Goal: Task Accomplishment & Management: Manage account settings

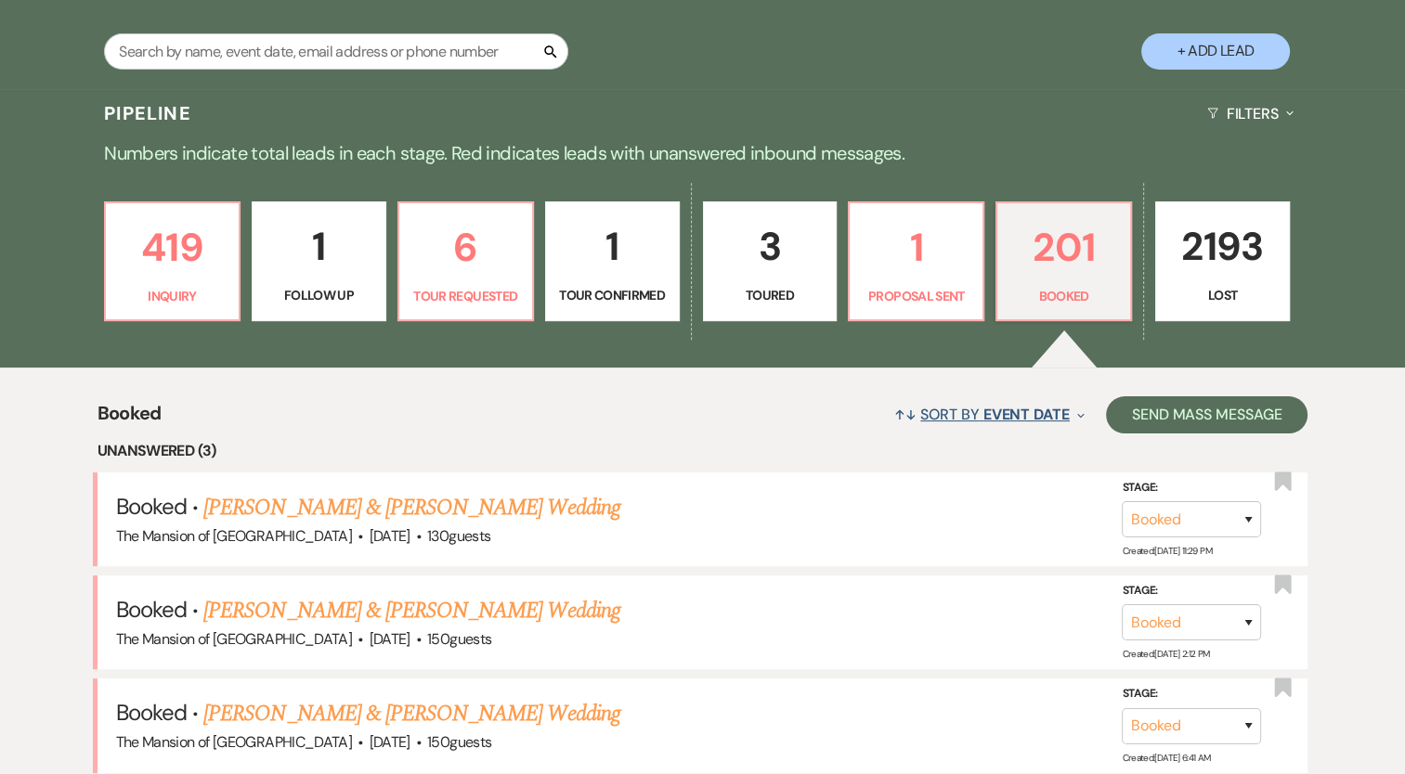
scroll to position [464, 0]
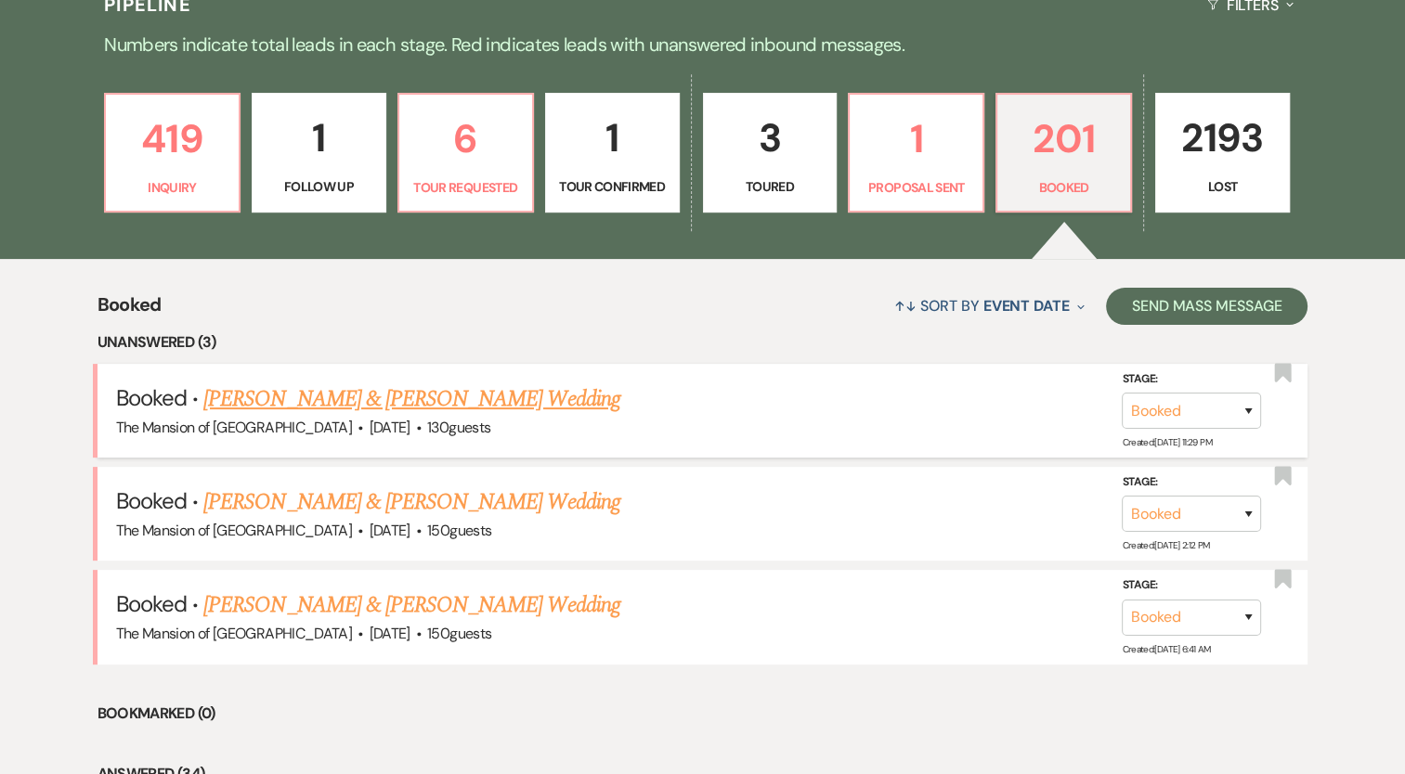
click at [503, 385] on link "[PERSON_NAME] & [PERSON_NAME] Wedding" at bounding box center [411, 398] width 416 height 33
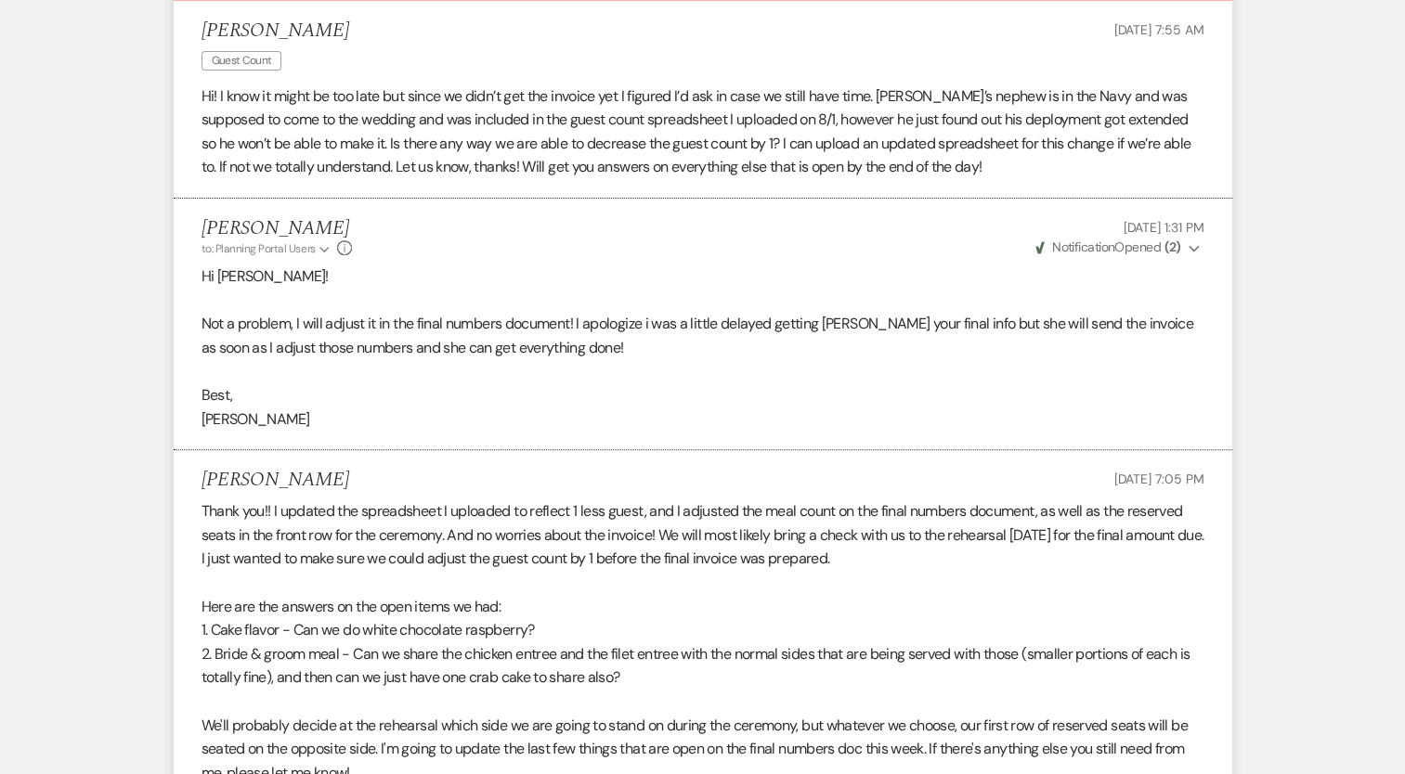
scroll to position [186, 0]
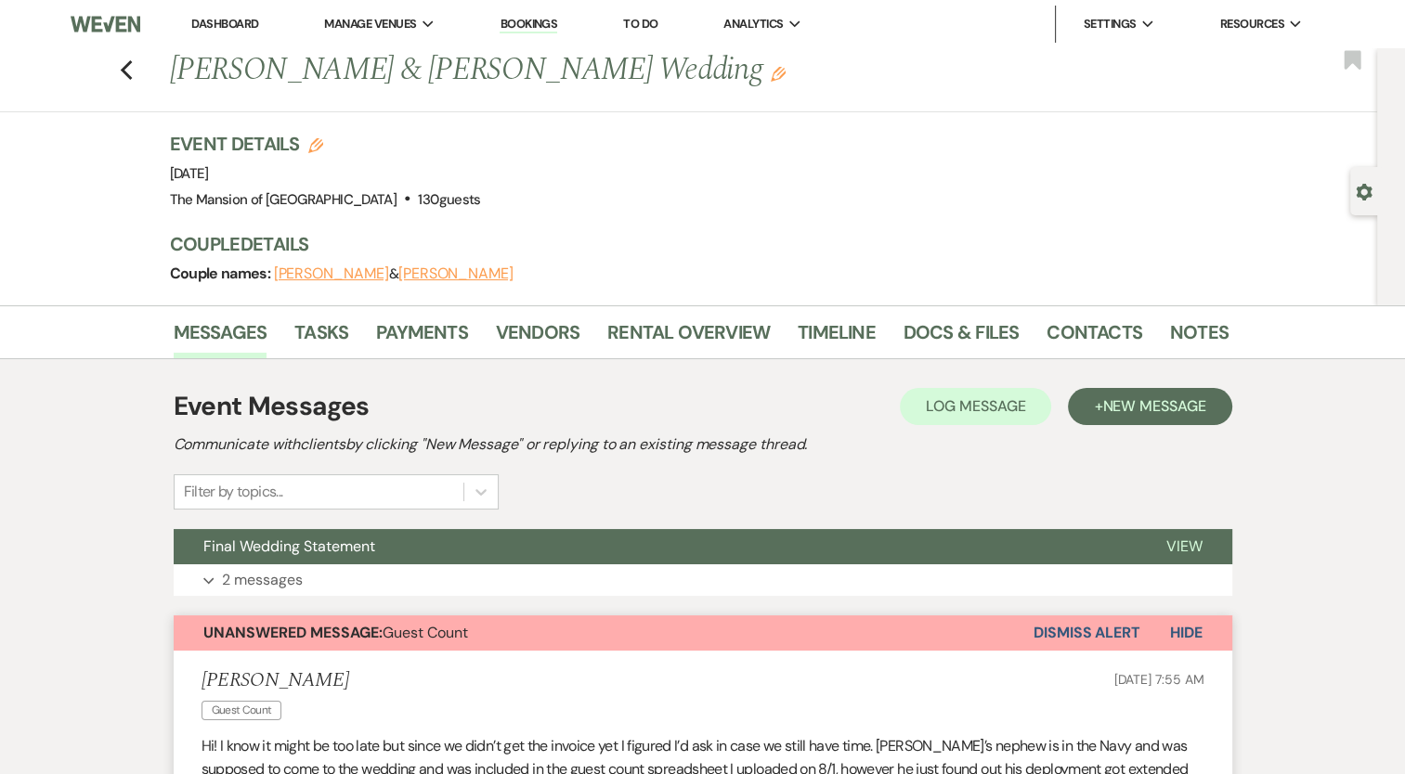
click at [230, 20] on link "Dashboard" at bounding box center [224, 24] width 67 height 16
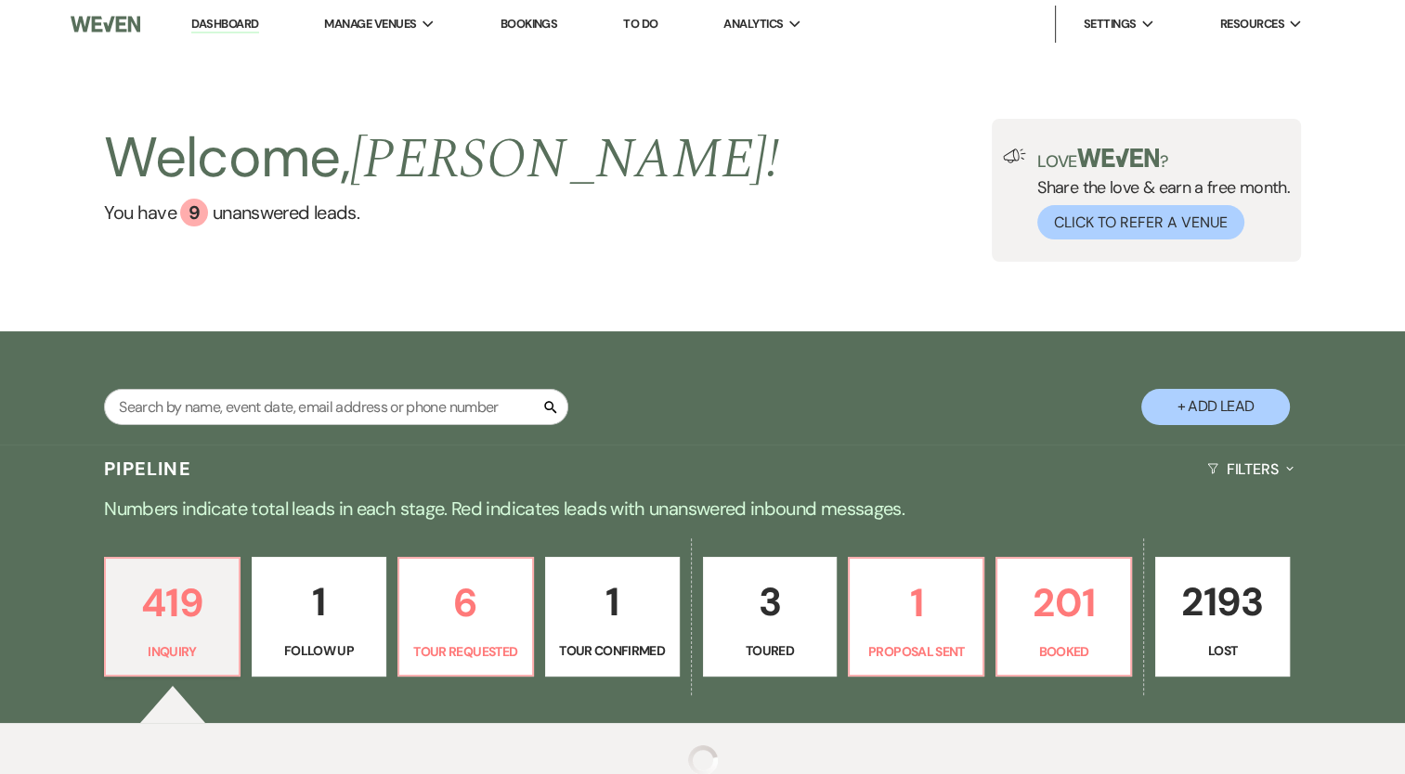
scroll to position [178, 0]
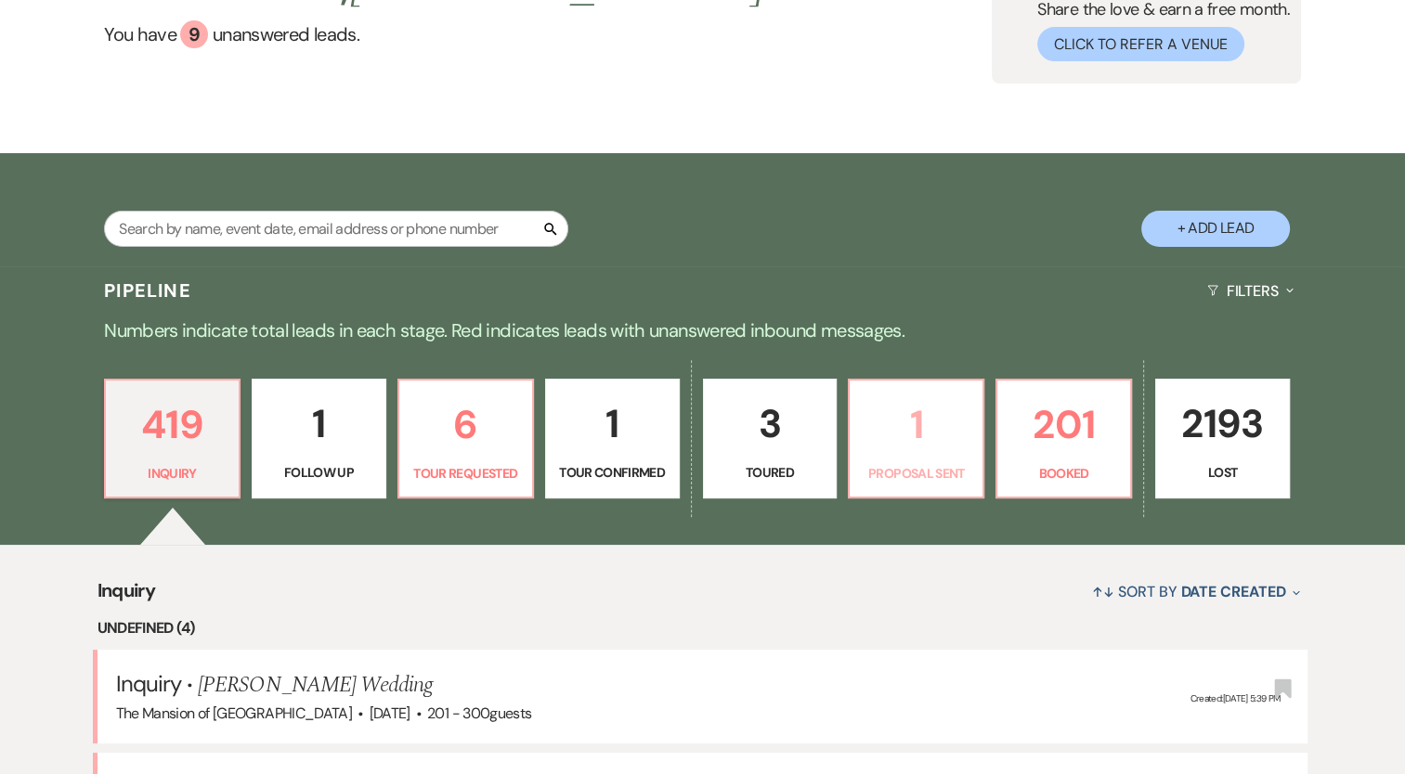
click at [918, 434] on p "1" at bounding box center [916, 425] width 110 height 62
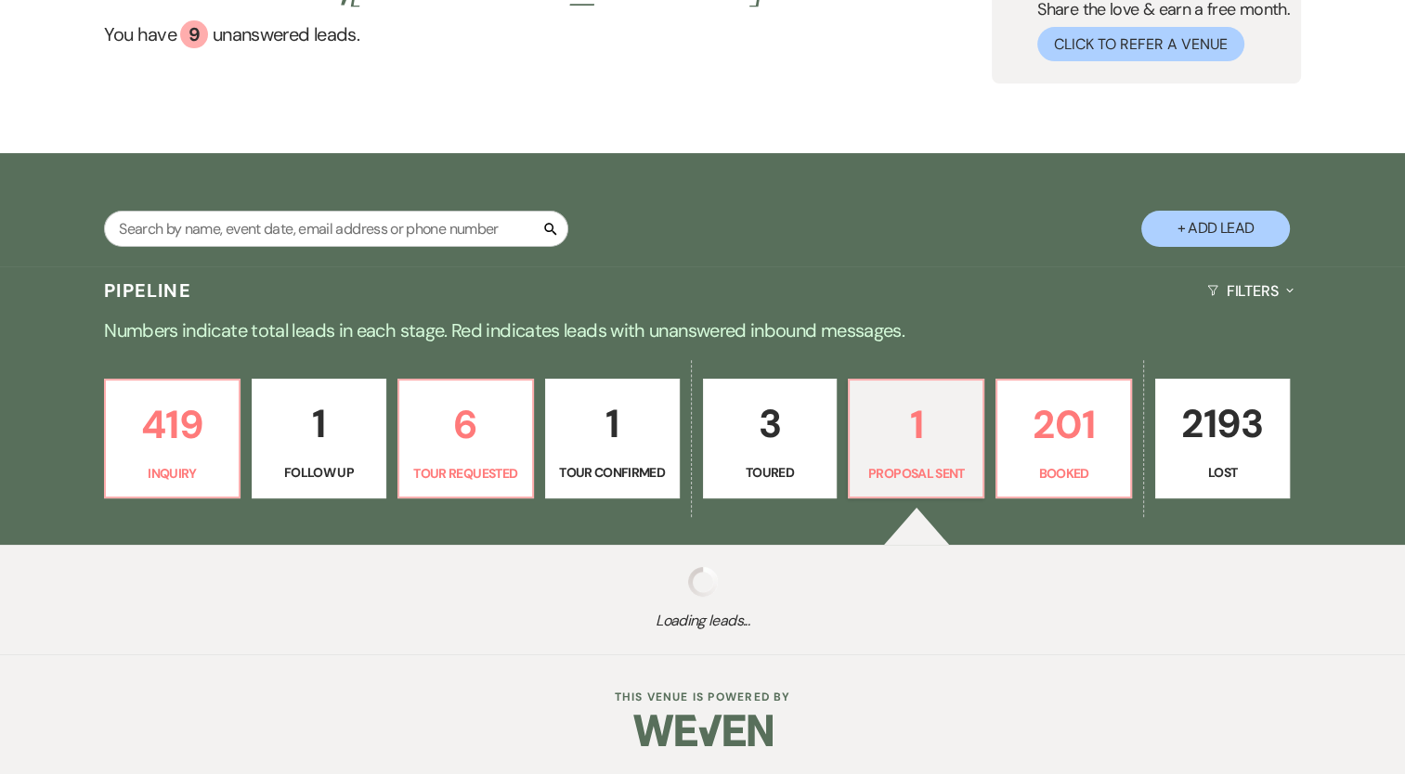
select select "6"
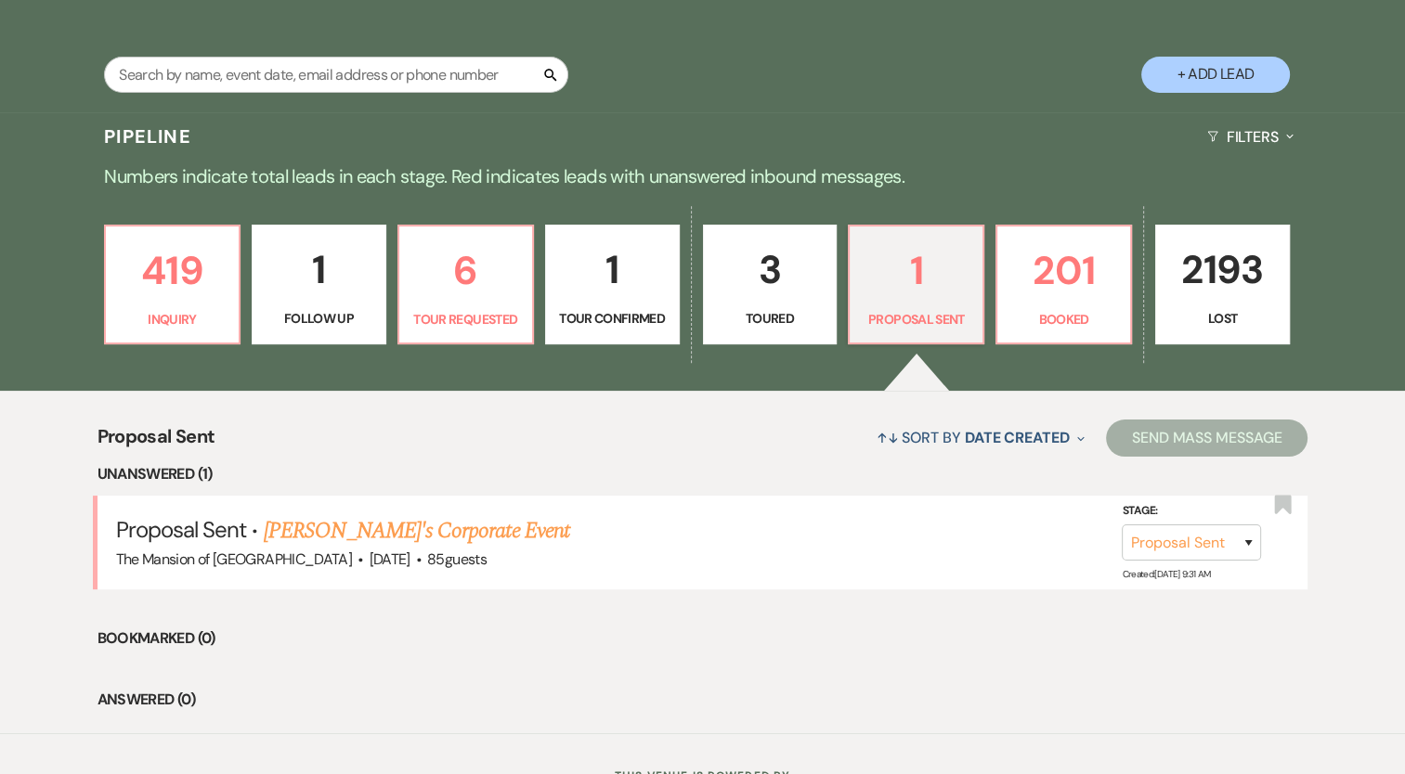
scroll to position [409, 0]
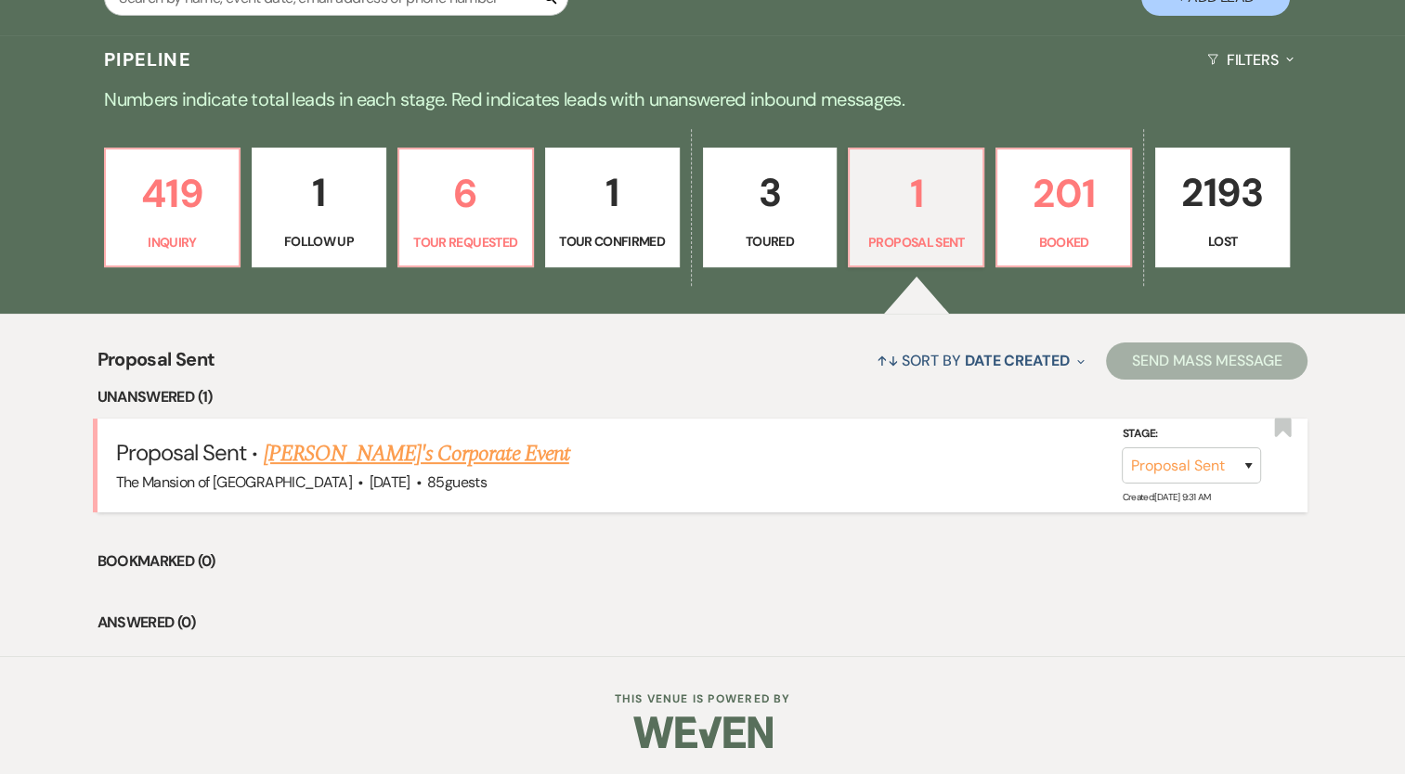
click at [421, 447] on link "Carol's Corporate Event" at bounding box center [415, 453] width 305 height 33
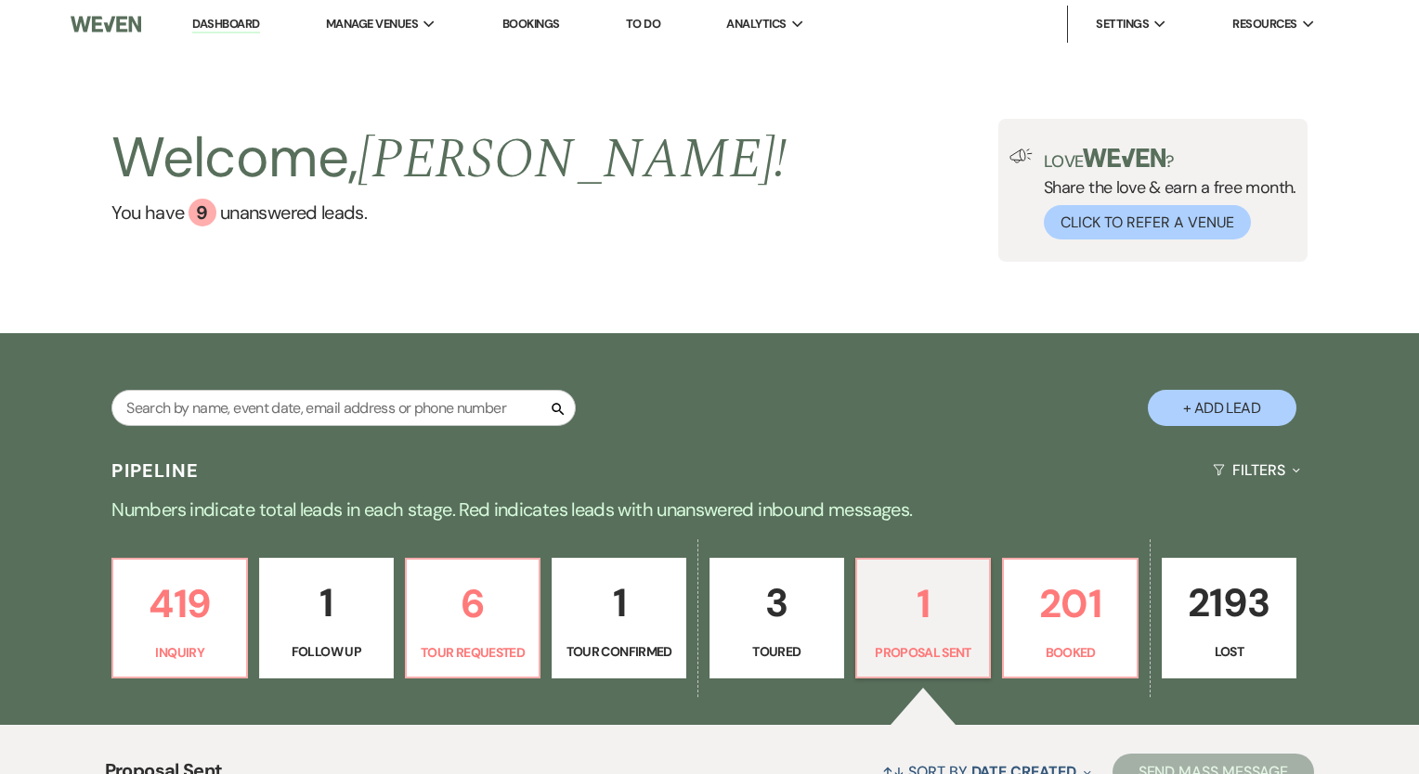
select select "6"
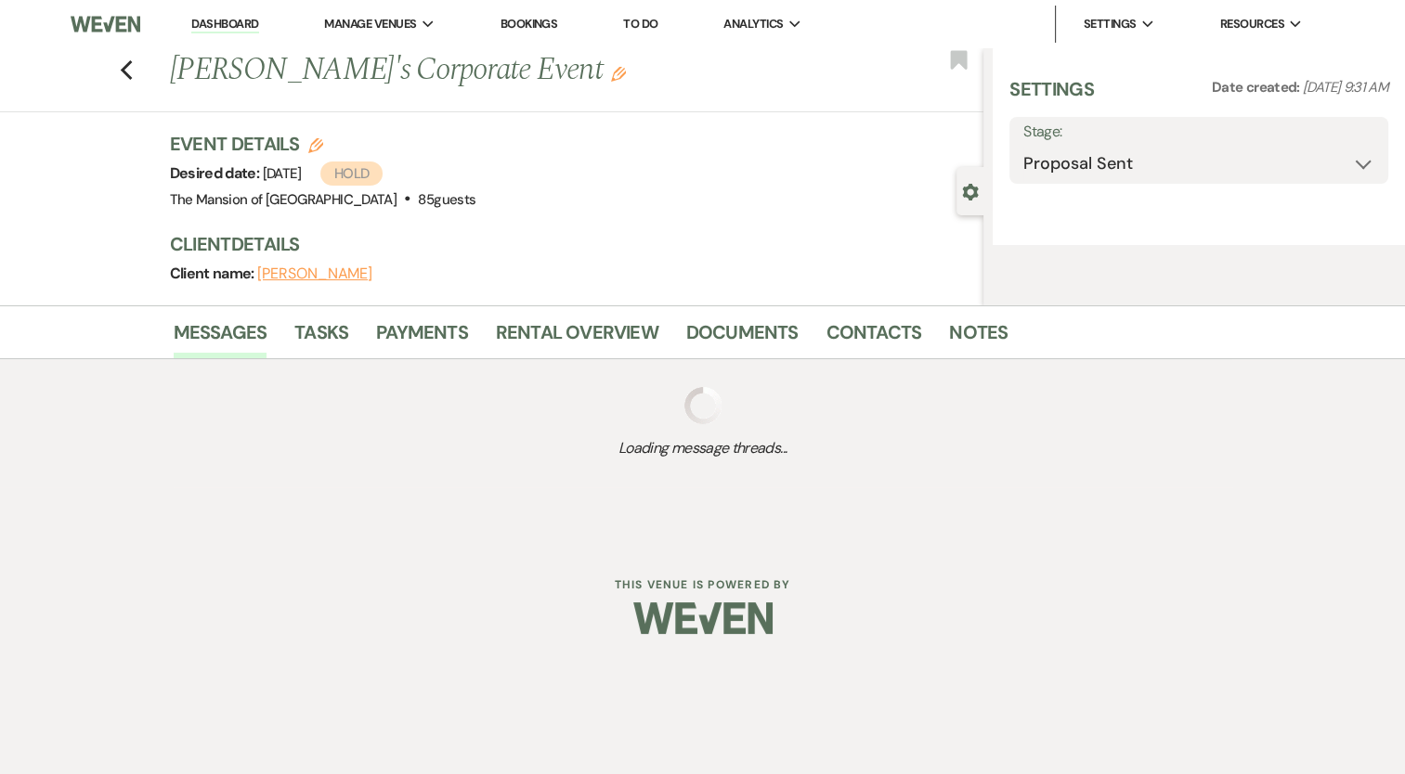
select select "5"
select select "9"
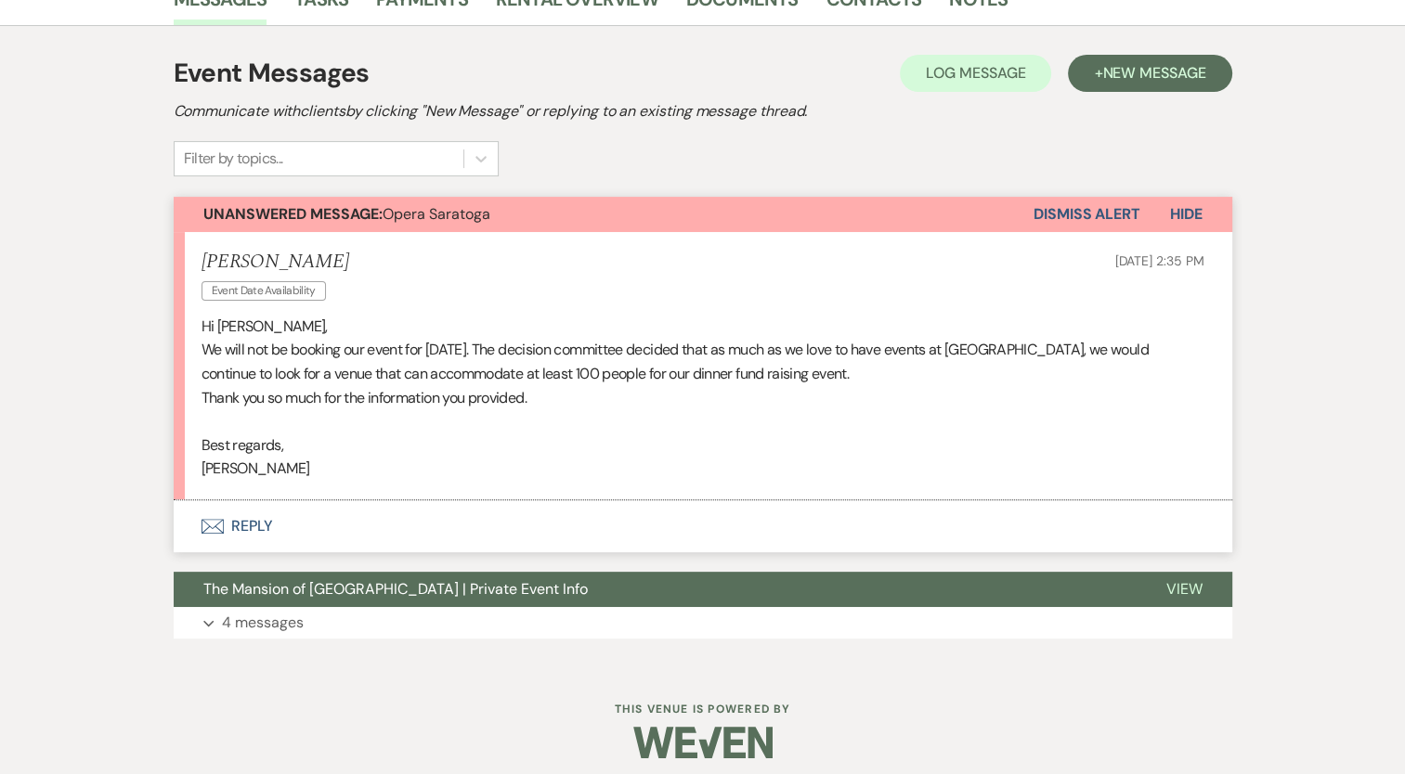
scroll to position [504, 0]
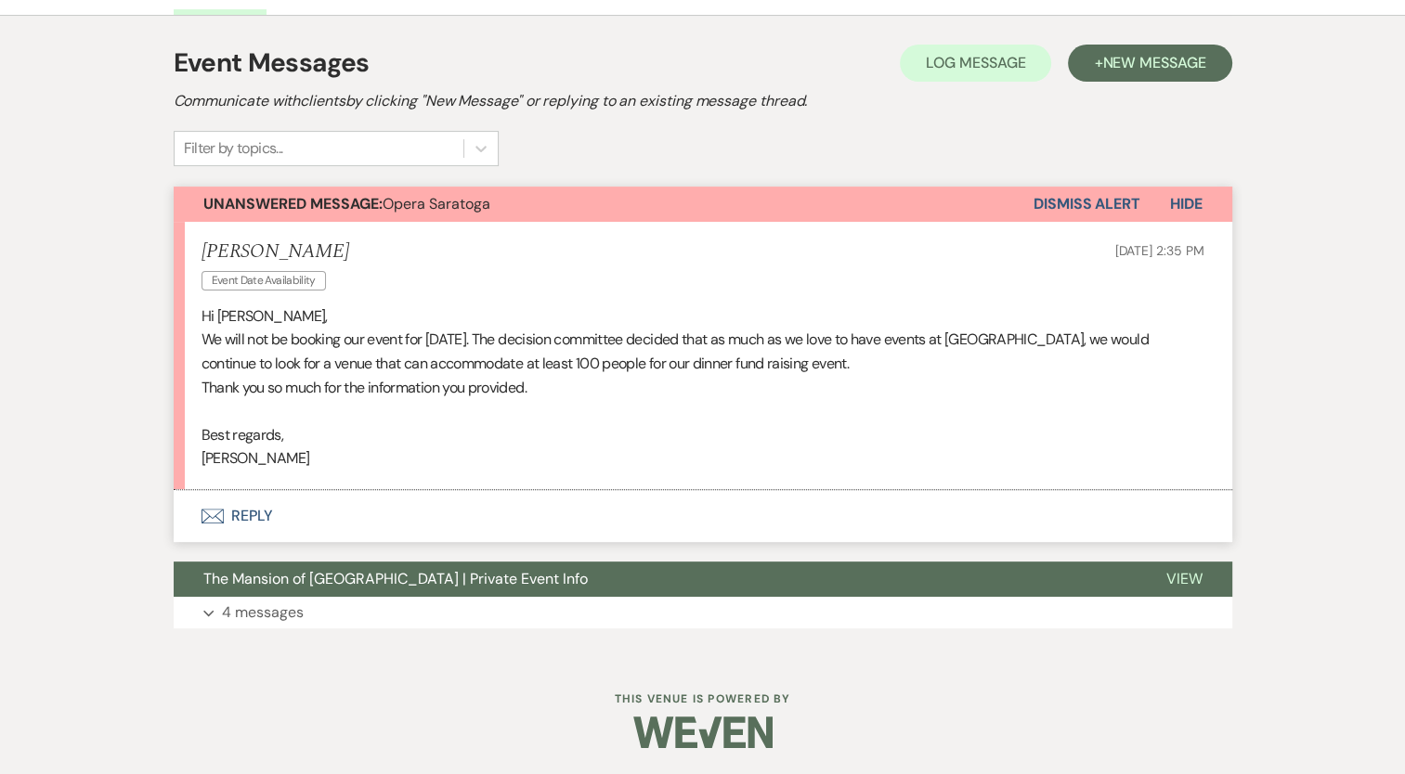
click at [257, 499] on button "Envelope Reply" at bounding box center [703, 516] width 1058 height 52
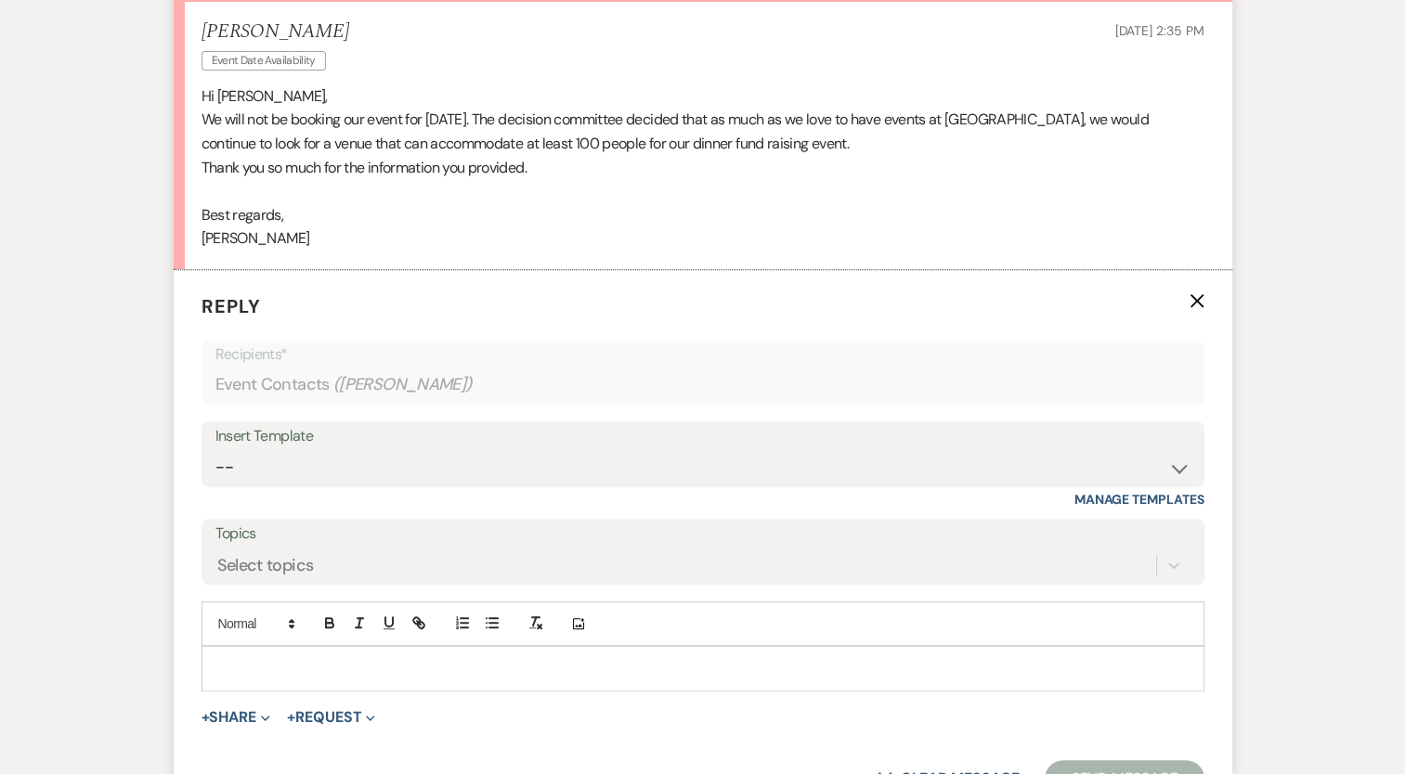
scroll to position [798, 0]
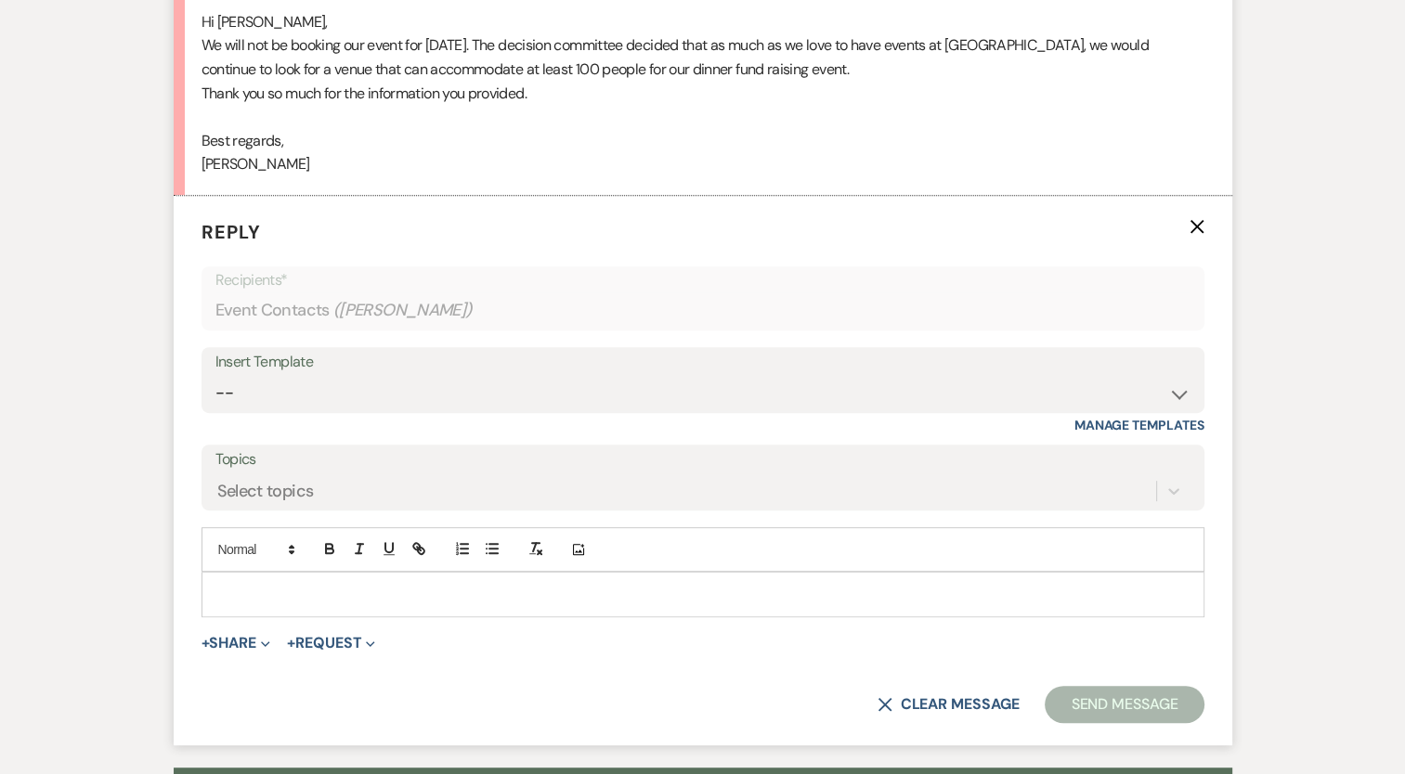
click at [466, 585] on p at bounding box center [702, 594] width 973 height 20
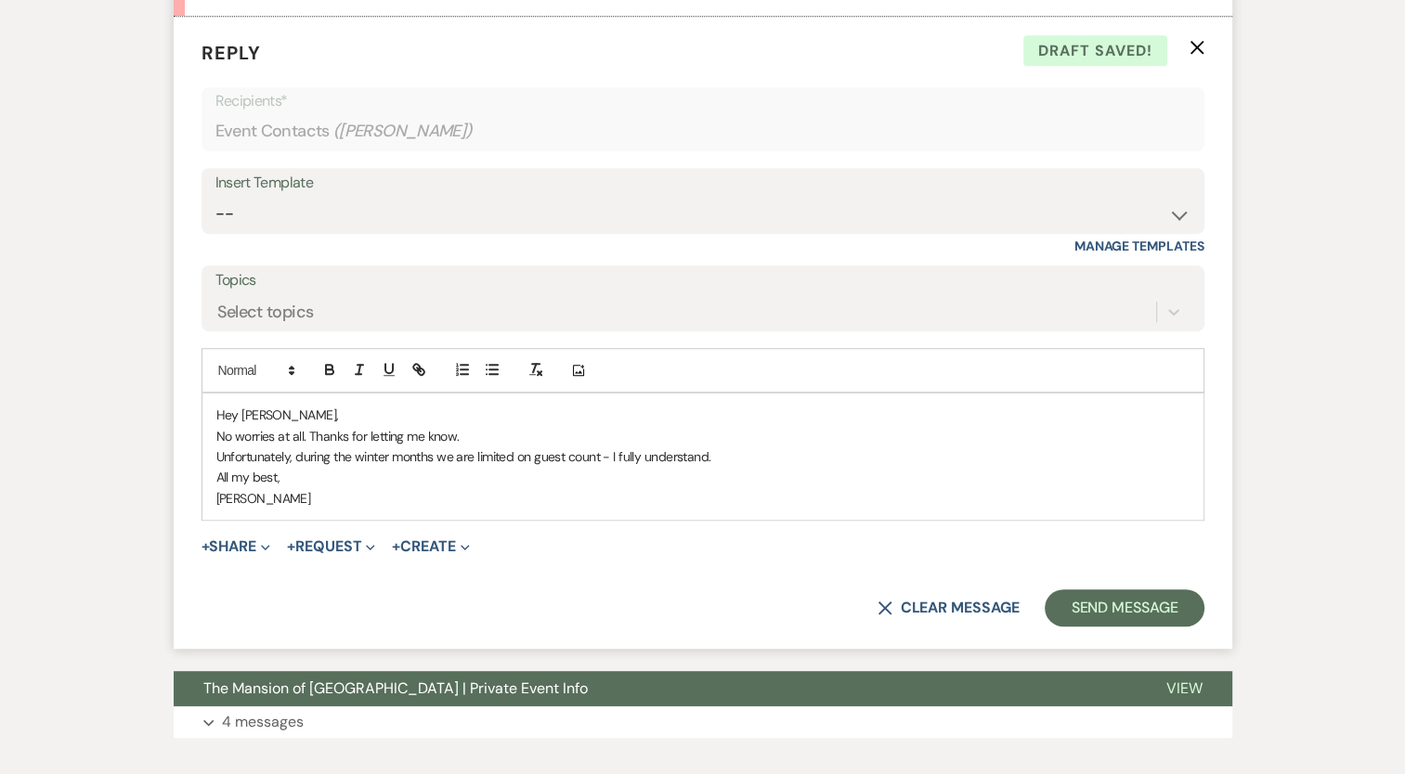
scroll to position [984, 0]
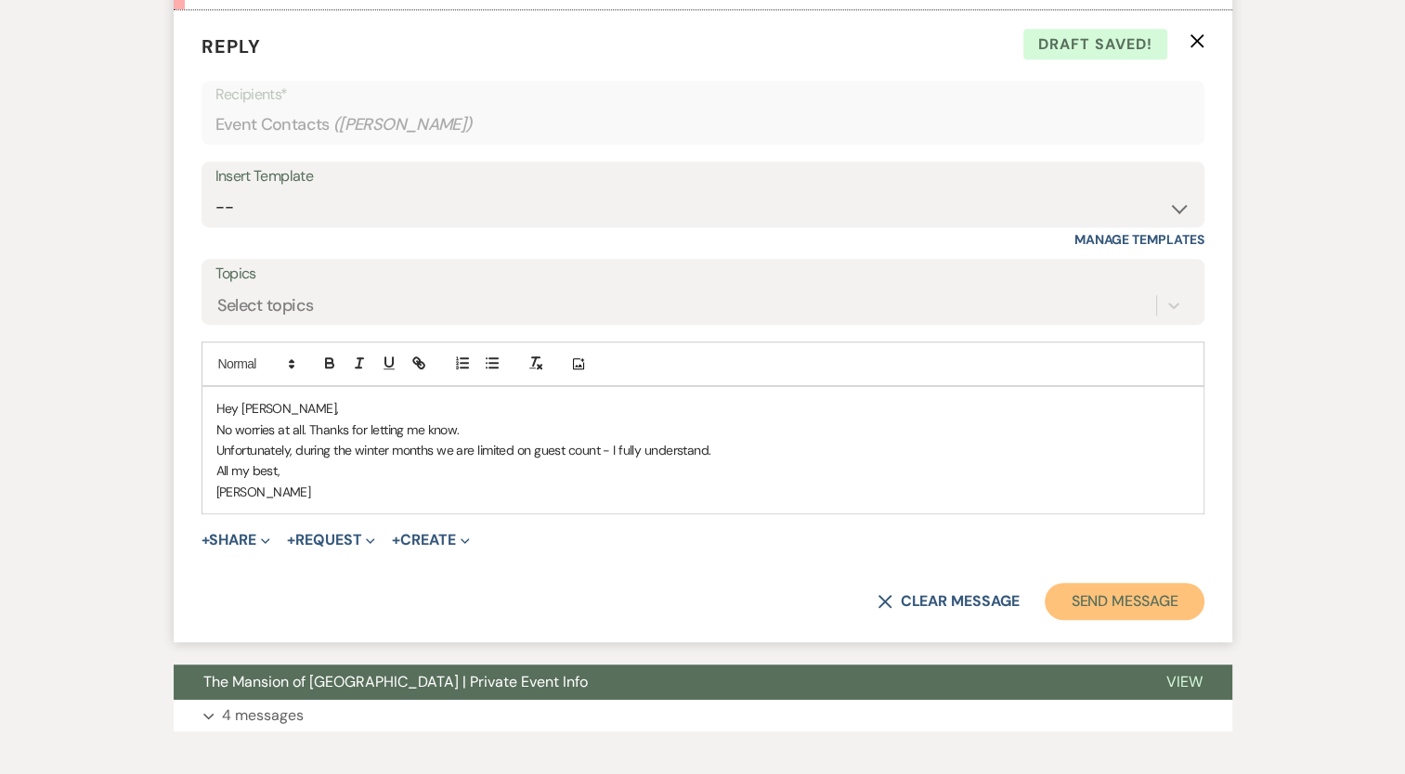
click at [1096, 616] on button "Send Message" at bounding box center [1123, 601] width 159 height 37
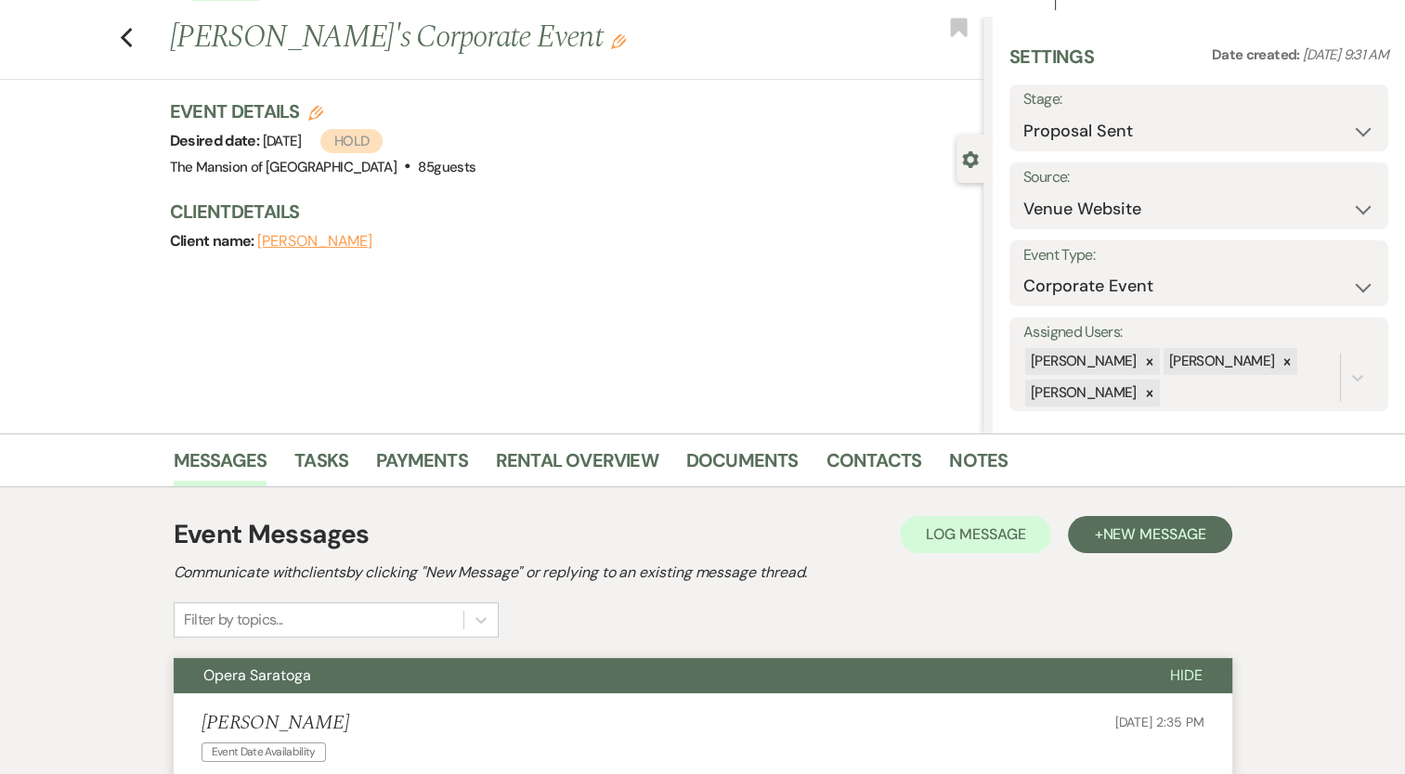
scroll to position [0, 0]
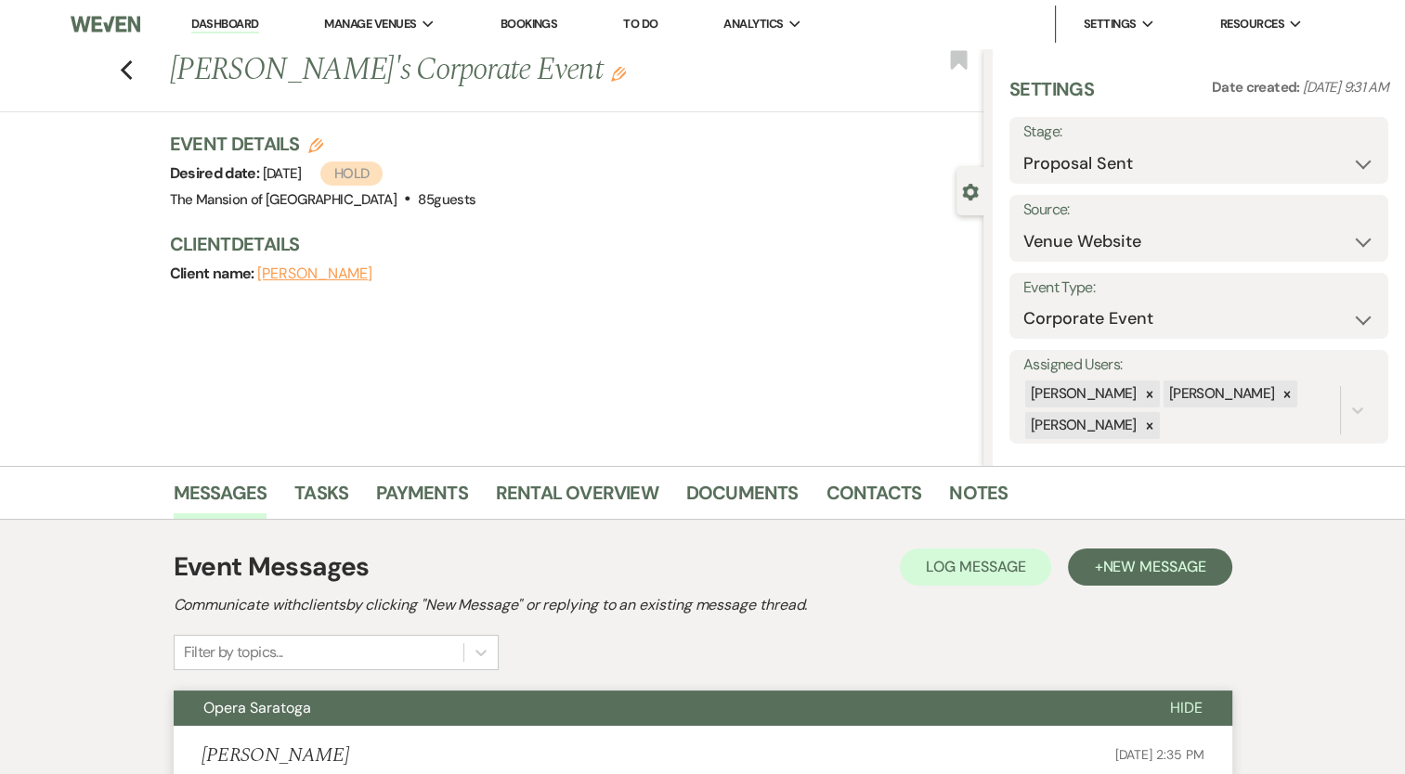
click at [323, 143] on use "button" at bounding box center [315, 145] width 15 height 15
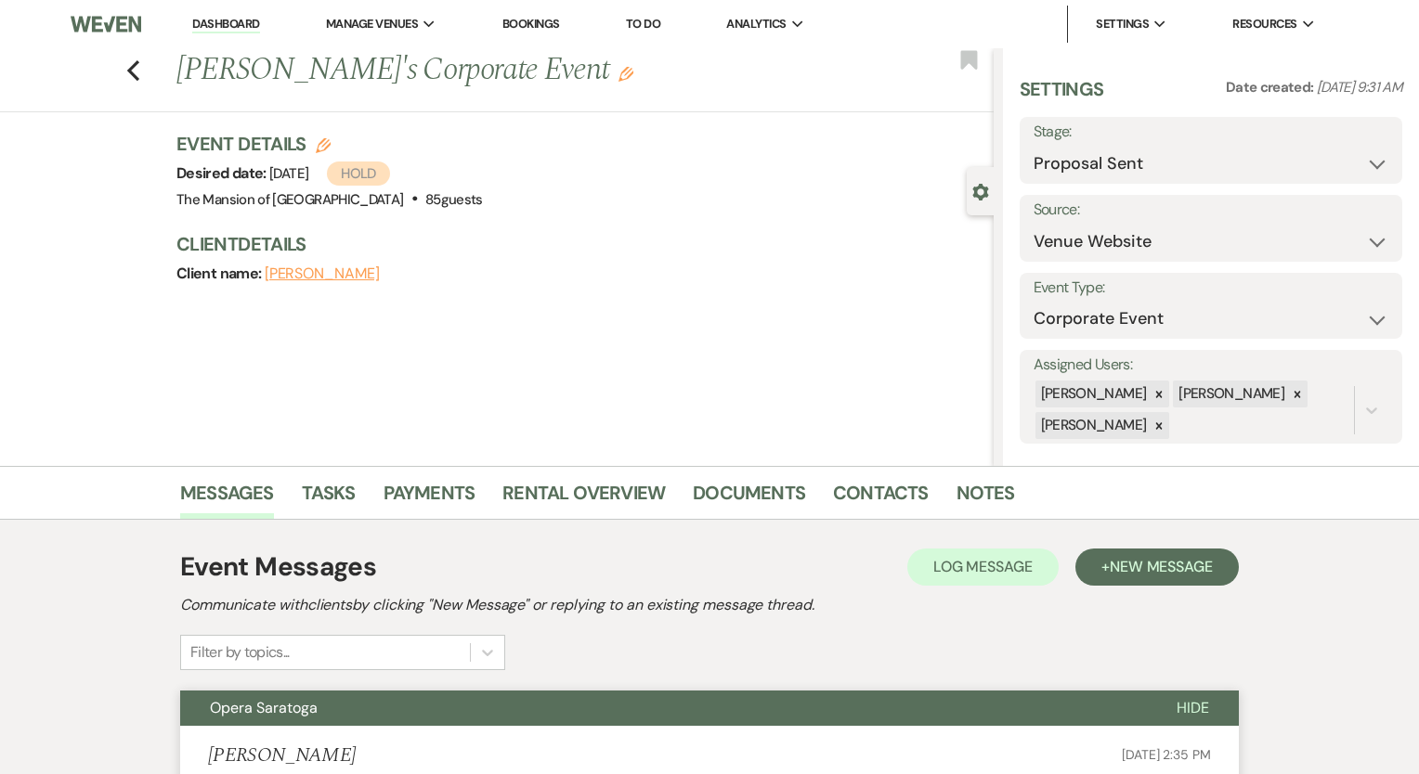
select select "542"
select select "false"
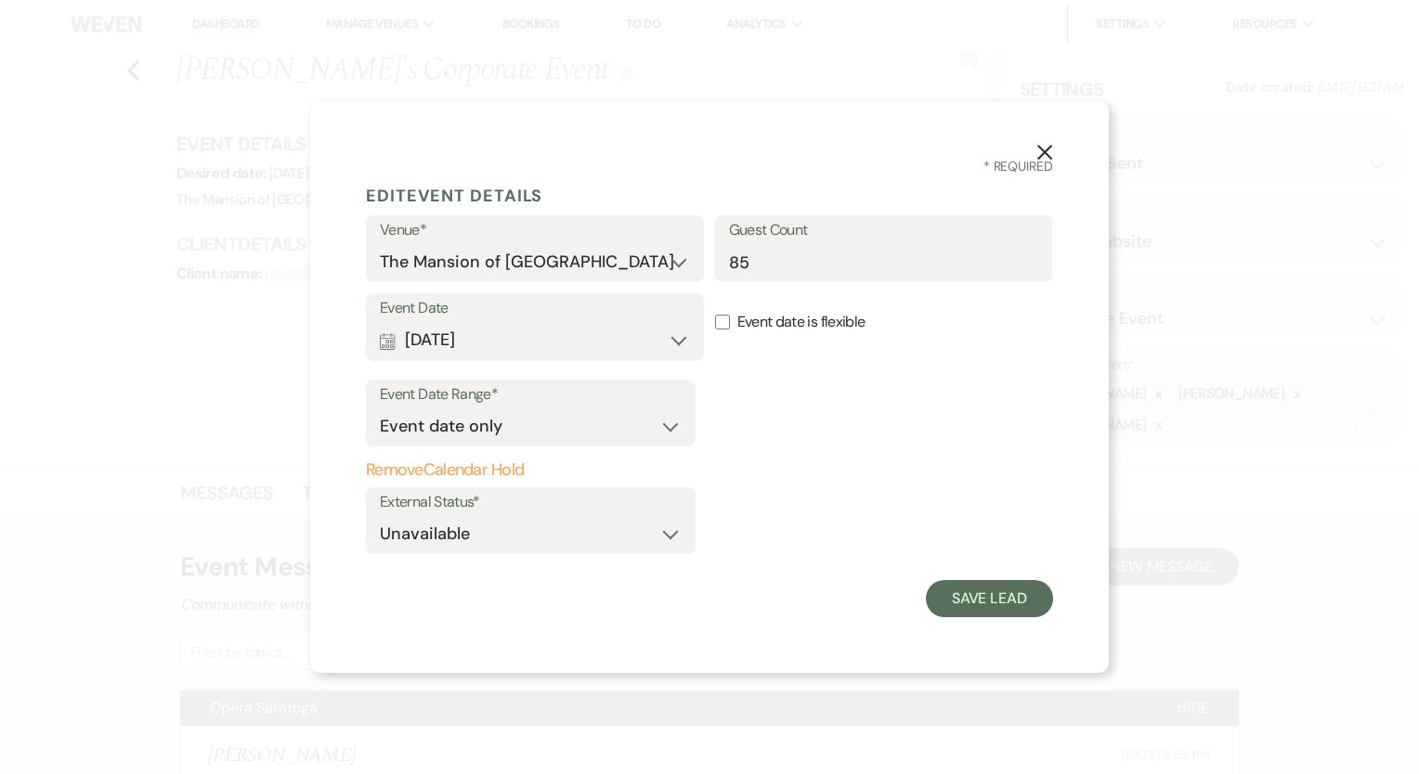
click at [462, 467] on button "Remove Calendar Hold" at bounding box center [531, 470] width 330 height 19
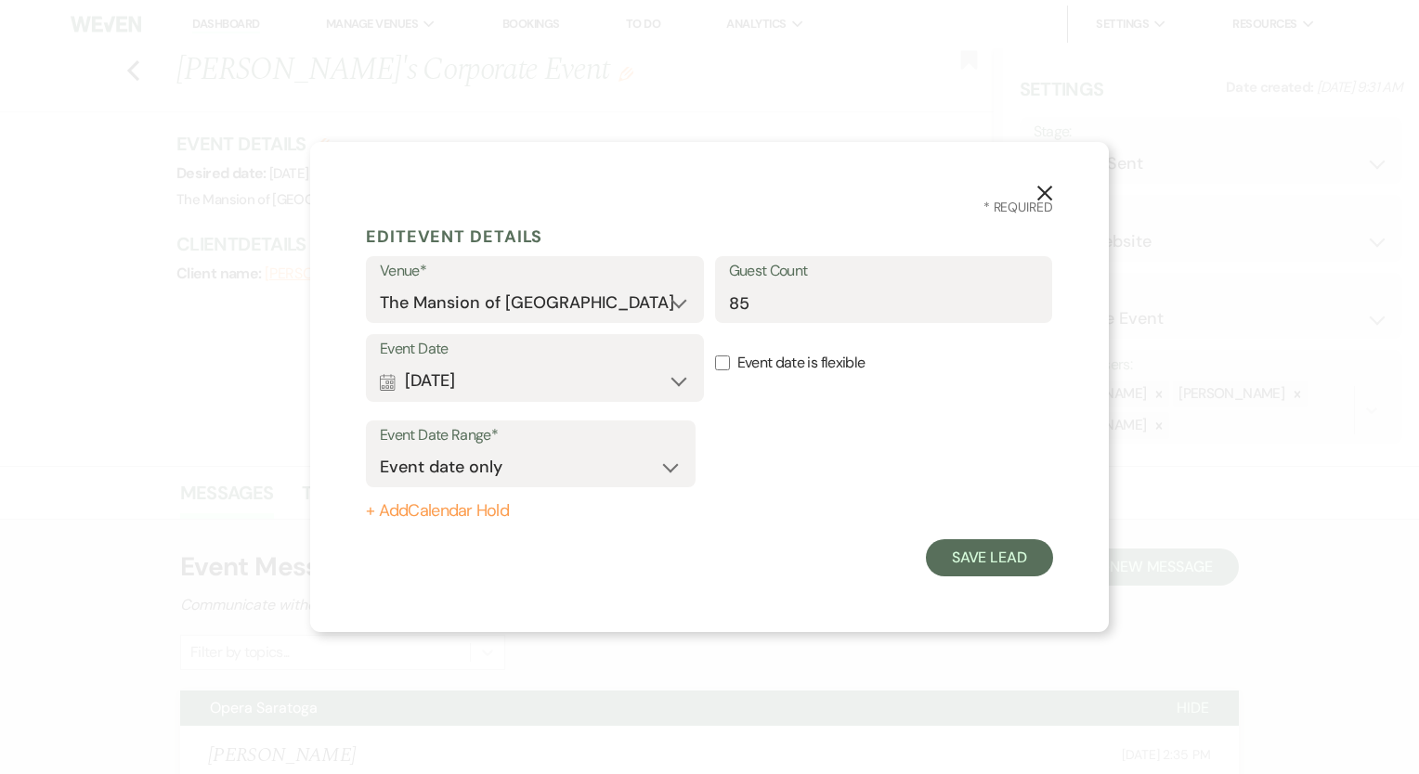
click at [1011, 578] on div "X * Required Edit Event Details Venue* The Mansion of Saratoga Guest Count 85 E…" at bounding box center [709, 387] width 798 height 490
click at [1014, 557] on button "Save Lead" at bounding box center [989, 557] width 127 height 37
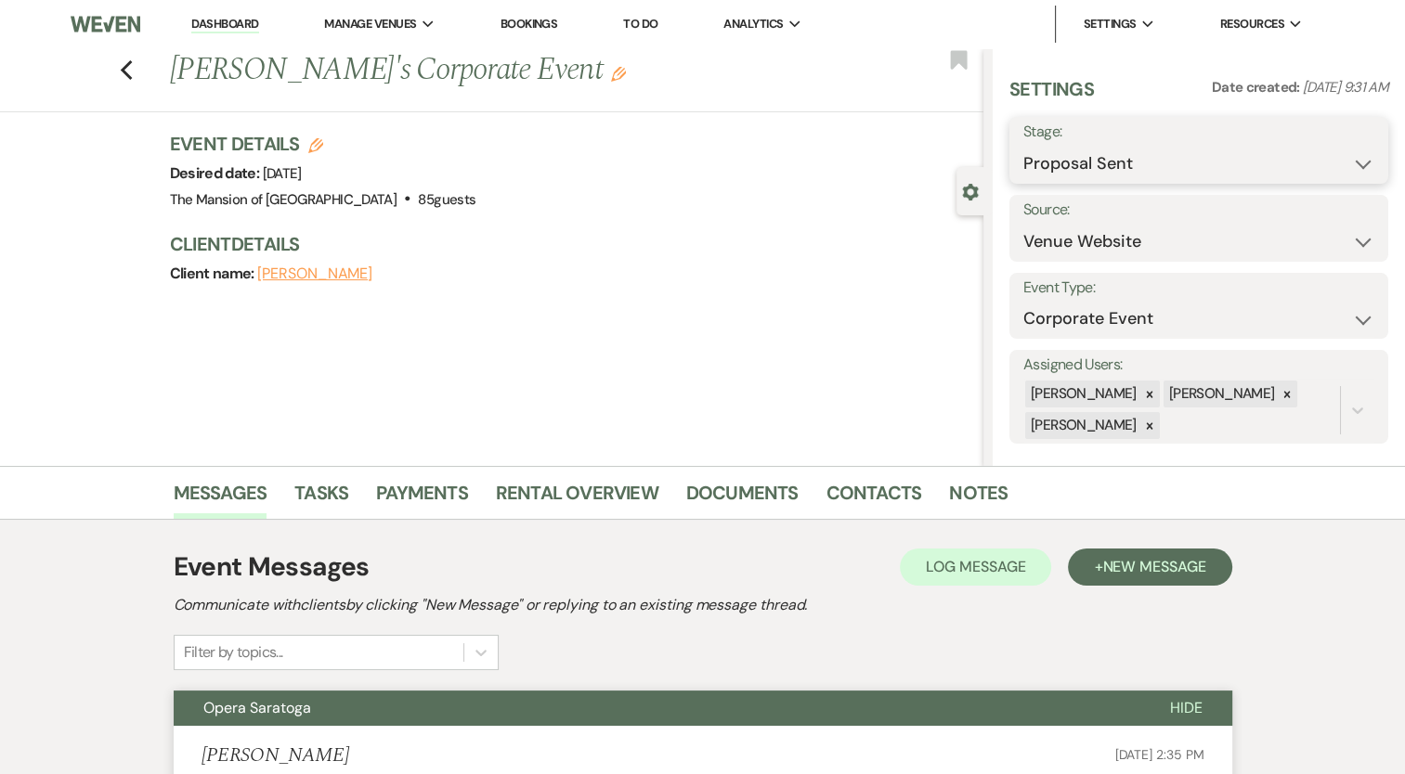
click at [1100, 176] on select "Inquiry Follow Up Tour Requested Tour Confirmed Toured Proposal Sent Booked Lost" at bounding box center [1198, 164] width 351 height 36
select select "8"
click at [1023, 146] on select "Inquiry Follow Up Tour Requested Tour Confirmed Toured Proposal Sent Booked Lost" at bounding box center [1198, 164] width 351 height 36
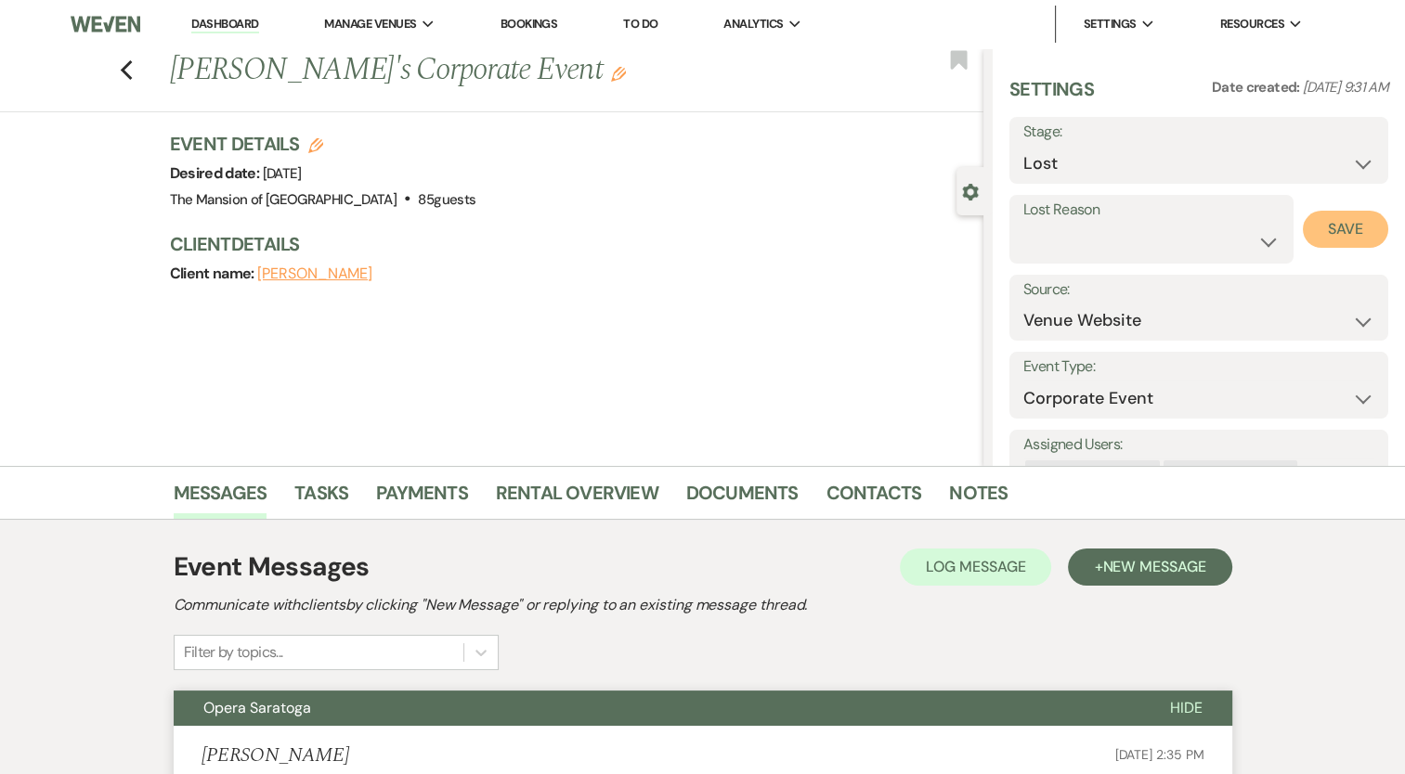
click at [1302, 224] on button "Save" at bounding box center [1344, 229] width 85 height 37
click at [203, 20] on link "Dashboard" at bounding box center [224, 25] width 67 height 18
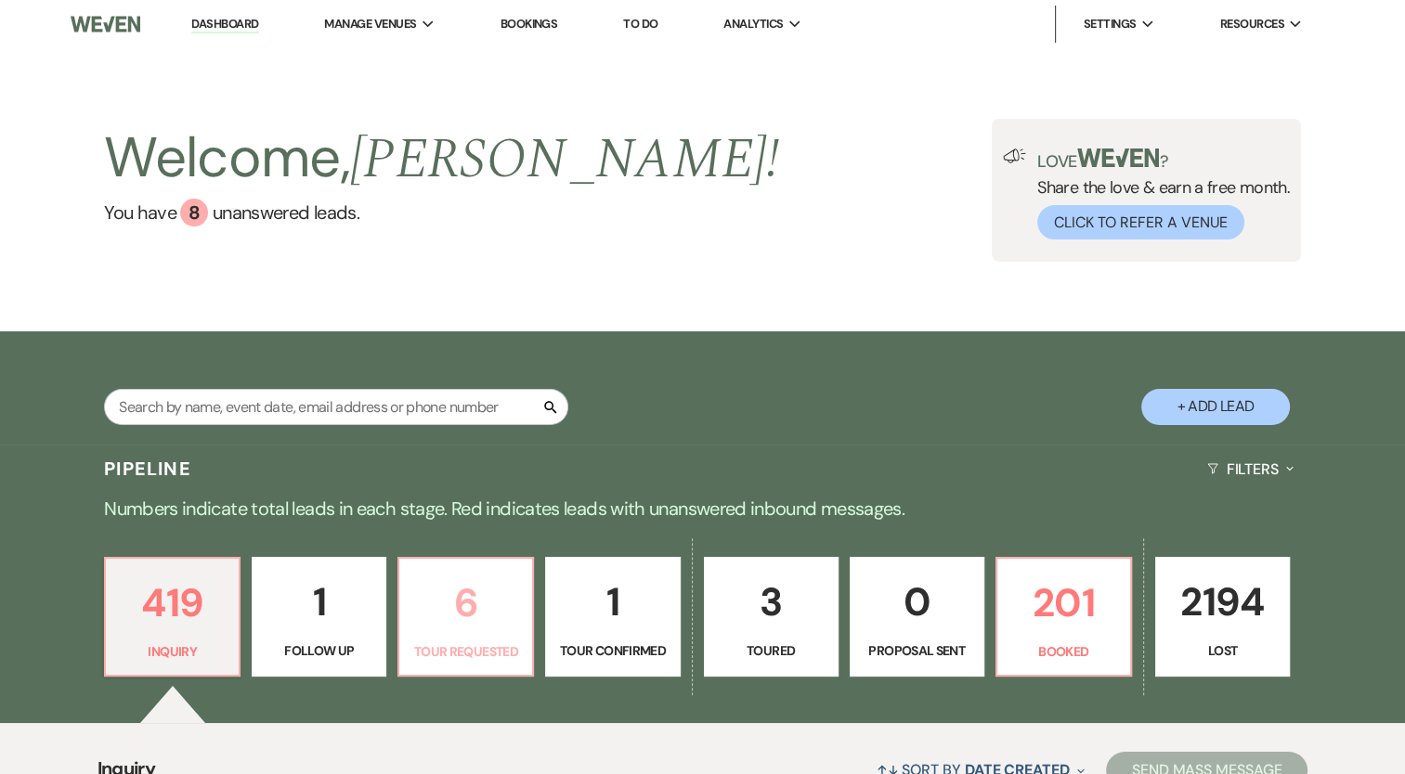
click at [499, 655] on p "Tour Requested" at bounding box center [465, 651] width 110 height 20
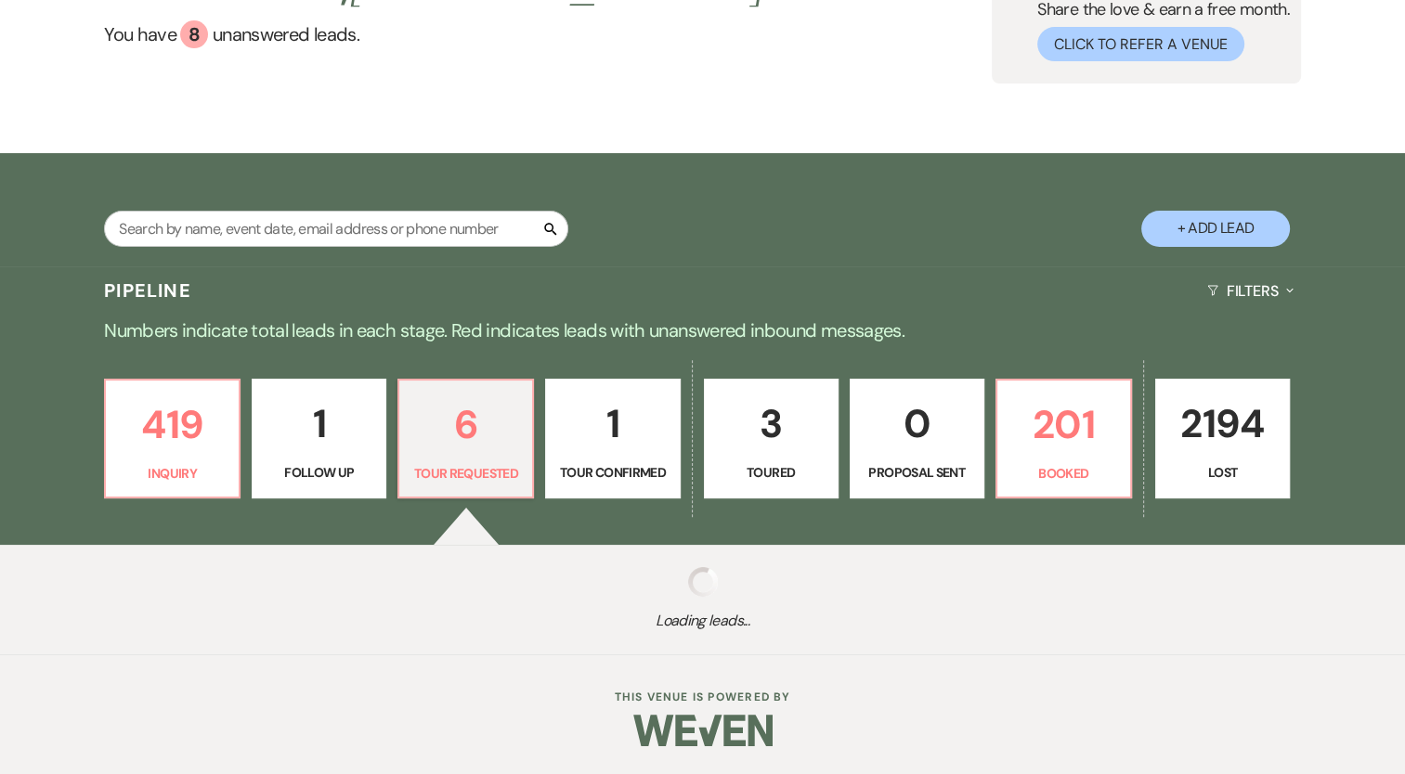
select select "2"
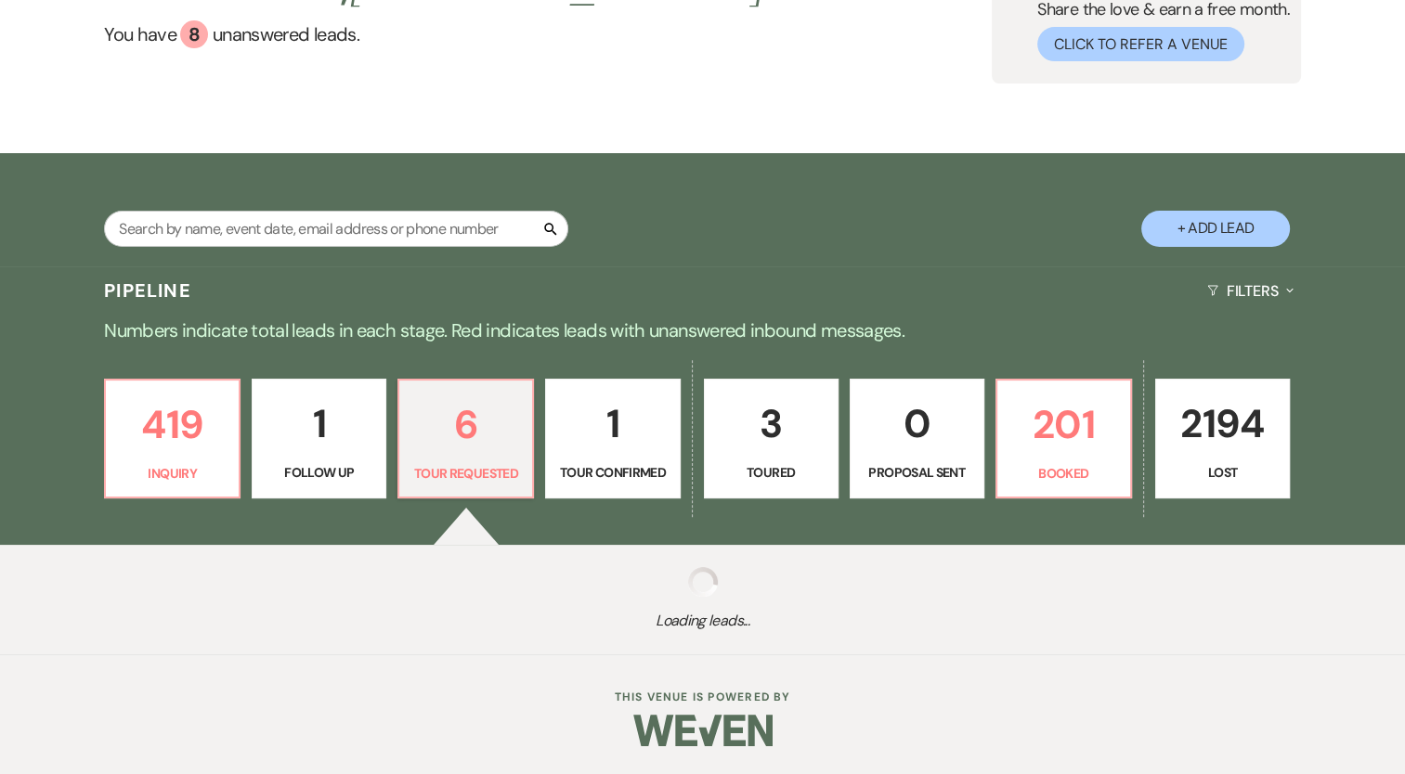
select select "2"
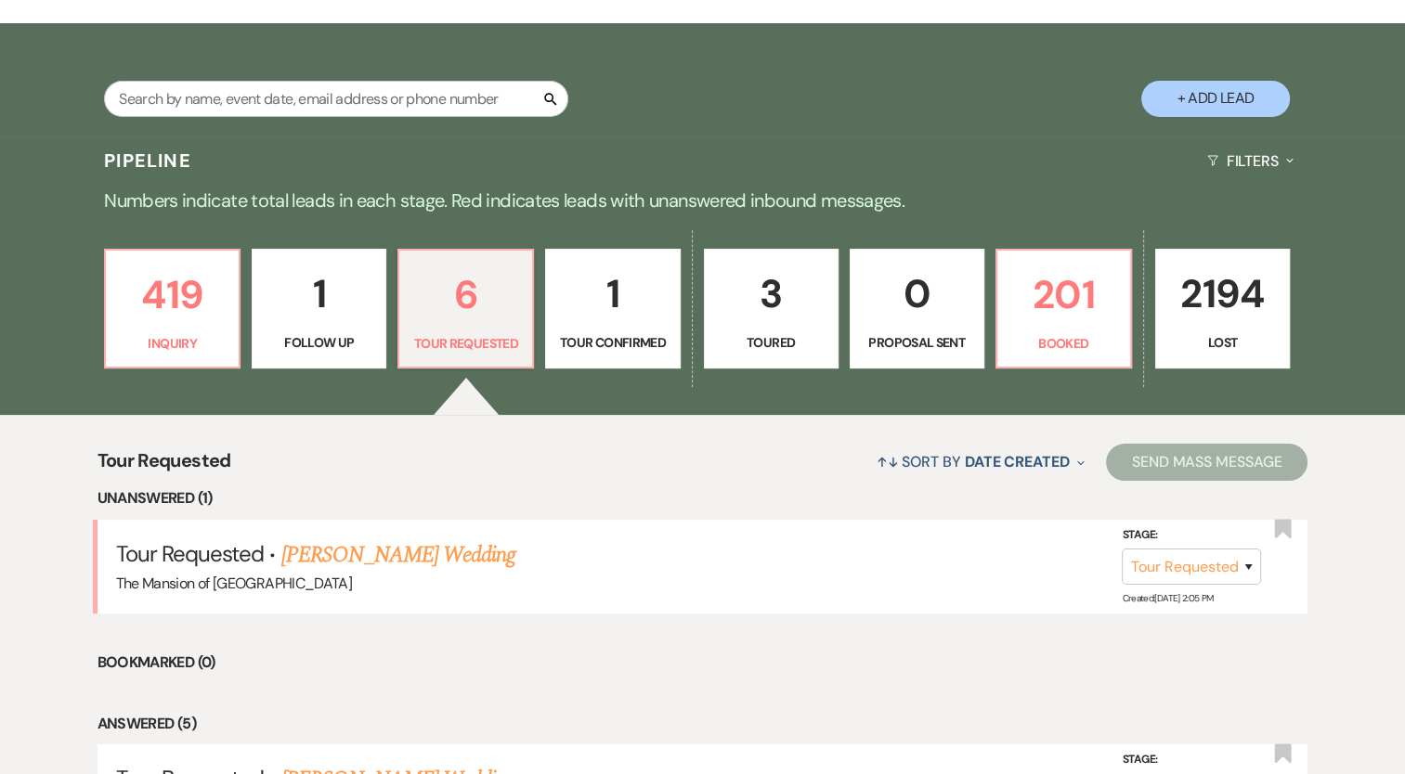
scroll to position [464, 0]
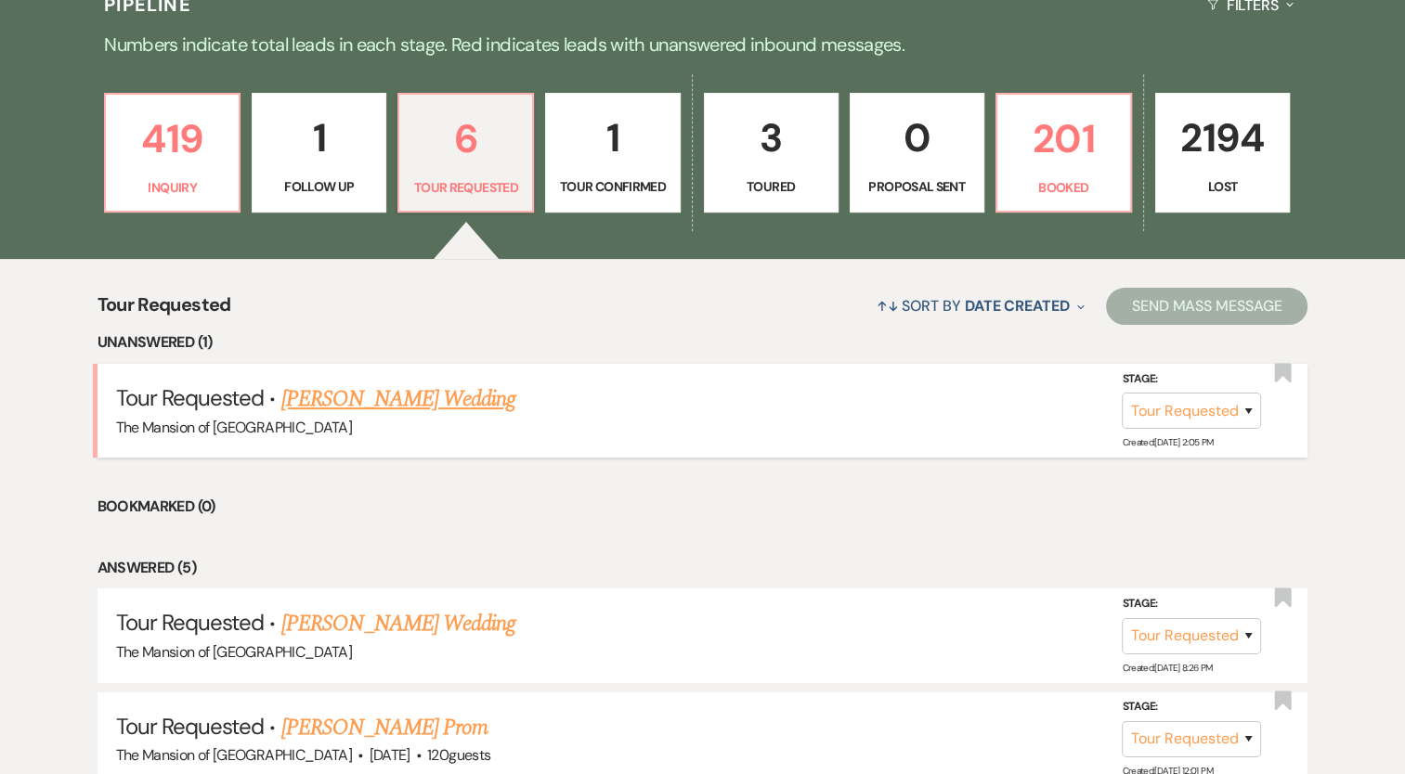
click at [457, 398] on link "Lynn Clausen's Wedding" at bounding box center [398, 398] width 235 height 33
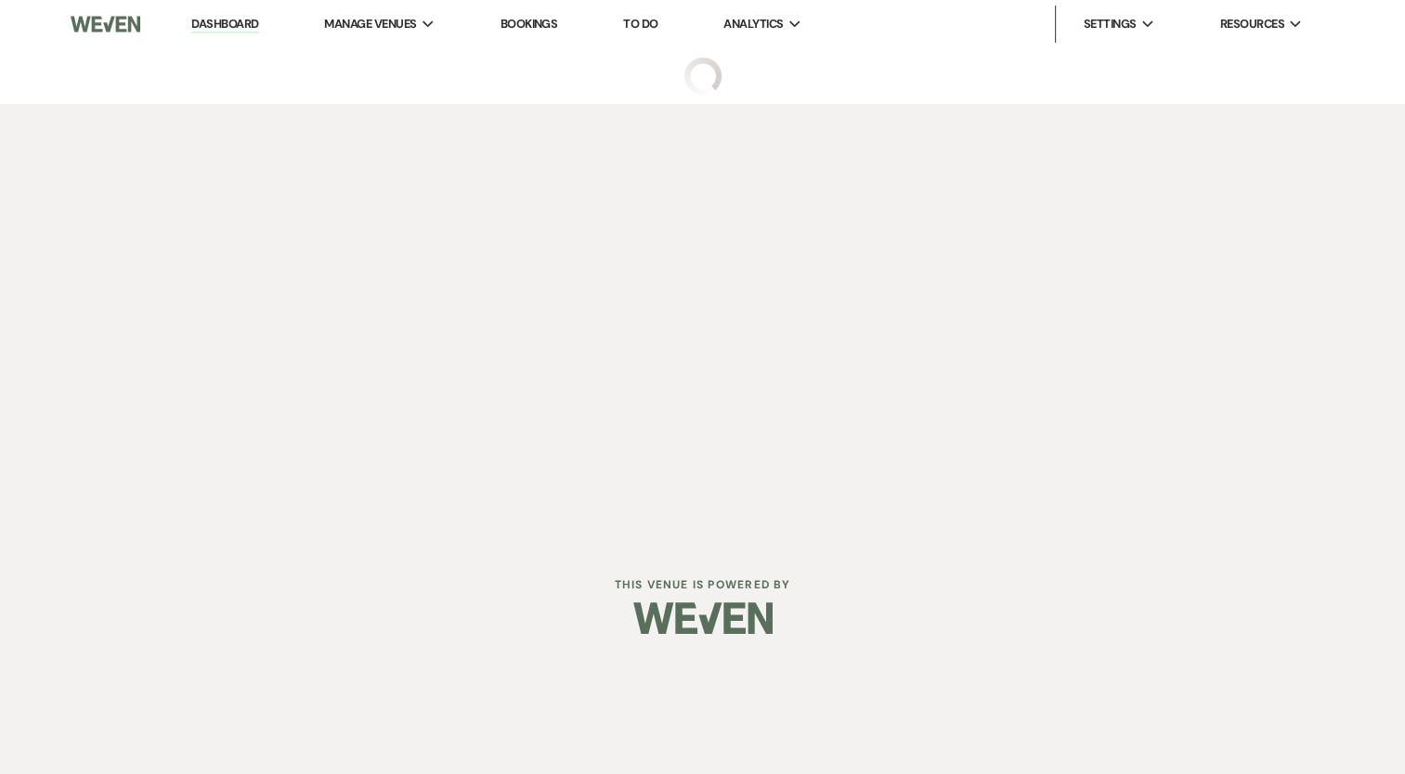
select select "2"
select select "5"
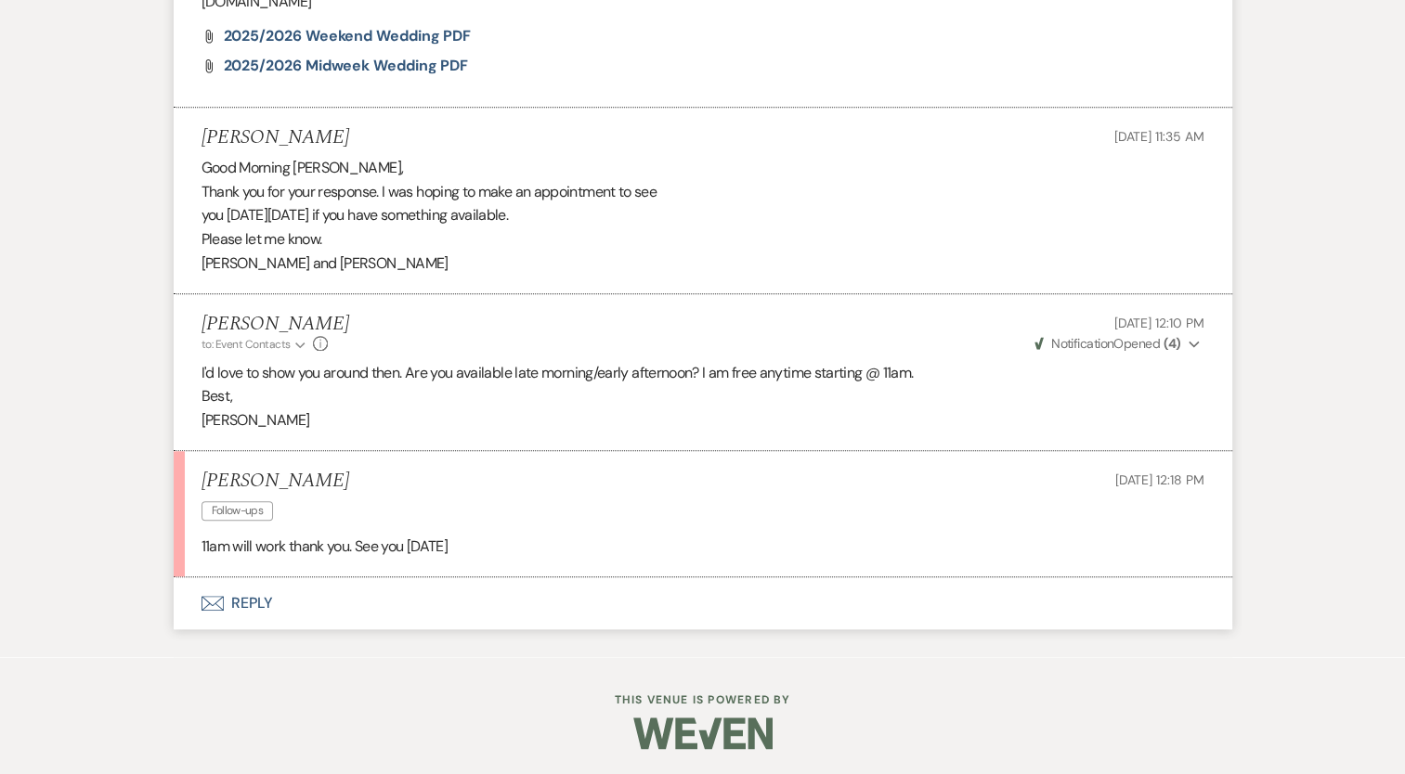
scroll to position [1678, 0]
click at [267, 606] on button "Envelope Reply" at bounding box center [703, 603] width 1058 height 52
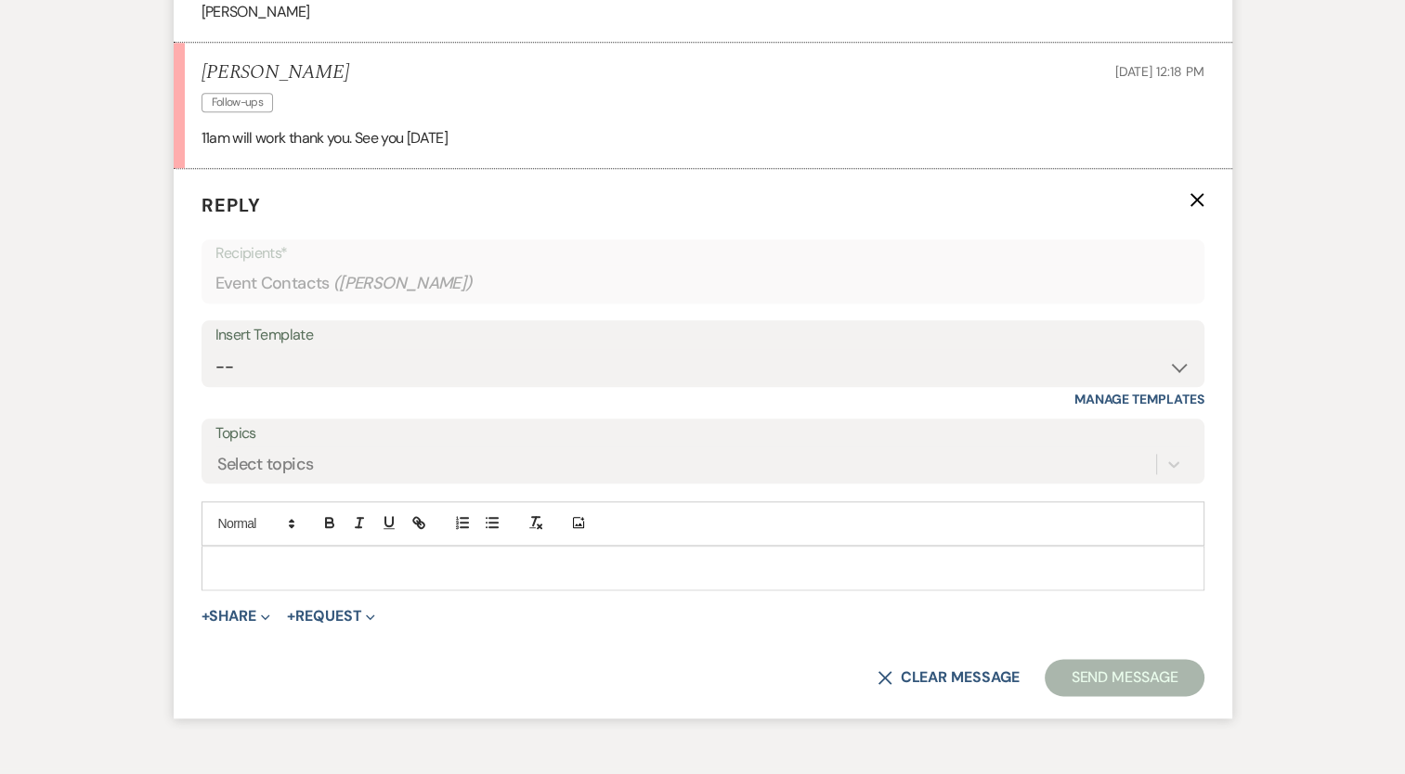
scroll to position [2142, 0]
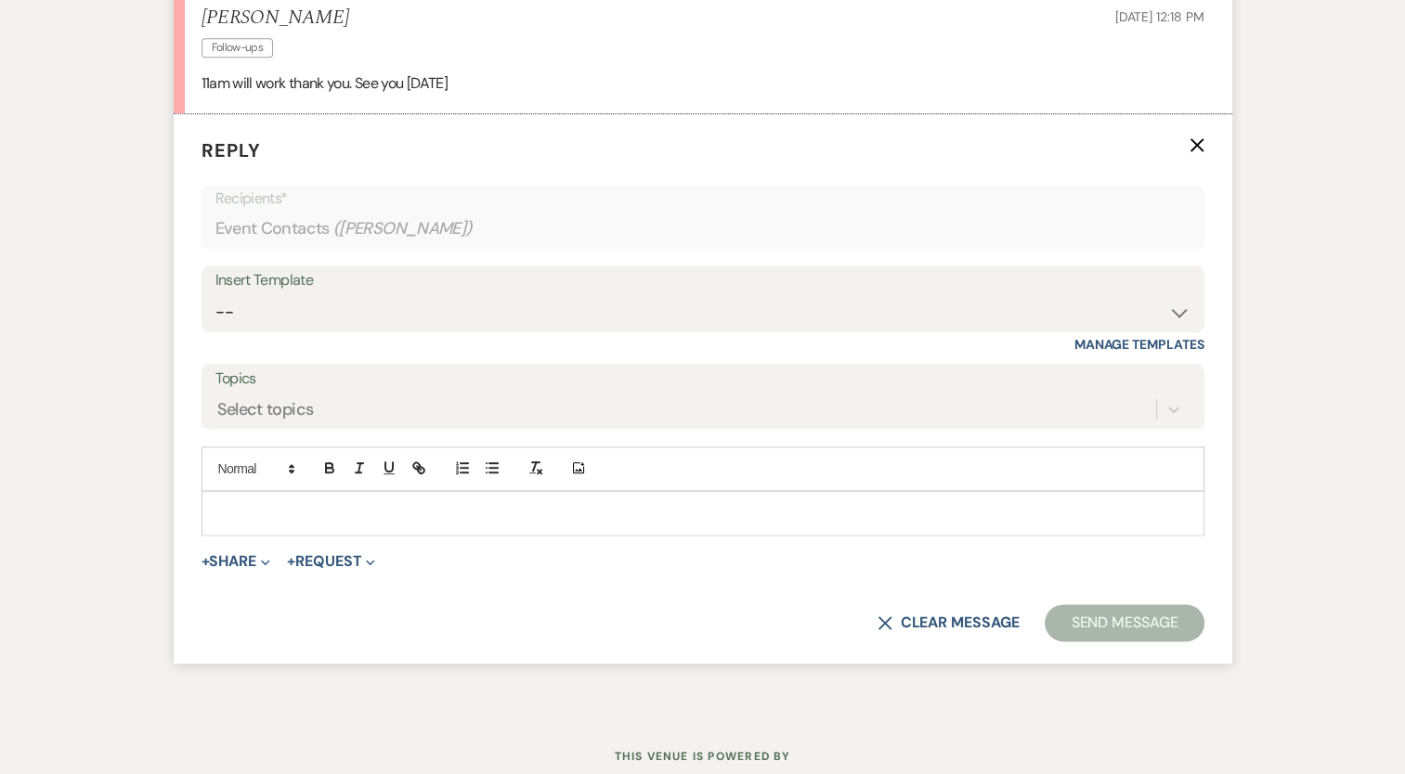
click at [271, 518] on p at bounding box center [702, 513] width 973 height 20
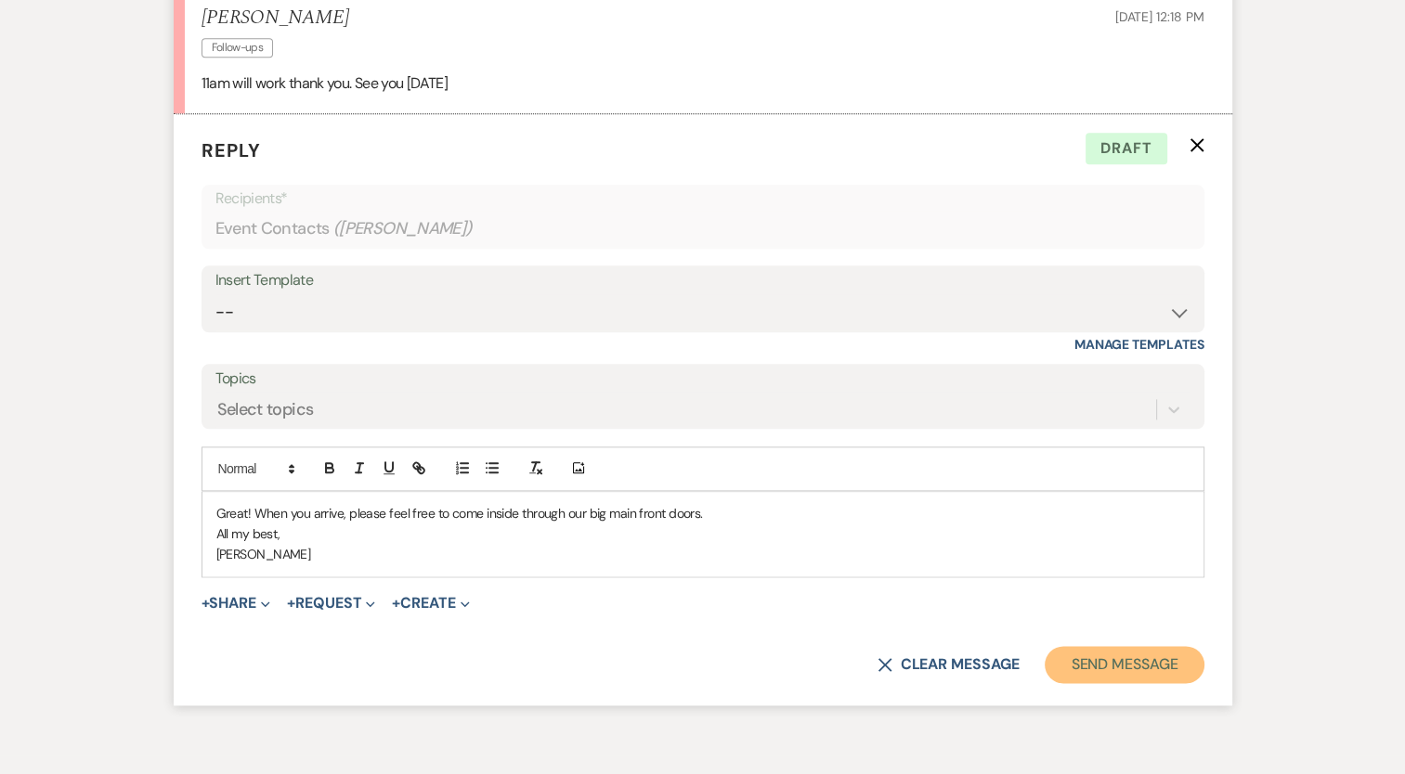
click at [1078, 661] on button "Send Message" at bounding box center [1123, 664] width 159 height 37
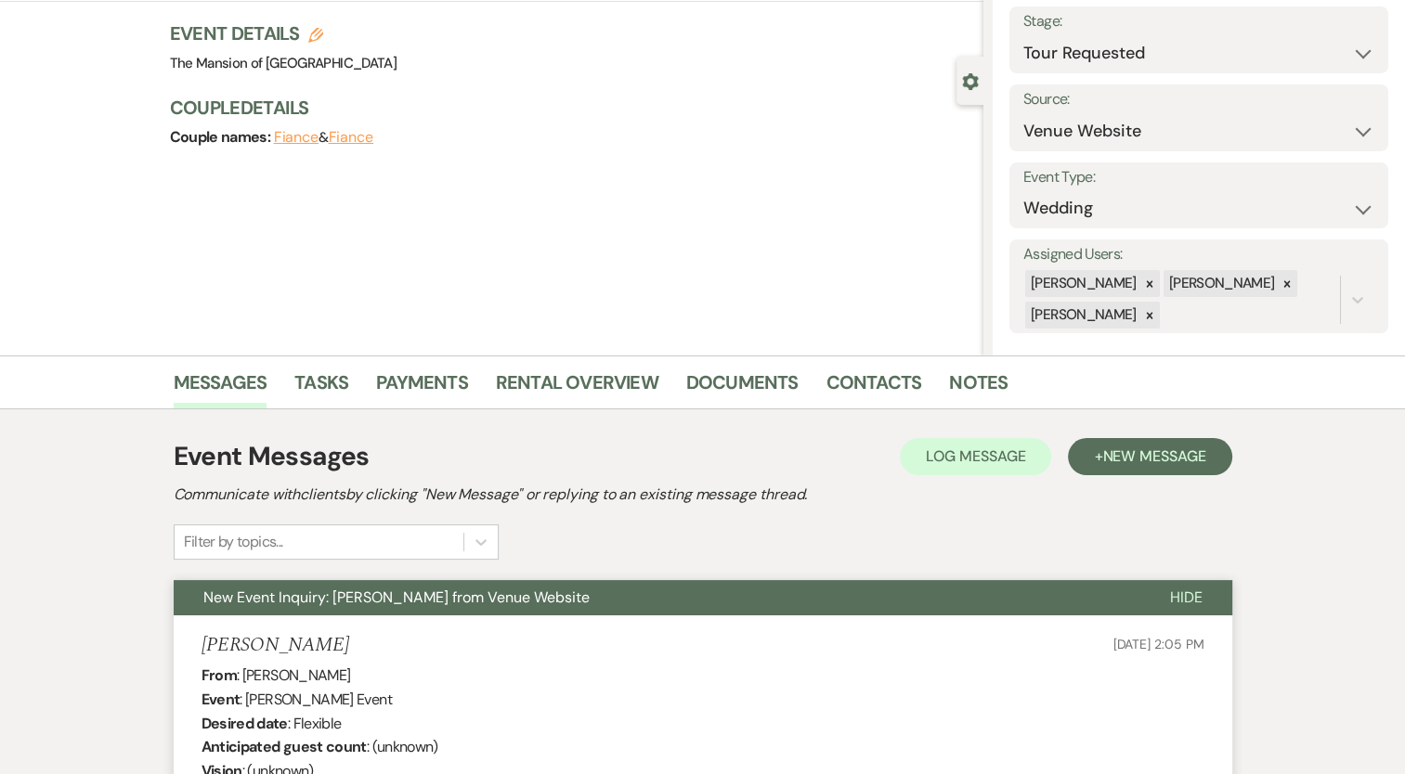
scroll to position [0, 0]
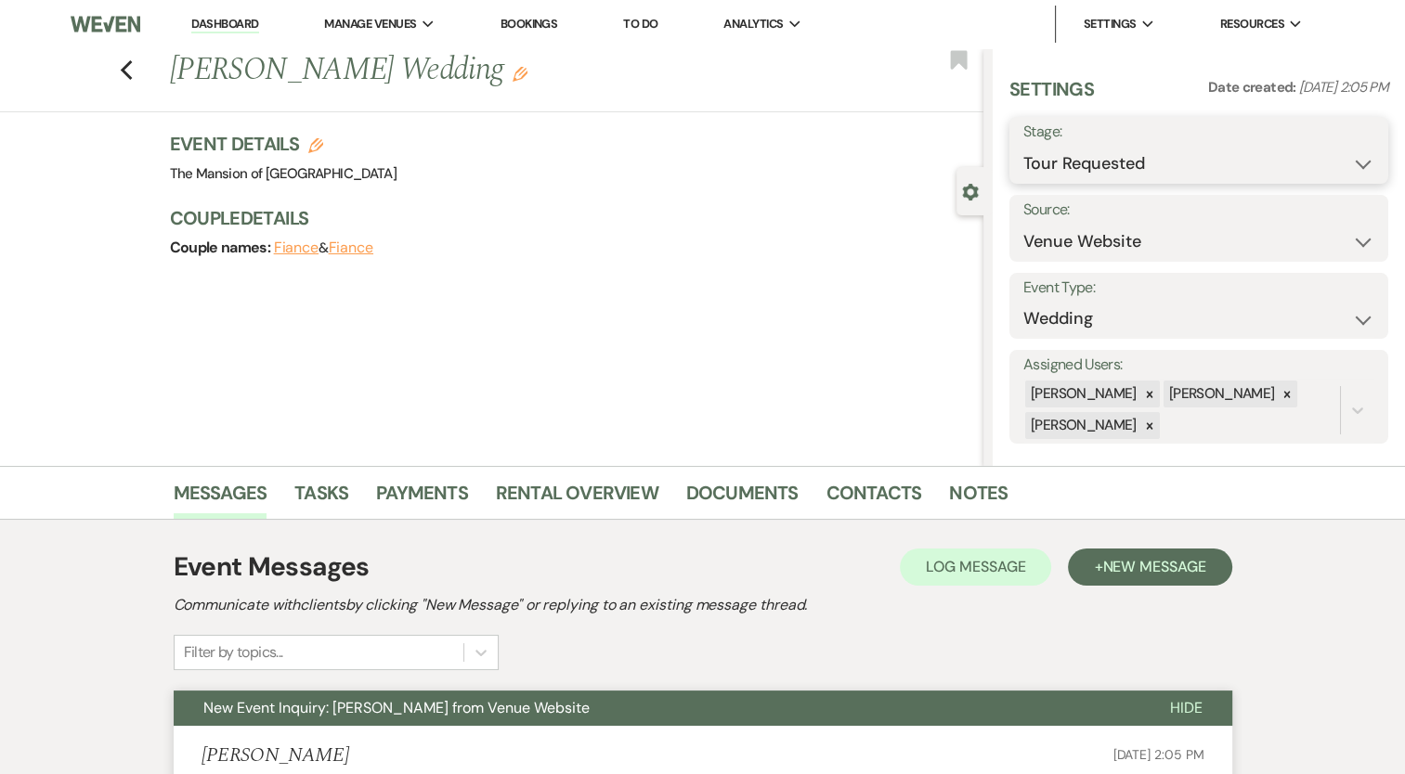
click at [1129, 181] on select "Inquiry Follow Up Tour Requested Tour Confirmed Toured Proposal Sent Booked Lost" at bounding box center [1198, 164] width 351 height 36
select select "4"
click at [1023, 146] on select "Inquiry Follow Up Tour Requested Tour Confirmed Toured Proposal Sent Booked Lost" at bounding box center [1198, 164] width 351 height 36
click at [1329, 167] on button "Save" at bounding box center [1349, 150] width 78 height 37
click at [255, 28] on link "Dashboard" at bounding box center [224, 25] width 67 height 18
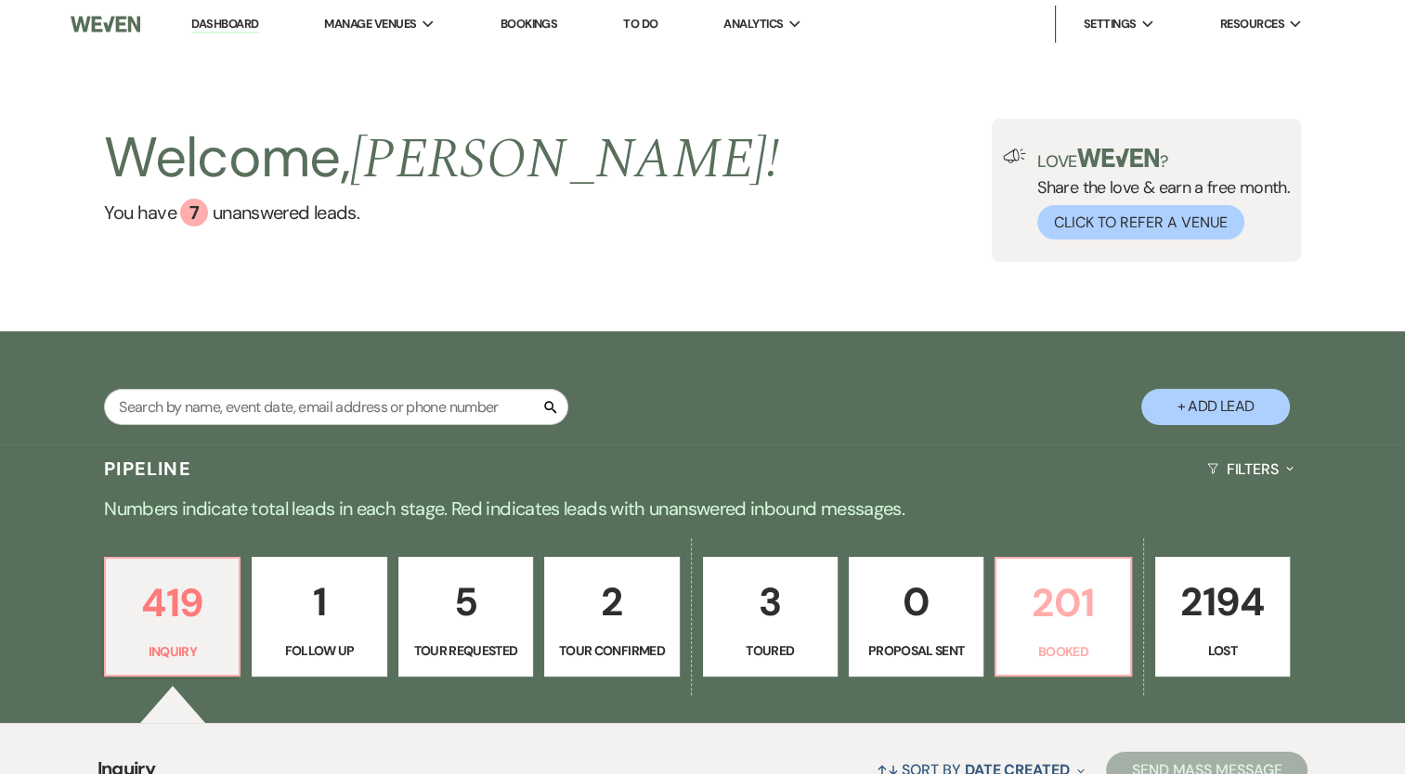
click at [1055, 597] on p "201" at bounding box center [1062, 603] width 110 height 62
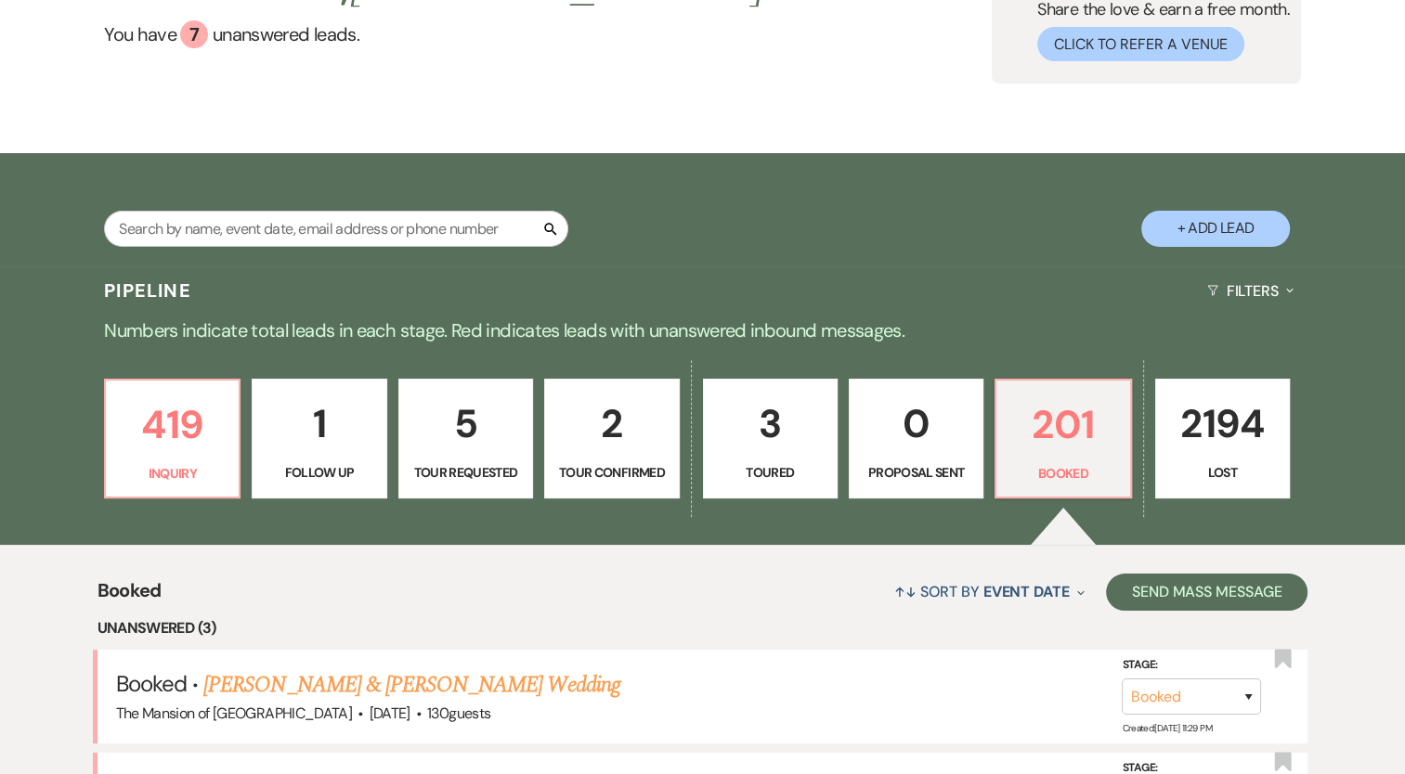
scroll to position [550, 0]
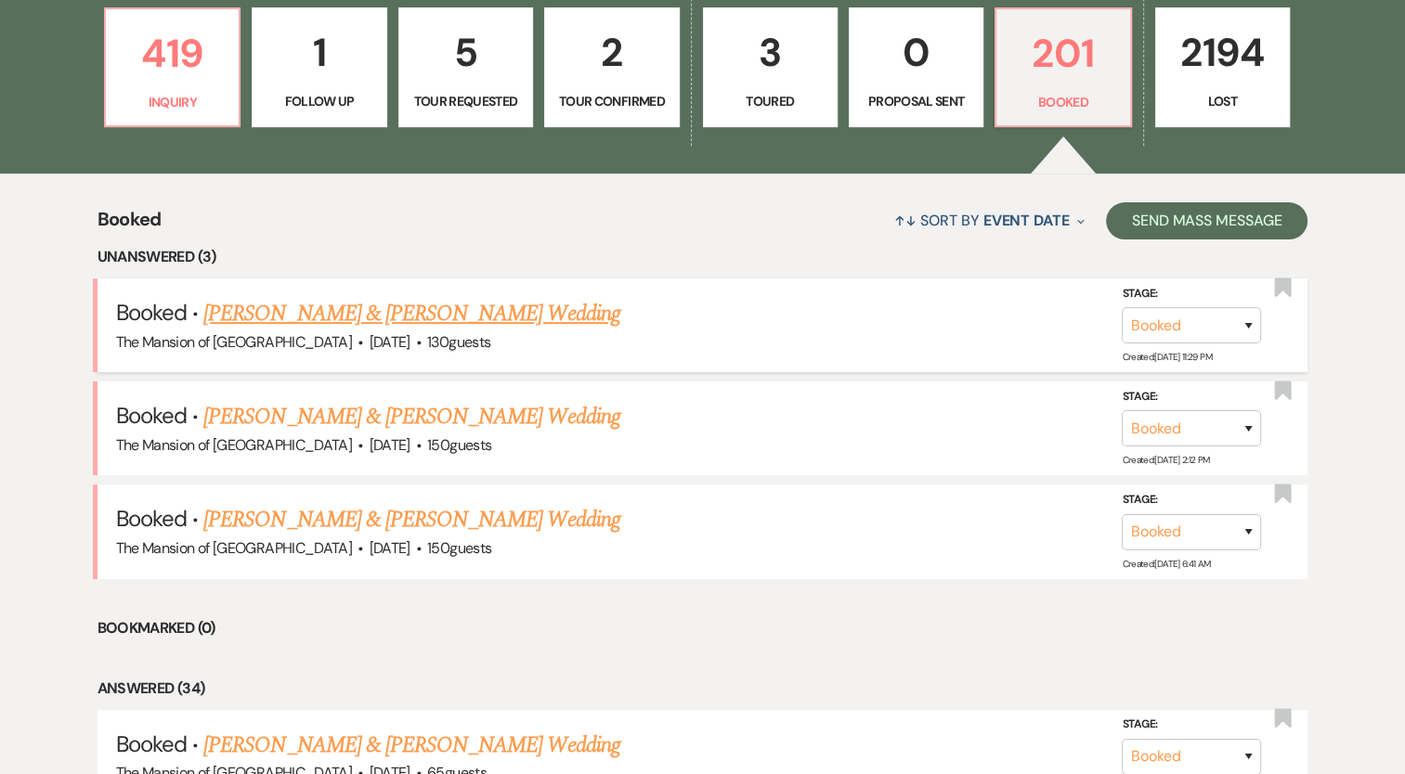
click at [455, 305] on link "[PERSON_NAME] & [PERSON_NAME] Wedding" at bounding box center [411, 313] width 416 height 33
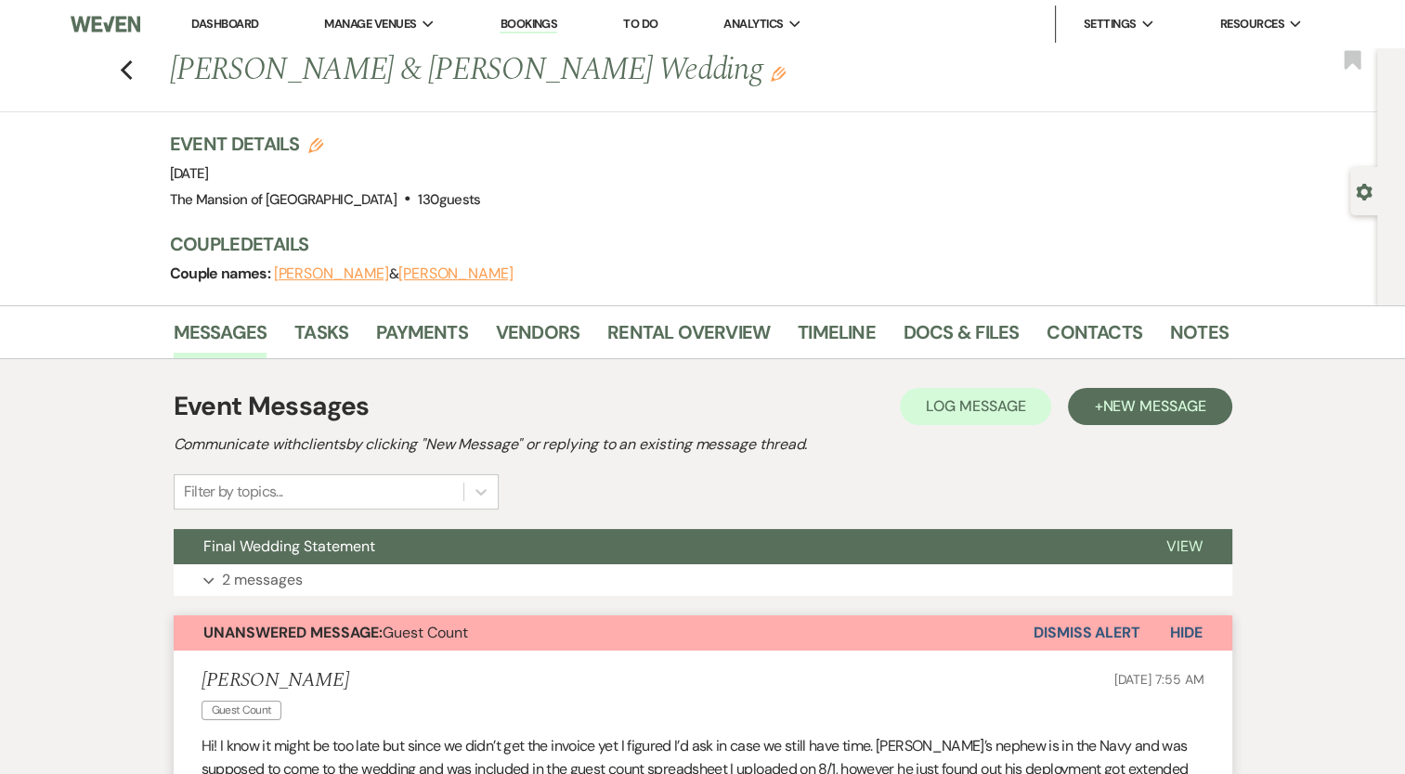
click at [195, 25] on link "Dashboard" at bounding box center [224, 24] width 67 height 16
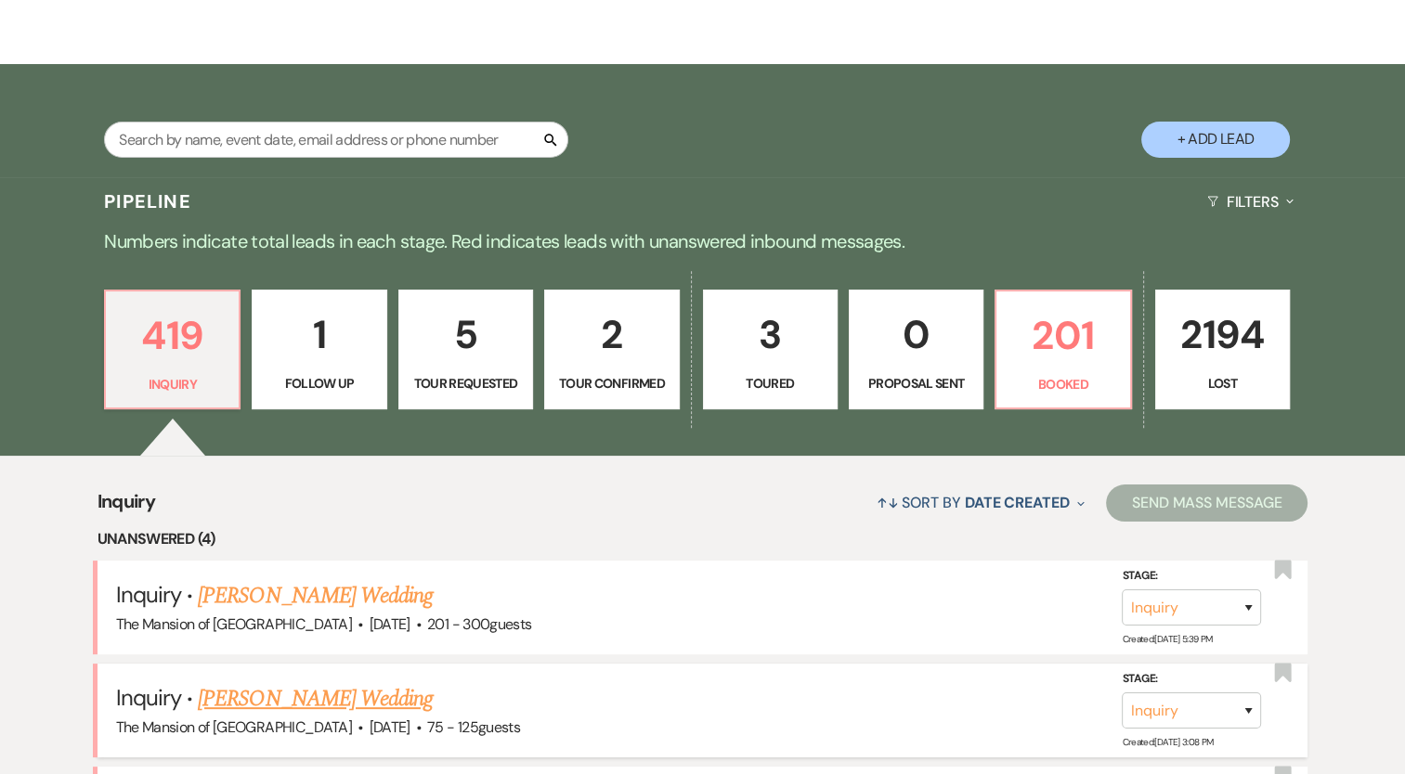
scroll to position [557, 0]
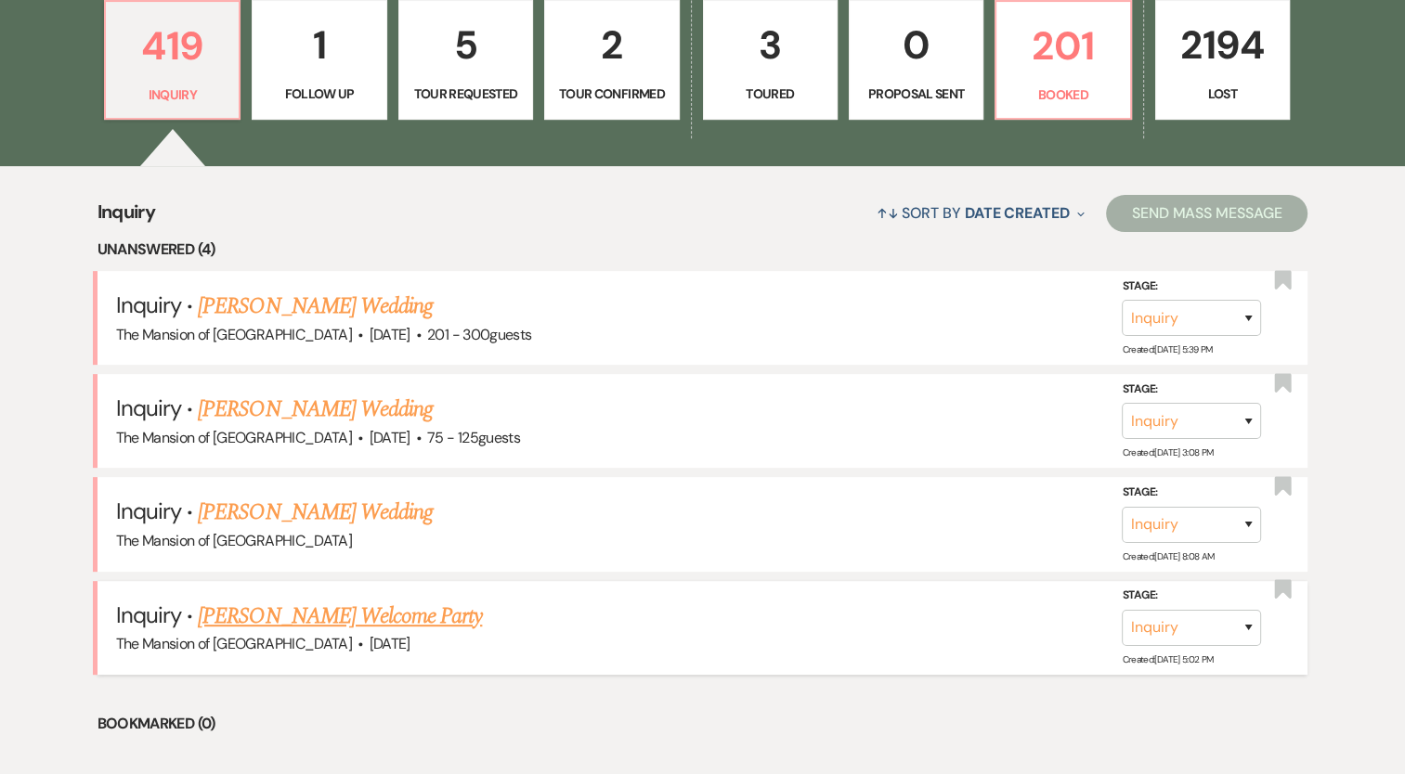
click at [376, 618] on link "Lindsay Macheska's Welcome Party" at bounding box center [340, 616] width 284 height 33
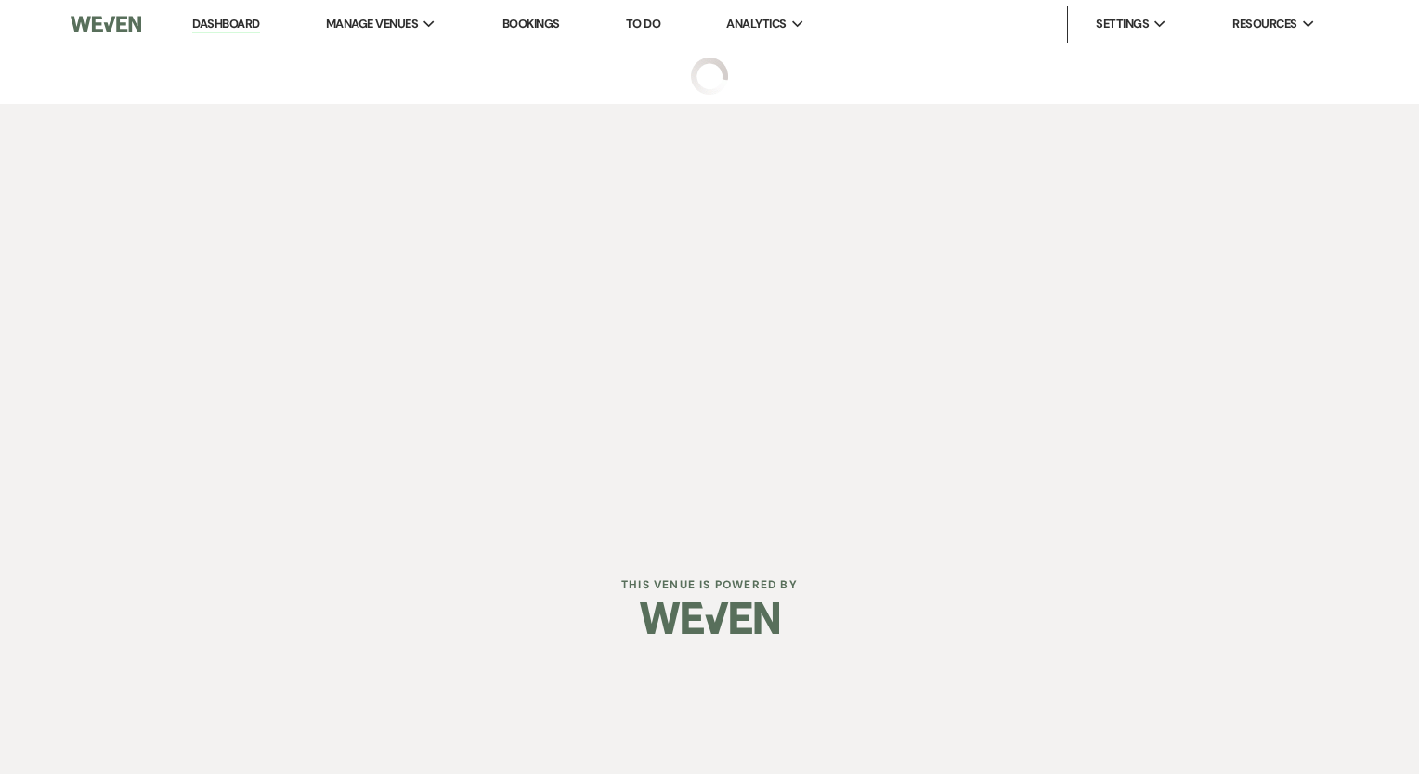
select select "5"
select select "13"
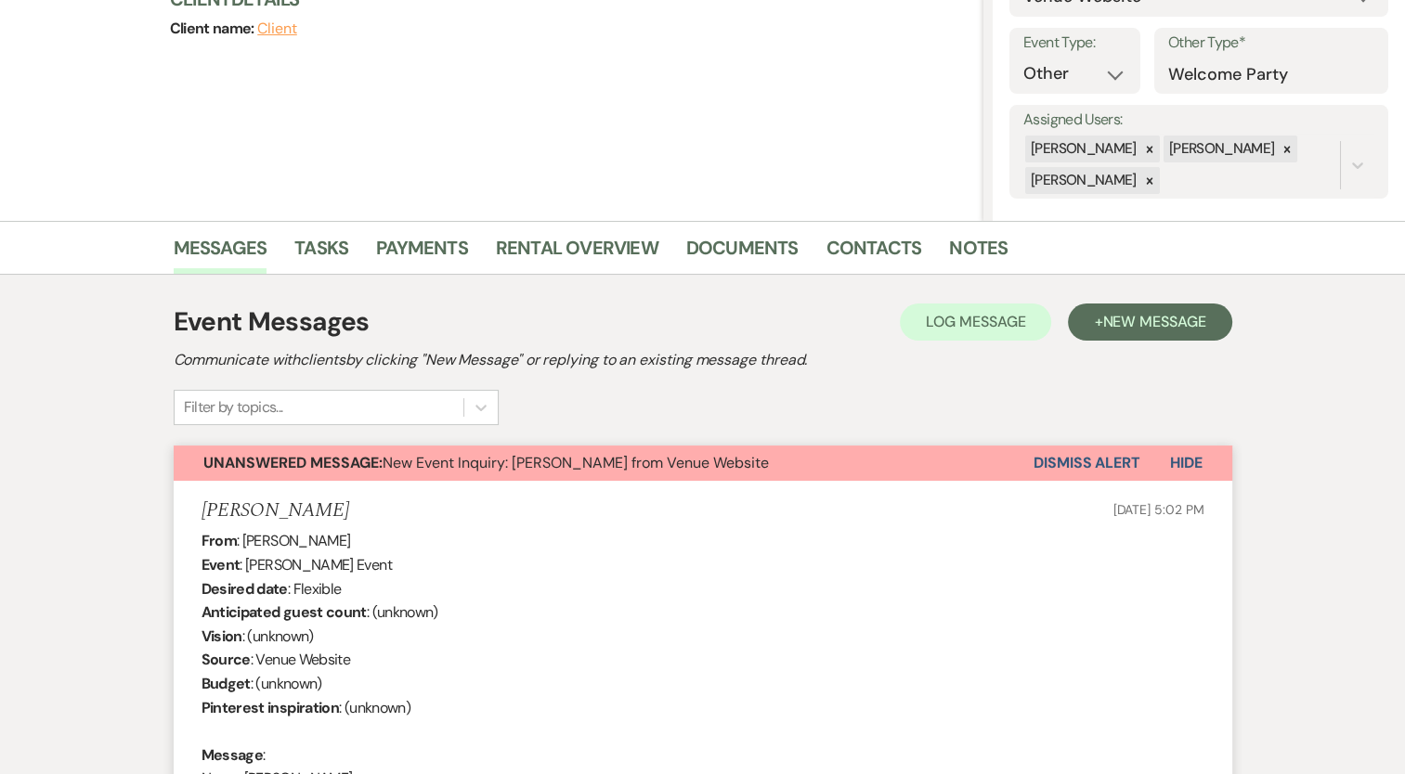
scroll to position [147, 0]
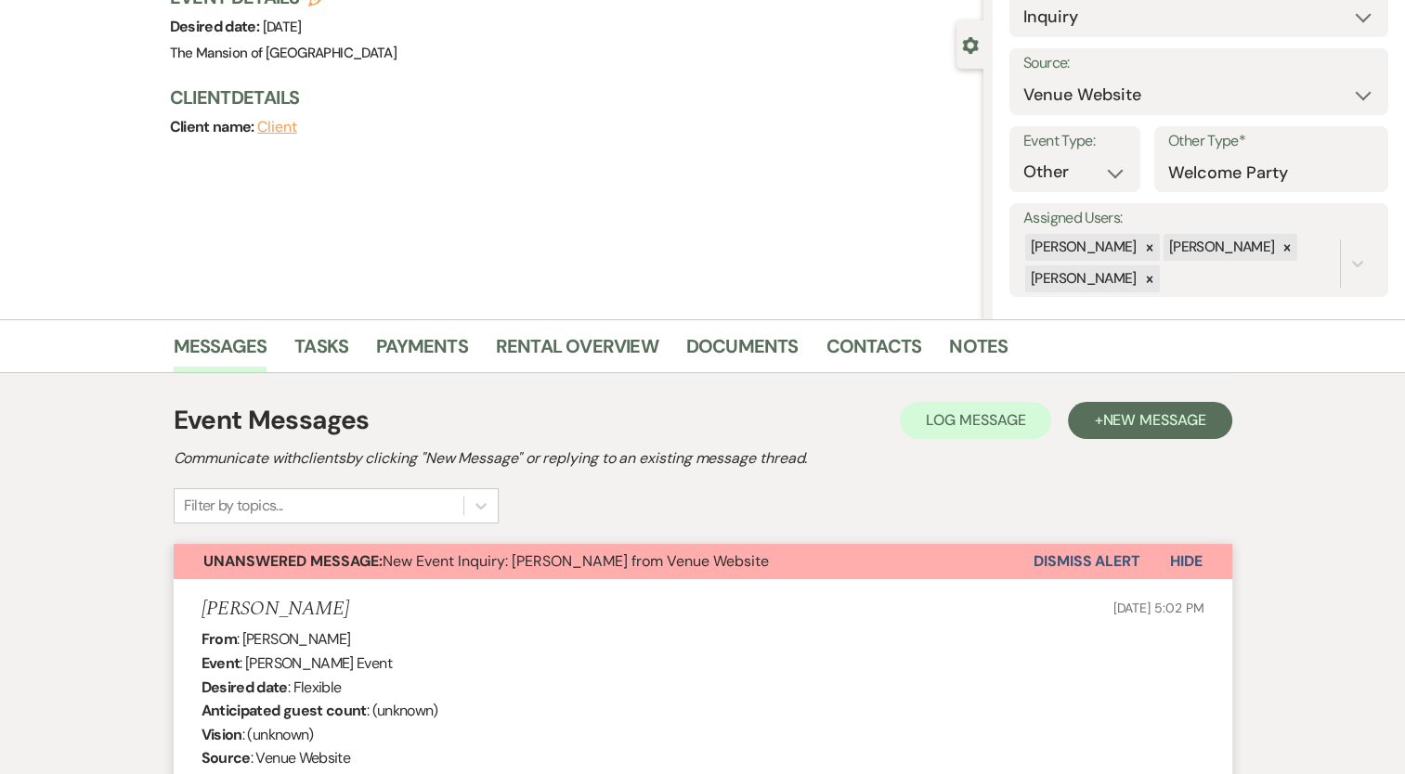
click at [1051, 544] on button "Dismiss Alert" at bounding box center [1086, 561] width 107 height 35
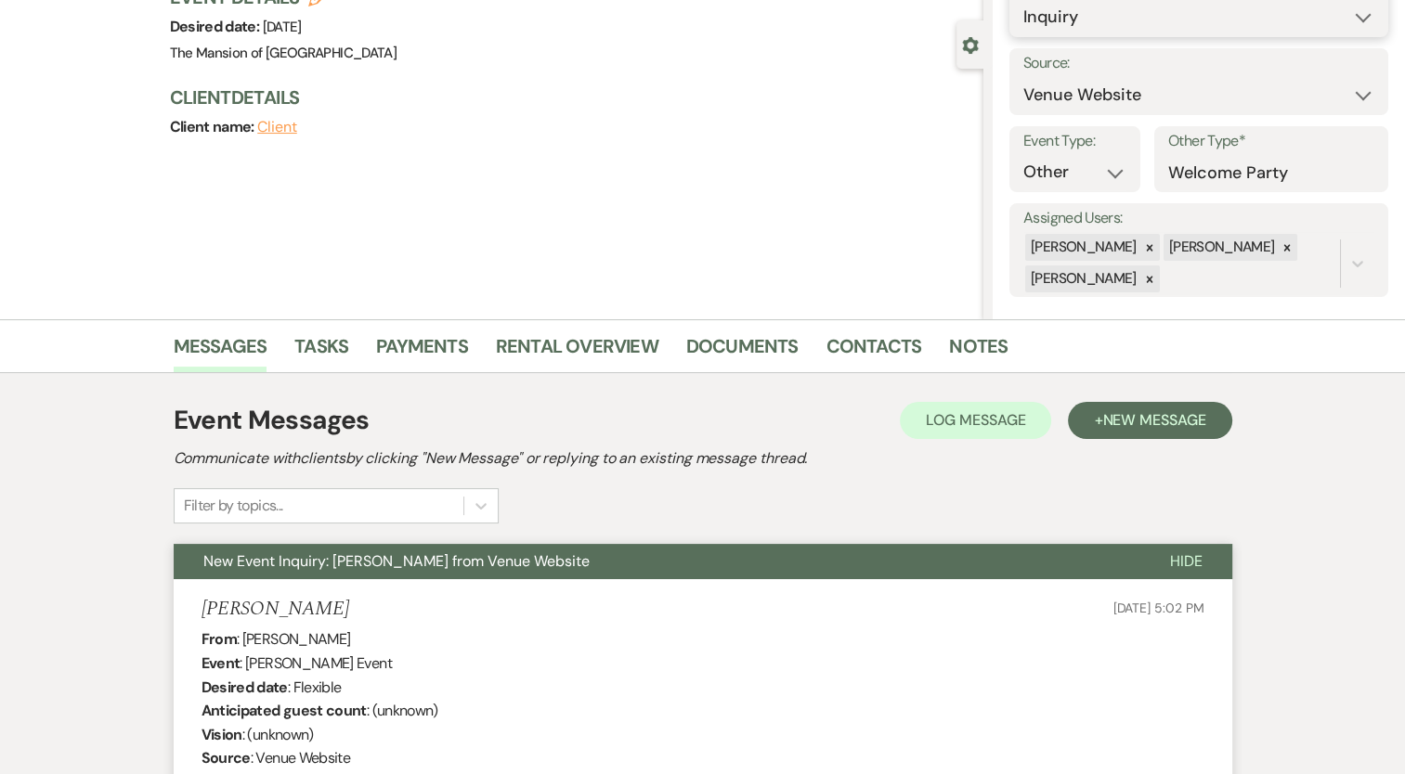
scroll to position [145, 0]
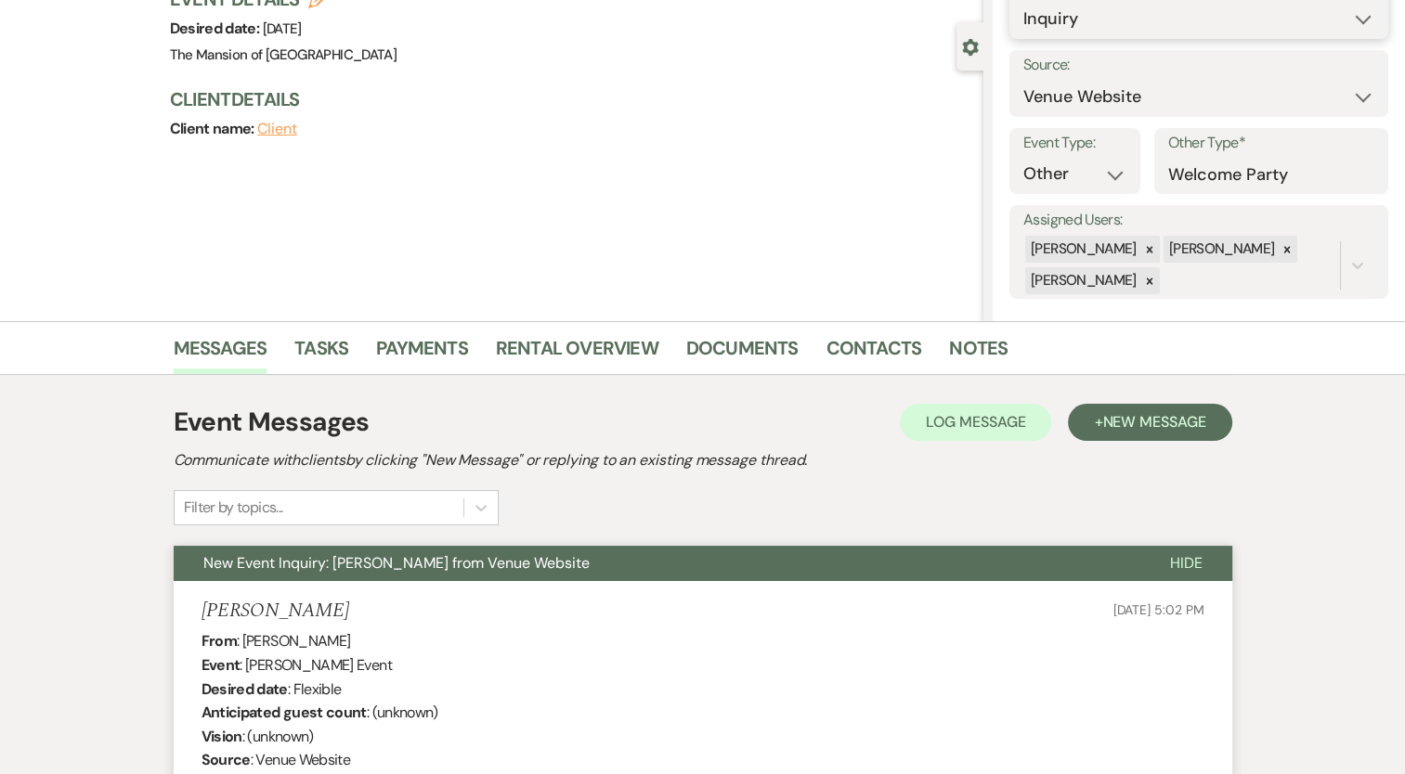
click at [1068, 23] on select "Inquiry Follow Up Tour Requested Tour Confirmed Toured Proposal Sent Booked Lost" at bounding box center [1198, 19] width 351 height 36
select select "4"
click at [1023, 1] on select "Inquiry Follow Up Tour Requested Tour Confirmed Toured Proposal Sent Booked Lost" at bounding box center [1198, 19] width 351 height 36
click at [1321, 7] on button "Save" at bounding box center [1349, 5] width 78 height 37
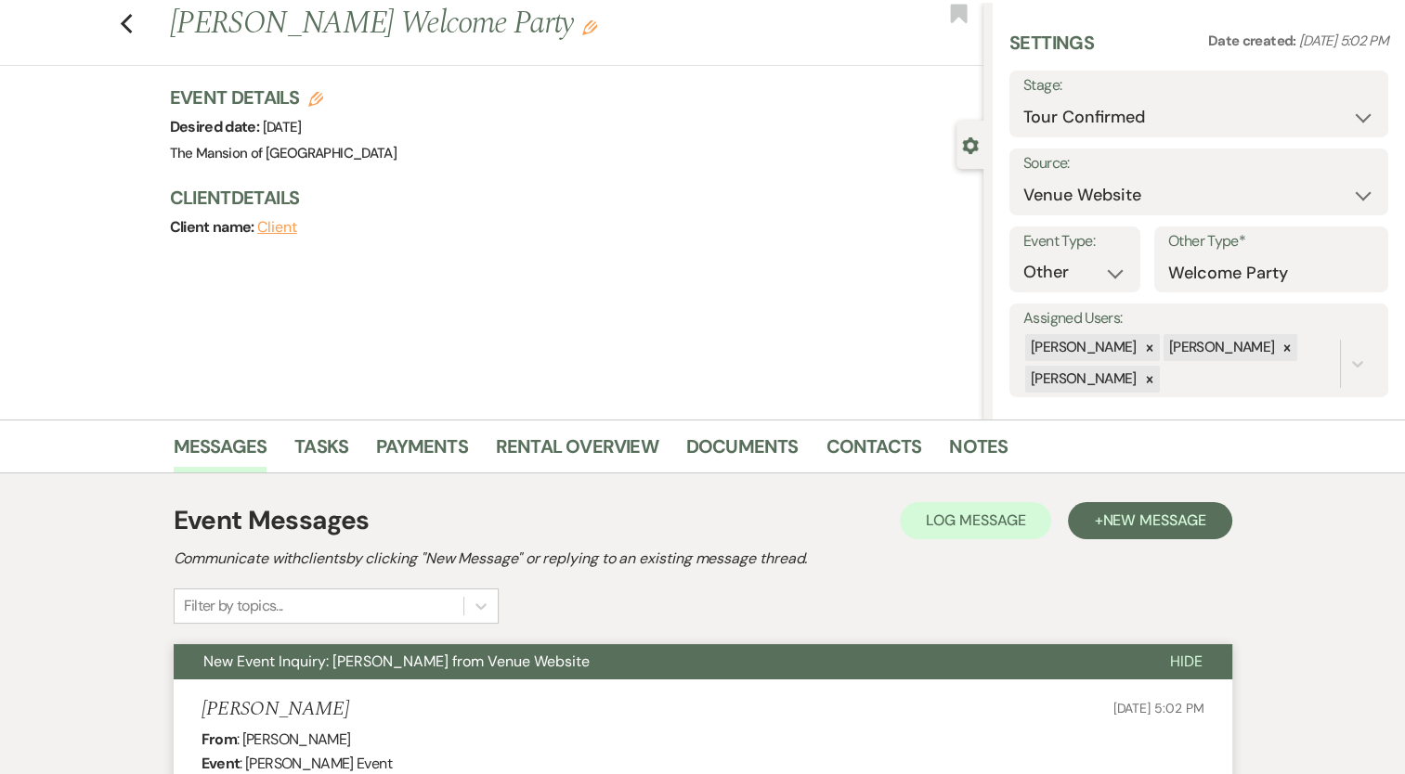
scroll to position [0, 0]
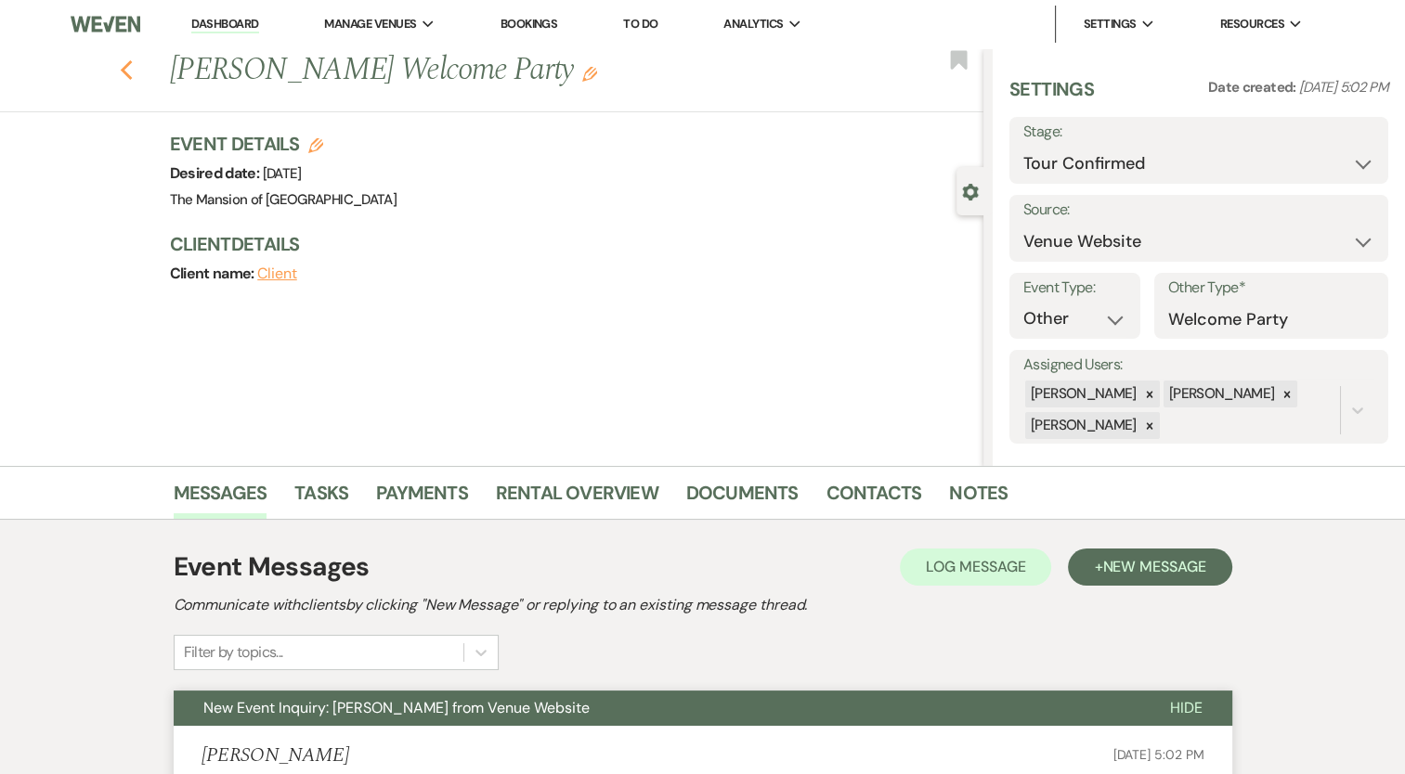
click at [132, 76] on use "button" at bounding box center [126, 70] width 12 height 20
select select "4"
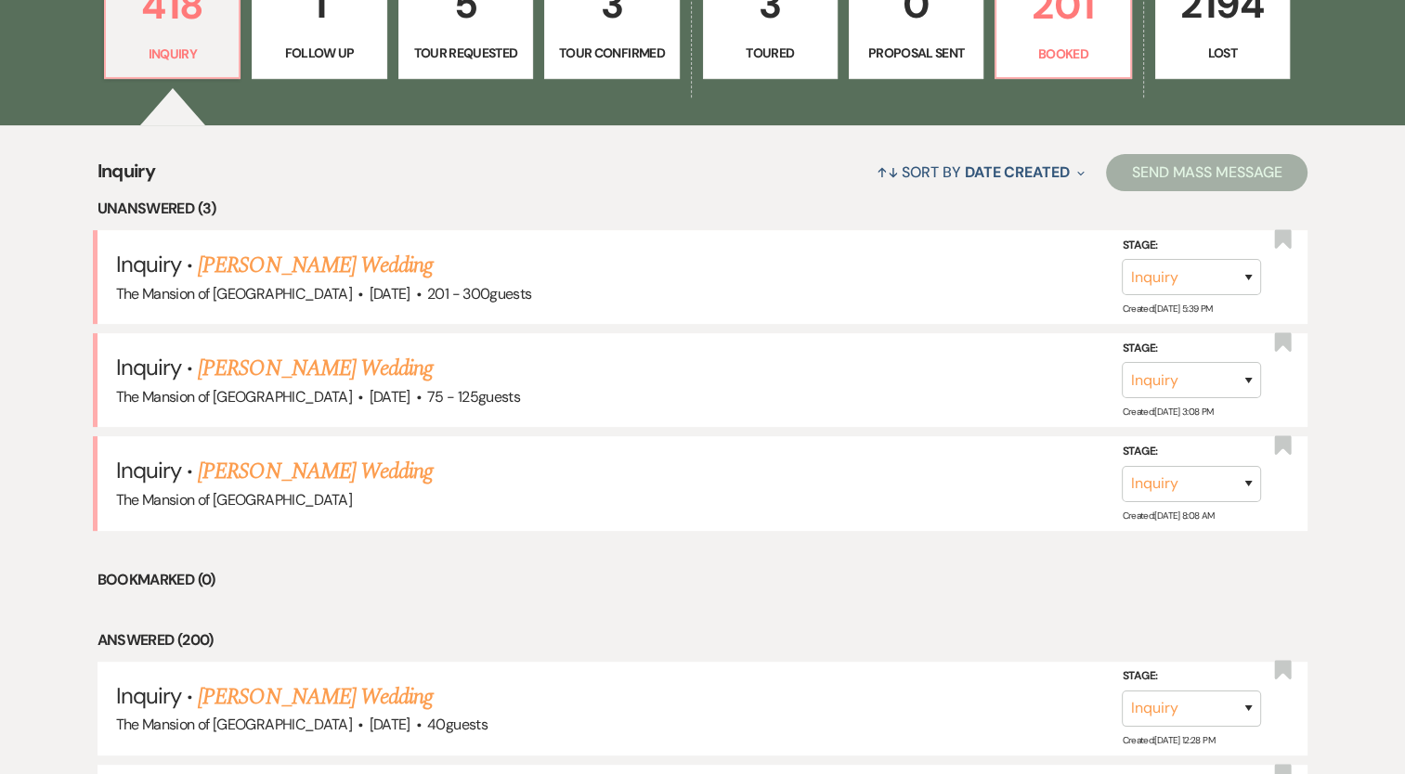
scroll to position [836, 0]
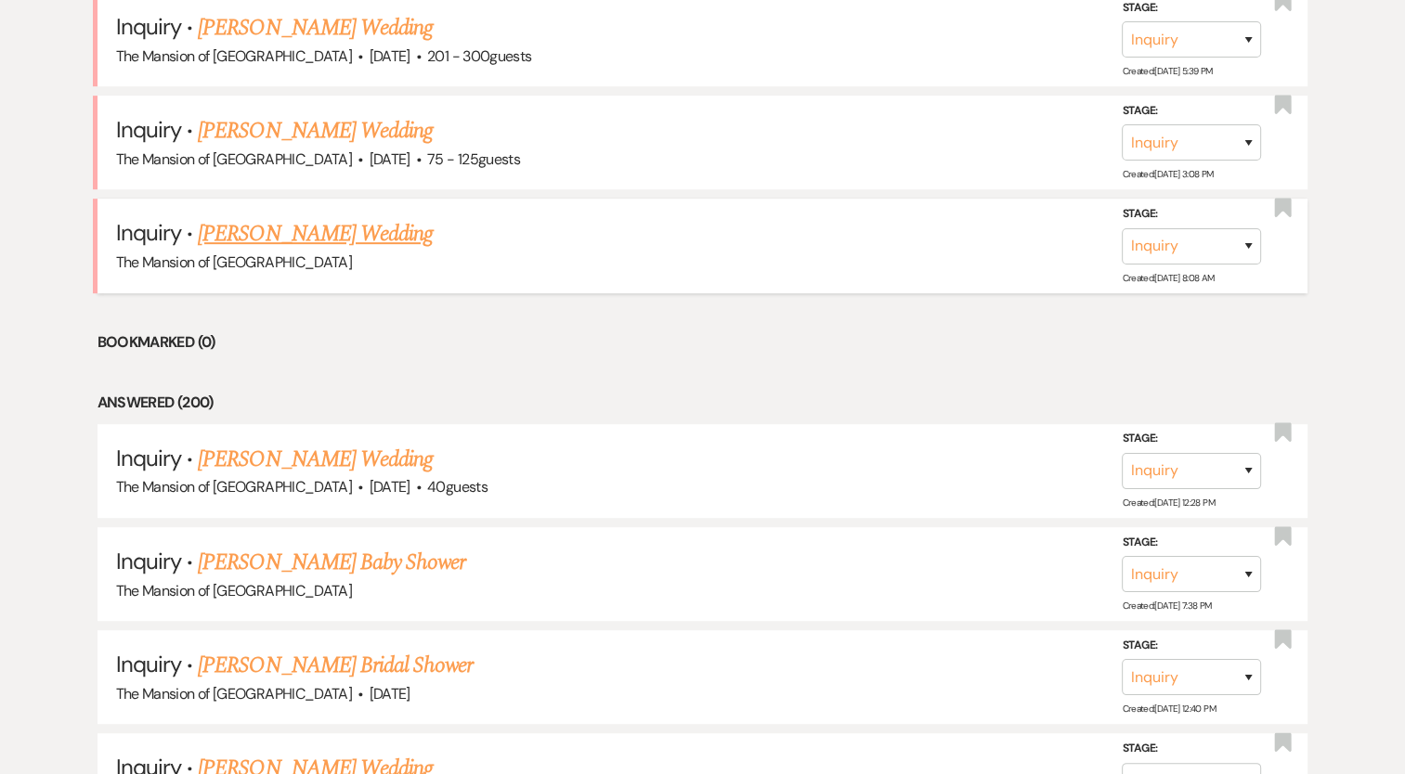
click at [356, 242] on link "Patricia James's Wedding" at bounding box center [315, 233] width 235 height 33
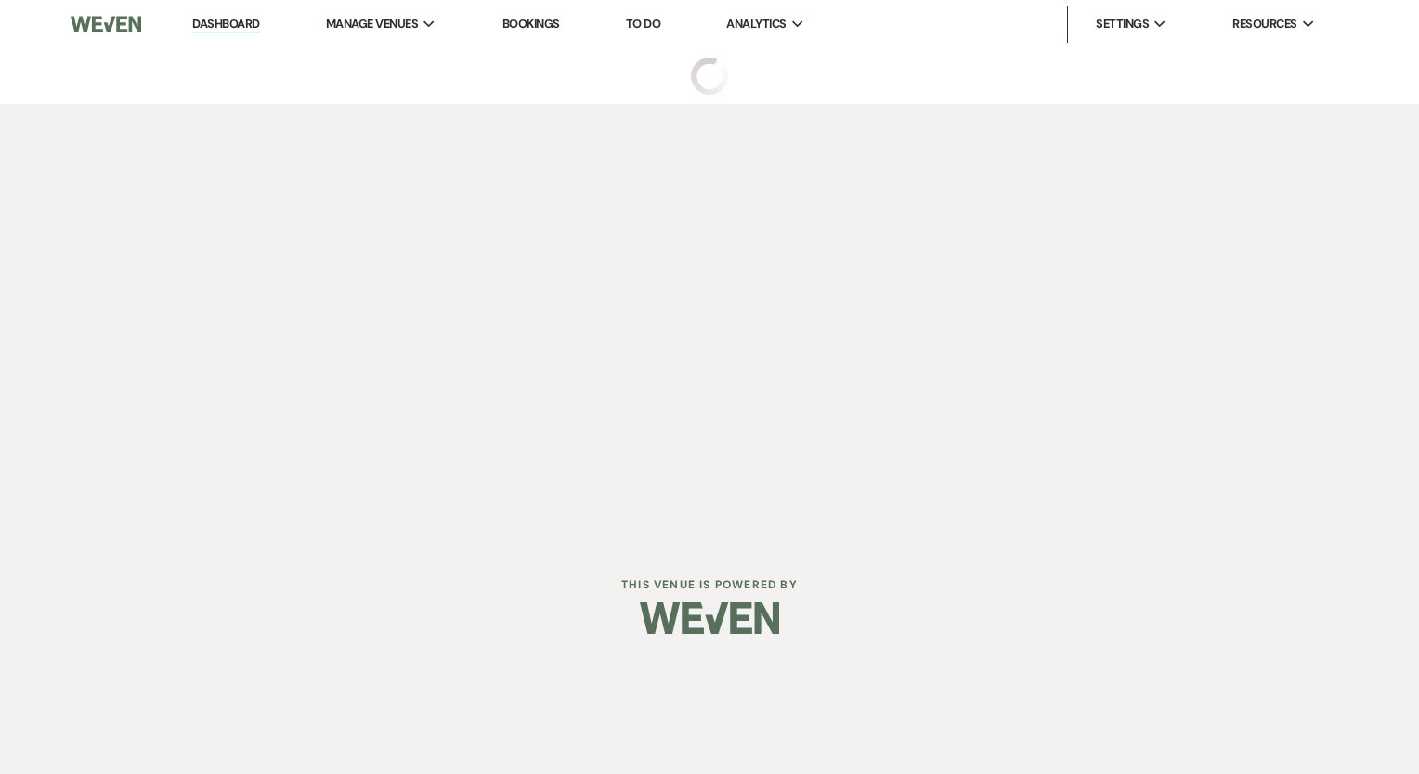
select select "5"
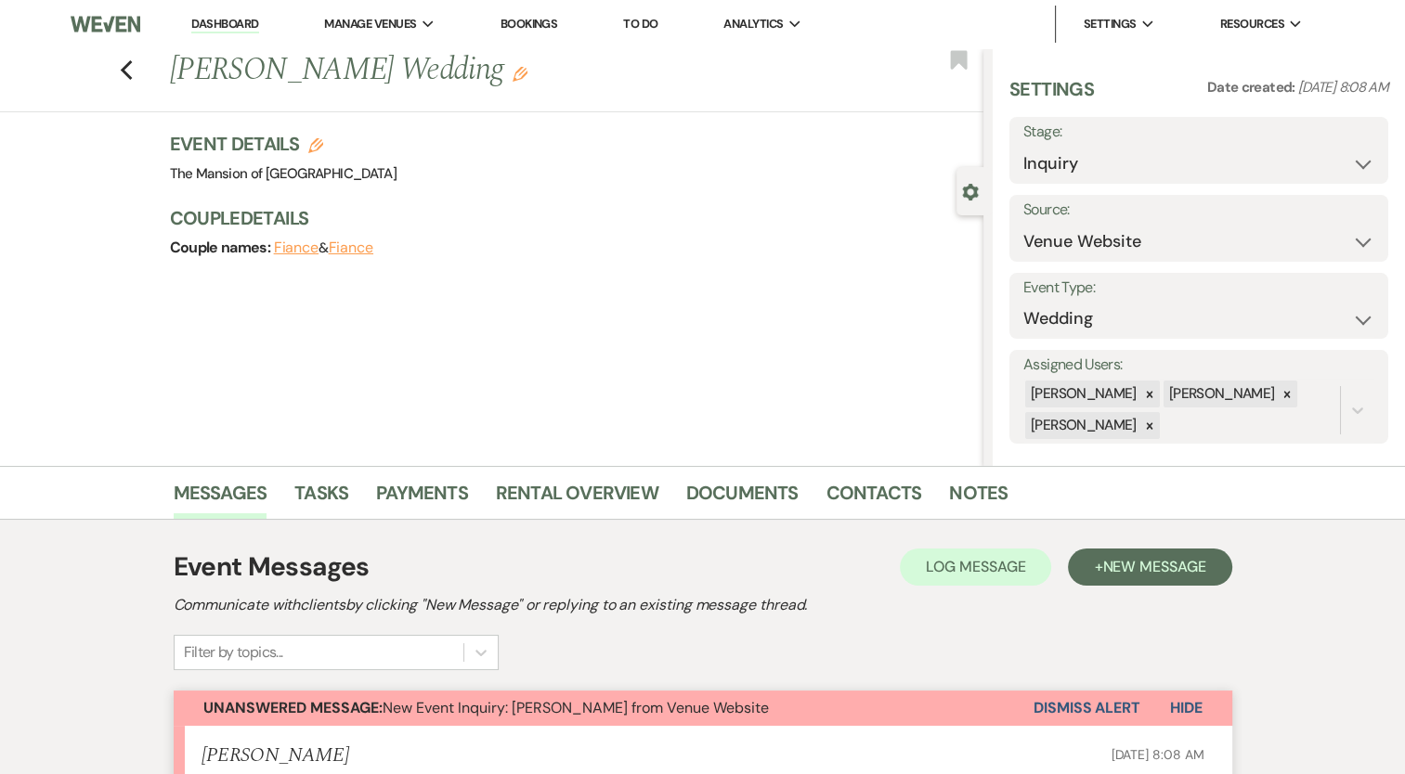
click at [418, 82] on h1 "Patricia James's Wedding Edit" at bounding box center [491, 70] width 643 height 45
click at [427, 54] on li "The Mansion of [GEOGRAPHIC_DATA]" at bounding box center [439, 61] width 211 height 19
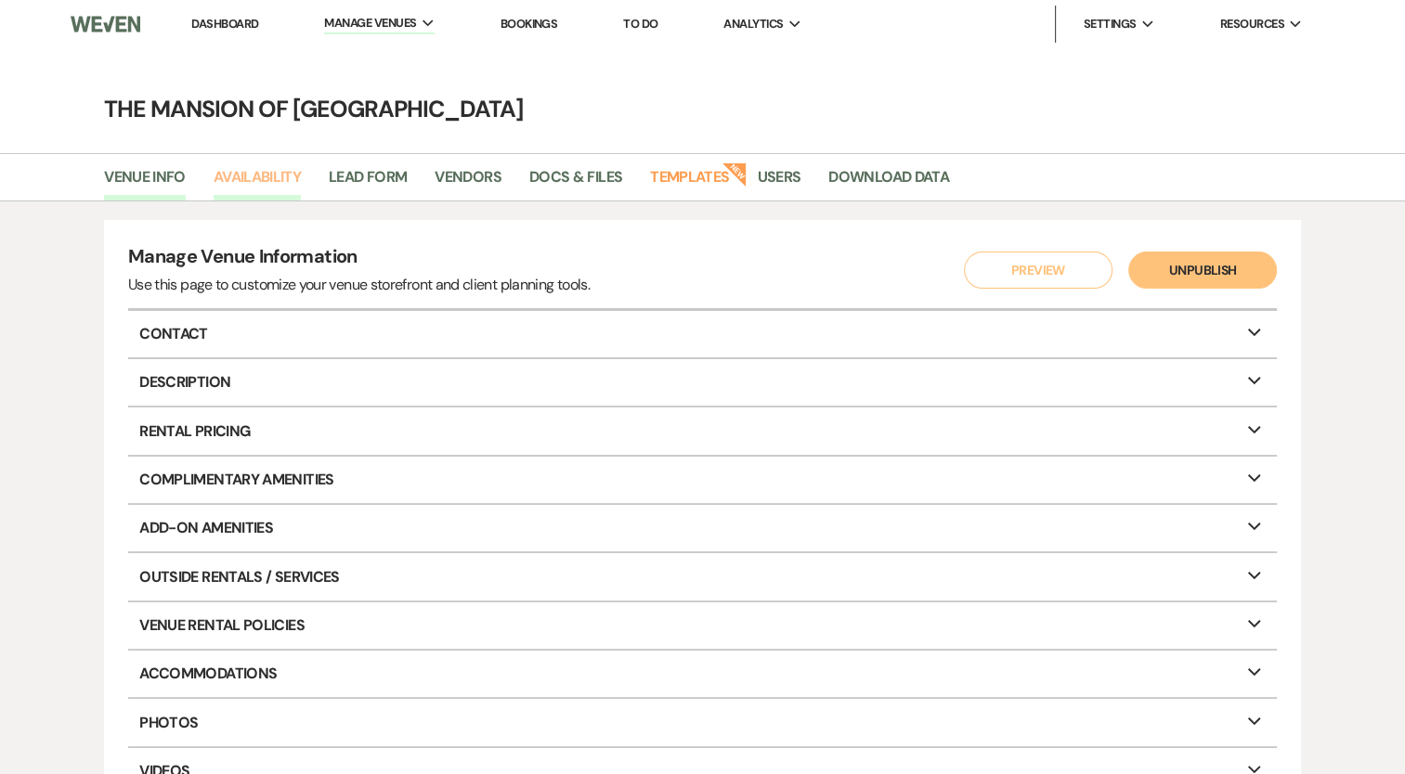
click at [273, 180] on link "Availability" at bounding box center [257, 182] width 87 height 35
select select "2"
select select "2026"
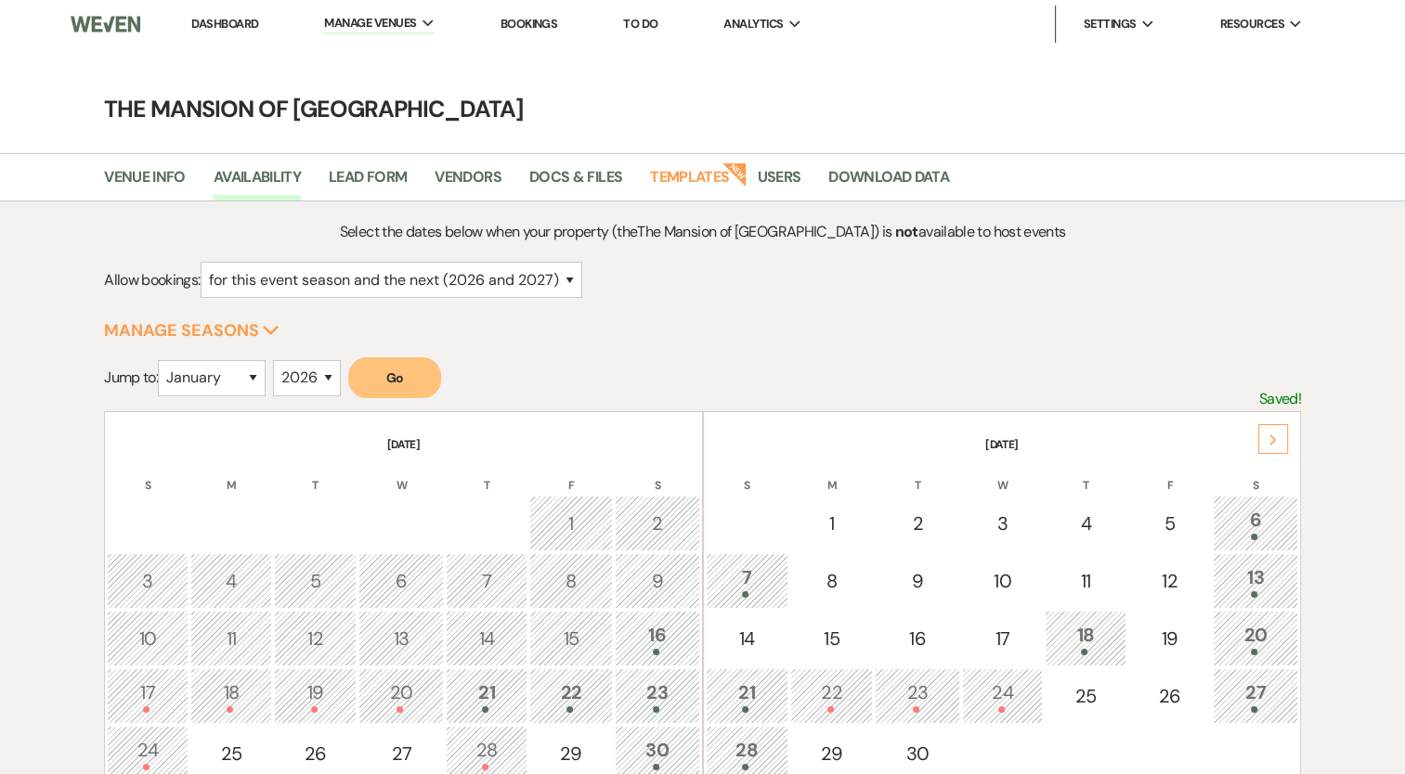
click at [1275, 443] on div "Next" at bounding box center [1273, 439] width 30 height 30
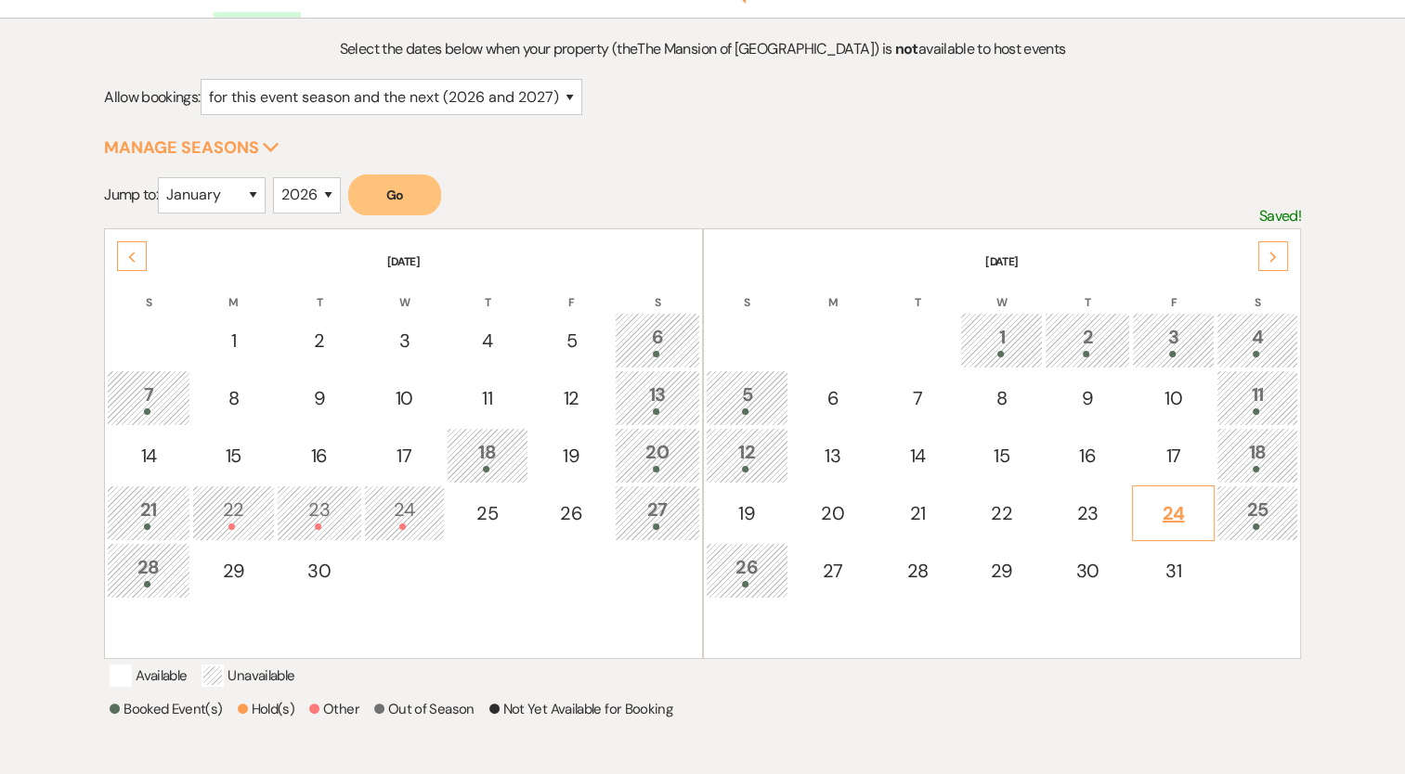
scroll to position [186, 0]
click at [761, 563] on div "26" at bounding box center [747, 568] width 63 height 34
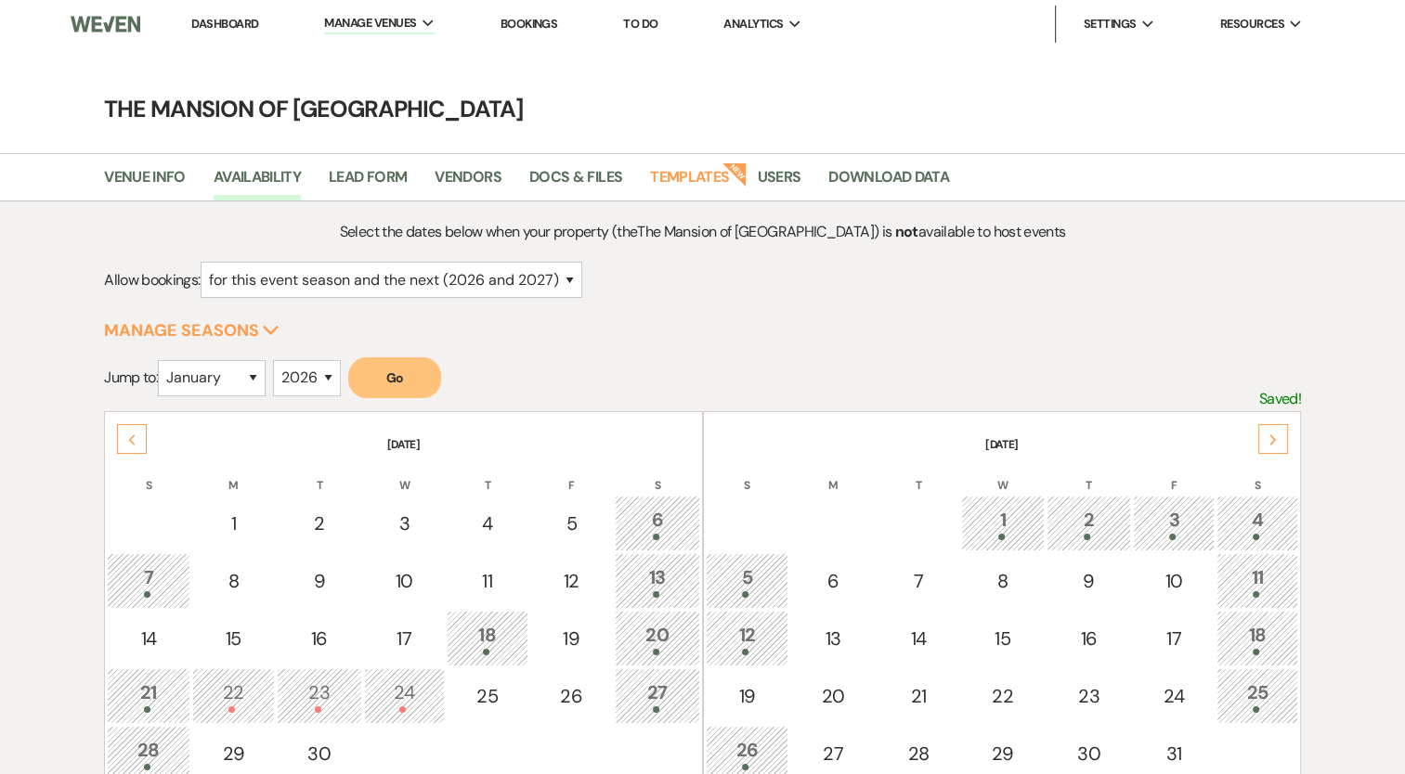
scroll to position [0, 0]
click at [192, 30] on link "Dashboard" at bounding box center [224, 24] width 67 height 16
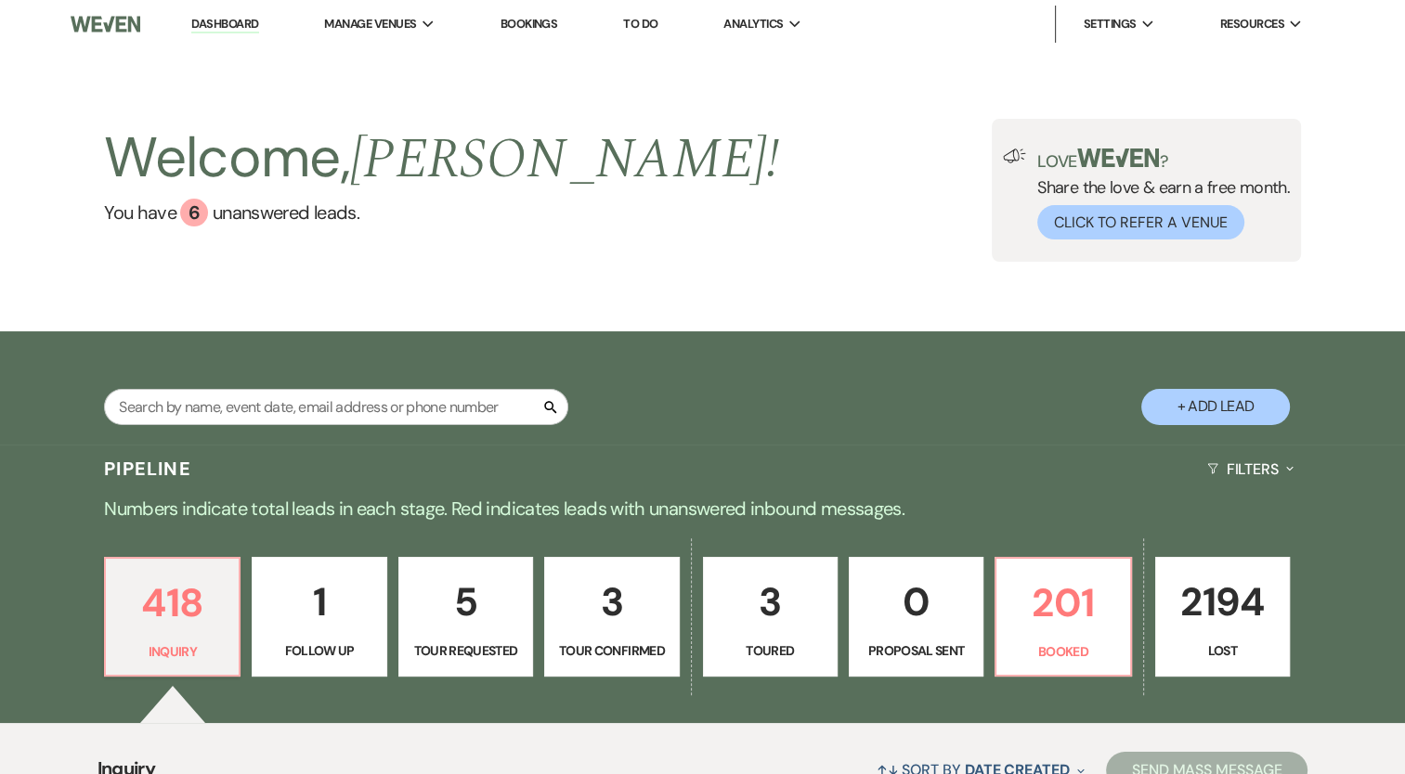
scroll to position [557, 0]
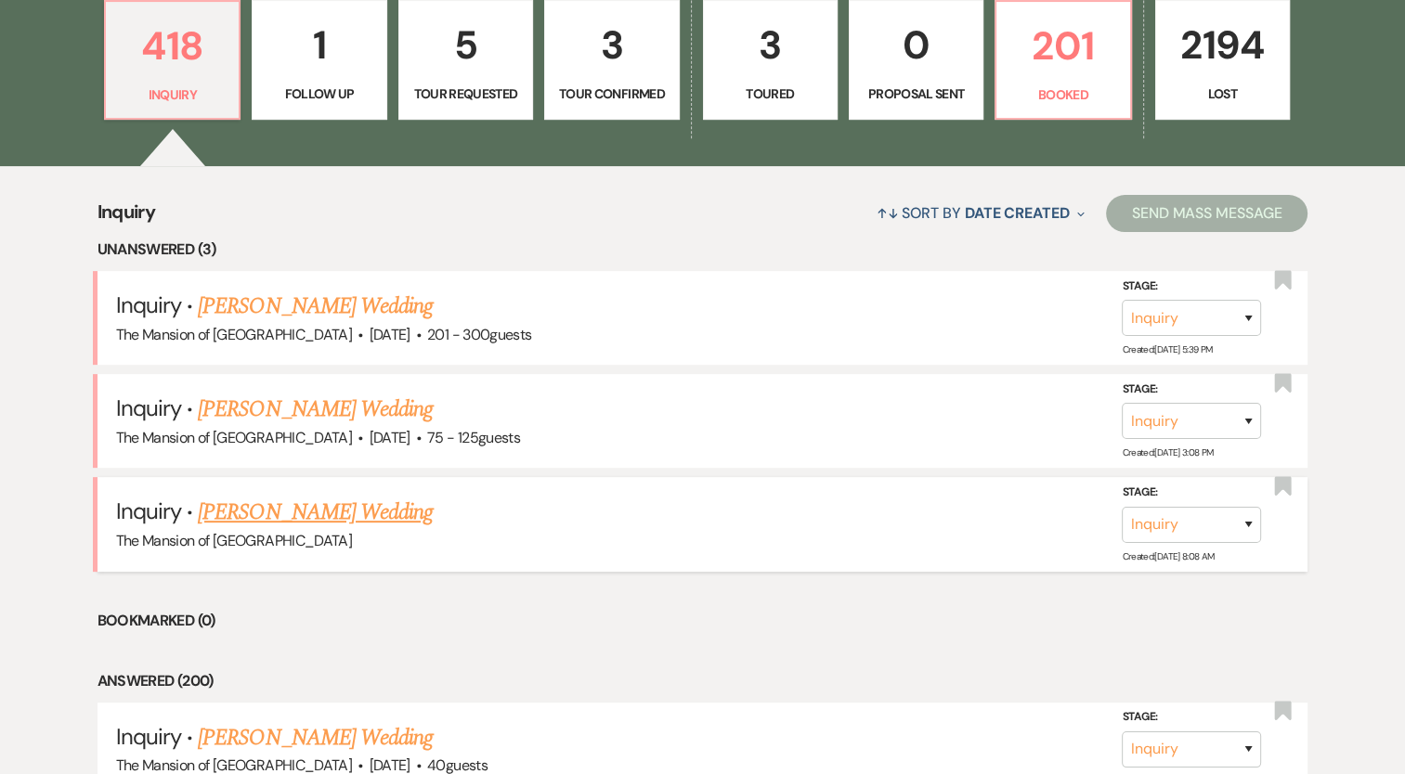
click at [387, 503] on link "Patricia James's Wedding" at bounding box center [315, 512] width 235 height 33
select select "5"
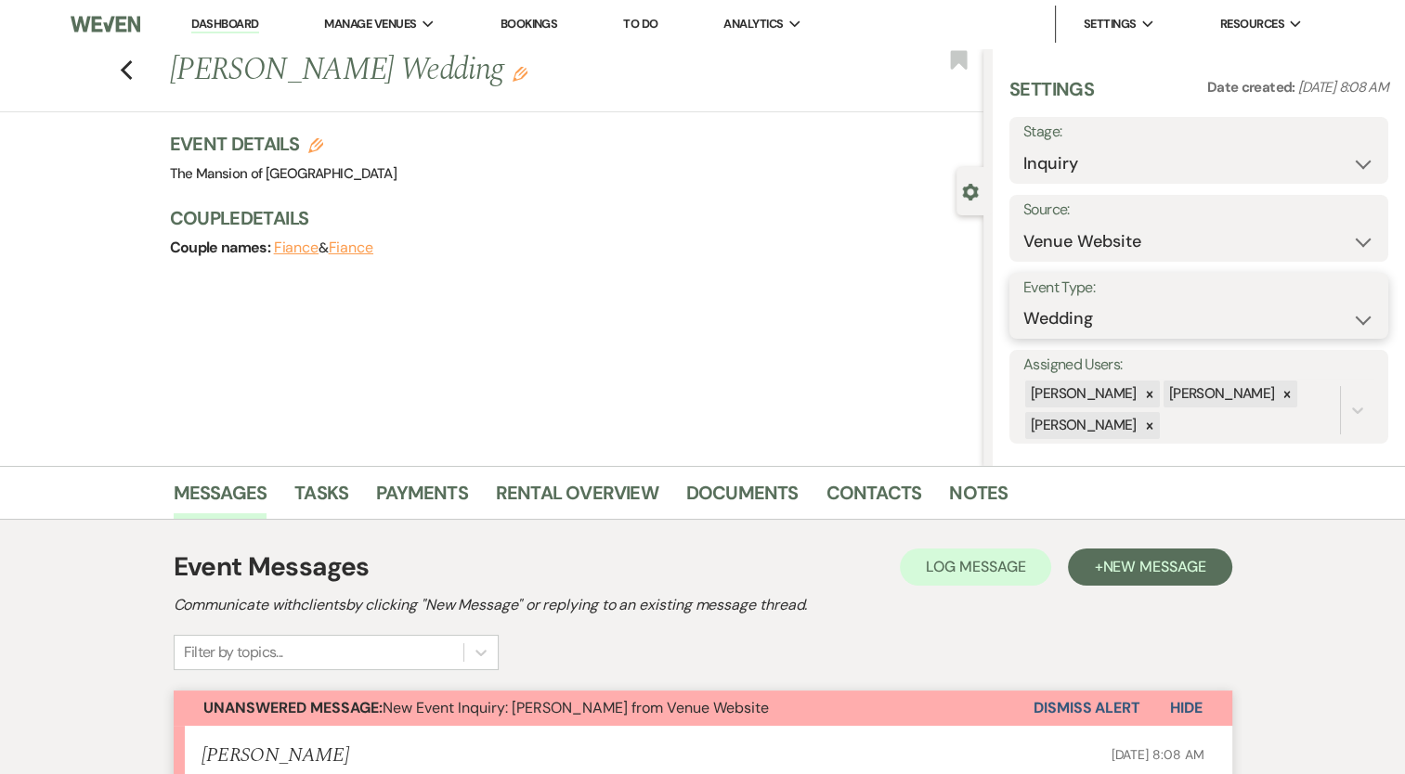
click at [1108, 333] on select "Wedding Anniversary Party Baby Shower Bachelorette / Bachelor Party Birthday Pa…" at bounding box center [1198, 319] width 351 height 36
select select "3"
click at [1023, 301] on select "Wedding Anniversary Party Baby Shower Bachelorette / Bachelor Party Birthday Pa…" at bounding box center [1198, 319] width 351 height 36
click at [1314, 297] on button "Save" at bounding box center [1336, 305] width 103 height 37
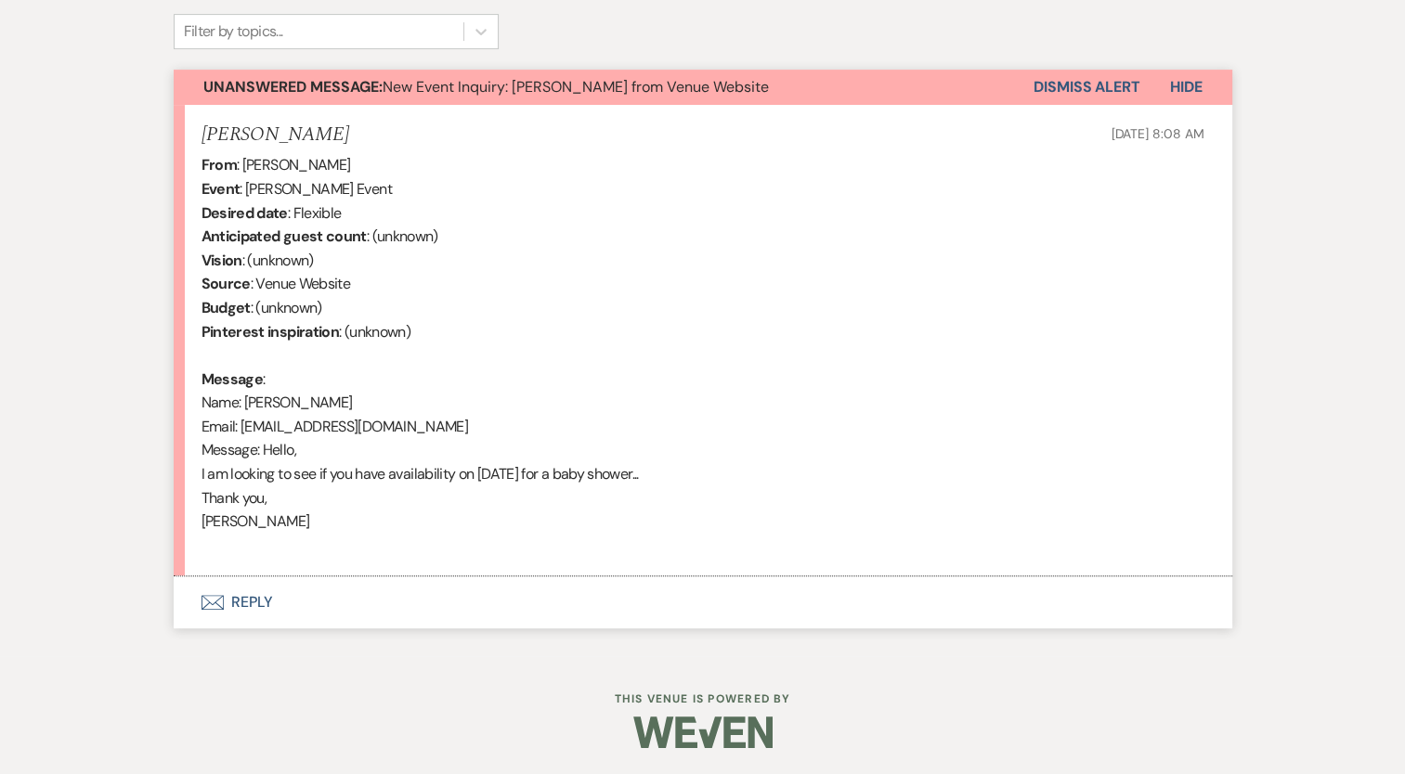
click at [282, 595] on button "Envelope Reply" at bounding box center [703, 603] width 1058 height 52
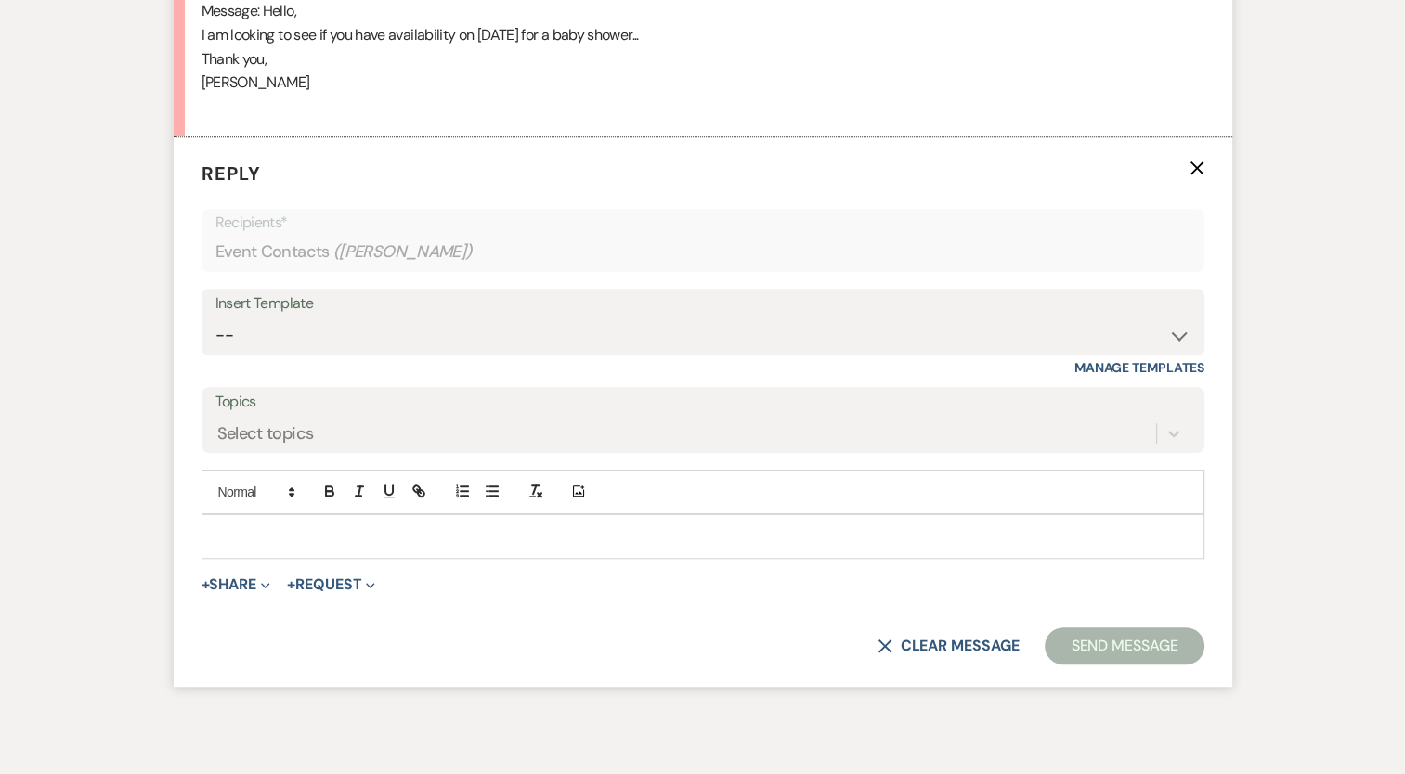
scroll to position [1084, 0]
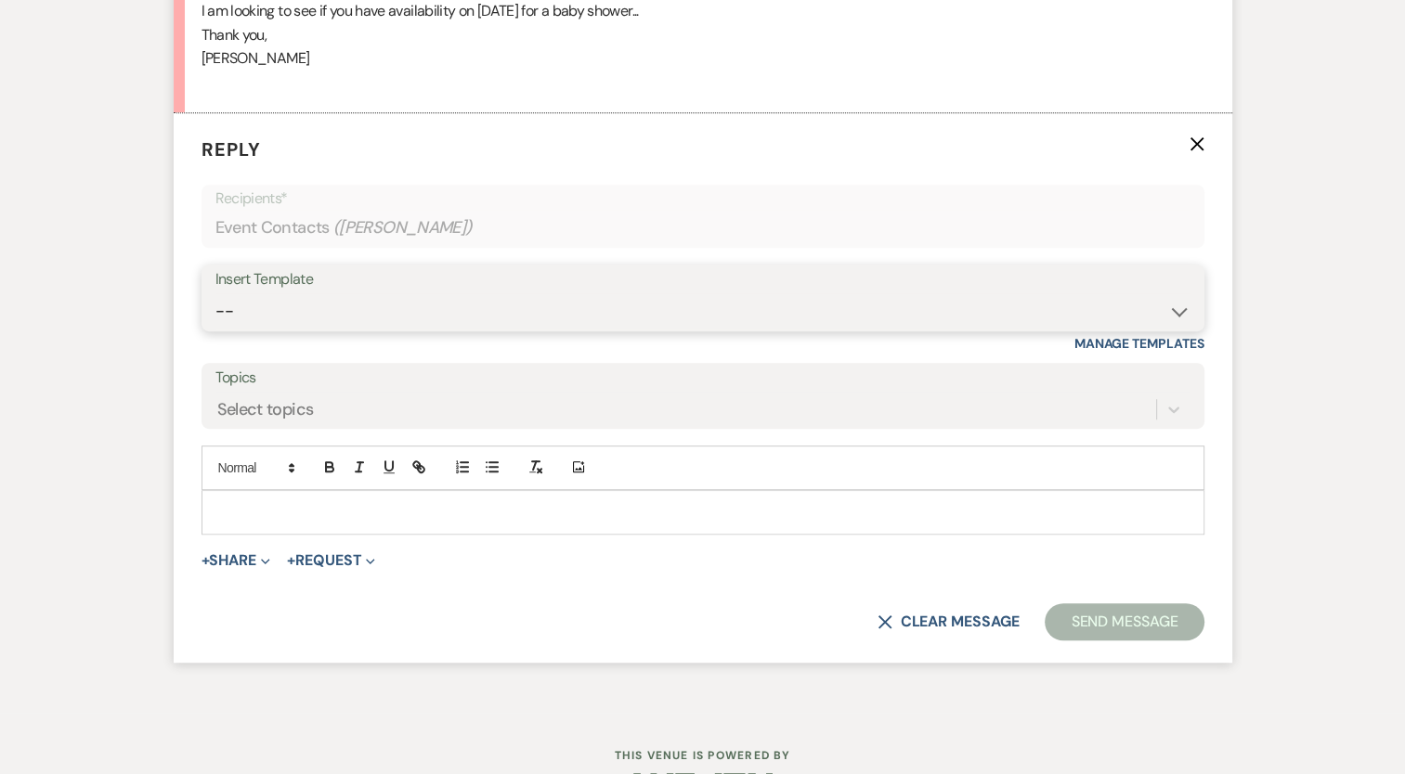
drag, startPoint x: 310, startPoint y: 306, endPoint x: 308, endPoint y: 316, distance: 9.5
click at [309, 310] on select "-- Booking Template Final Number & Meeting Request Copy of Weven Planning Porta…" at bounding box center [702, 311] width 975 height 36
select select "1394"
click at [215, 293] on select "-- Booking Template Final Number & Meeting Request Copy of Weven Planning Porta…" at bounding box center [702, 311] width 975 height 36
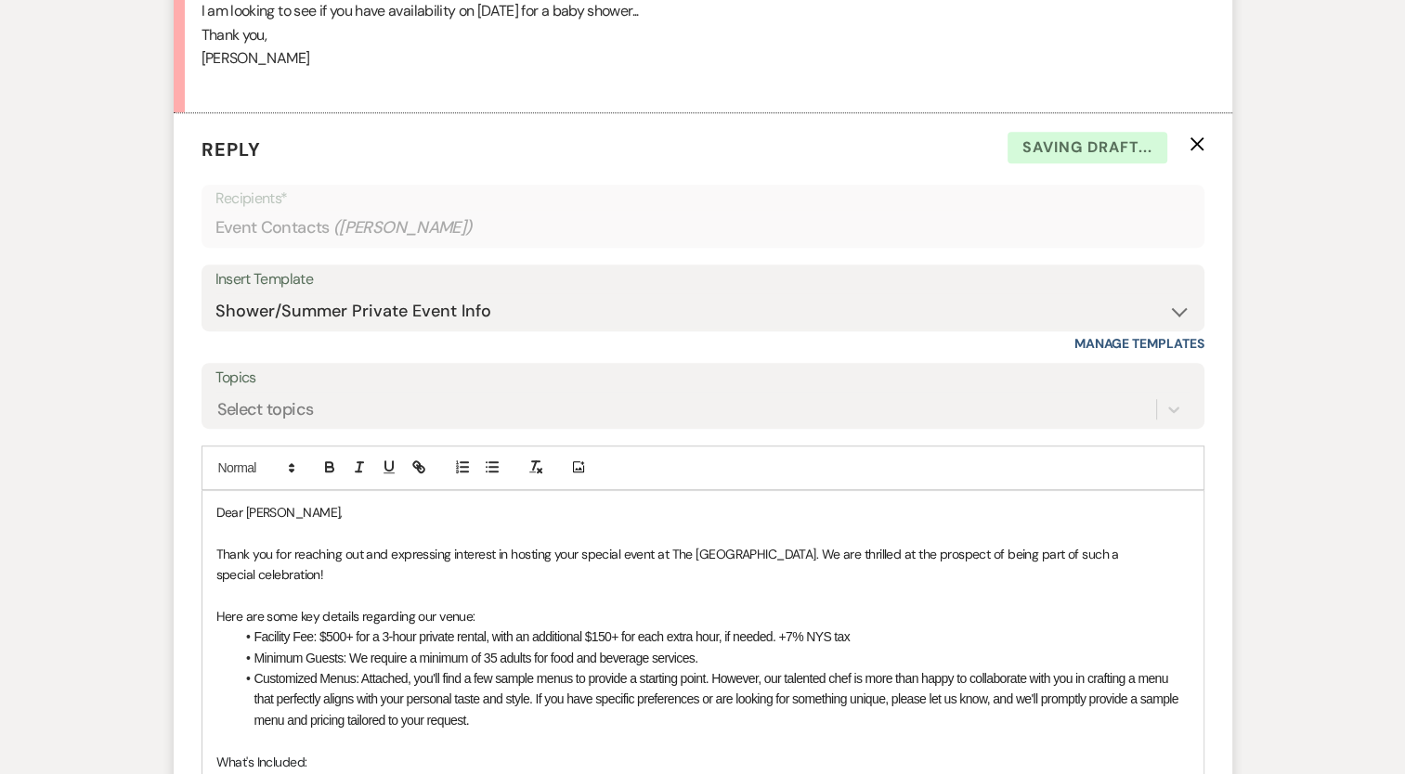
click at [389, 564] on p "Thank you for reaching out and expressing interest in hosting your special even…" at bounding box center [702, 565] width 973 height 42
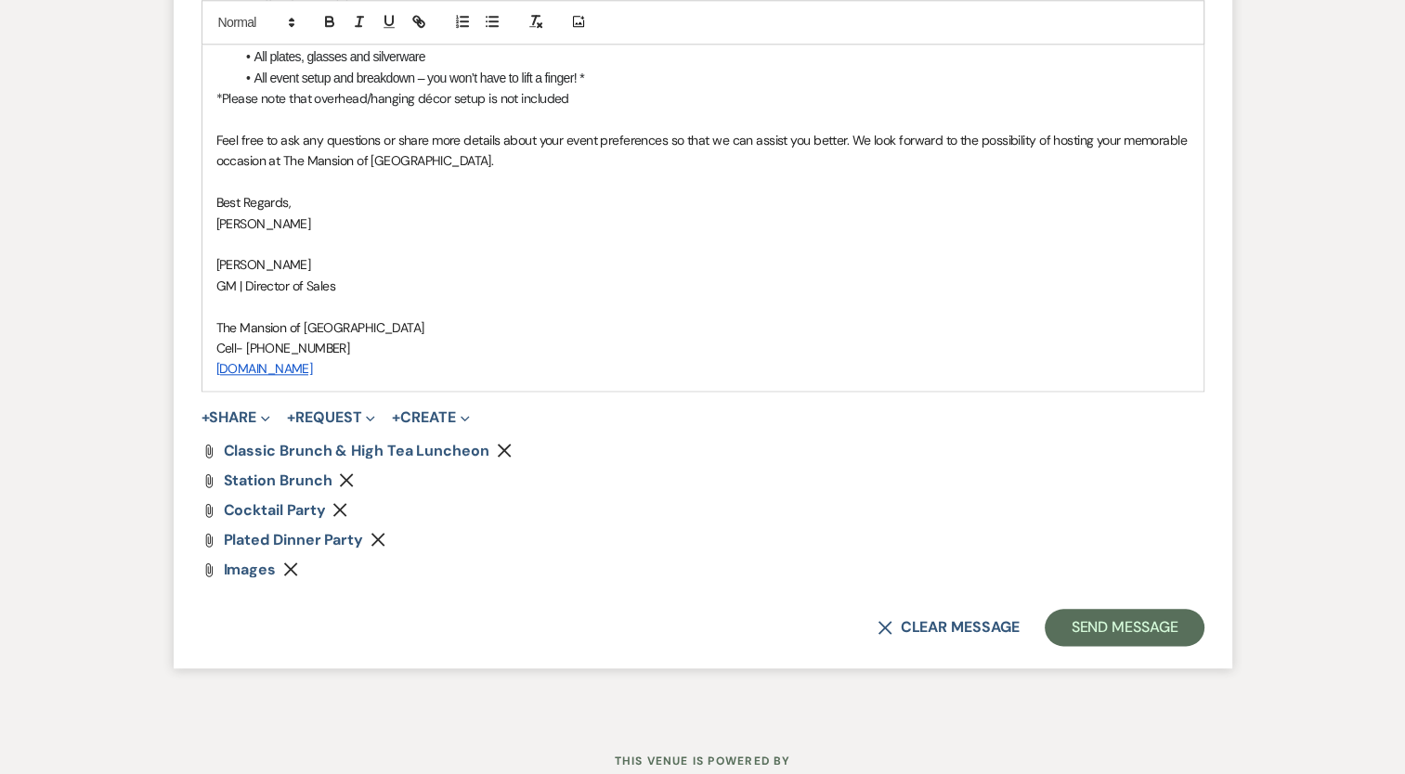
scroll to position [2013, 0]
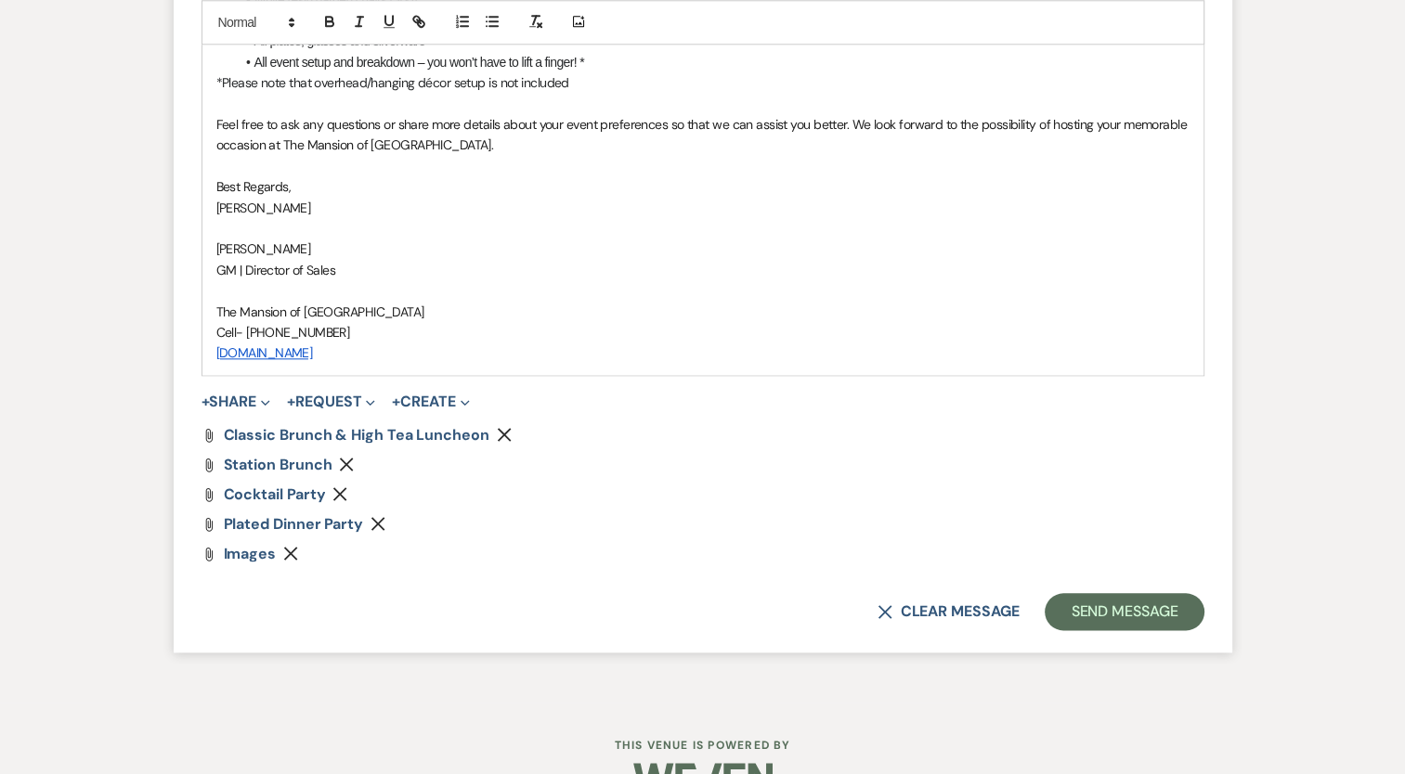
click at [381, 522] on icon "Remove" at bounding box center [377, 523] width 15 height 15
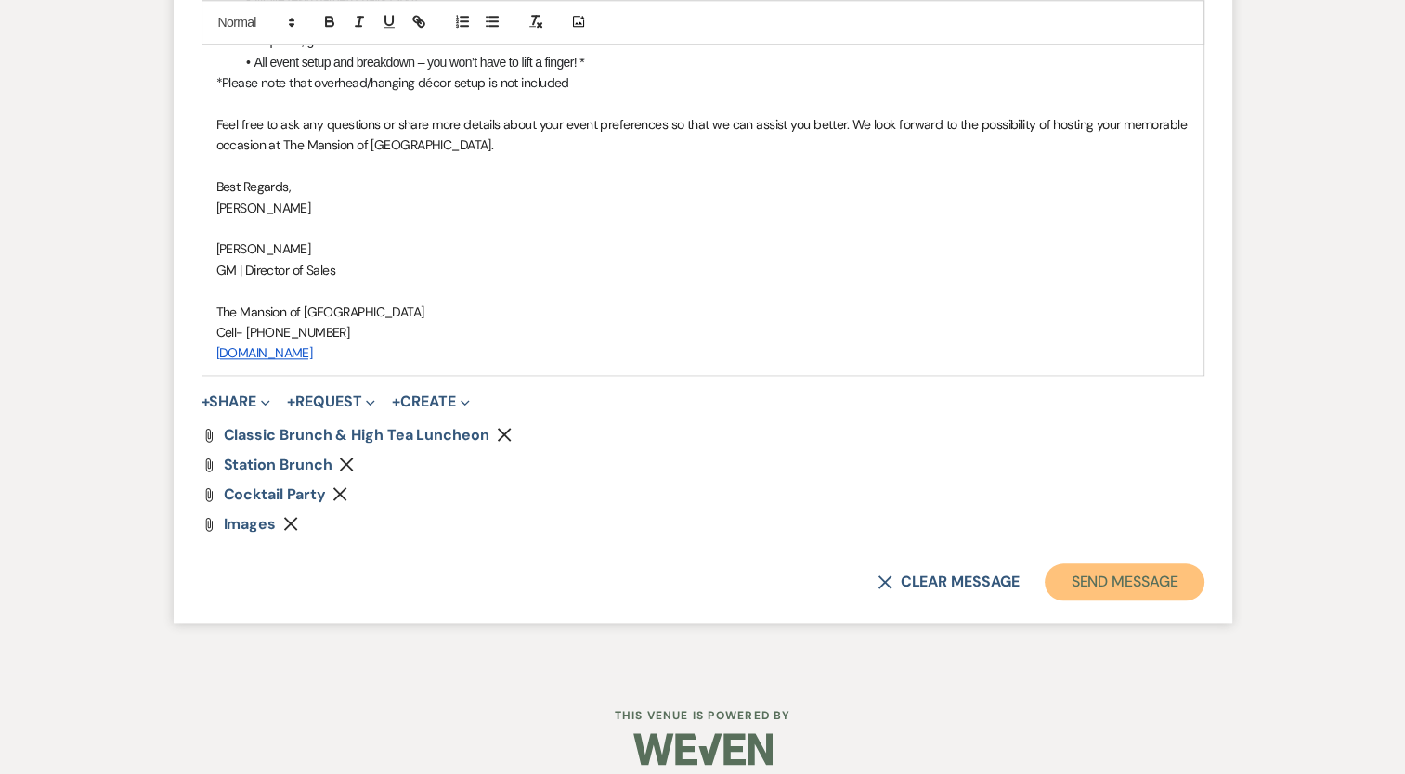
click at [1059, 590] on button "Send Message" at bounding box center [1123, 582] width 159 height 37
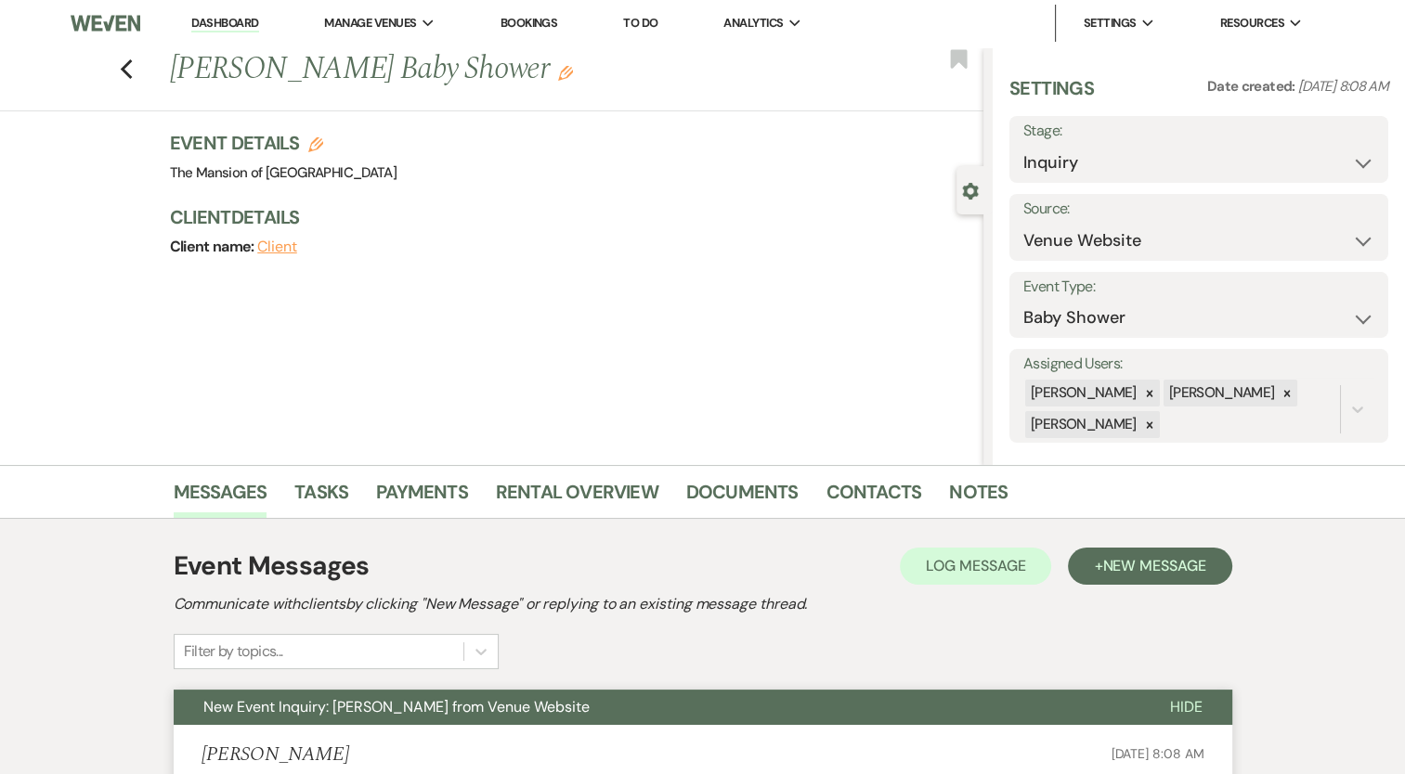
scroll to position [0, 0]
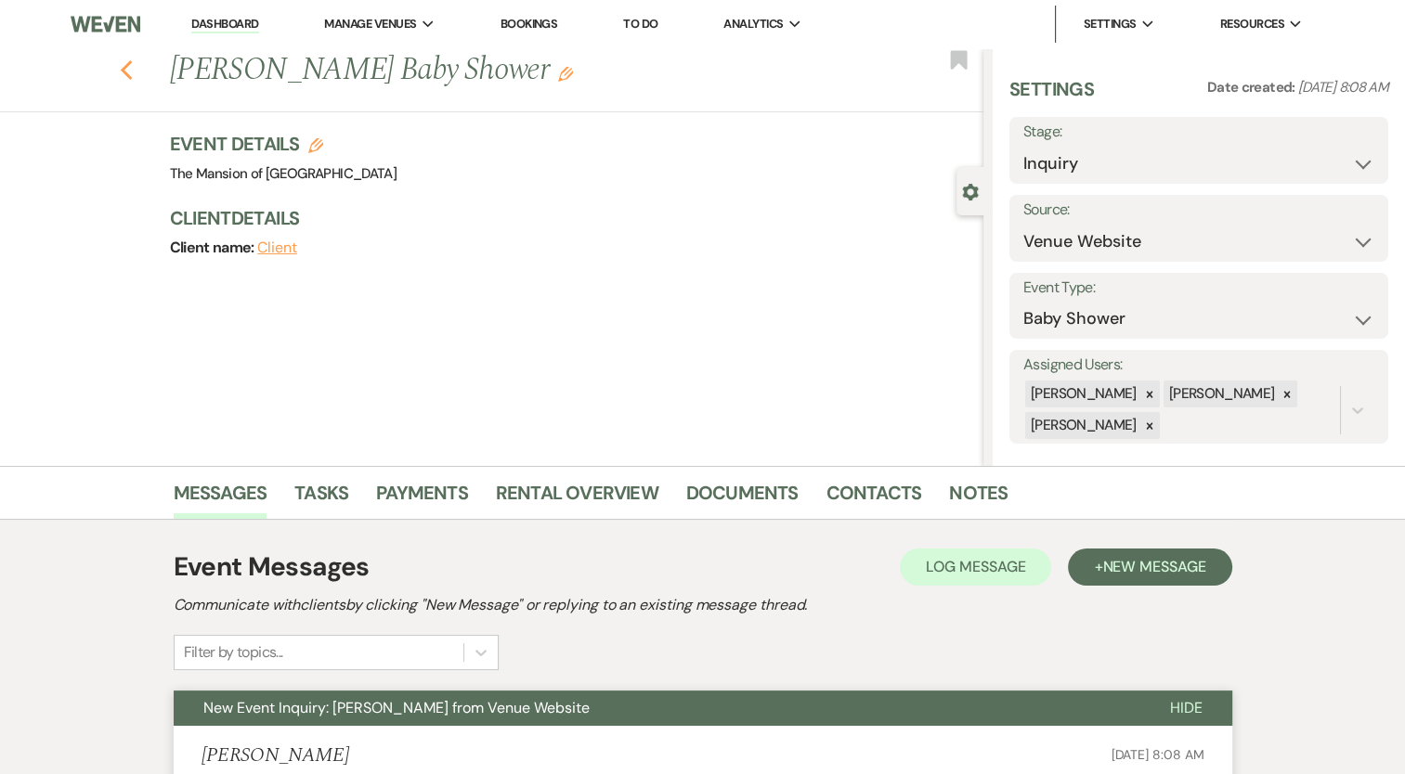
click at [128, 60] on icon "Previous" at bounding box center [127, 70] width 14 height 22
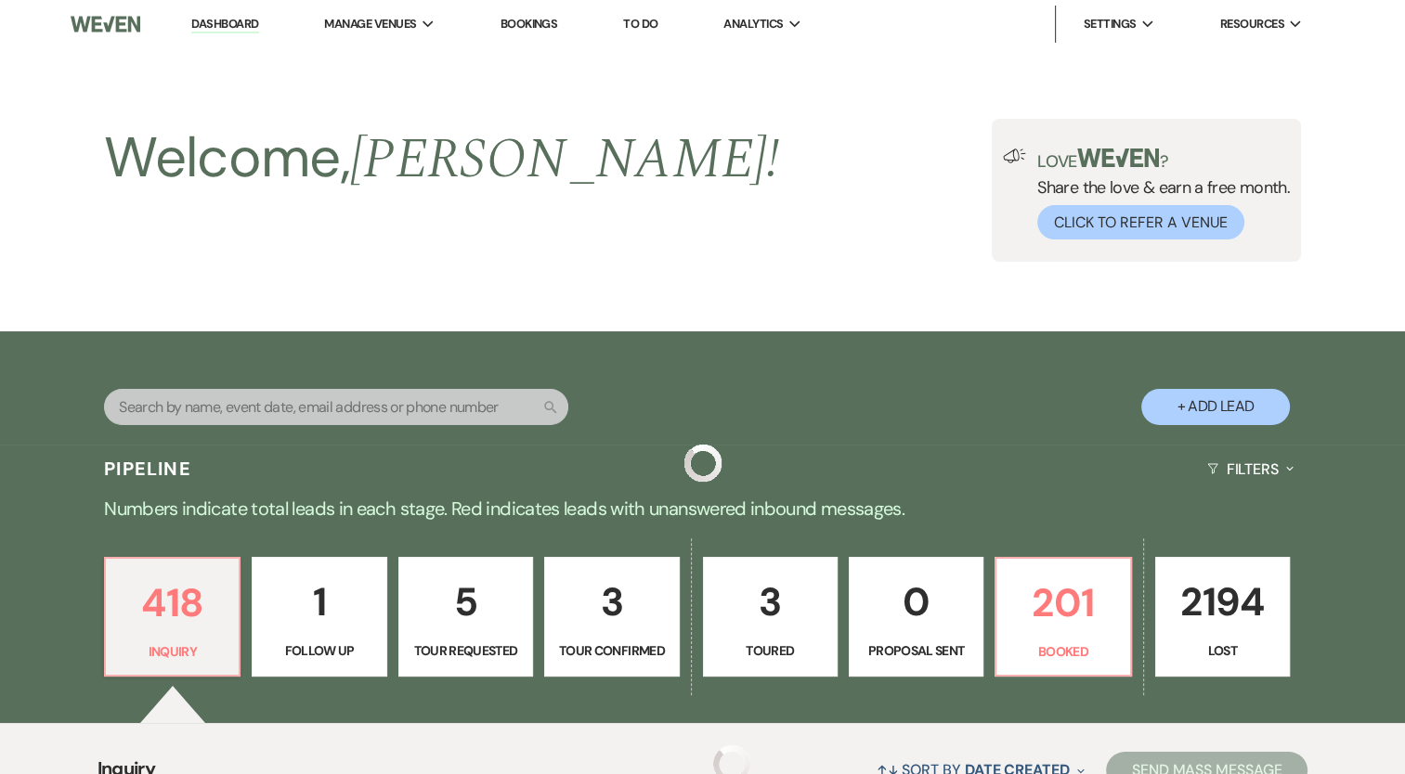
scroll to position [557, 0]
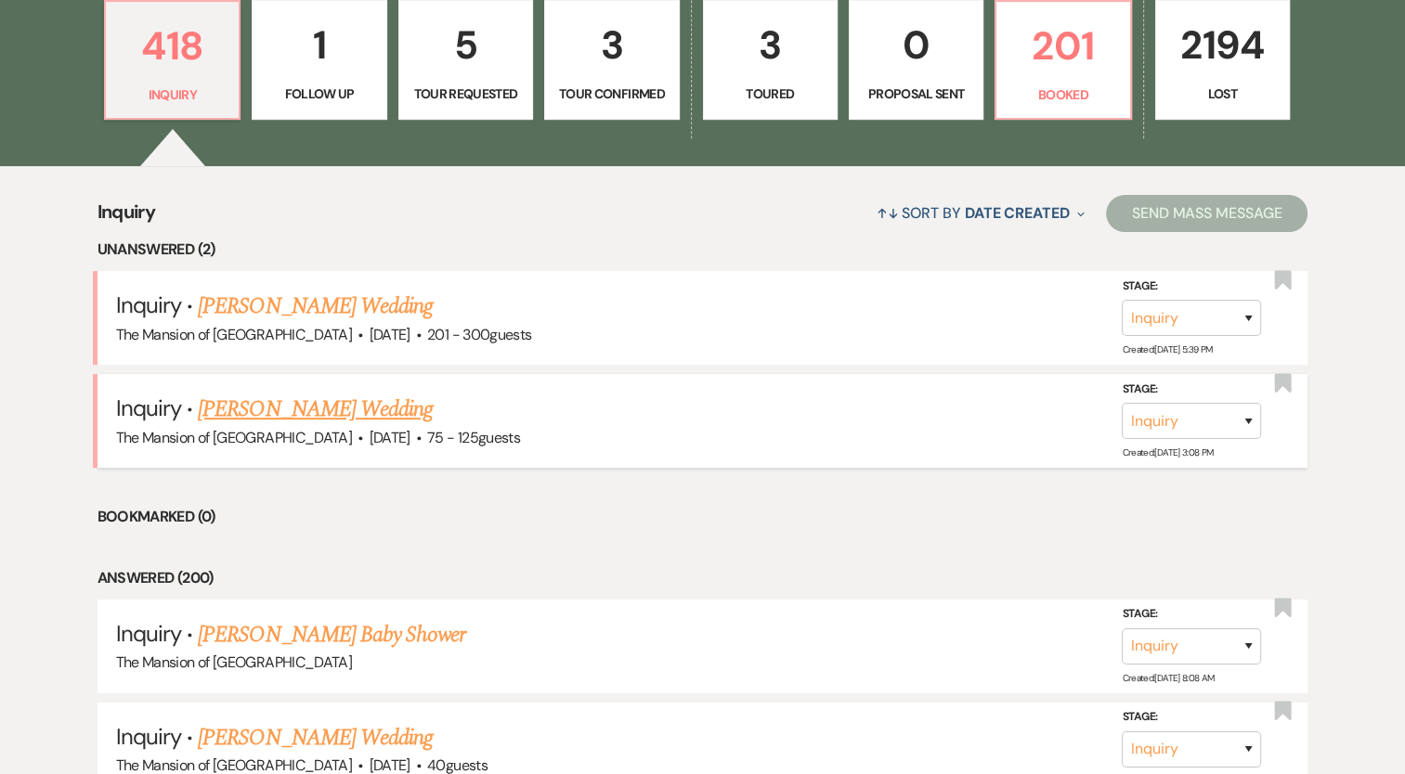
click at [391, 406] on link "Ashley Hudson's Wedding" at bounding box center [315, 409] width 235 height 33
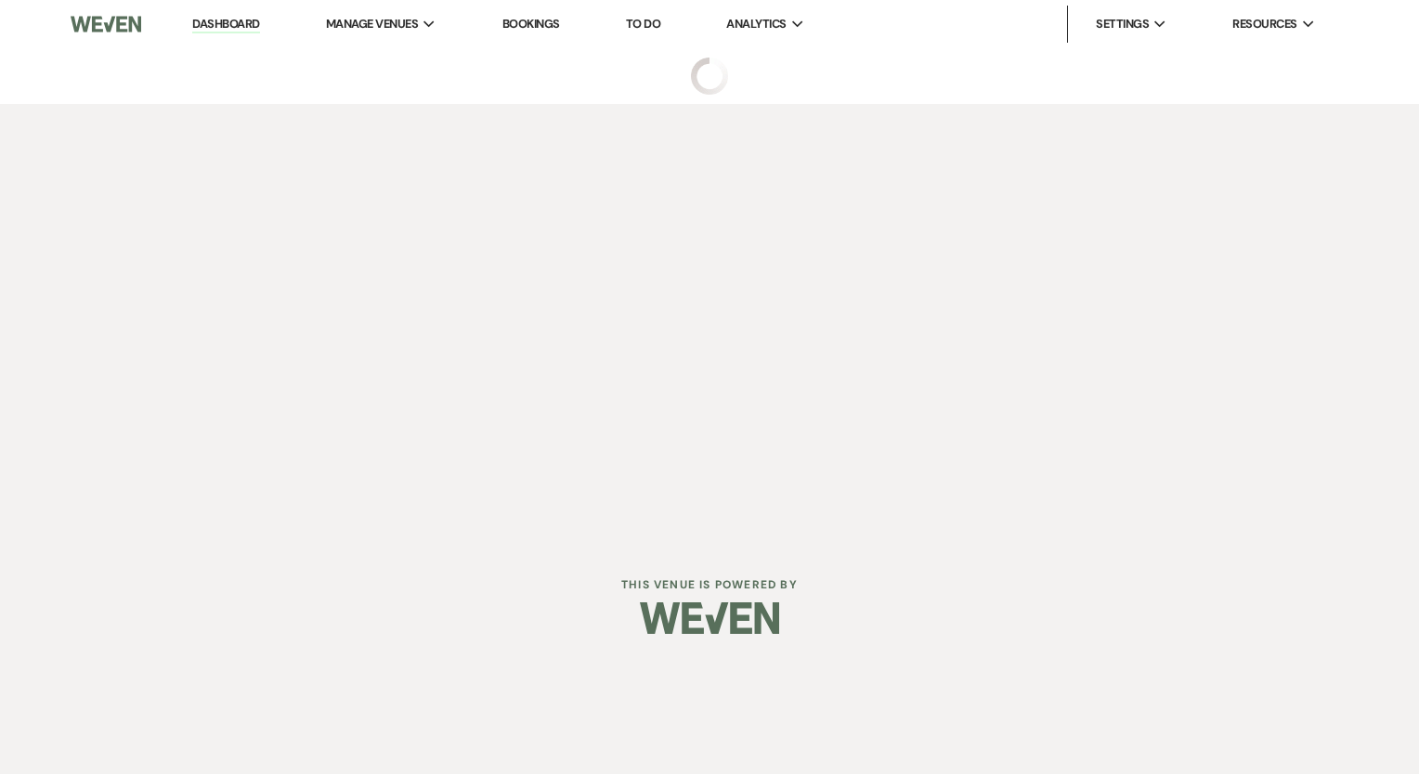
select select "3"
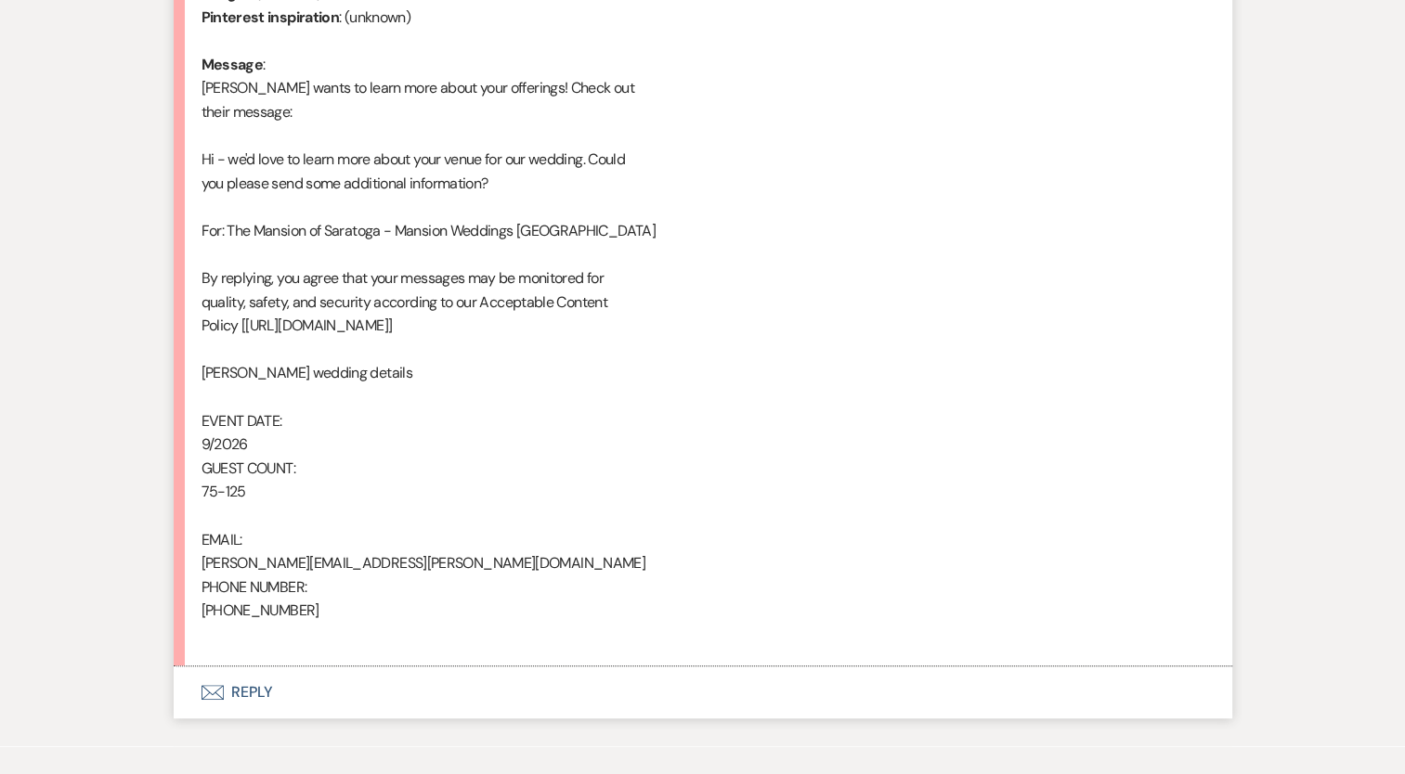
scroll to position [1025, 0]
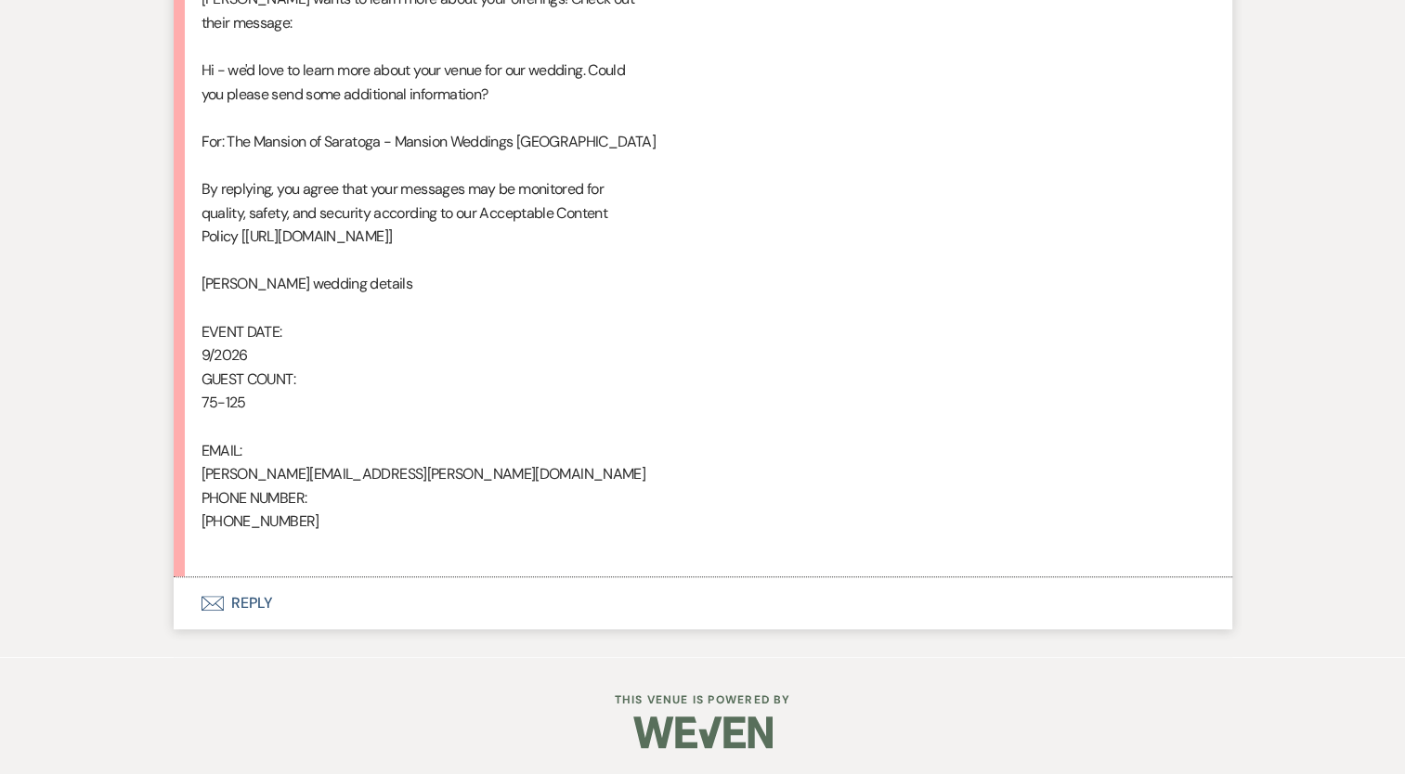
click at [245, 600] on button "Envelope Reply" at bounding box center [703, 603] width 1058 height 52
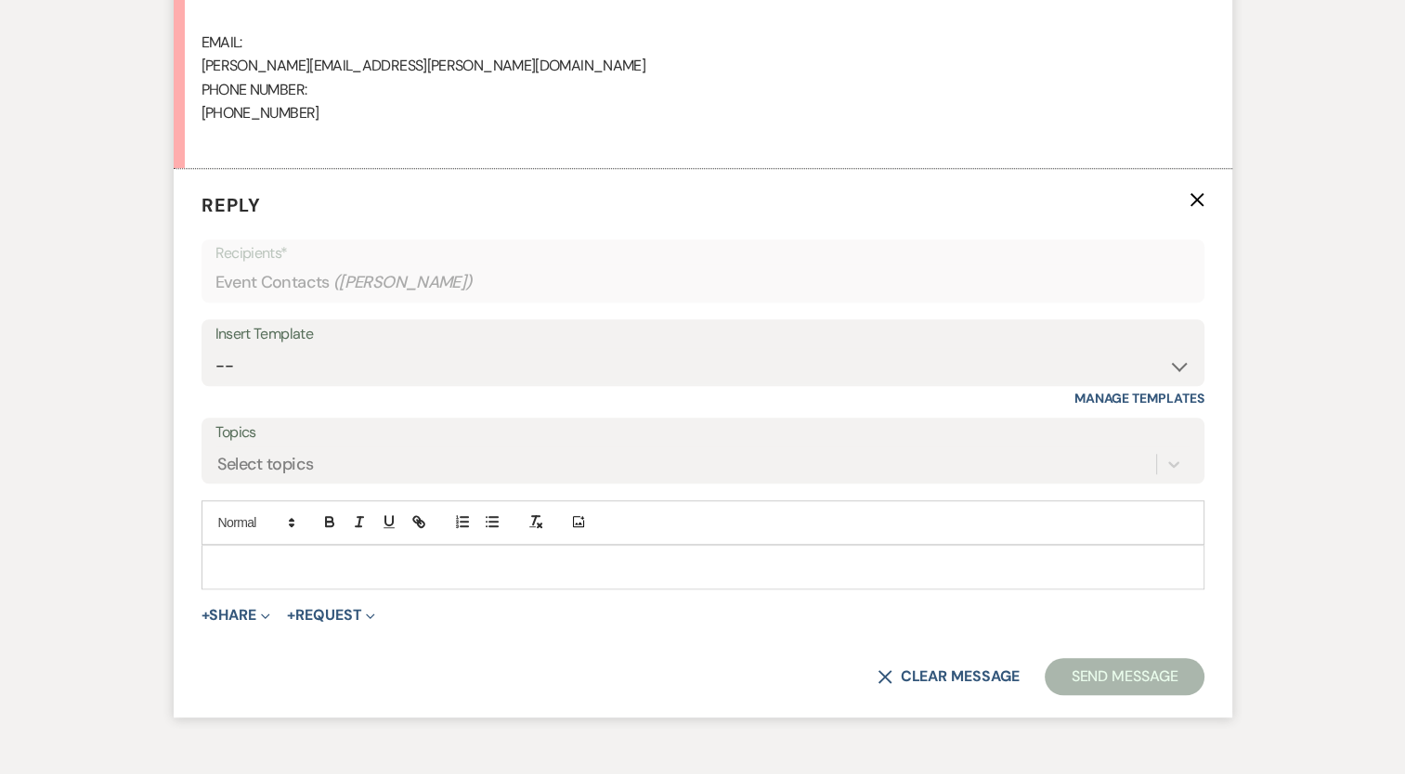
scroll to position [1488, 0]
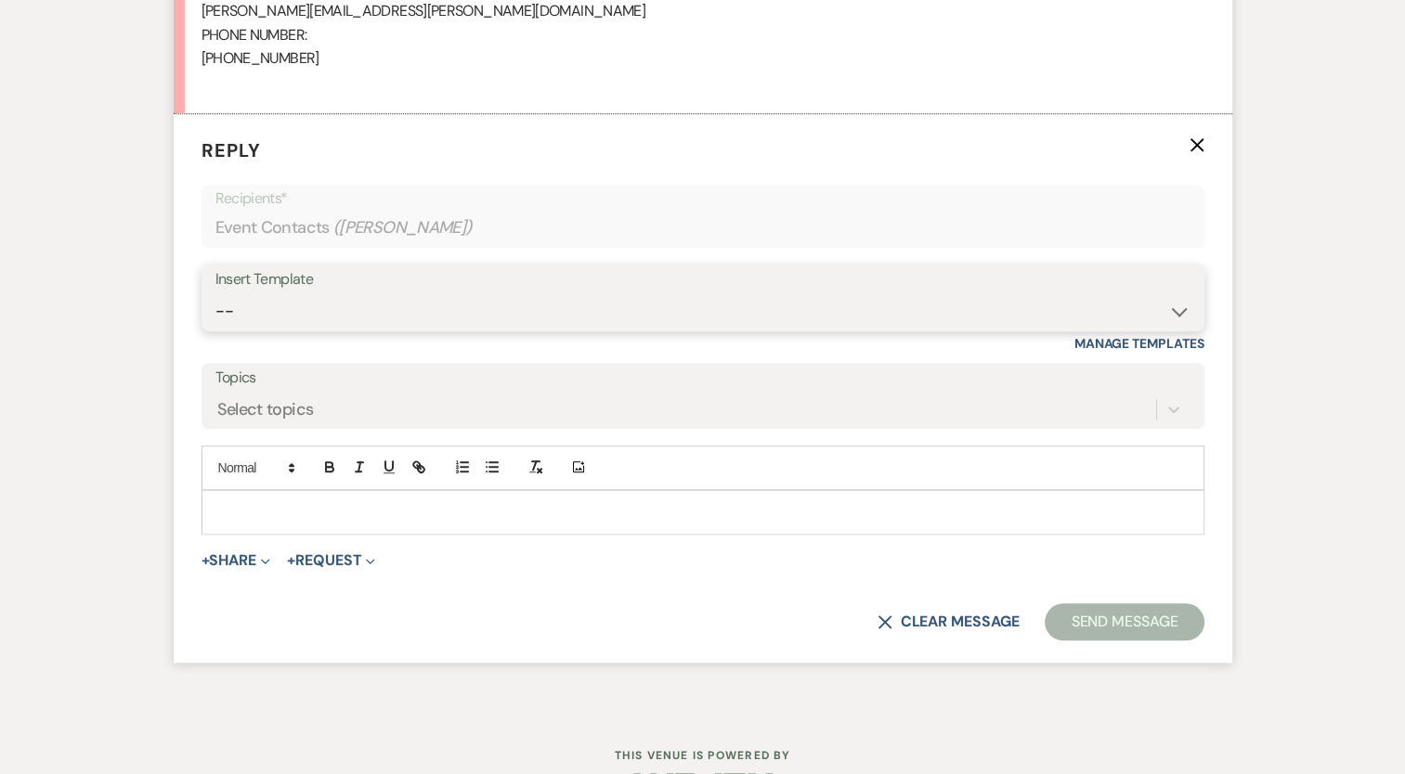
click at [283, 324] on select "-- Booking Template Final Number & Meeting Request Copy of Weven Planning Porta…" at bounding box center [702, 311] width 975 height 36
select select "916"
click at [215, 293] on select "-- Booking Template Final Number & Meeting Request Copy of Weven Planning Porta…" at bounding box center [702, 311] width 975 height 36
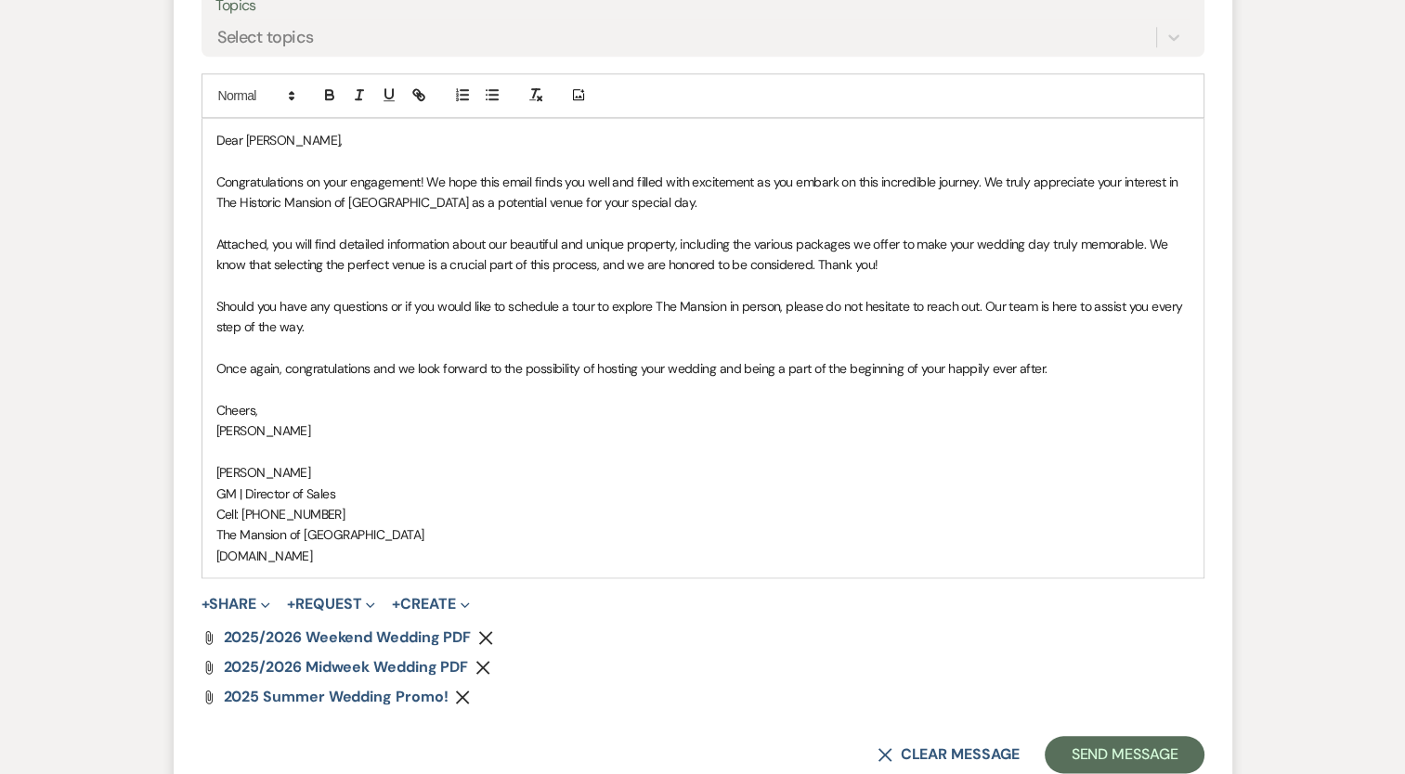
scroll to position [2049, 0]
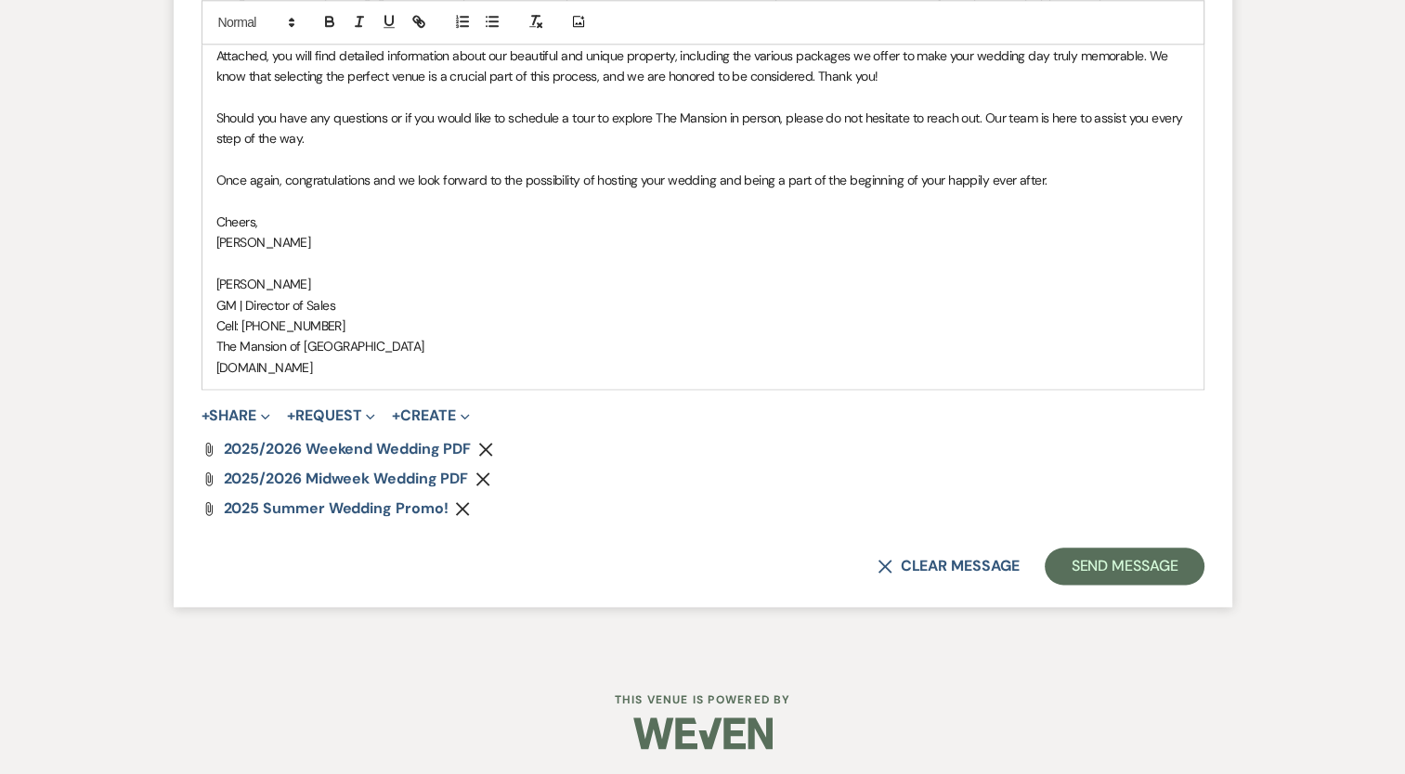
click at [463, 508] on use "button" at bounding box center [463, 508] width 14 height 14
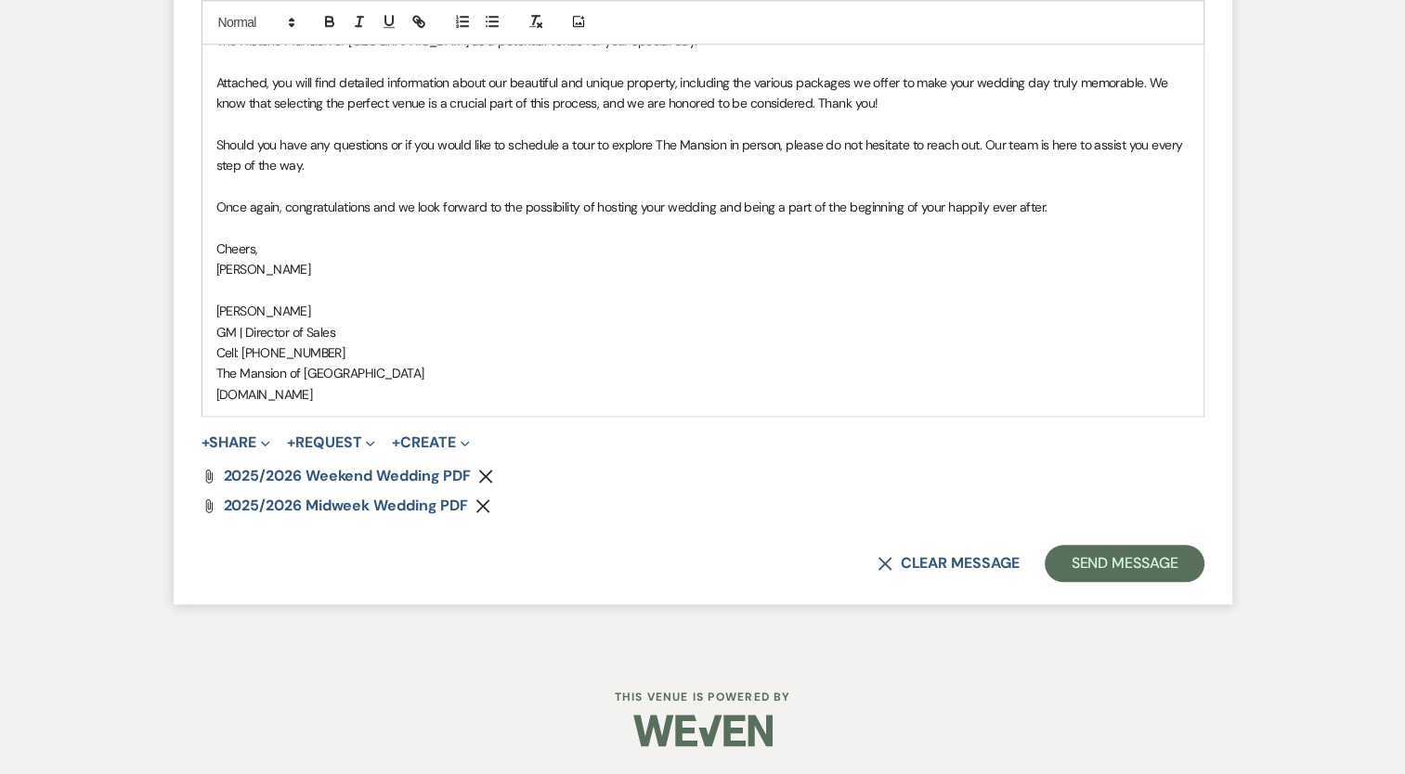
scroll to position [2019, 0]
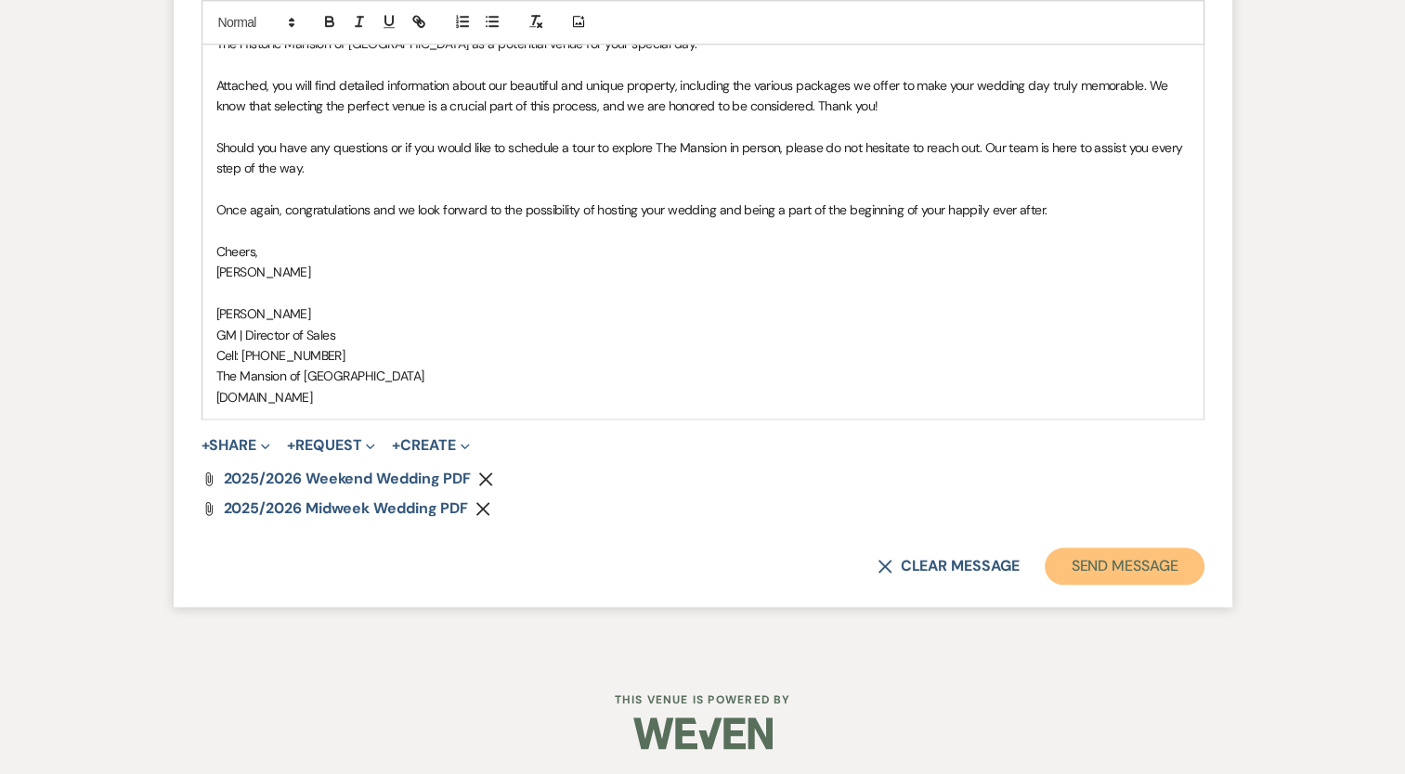
click at [1079, 563] on button "Send Message" at bounding box center [1123, 566] width 159 height 37
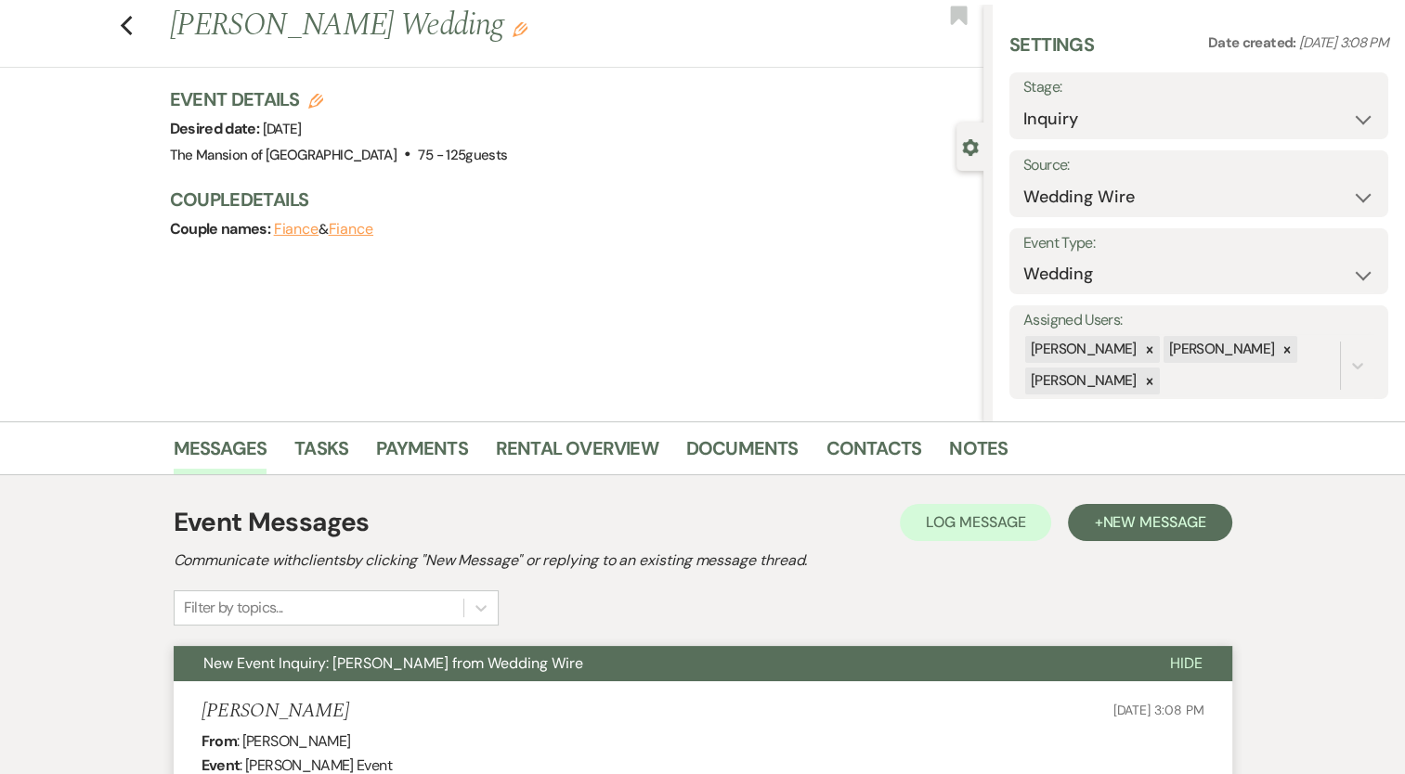
scroll to position [0, 0]
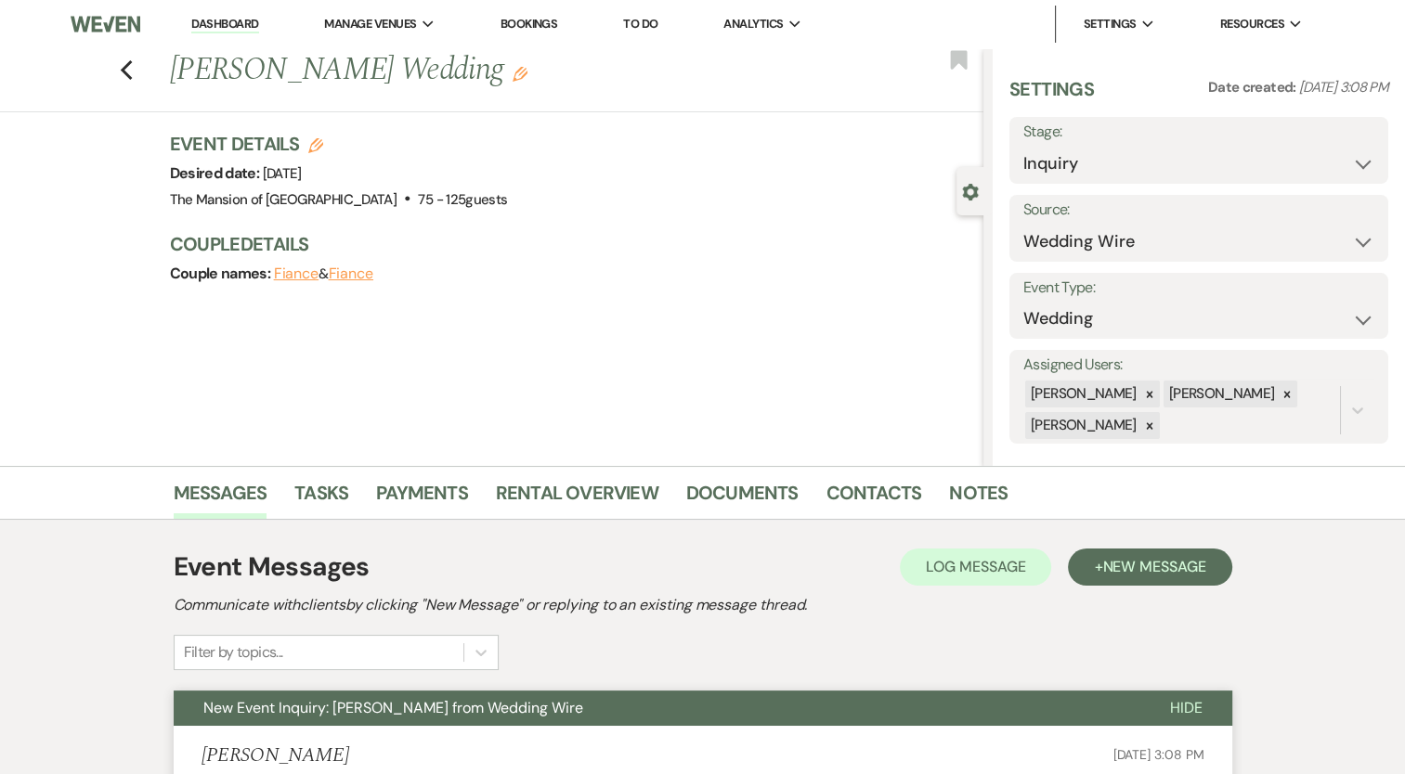
click at [140, 80] on div "Previous Ashley Hudson's Wedding Edit Bookmark" at bounding box center [487, 80] width 992 height 64
click at [134, 79] on icon "Previous" at bounding box center [127, 70] width 14 height 22
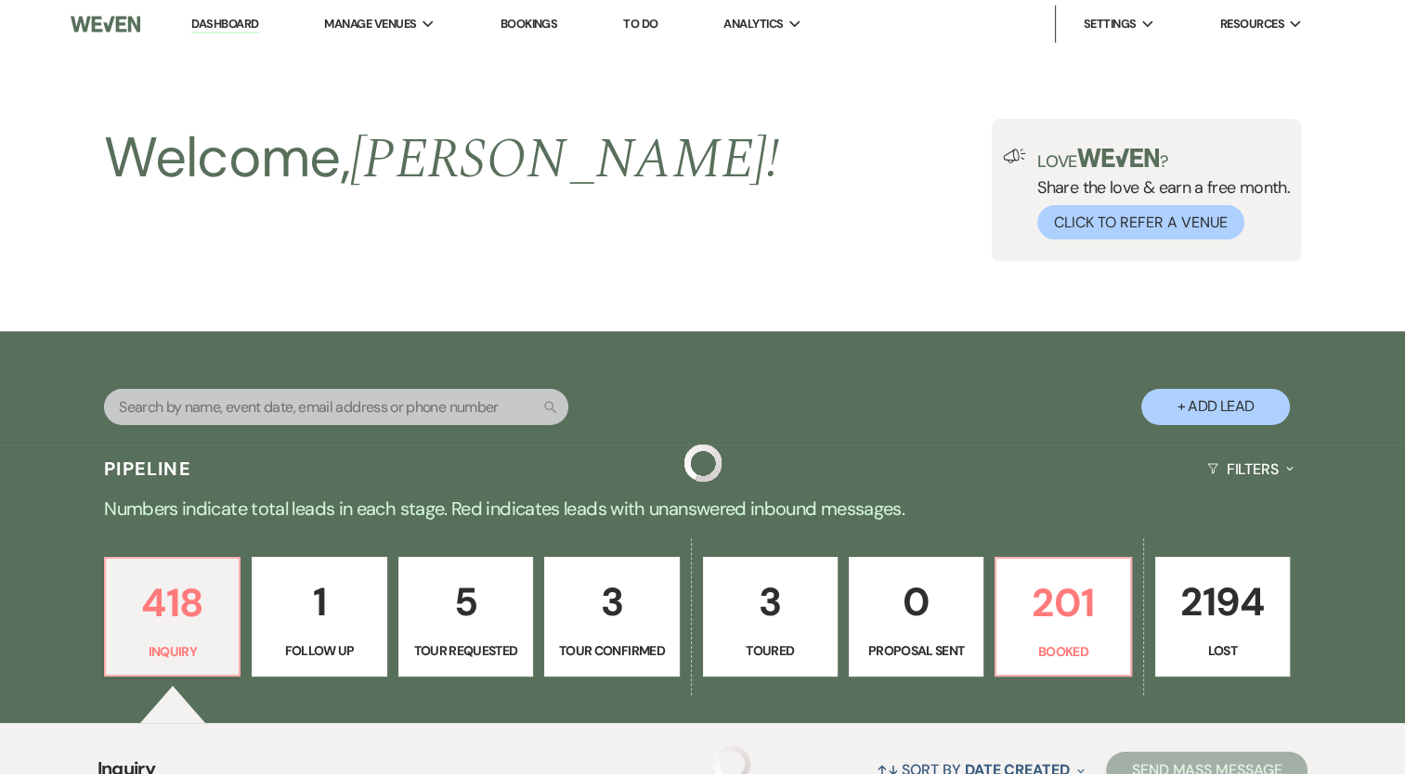
scroll to position [557, 0]
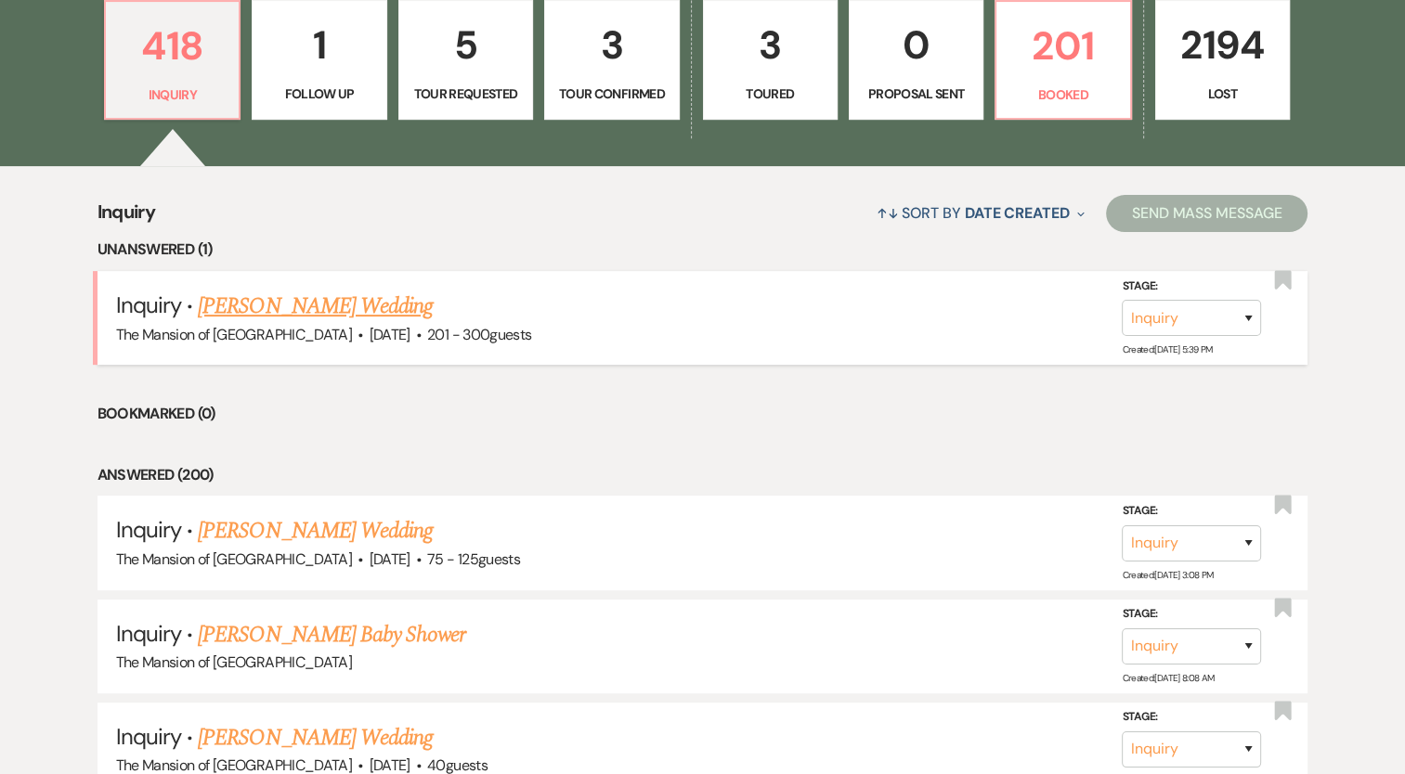
click at [313, 303] on link "Aliya Shafquat's Wedding" at bounding box center [315, 306] width 235 height 33
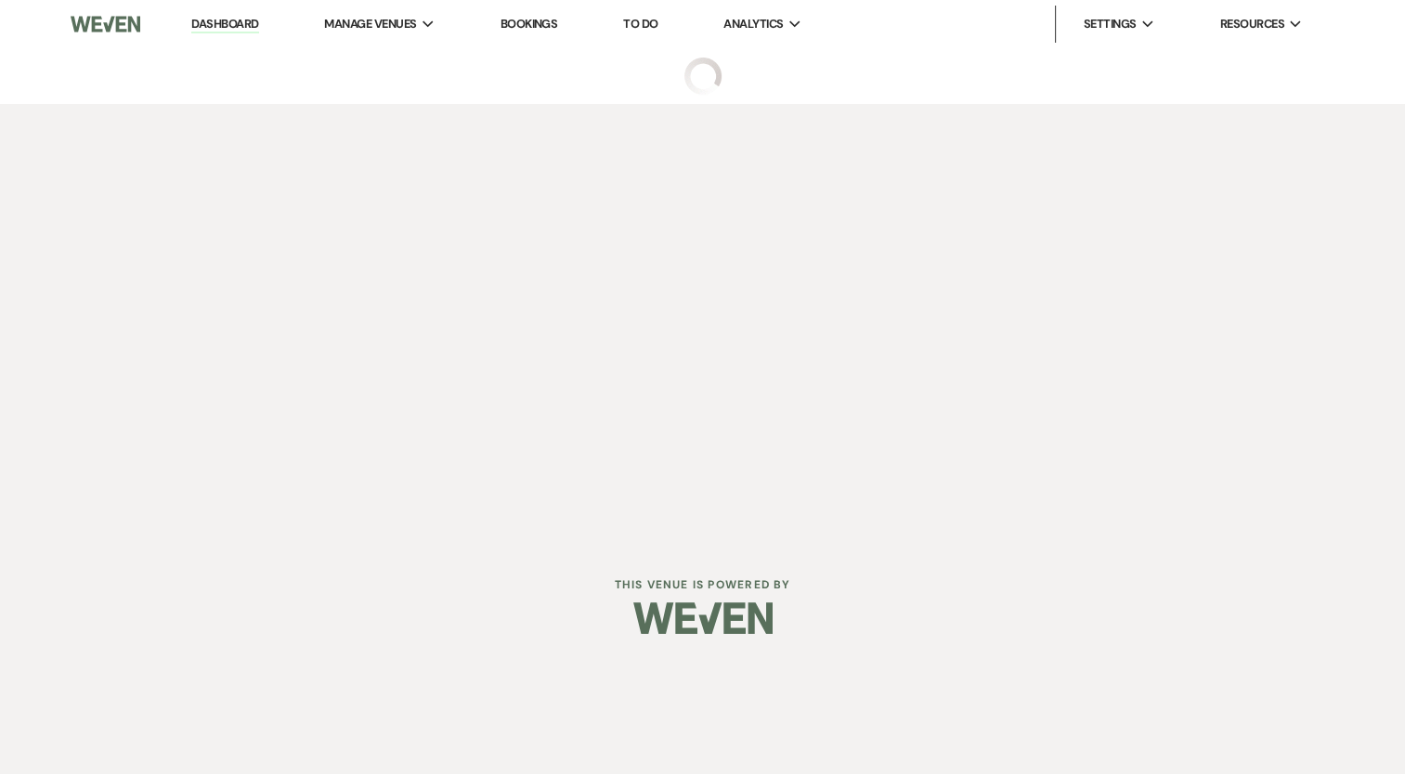
select select "2"
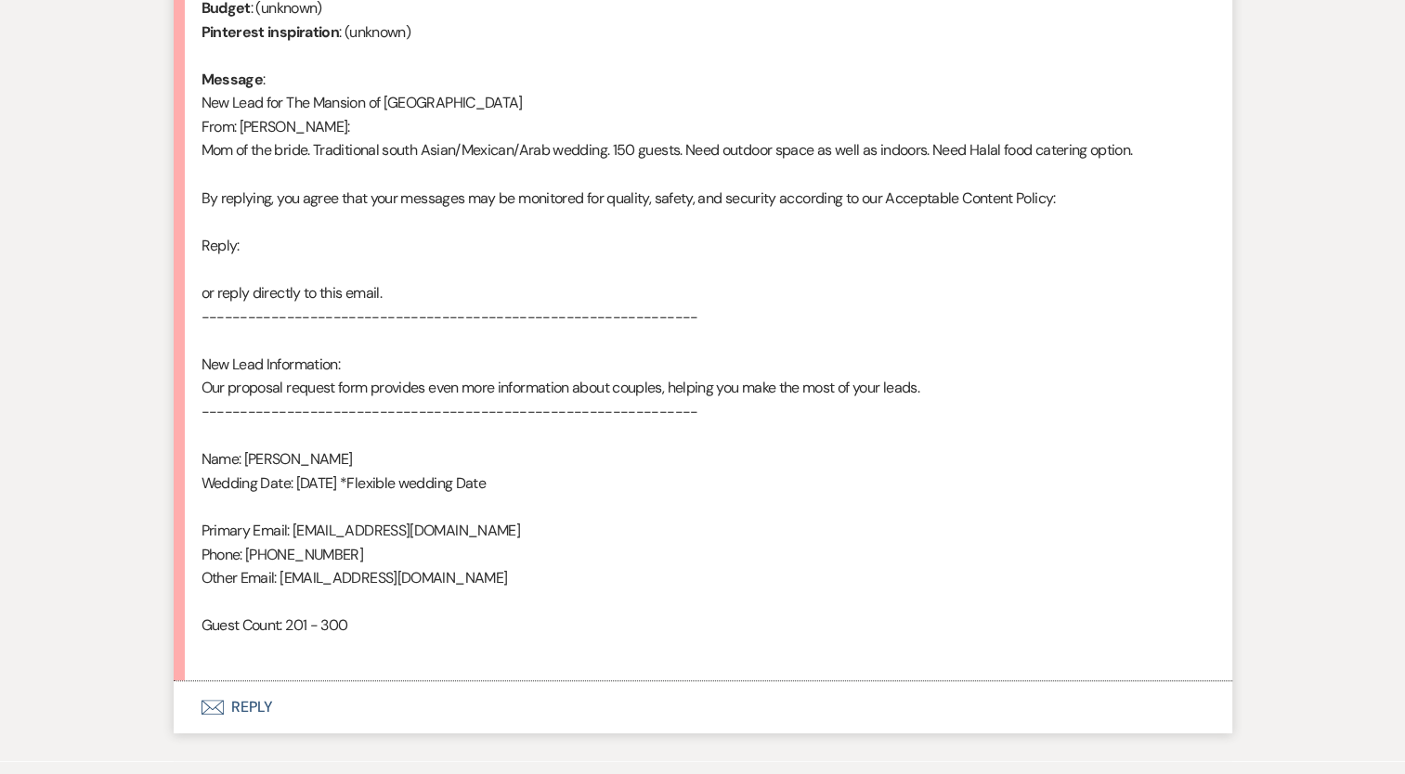
scroll to position [1025, 0]
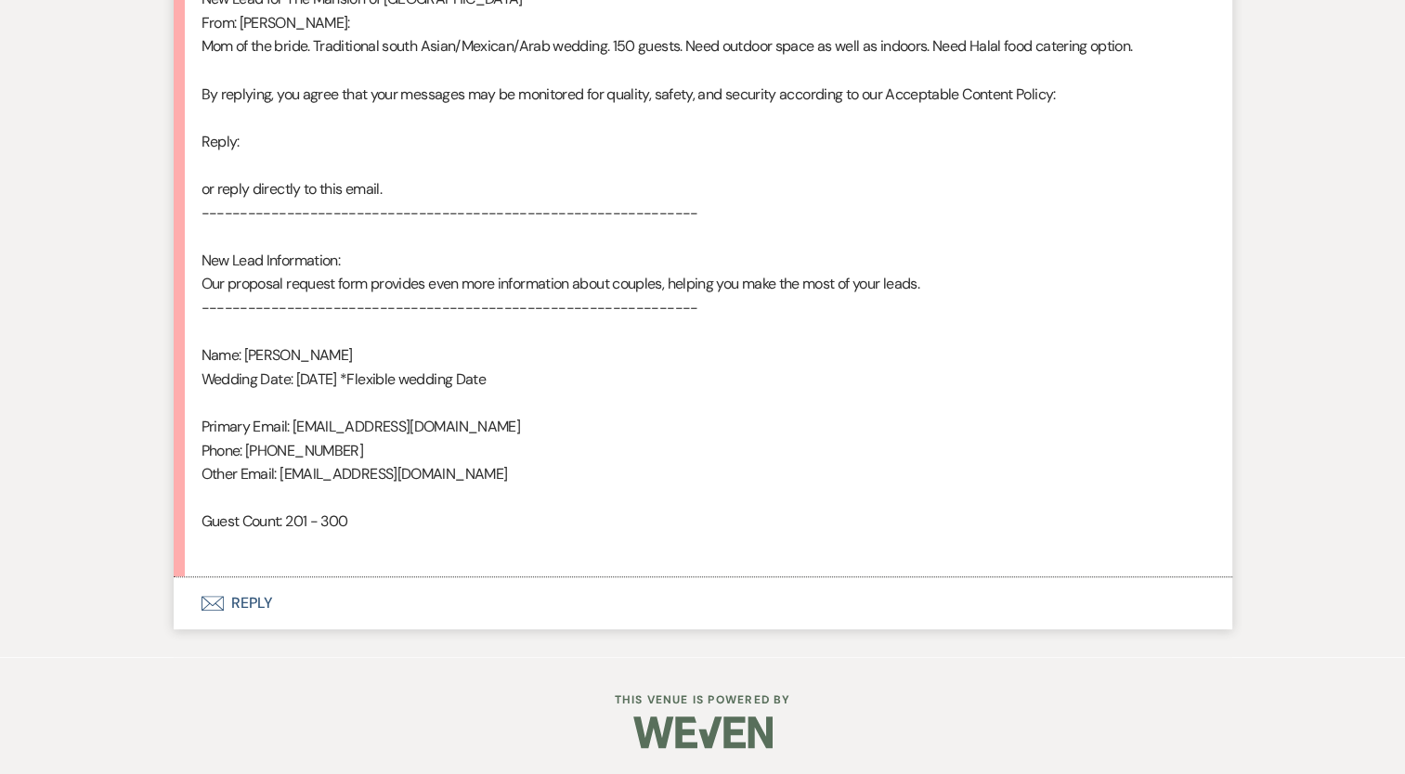
click at [253, 604] on button "Envelope Reply" at bounding box center [703, 603] width 1058 height 52
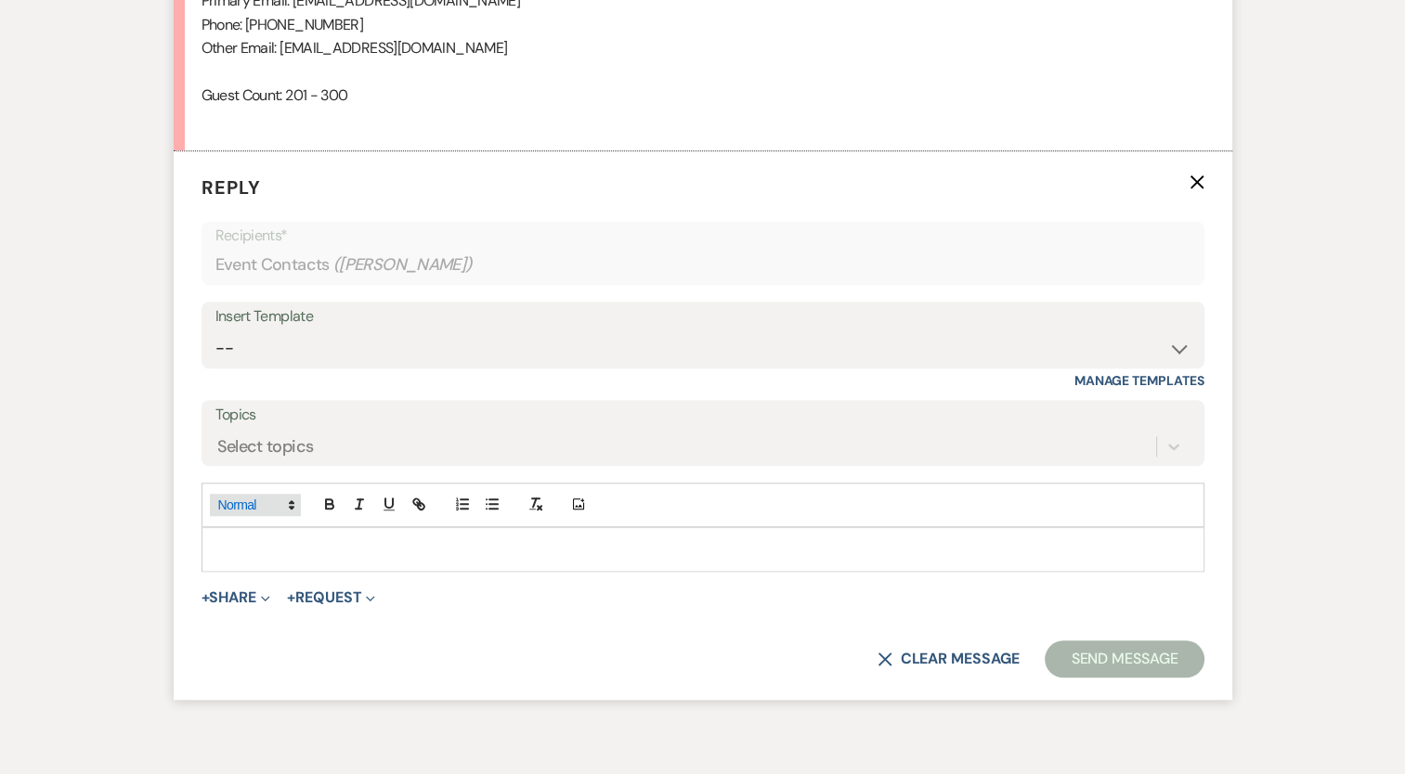
scroll to position [1488, 0]
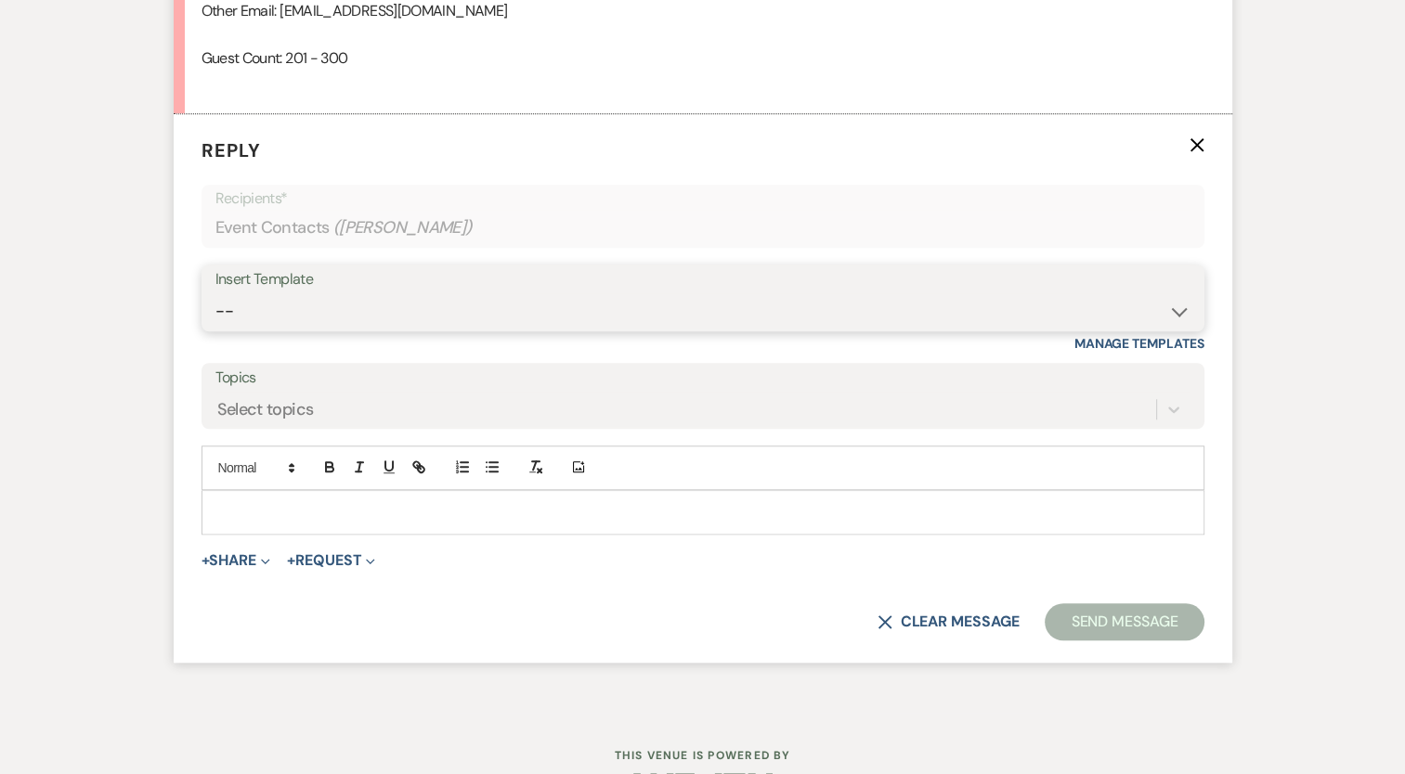
click at [327, 311] on select "-- Booking Template Final Number & Meeting Request Copy of Weven Planning Porta…" at bounding box center [702, 311] width 975 height 36
select select "916"
click at [215, 293] on select "-- Booking Template Final Number & Meeting Request Copy of Weven Planning Porta…" at bounding box center [702, 311] width 975 height 36
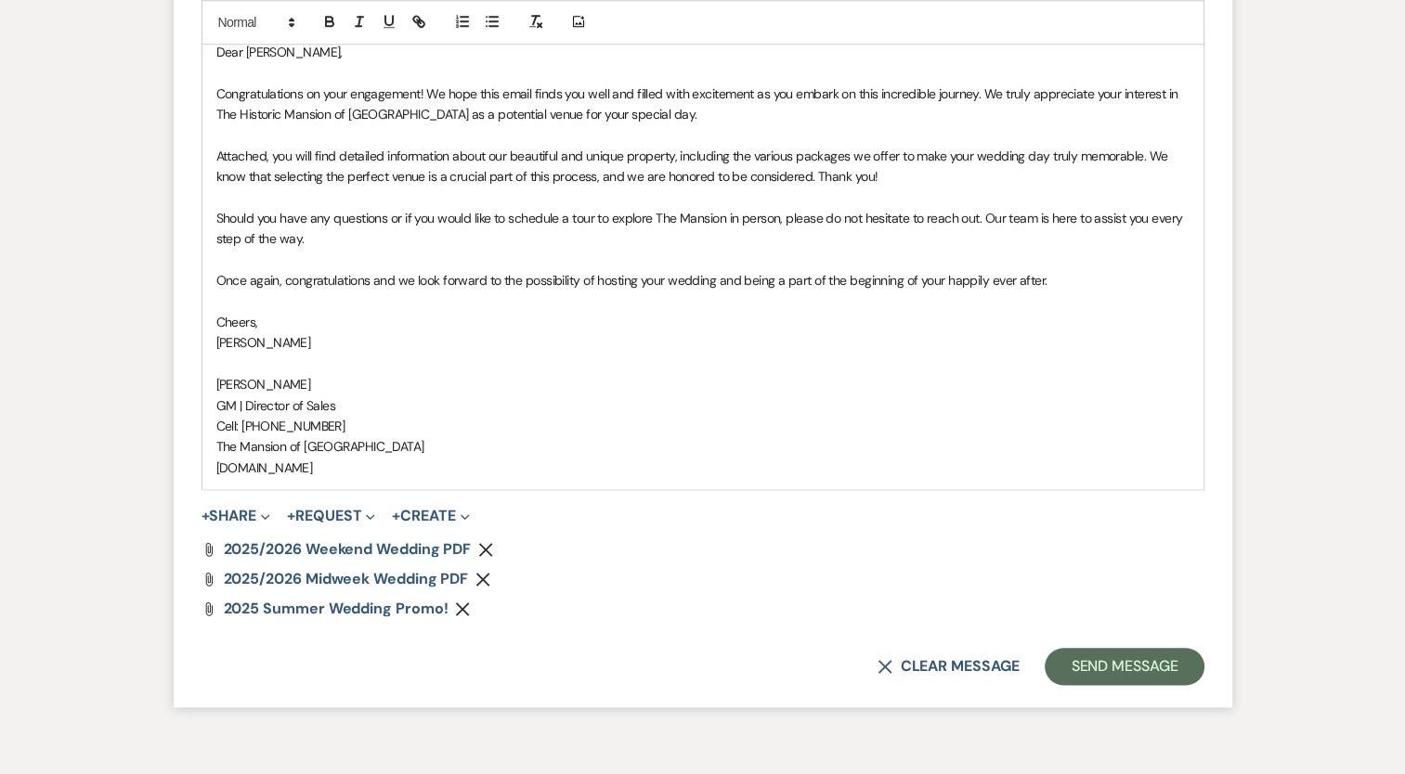
scroll to position [1952, 0]
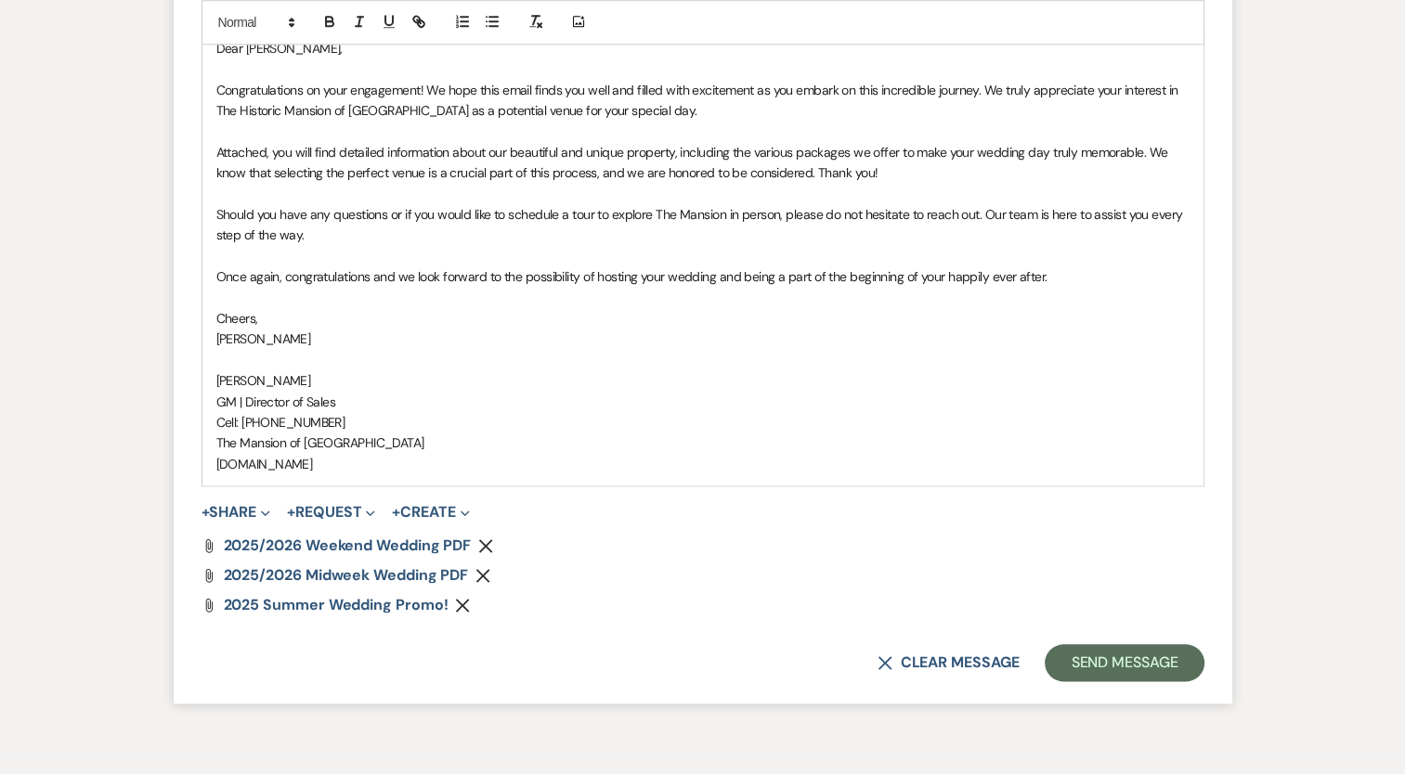
click at [479, 570] on icon "Remove" at bounding box center [482, 575] width 15 height 15
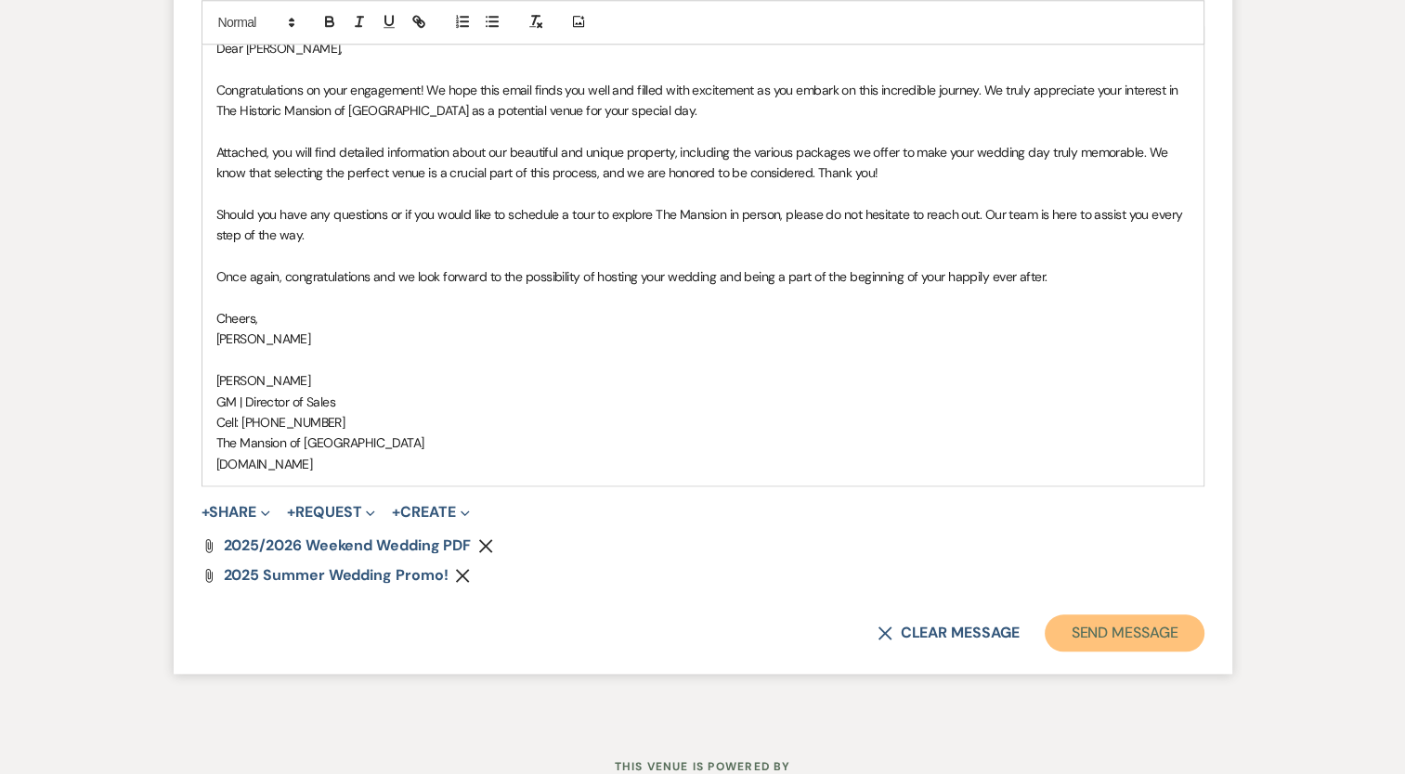
click at [1087, 636] on button "Send Message" at bounding box center [1123, 633] width 159 height 37
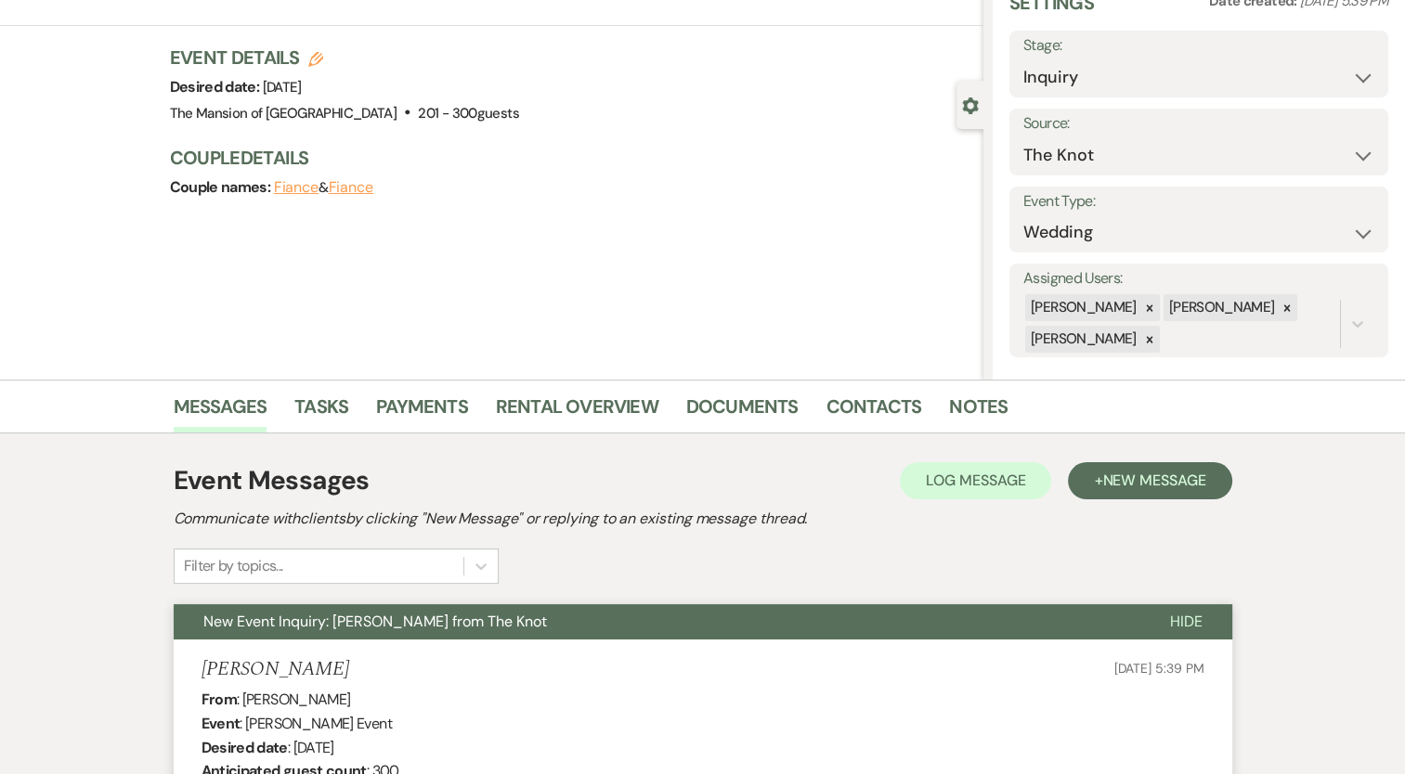
scroll to position [0, 0]
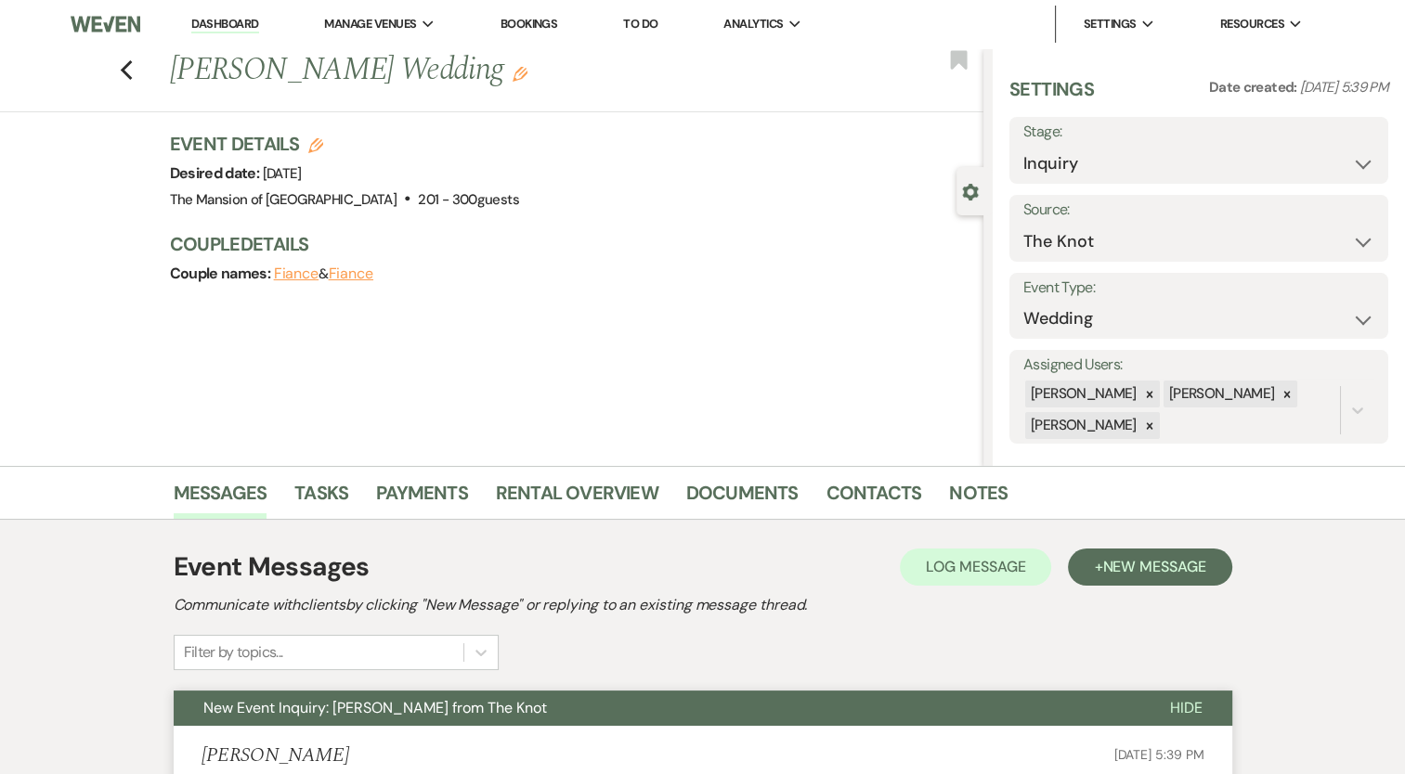
click at [241, 39] on li "Dashboard" at bounding box center [224, 24] width 85 height 37
click at [243, 32] on link "Dashboard" at bounding box center [224, 25] width 67 height 18
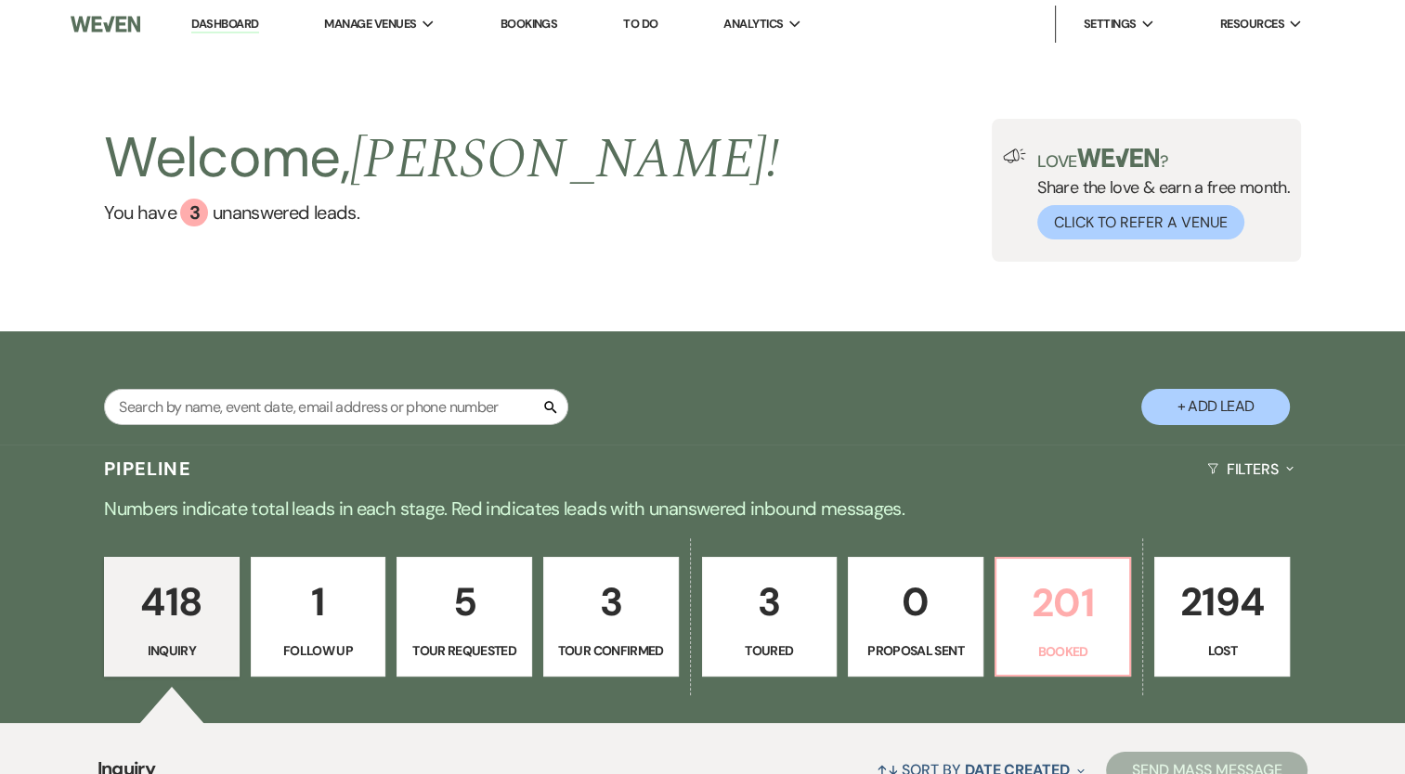
click at [1058, 618] on p "201" at bounding box center [1062, 603] width 111 height 62
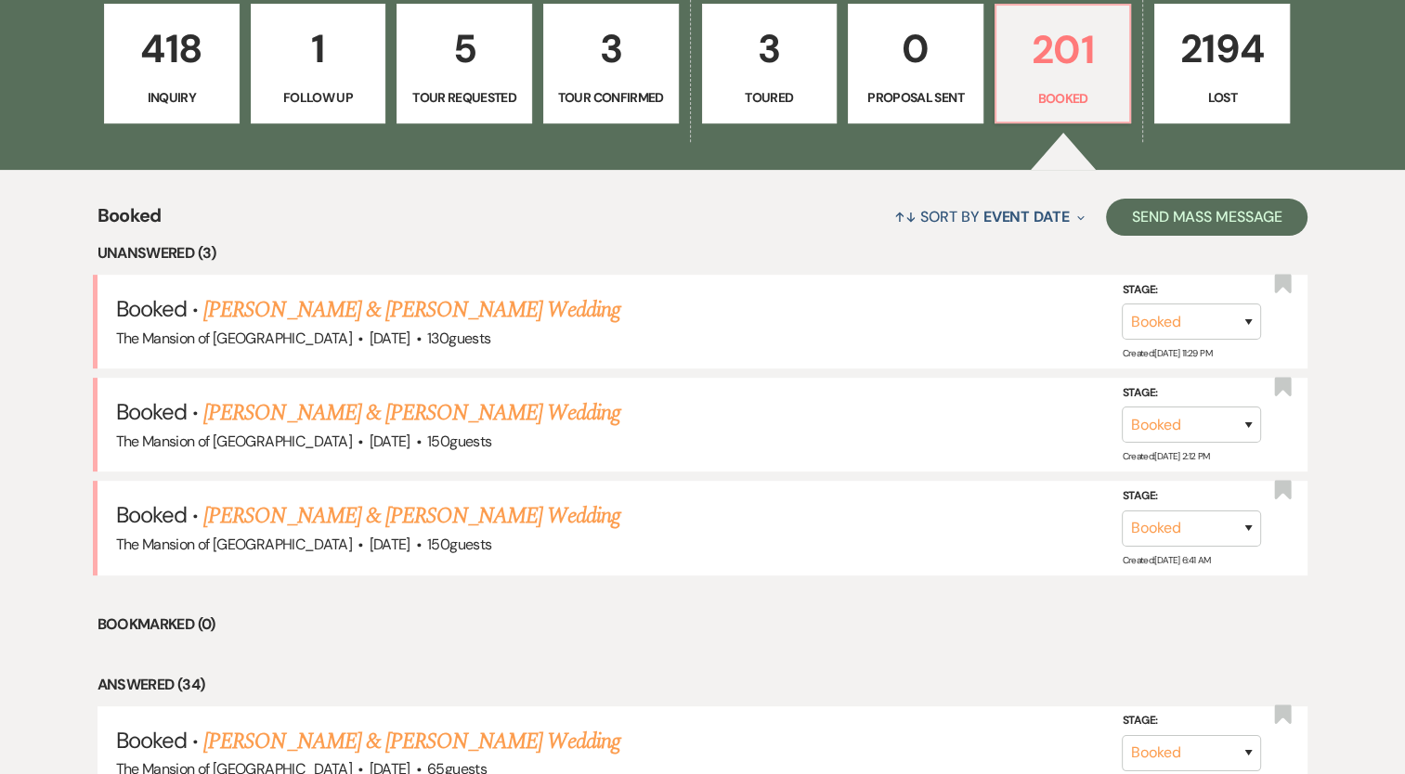
scroll to position [464, 0]
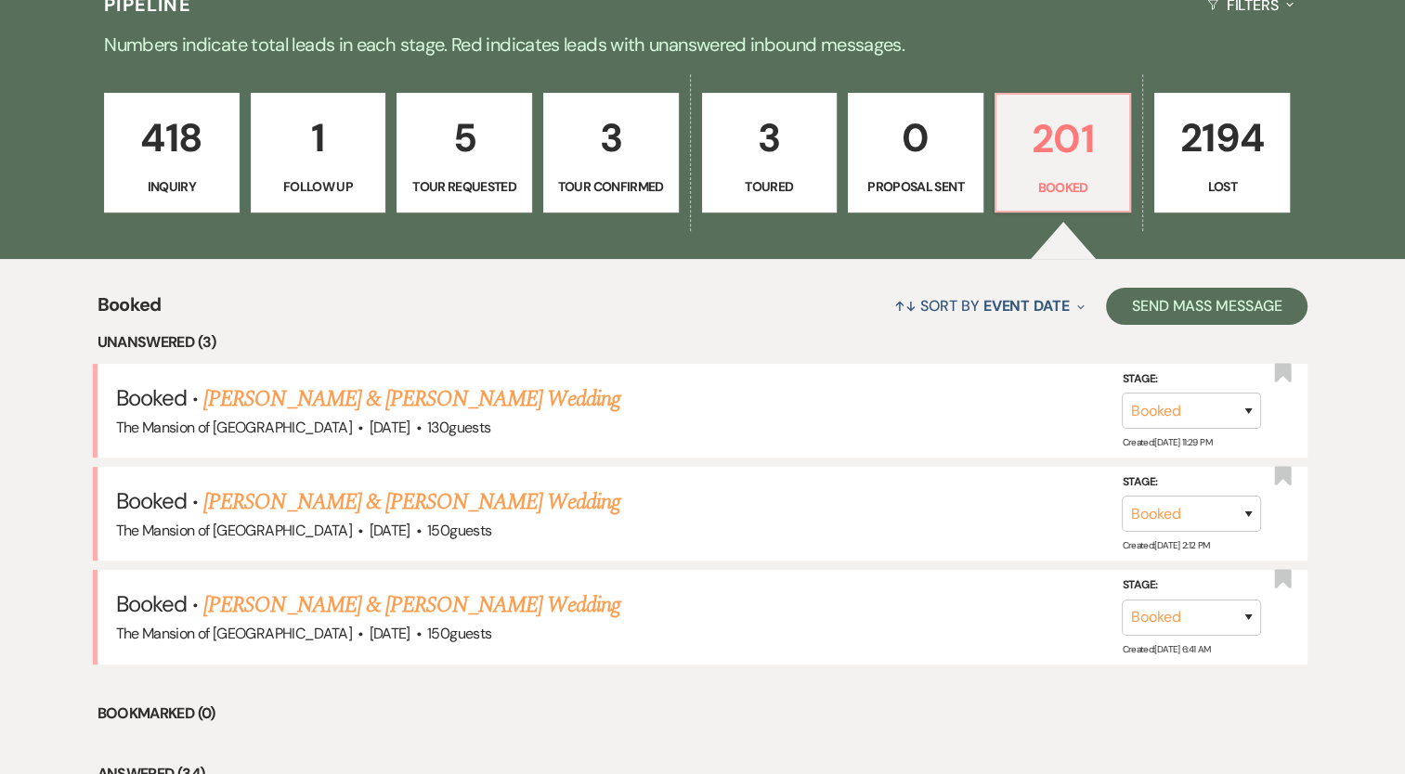
click at [472, 498] on link "[PERSON_NAME] & [PERSON_NAME] Wedding" at bounding box center [411, 502] width 416 height 33
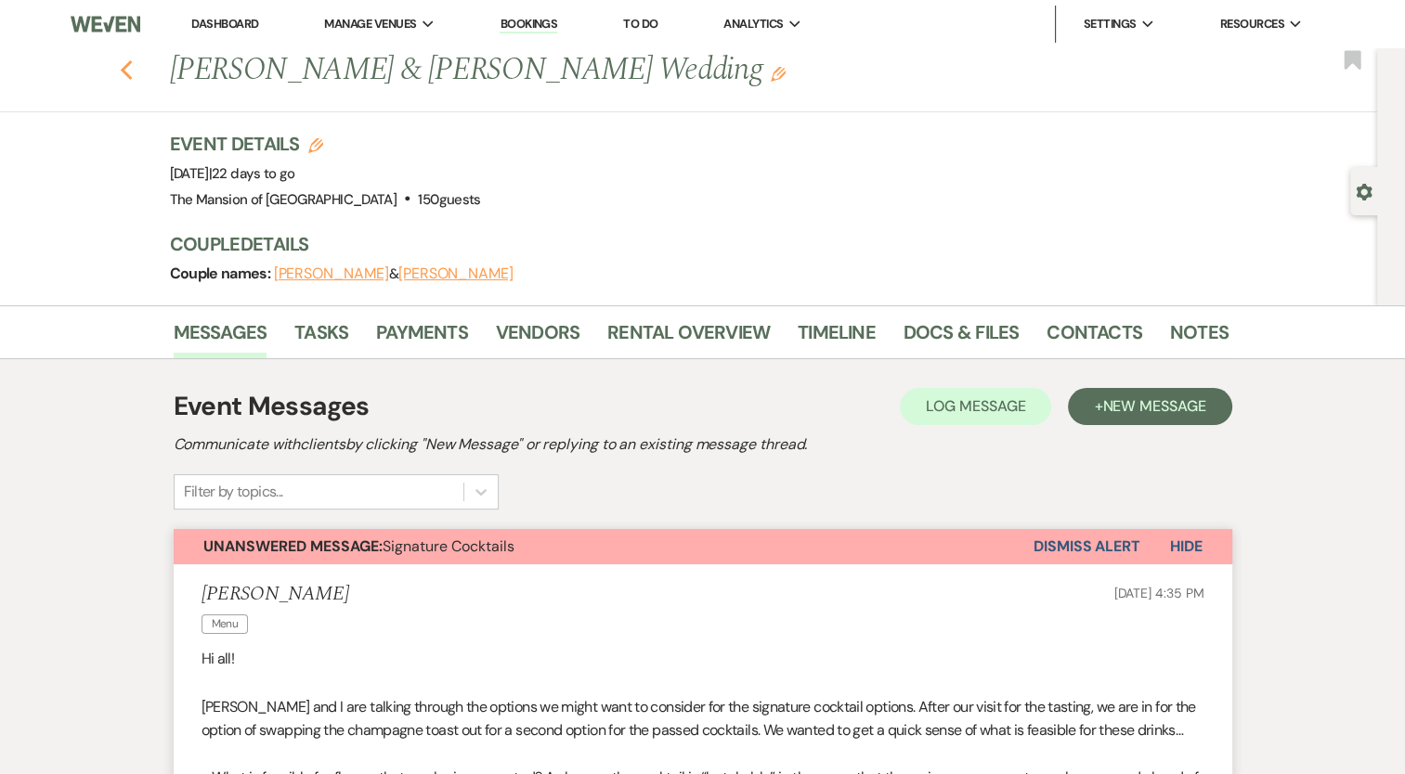
click at [131, 68] on use "button" at bounding box center [126, 70] width 12 height 20
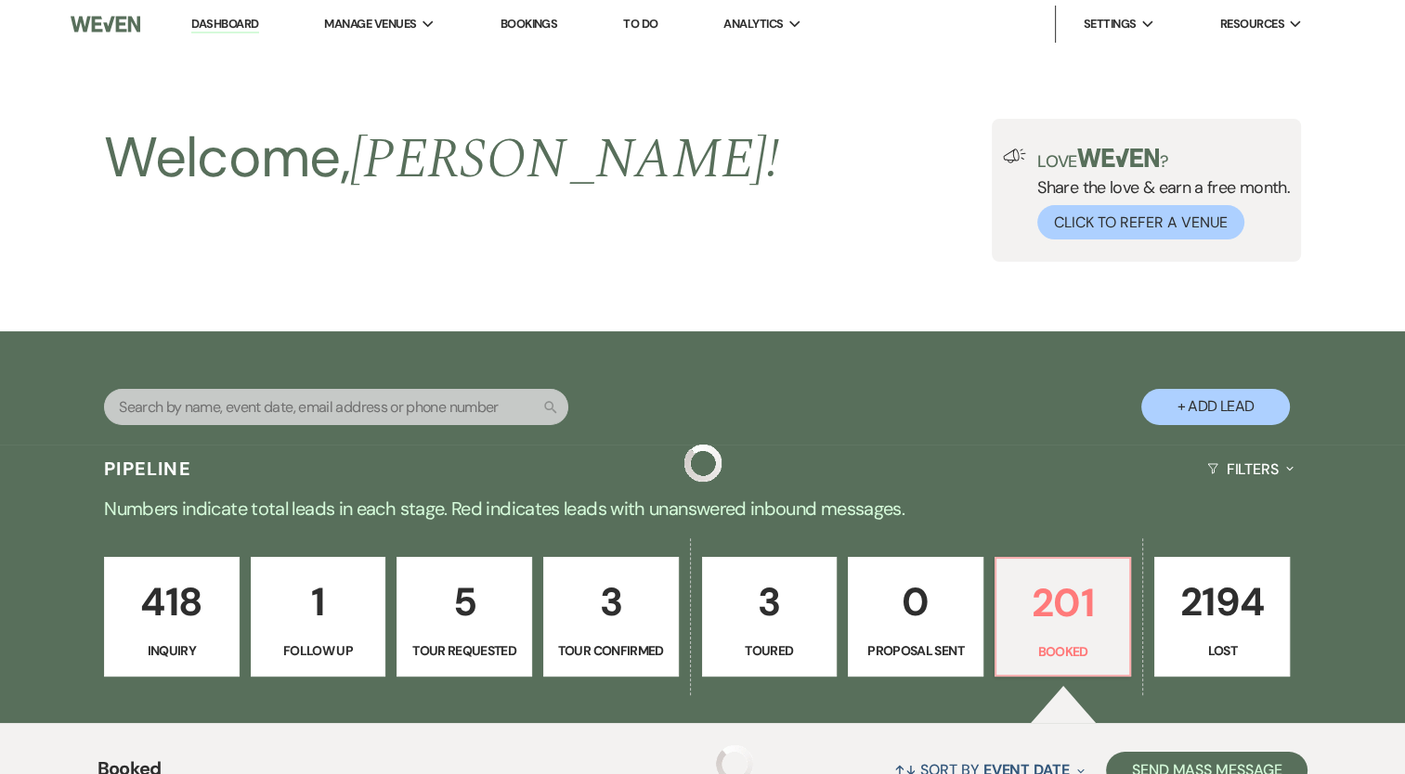
scroll to position [464, 0]
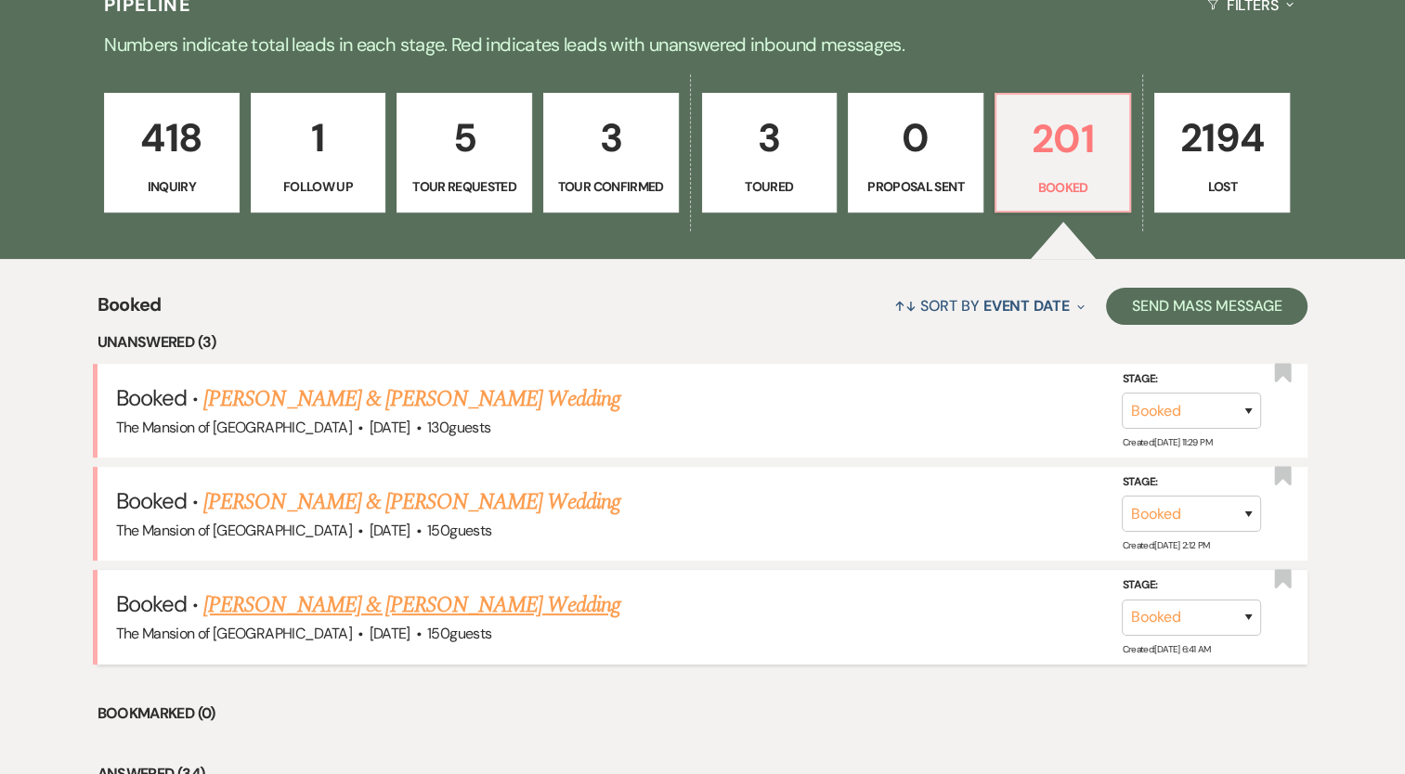
click at [473, 595] on link "[PERSON_NAME] & [PERSON_NAME] Wedding" at bounding box center [411, 605] width 416 height 33
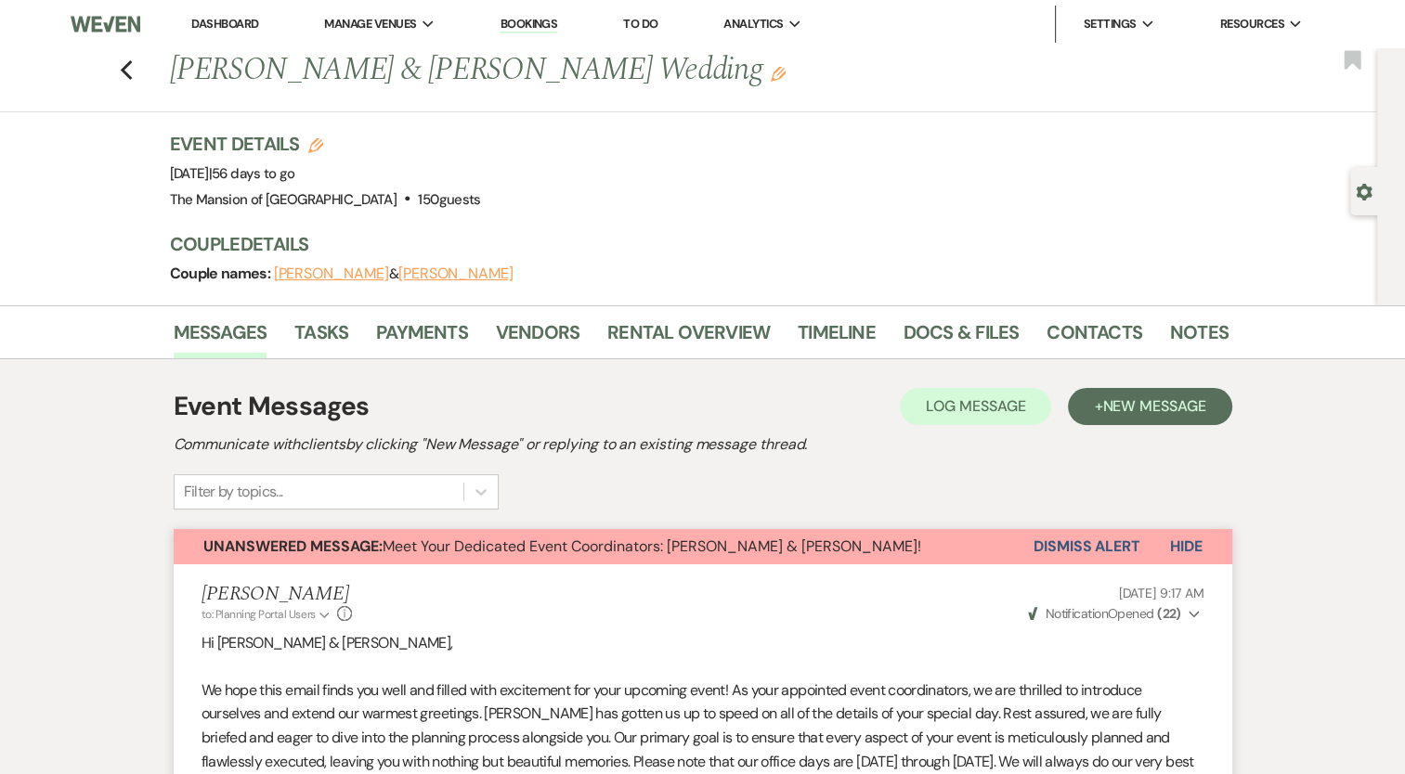
drag, startPoint x: 201, startPoint y: 17, endPoint x: 187, endPoint y: 0, distance: 22.4
click at [201, 17] on link "Dashboard" at bounding box center [224, 24] width 67 height 16
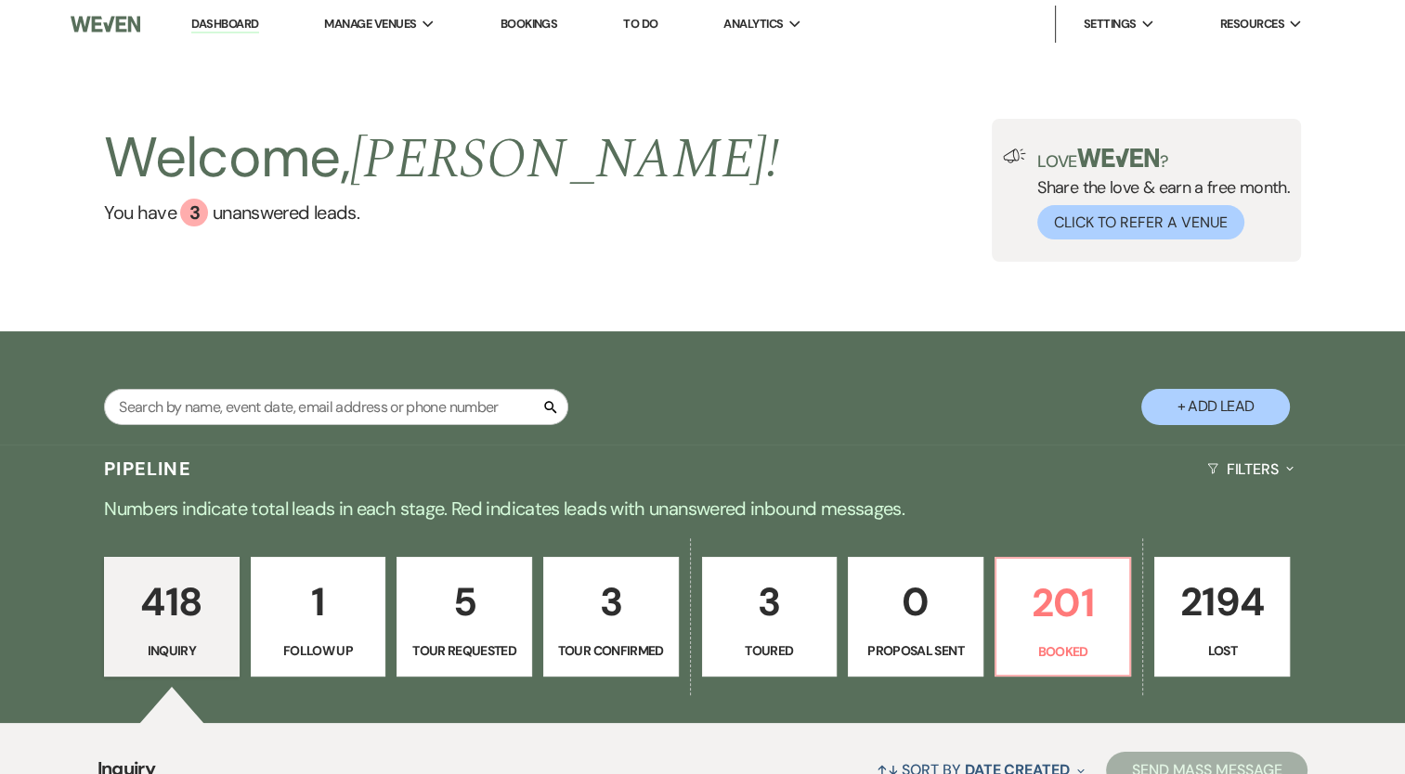
click at [602, 590] on p "3" at bounding box center [610, 602] width 111 height 62
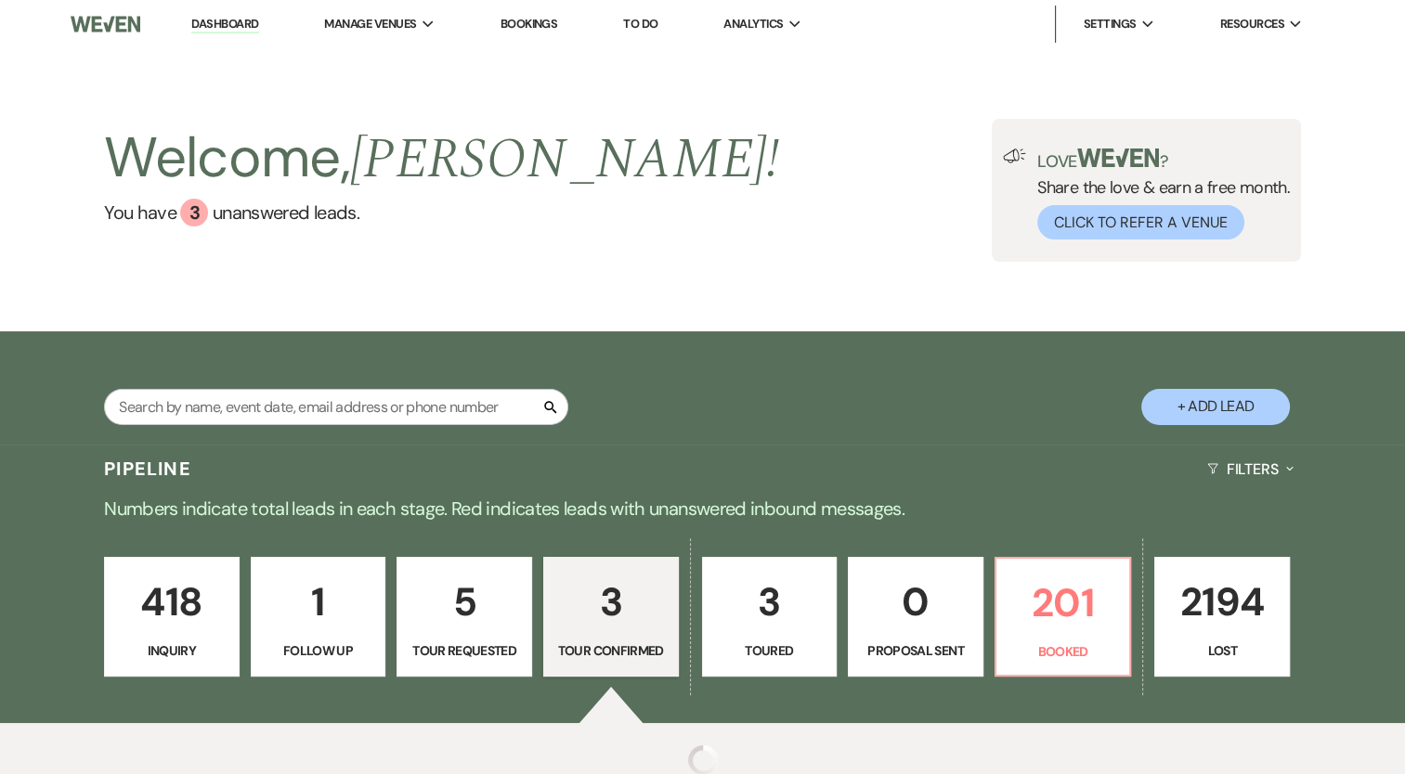
select select "4"
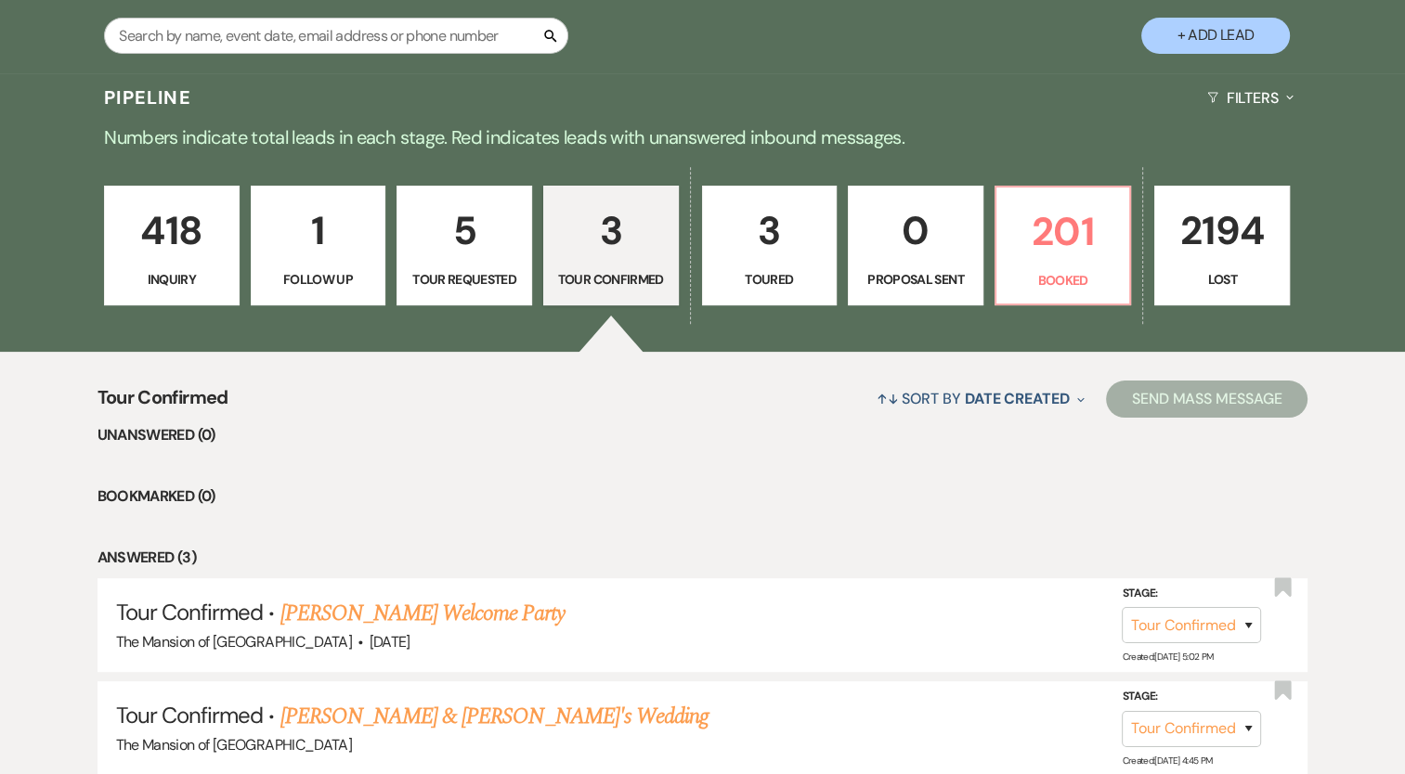
scroll to position [557, 0]
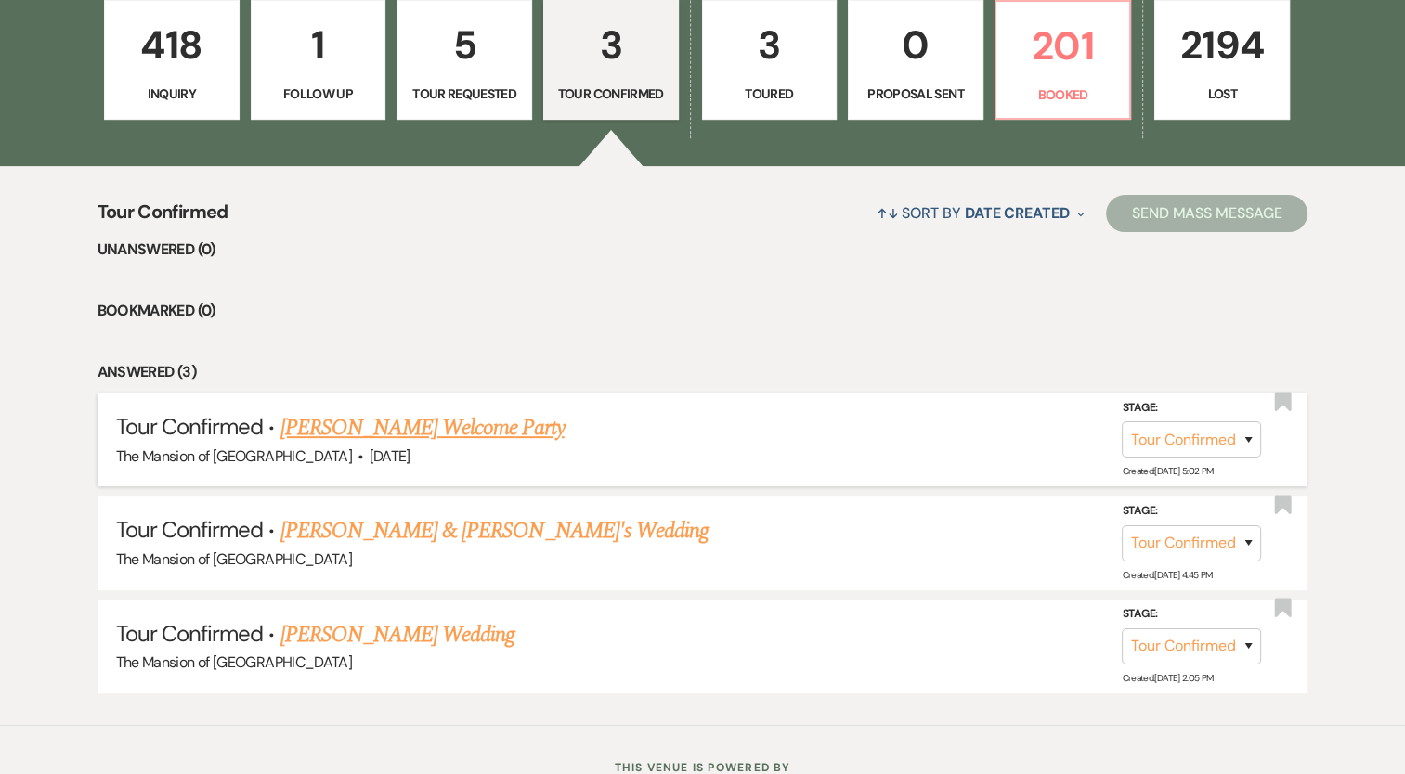
click at [496, 419] on link "Lindsay Macheska's Welcome Party" at bounding box center [422, 427] width 284 height 33
select select "4"
select select "5"
select select "13"
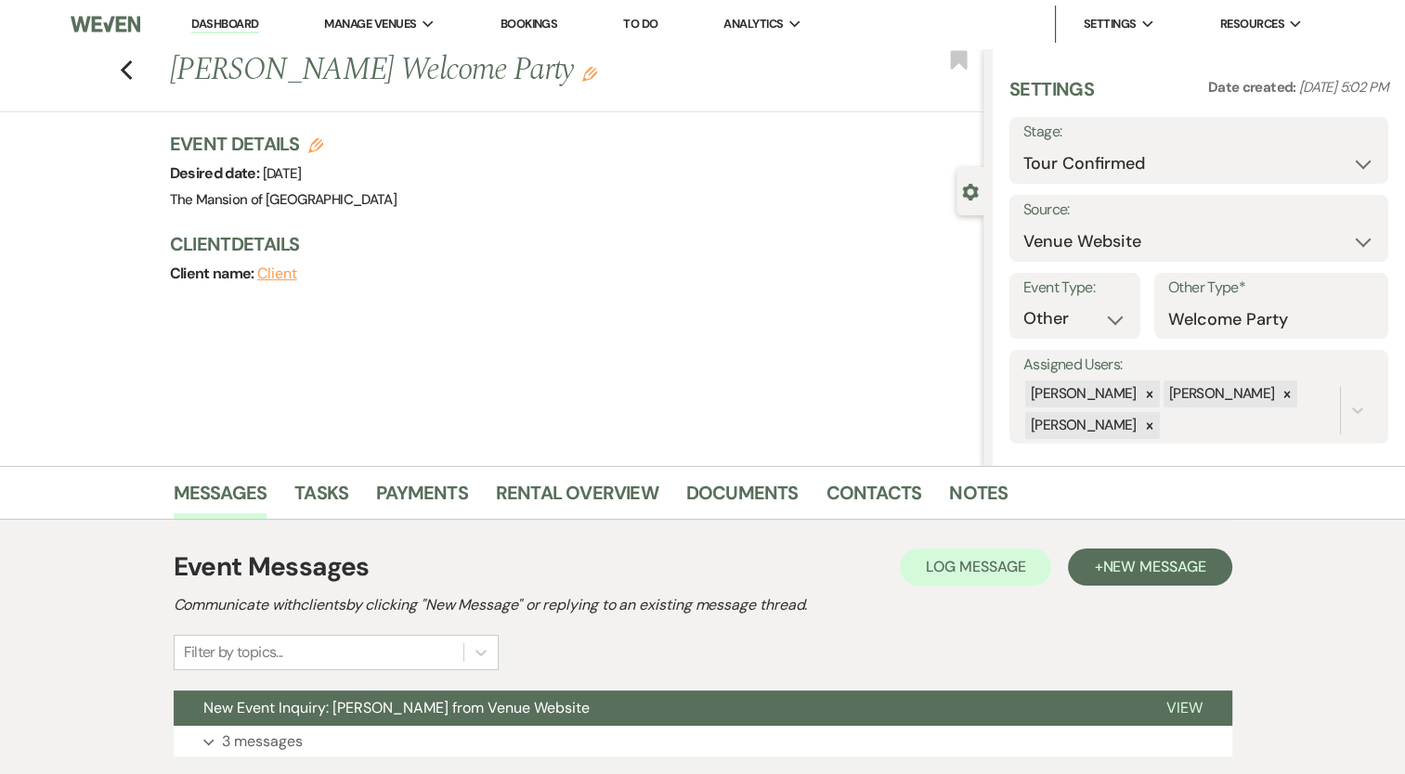
click at [245, 17] on link "Dashboard" at bounding box center [224, 25] width 67 height 18
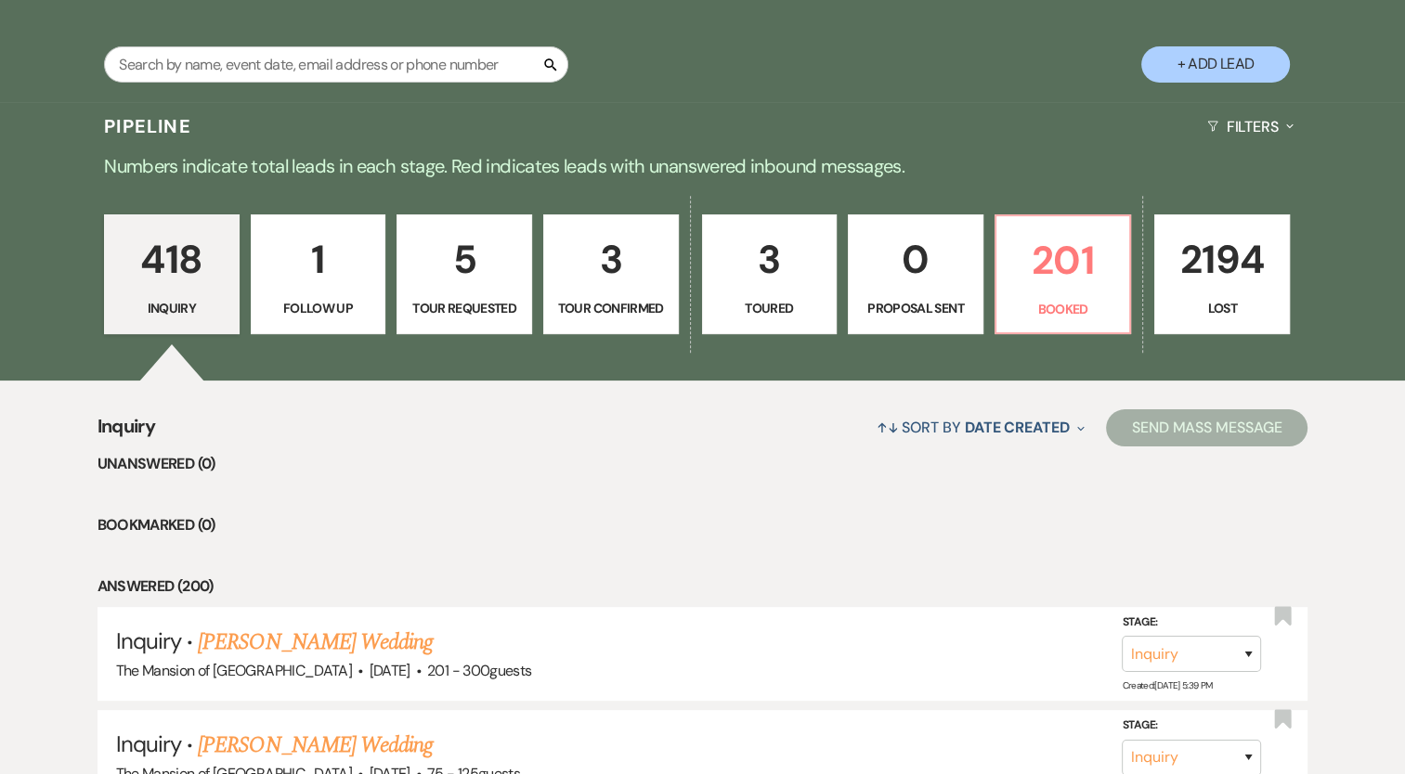
scroll to position [371, 0]
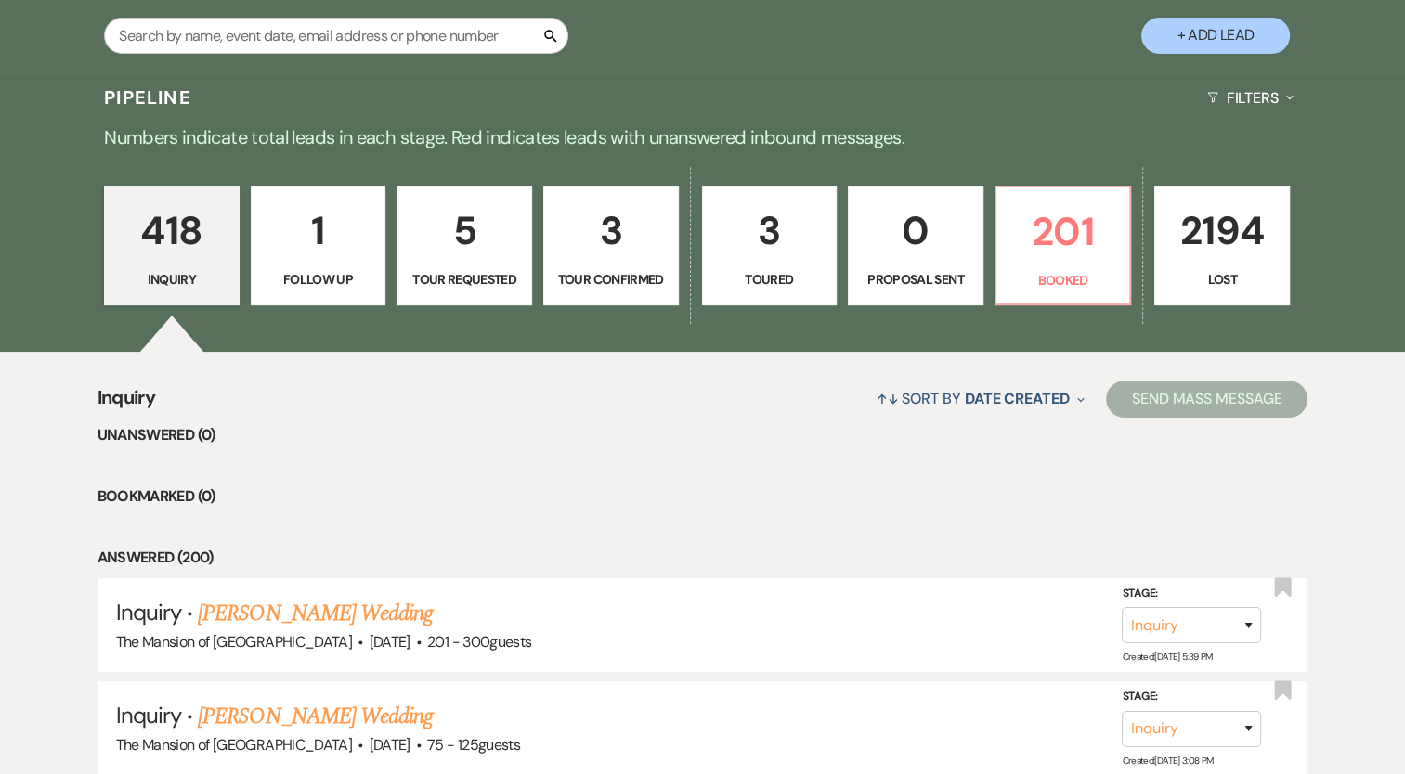
click at [786, 272] on p "Toured" at bounding box center [769, 279] width 111 height 20
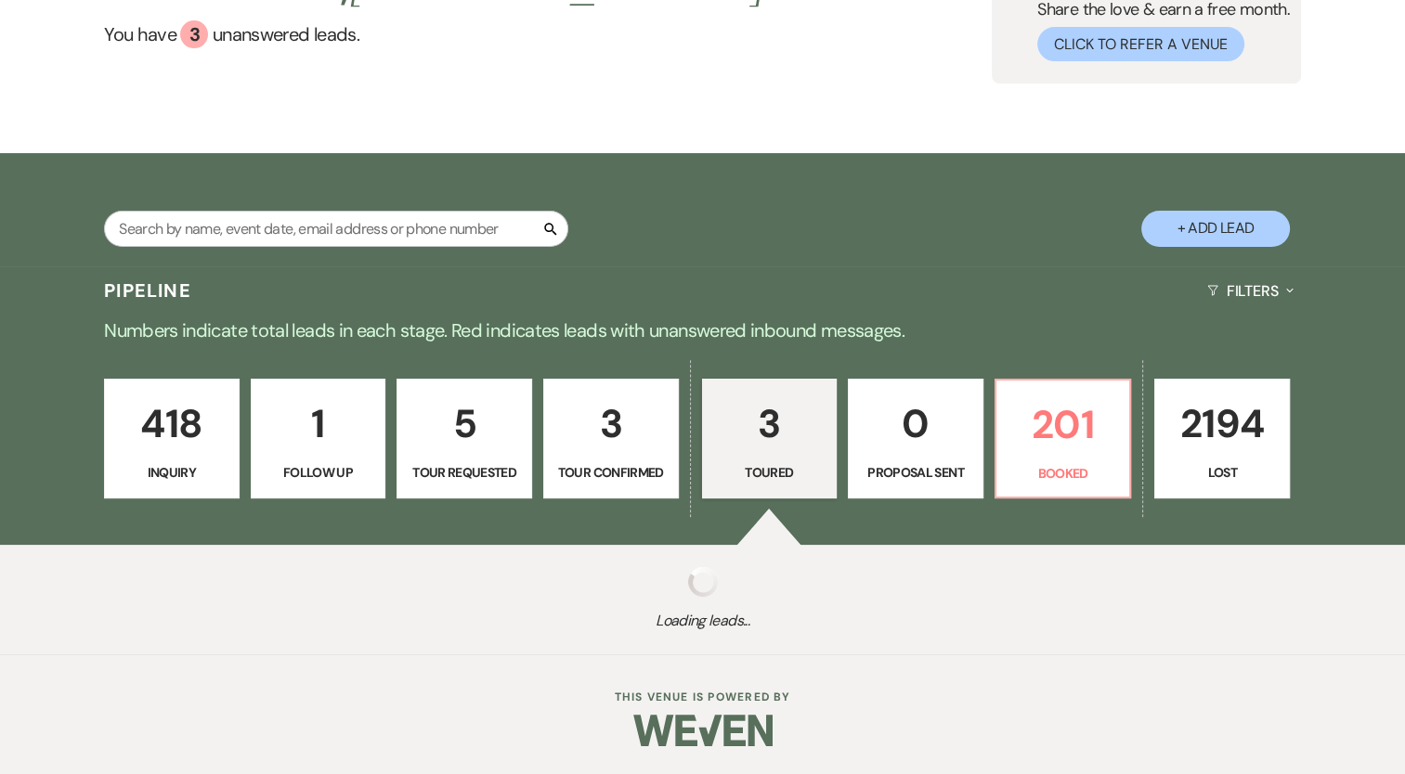
select select "5"
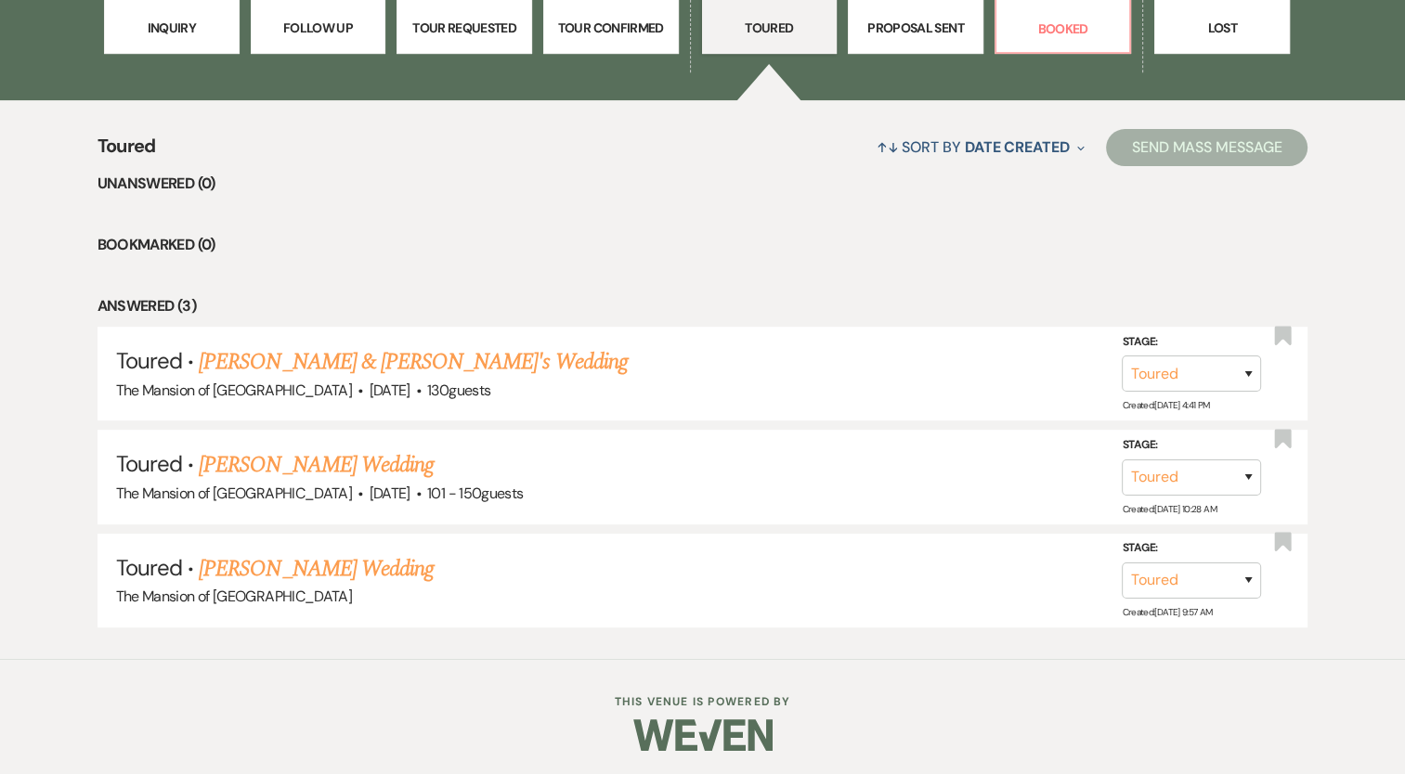
scroll to position [530, 0]
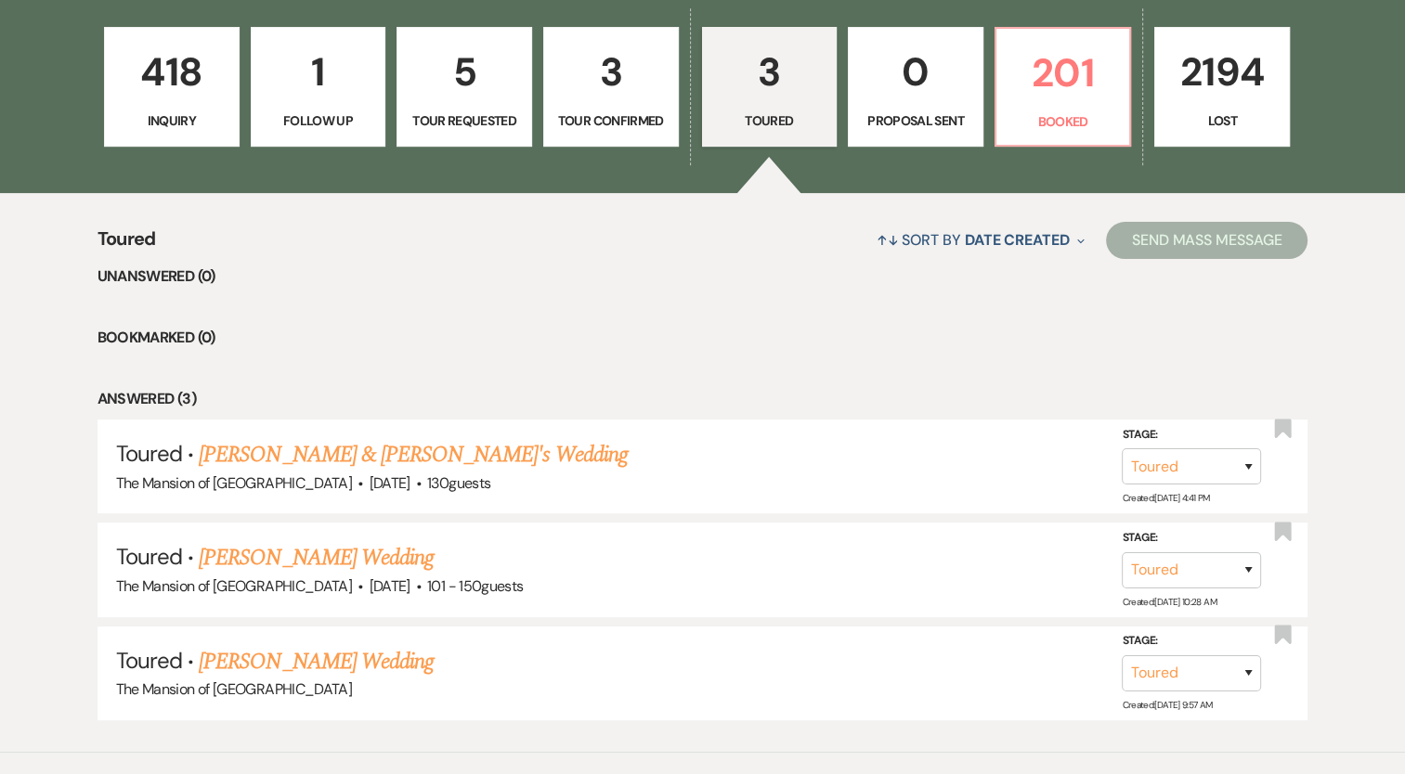
click at [616, 124] on p "Tour Confirmed" at bounding box center [610, 120] width 111 height 20
select select "4"
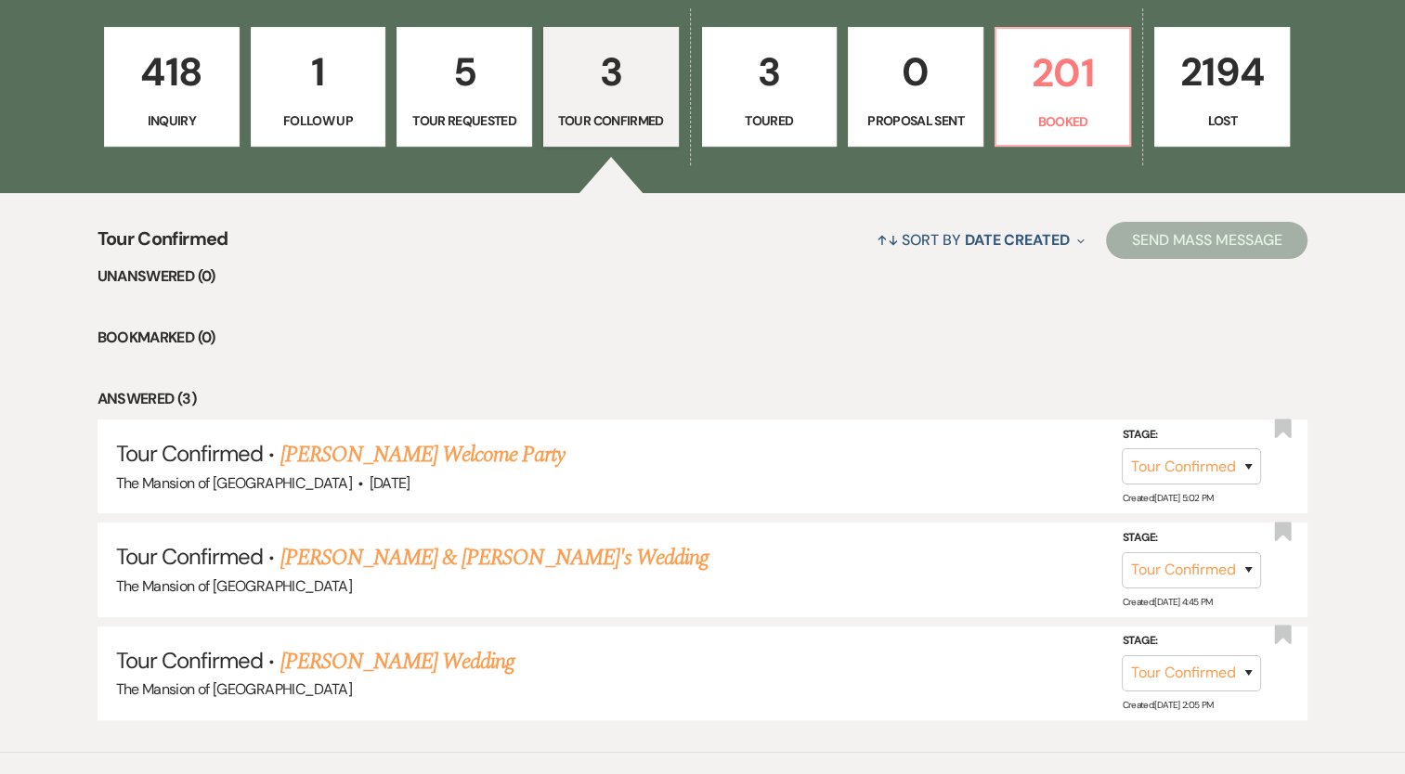
click at [461, 99] on p "5" at bounding box center [463, 72] width 111 height 62
select select "2"
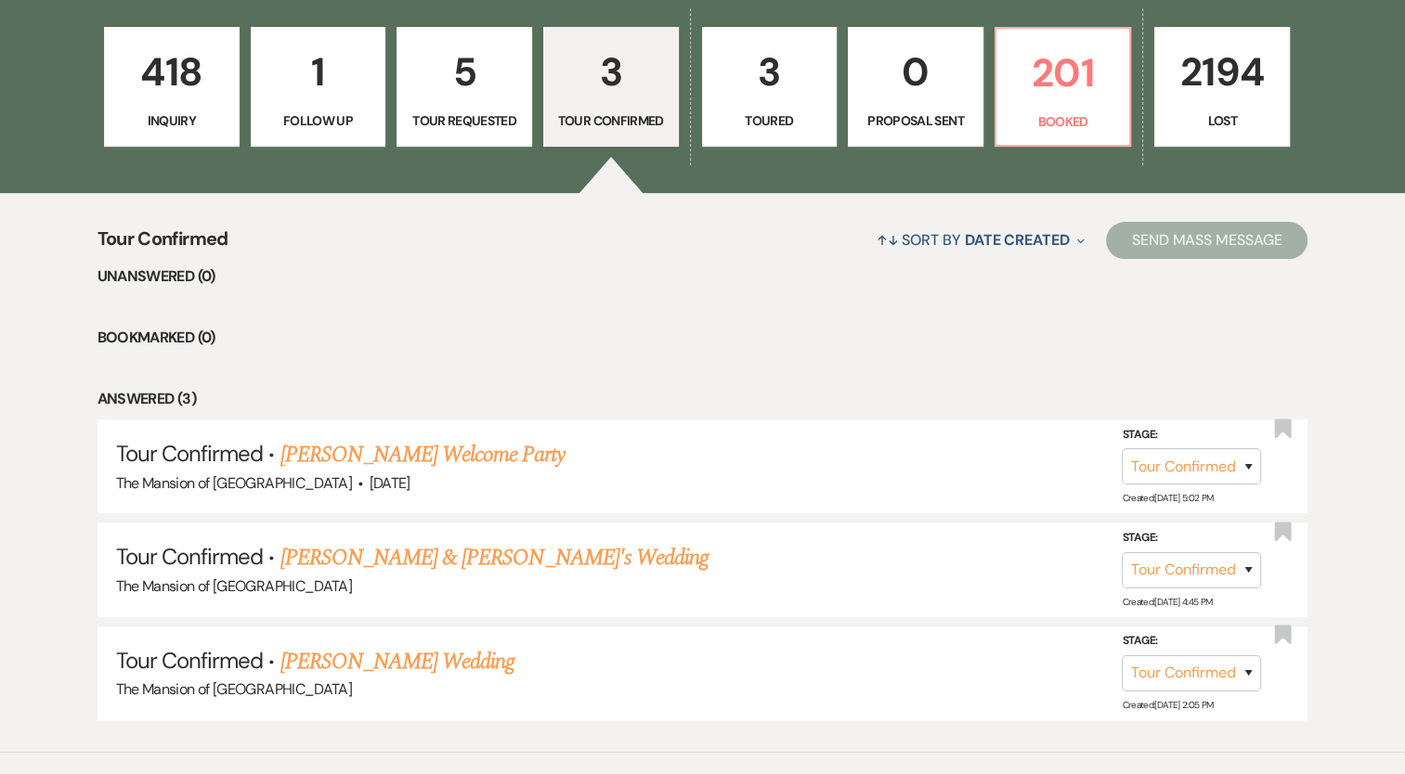
select select "2"
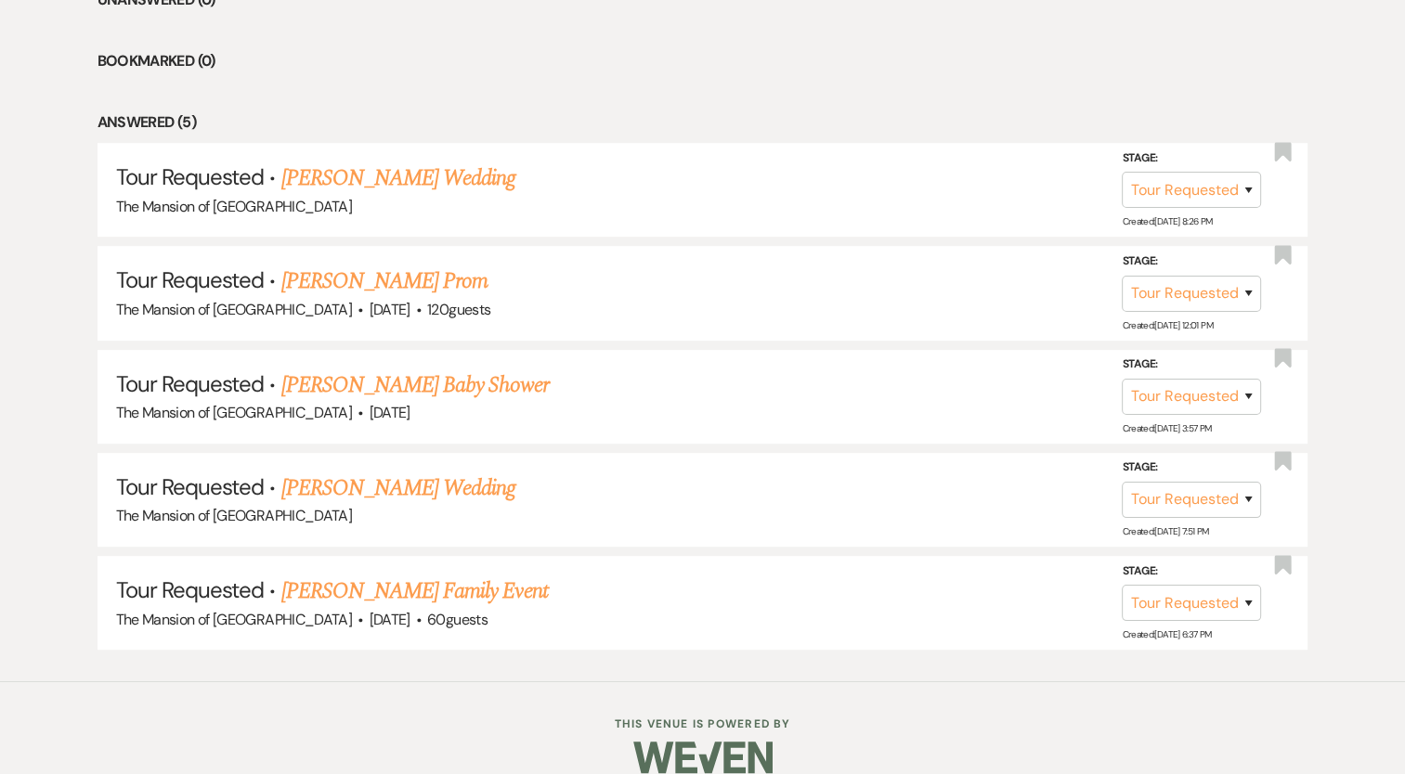
scroll to position [809, 0]
click at [1133, 296] on select "Inquiry Follow Up Tour Requested Tour Confirmed Toured Proposal Sent Booked Lost" at bounding box center [1190, 292] width 139 height 36
select select "6"
click at [1121, 274] on select "Inquiry Follow Up Tour Requested Tour Confirmed Toured Proposal Sent Booked Lost" at bounding box center [1190, 292] width 139 height 36
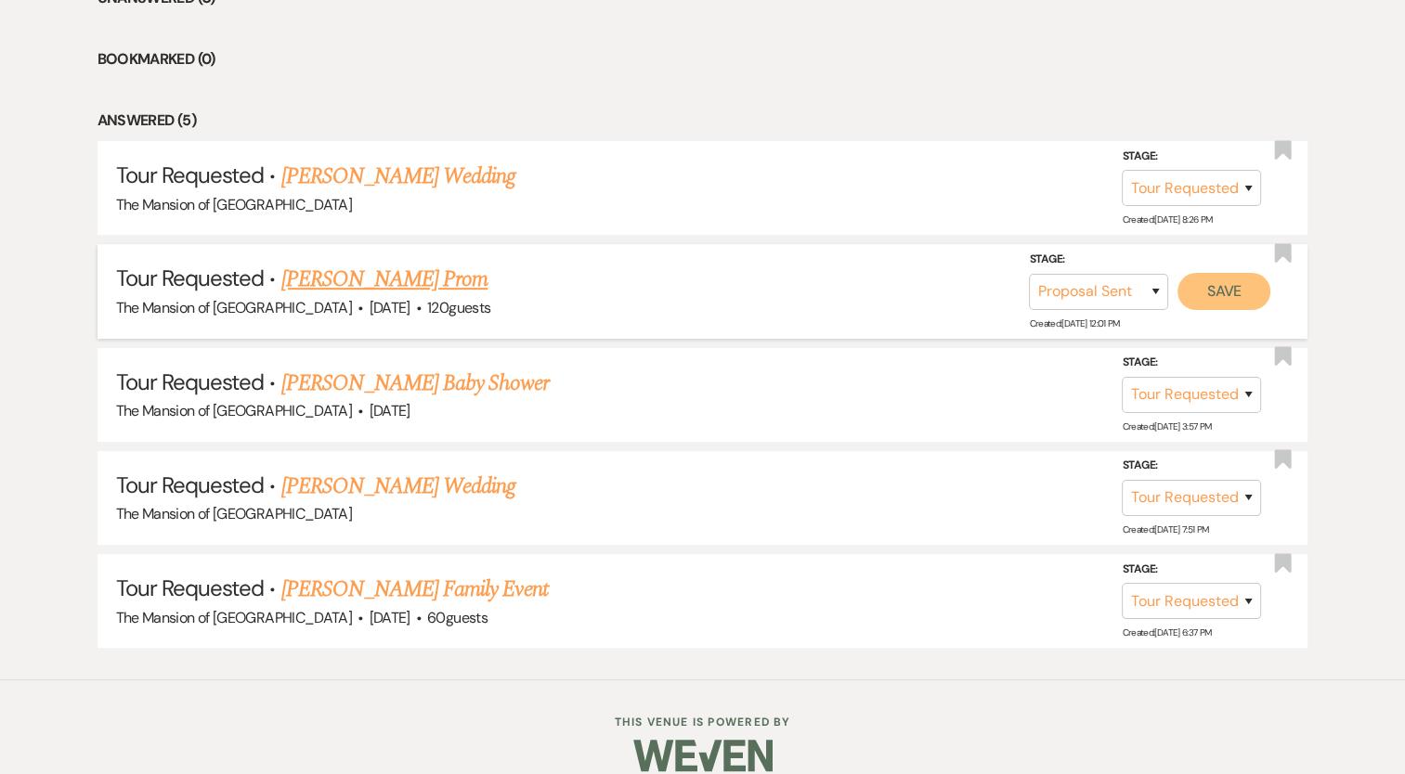
click at [1215, 286] on button "Save" at bounding box center [1223, 291] width 93 height 37
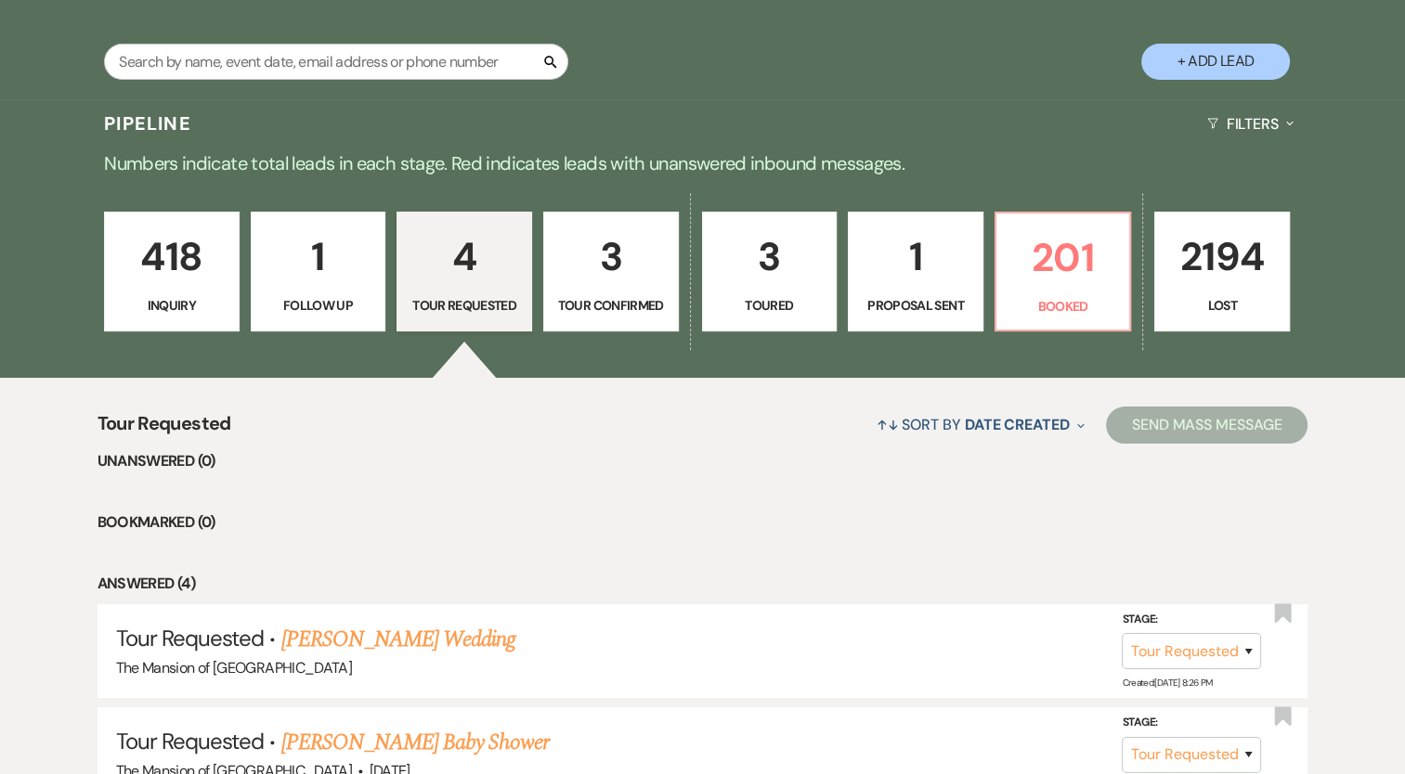
scroll to position [168, 0]
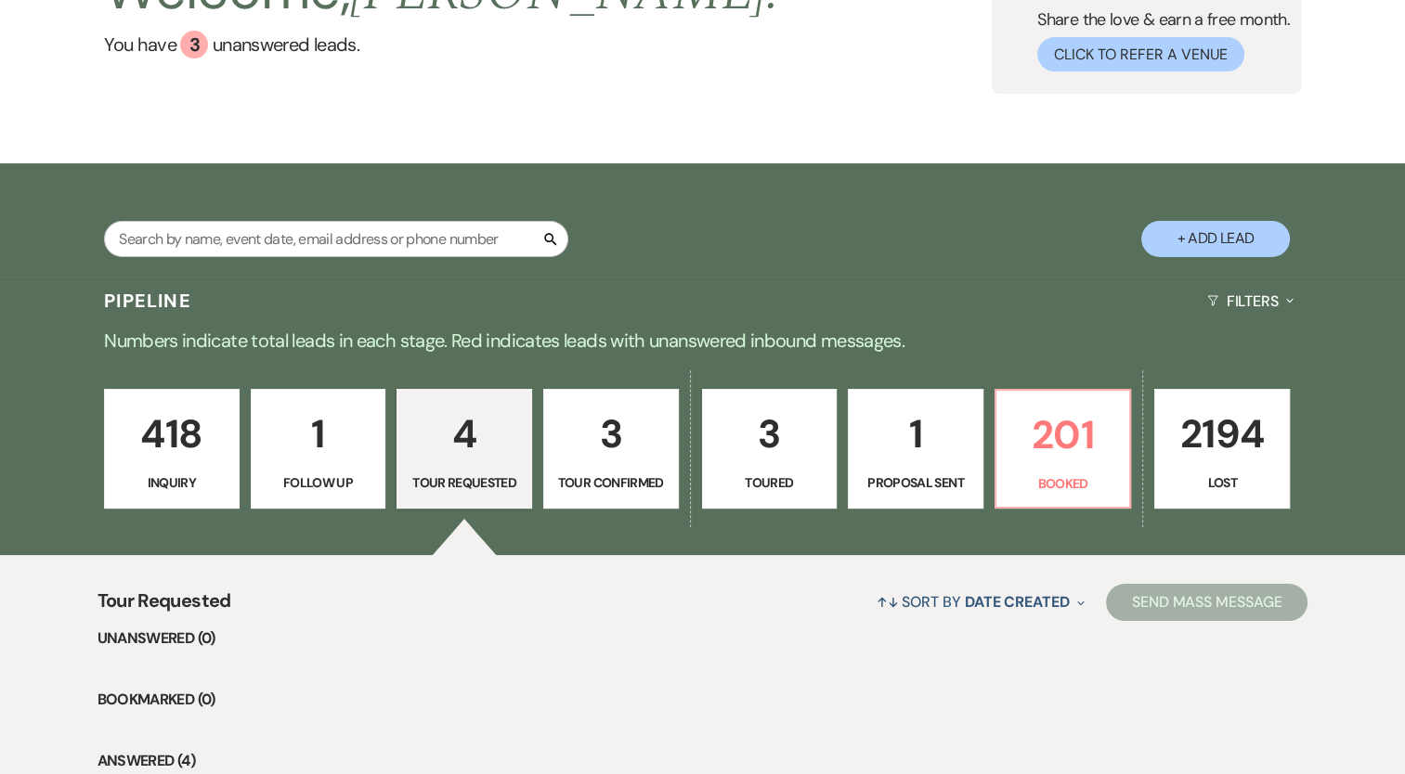
click at [934, 465] on link "1 Proposal Sent" at bounding box center [916, 449] width 136 height 121
select select "8"
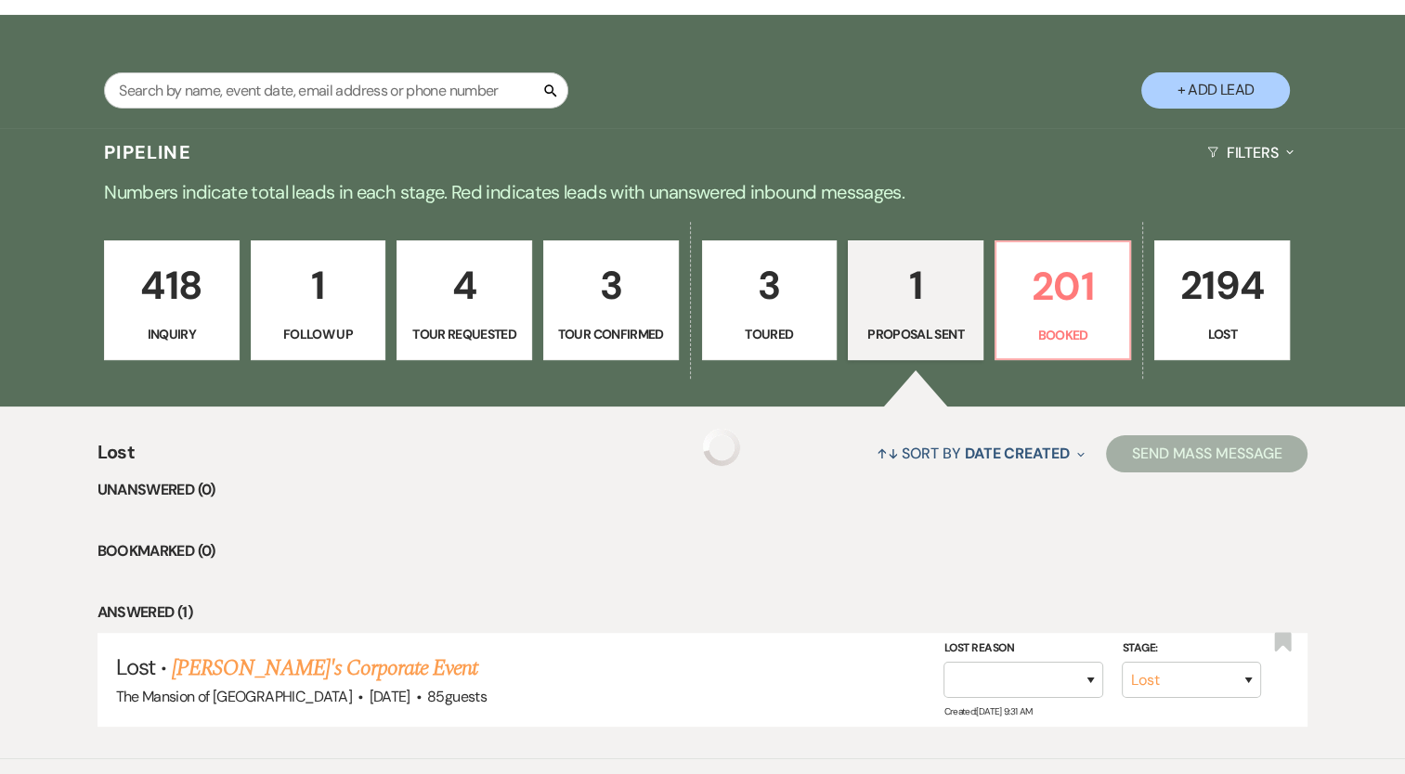
select select "6"
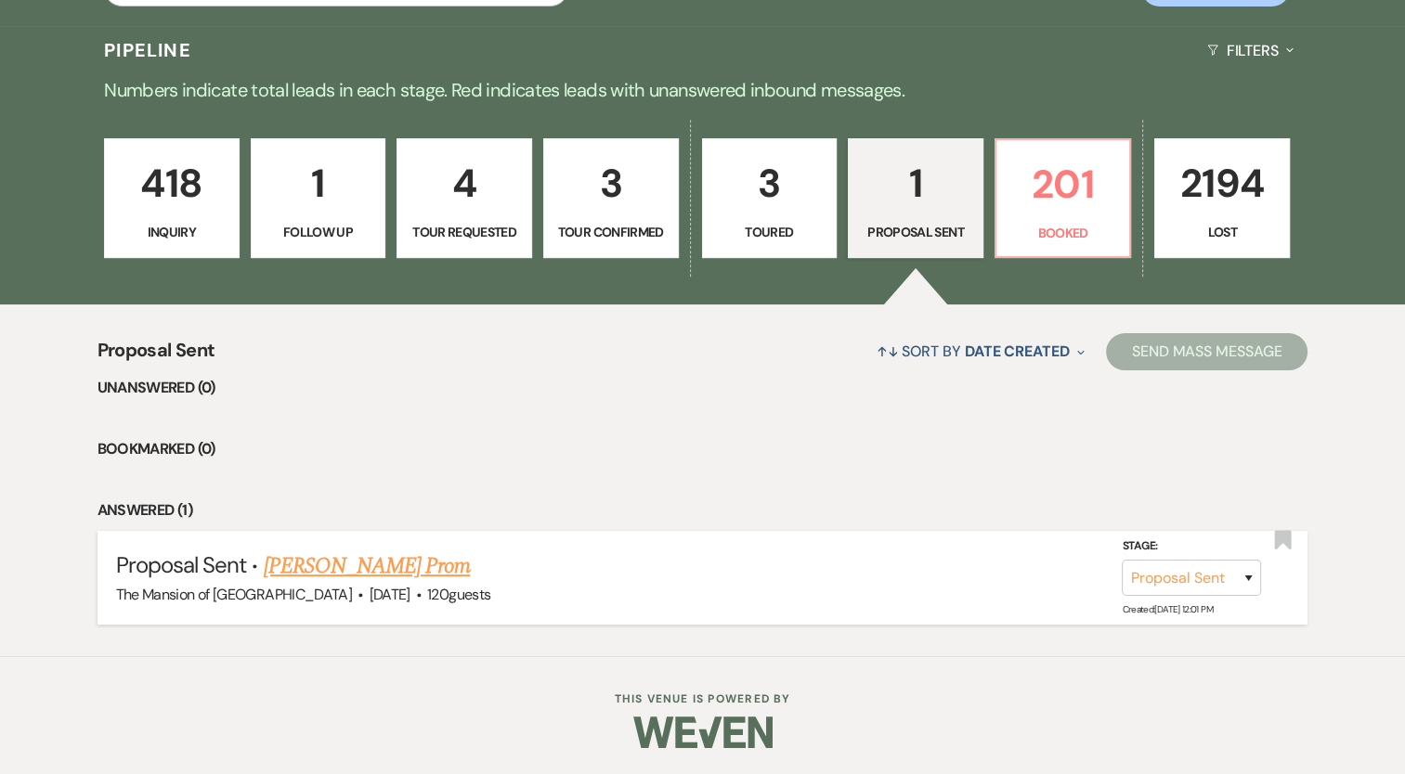
click at [470, 554] on link "Ann COSTANTINO's Prom" at bounding box center [366, 566] width 207 height 33
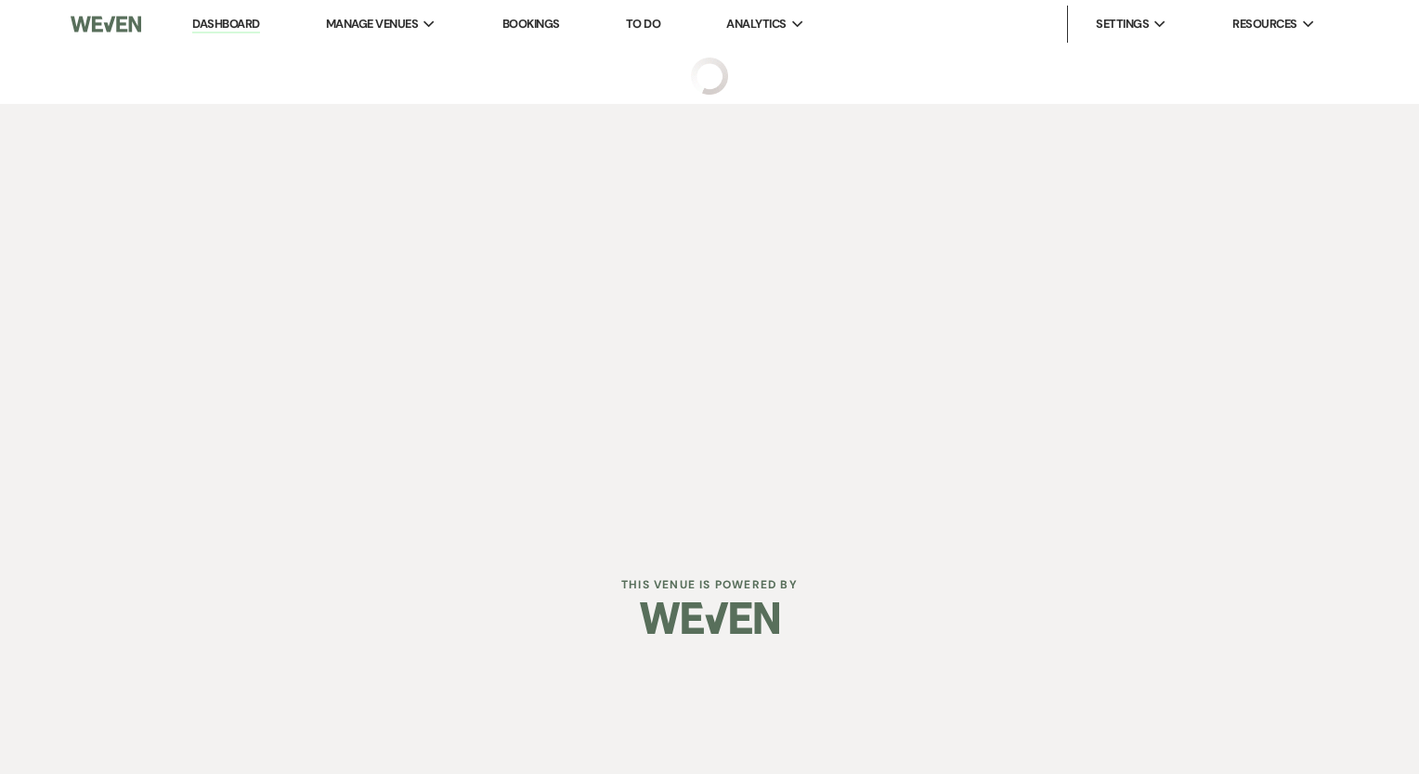
select select "6"
select select "5"
select select "18"
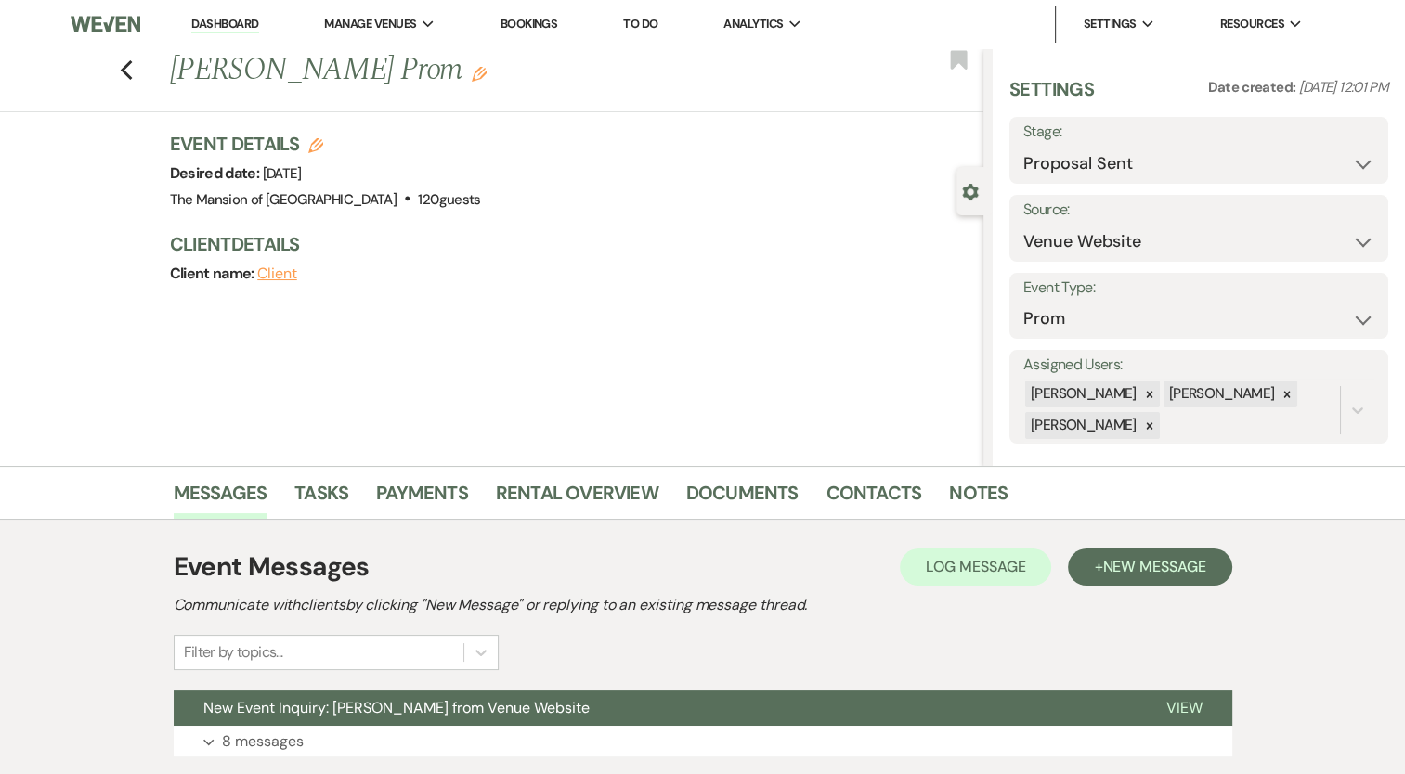
click at [323, 147] on icon "Edit" at bounding box center [315, 145] width 15 height 15
select select "542"
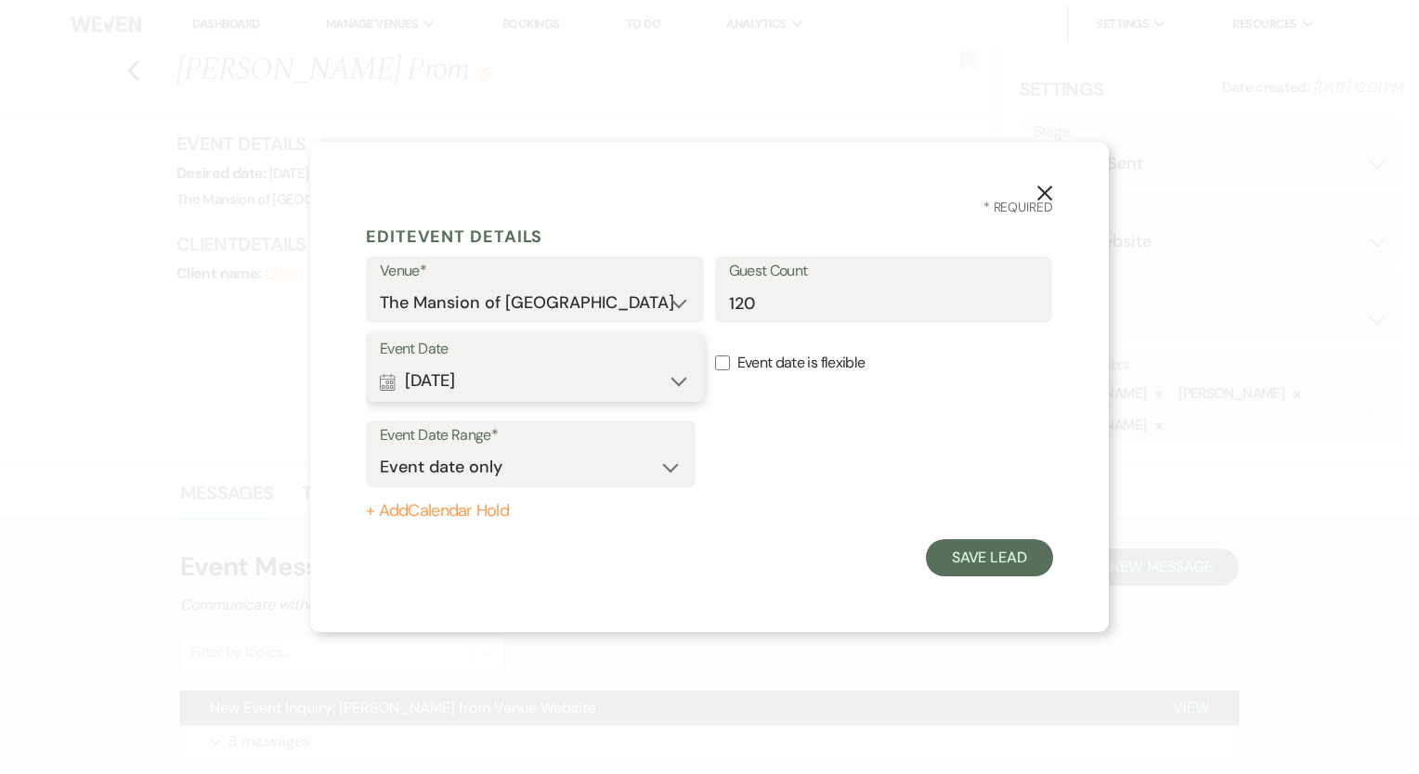
click at [520, 388] on button "Calendar May 08, 2026 Expand" at bounding box center [535, 381] width 310 height 37
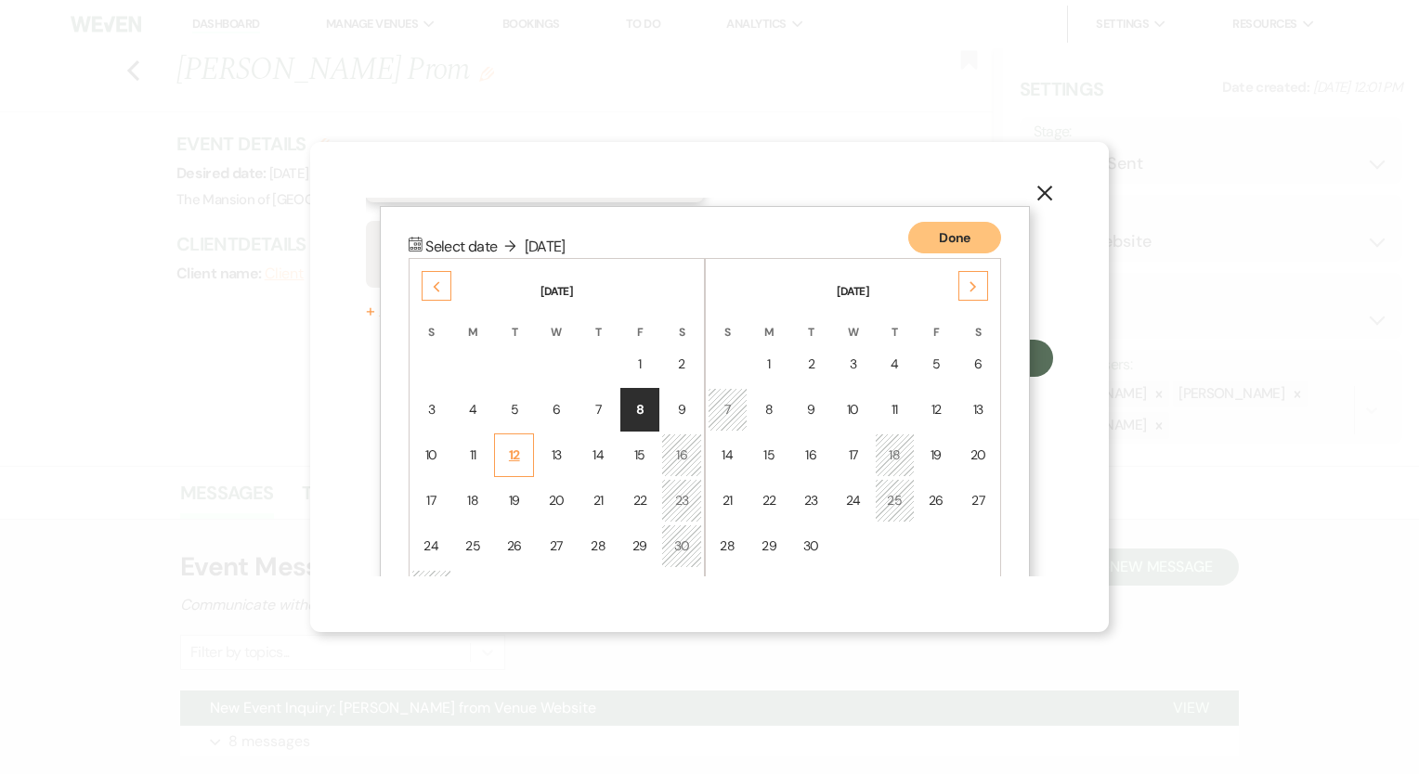
scroll to position [235, 0]
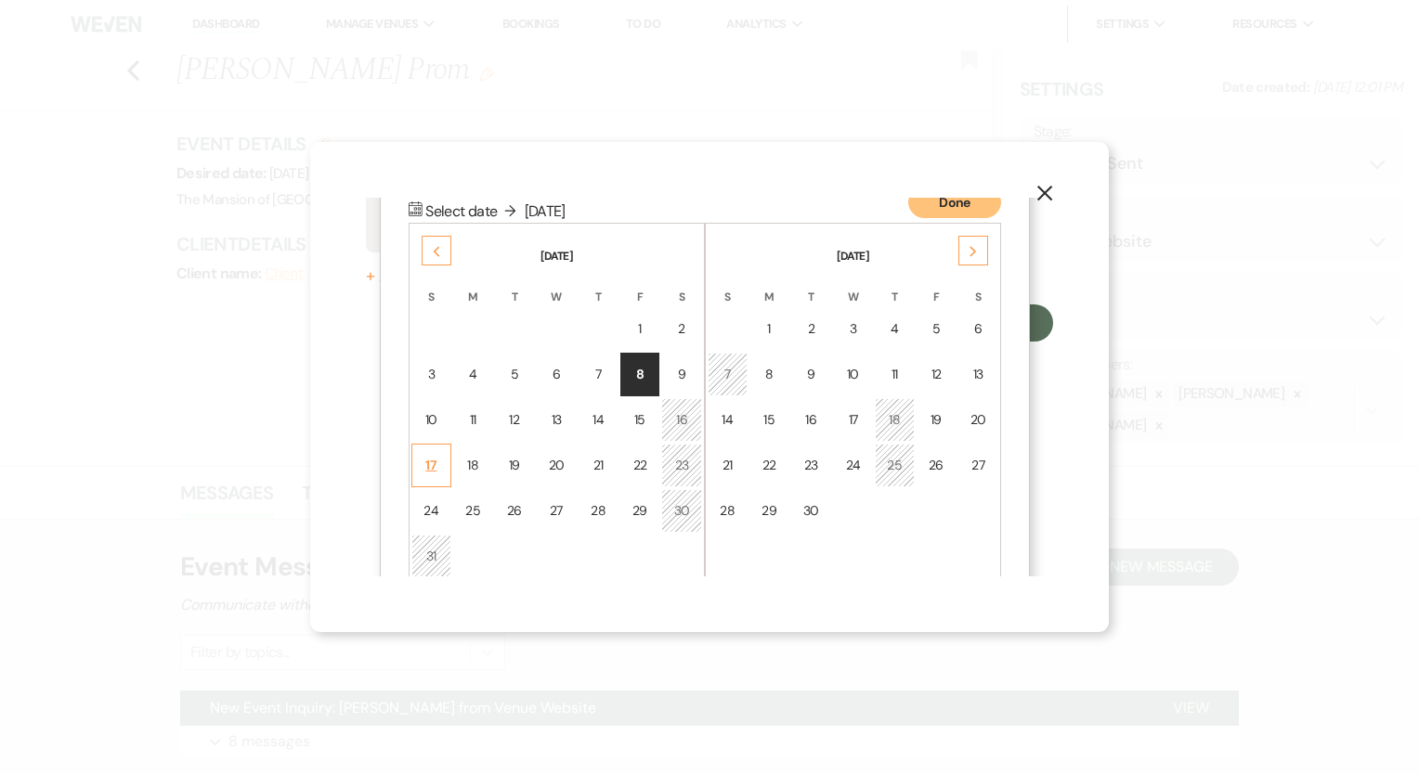
click at [431, 468] on div "17" at bounding box center [431, 465] width 16 height 19
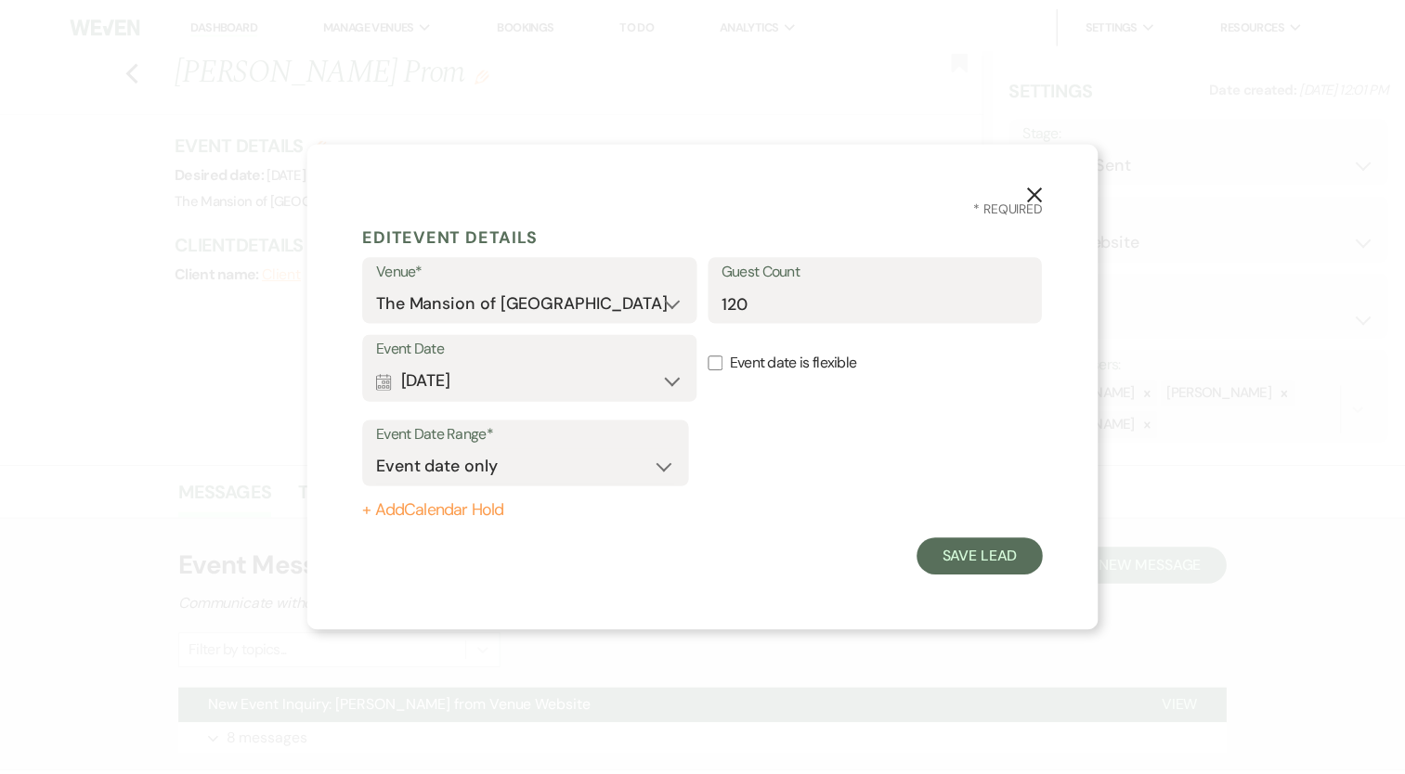
scroll to position [0, 0]
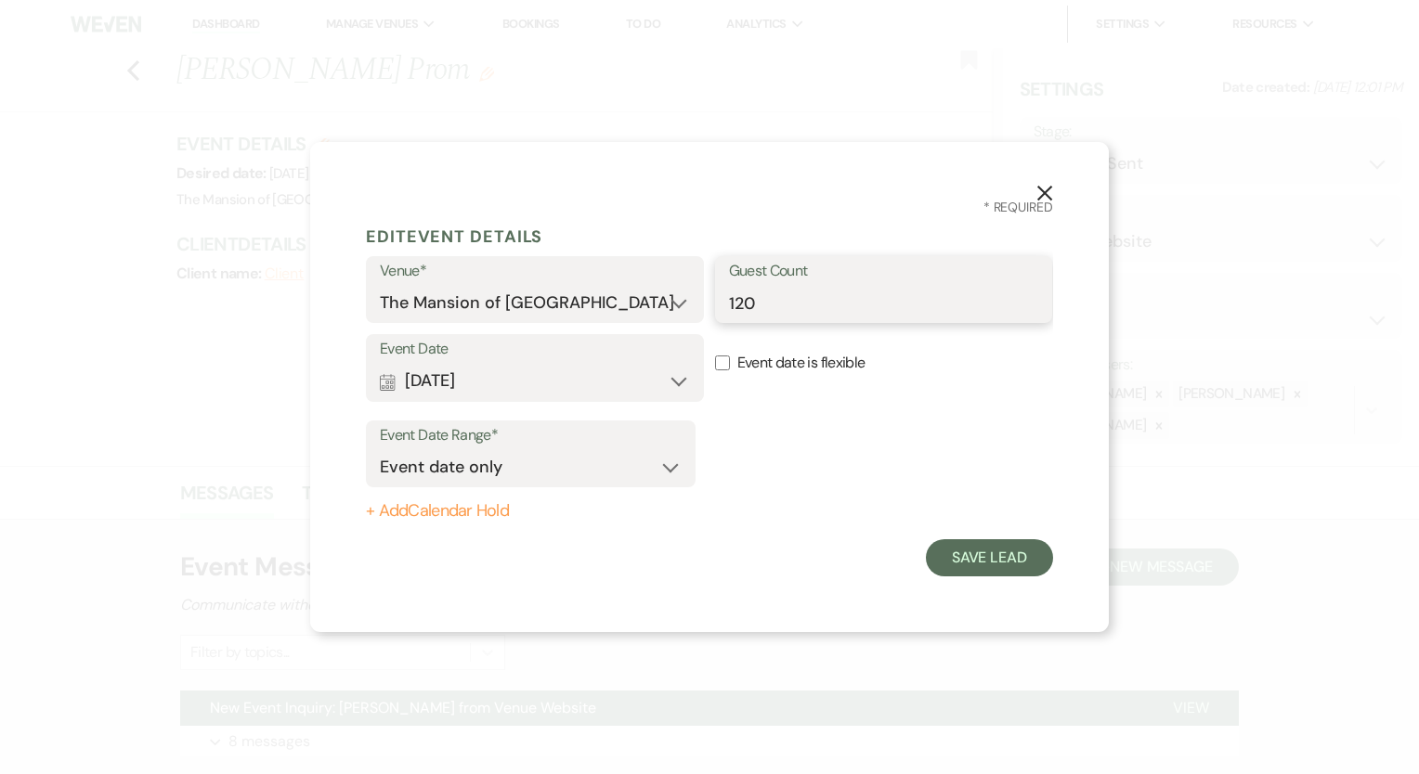
click at [751, 305] on input "120" at bounding box center [884, 303] width 310 height 36
type input "110"
click at [758, 470] on div "Event Date Range* Event date only Event date and" at bounding box center [709, 458] width 687 height 74
click at [512, 503] on button "+ Add Calendar Hold" at bounding box center [531, 511] width 330 height 19
select select "false"
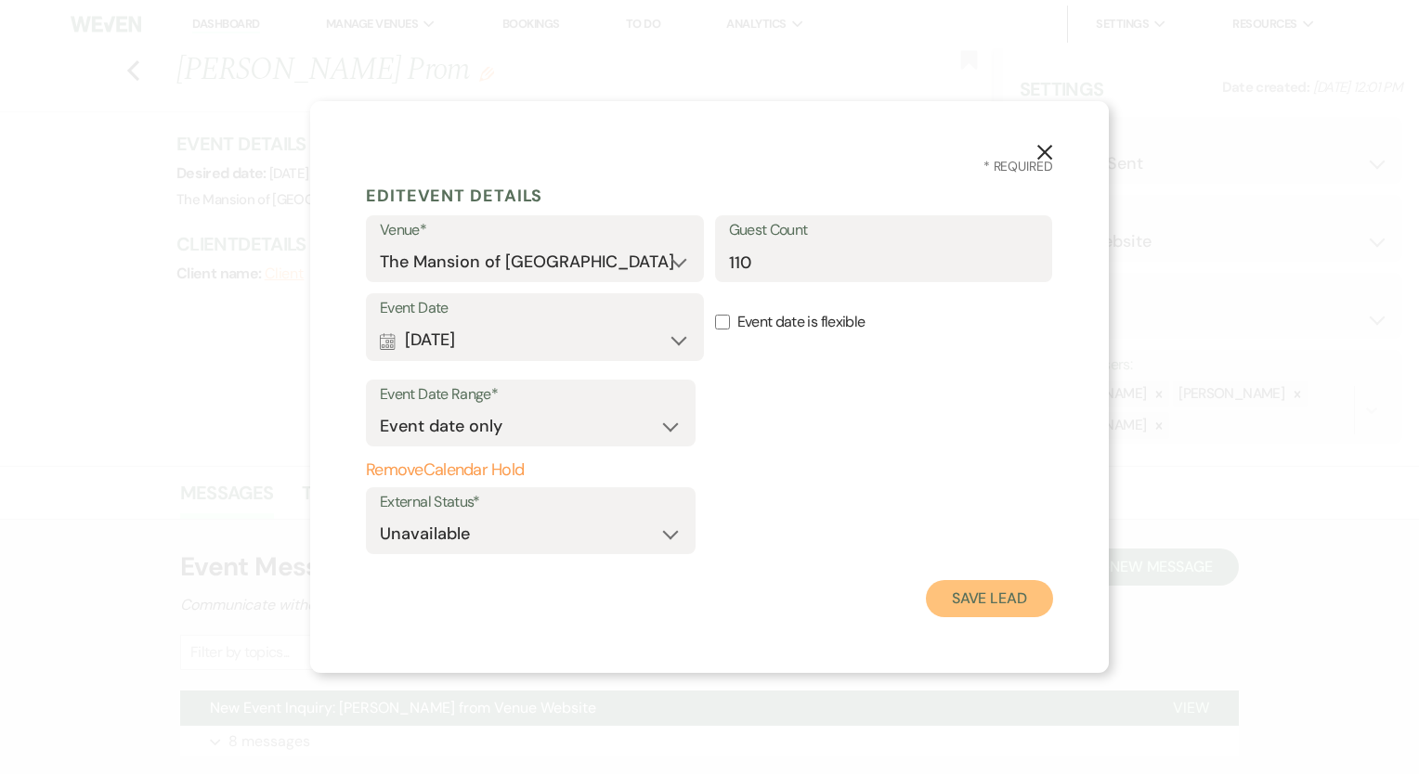
click at [949, 606] on button "Save Lead" at bounding box center [989, 598] width 127 height 37
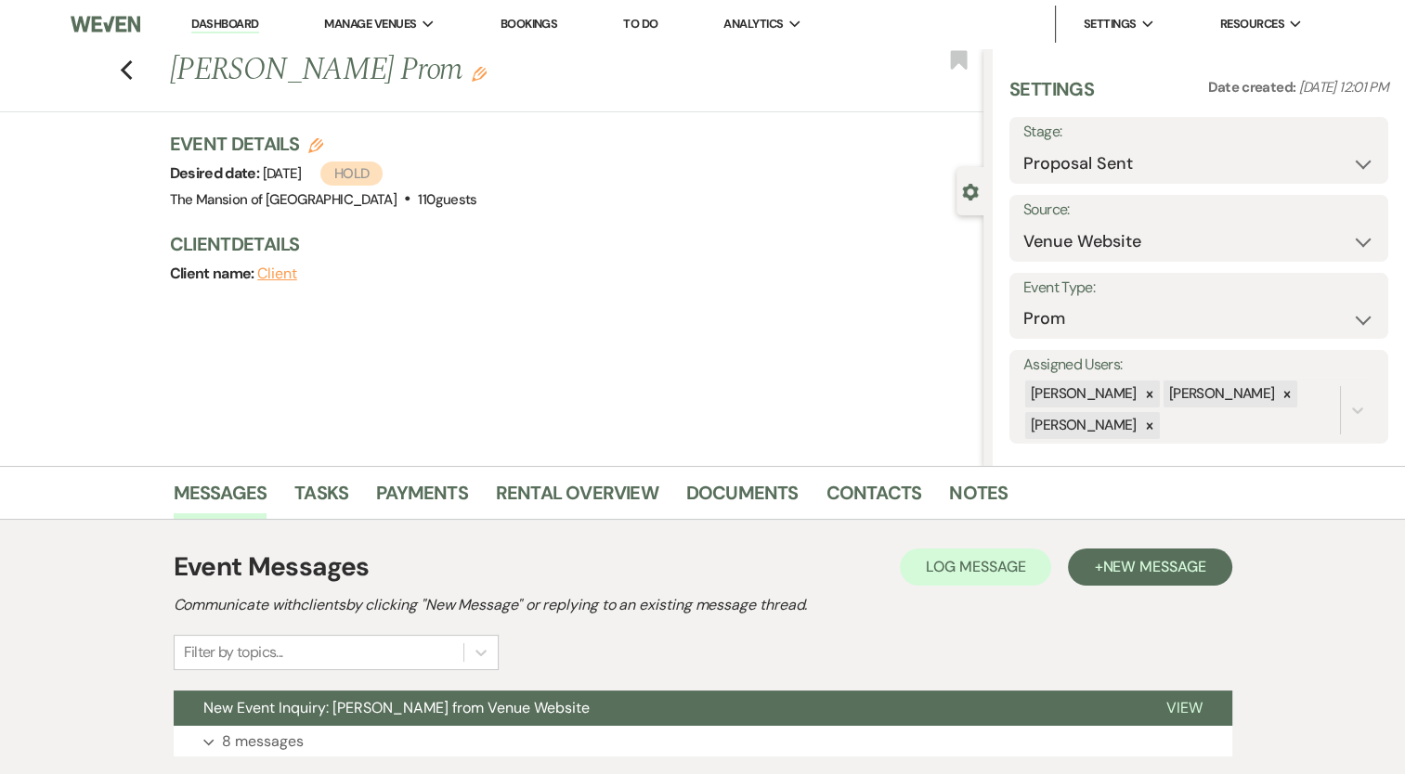
drag, startPoint x: 515, startPoint y: 74, endPoint x: 509, endPoint y: 85, distance: 12.9
click at [511, 83] on h1 "Ann COSTANTINO's Prom Edit" at bounding box center [491, 70] width 643 height 45
click at [486, 76] on use "button" at bounding box center [479, 74] width 15 height 15
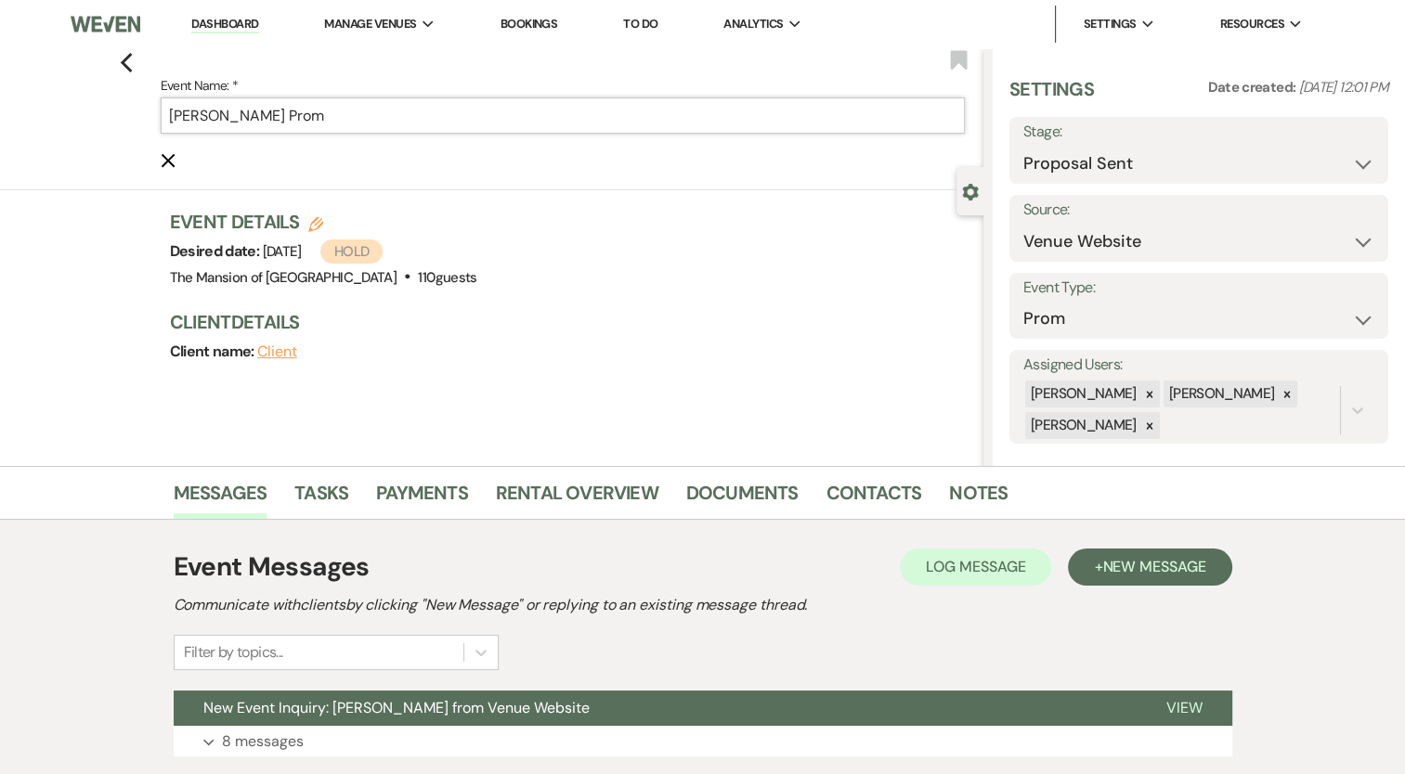
click at [294, 117] on input "Ann COSTANTINO's Prom" at bounding box center [563, 115] width 805 height 36
click at [305, 106] on input "Ann COSTANTINO's Prom" at bounding box center [563, 115] width 805 height 36
drag, startPoint x: 301, startPoint y: 119, endPoint x: 152, endPoint y: 117, distance: 148.5
click at [152, 117] on div "Previous Event Name: * Ann COSTANTINO's Prom Cancel Edit Bookmark" at bounding box center [487, 119] width 992 height 142
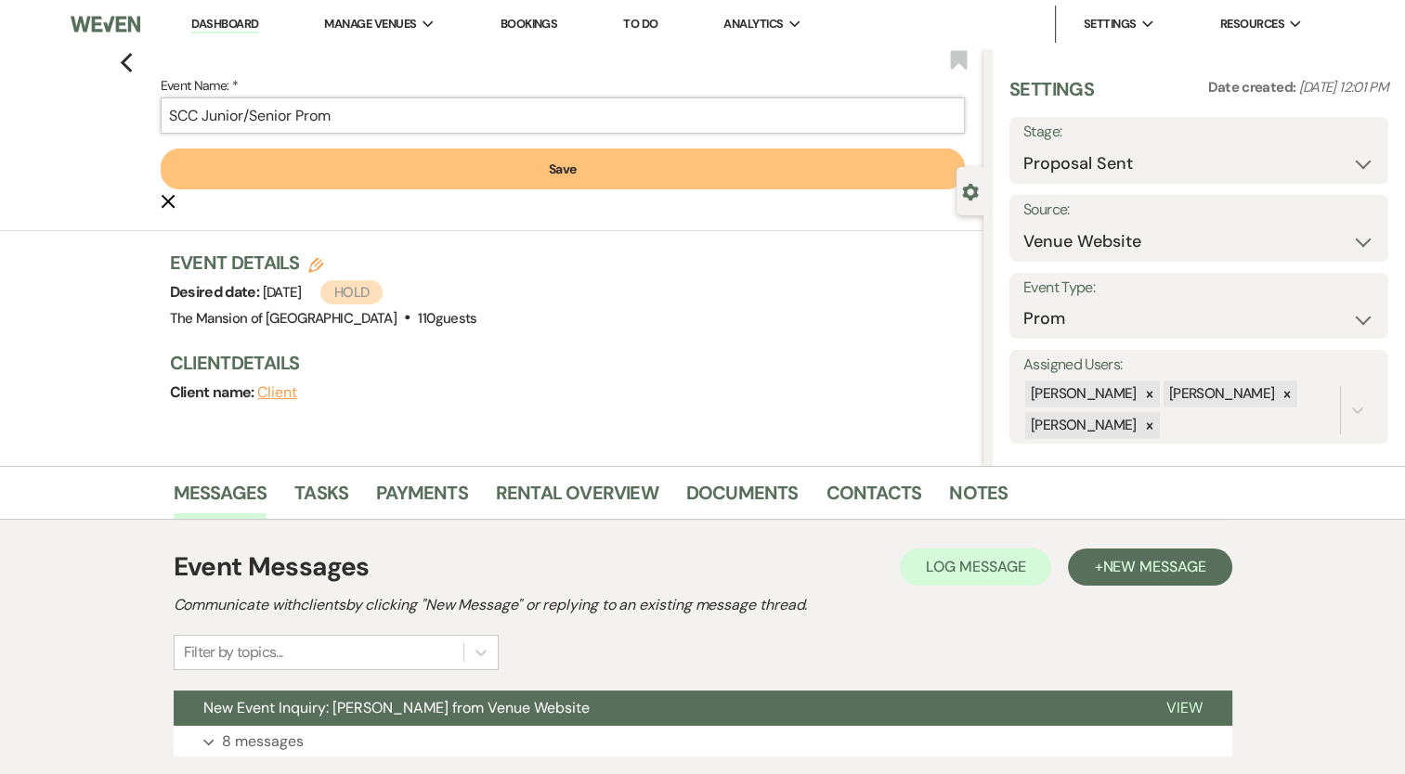
type input "SCC Junior/Senior Prom"
click at [377, 165] on button "Save" at bounding box center [563, 169] width 805 height 41
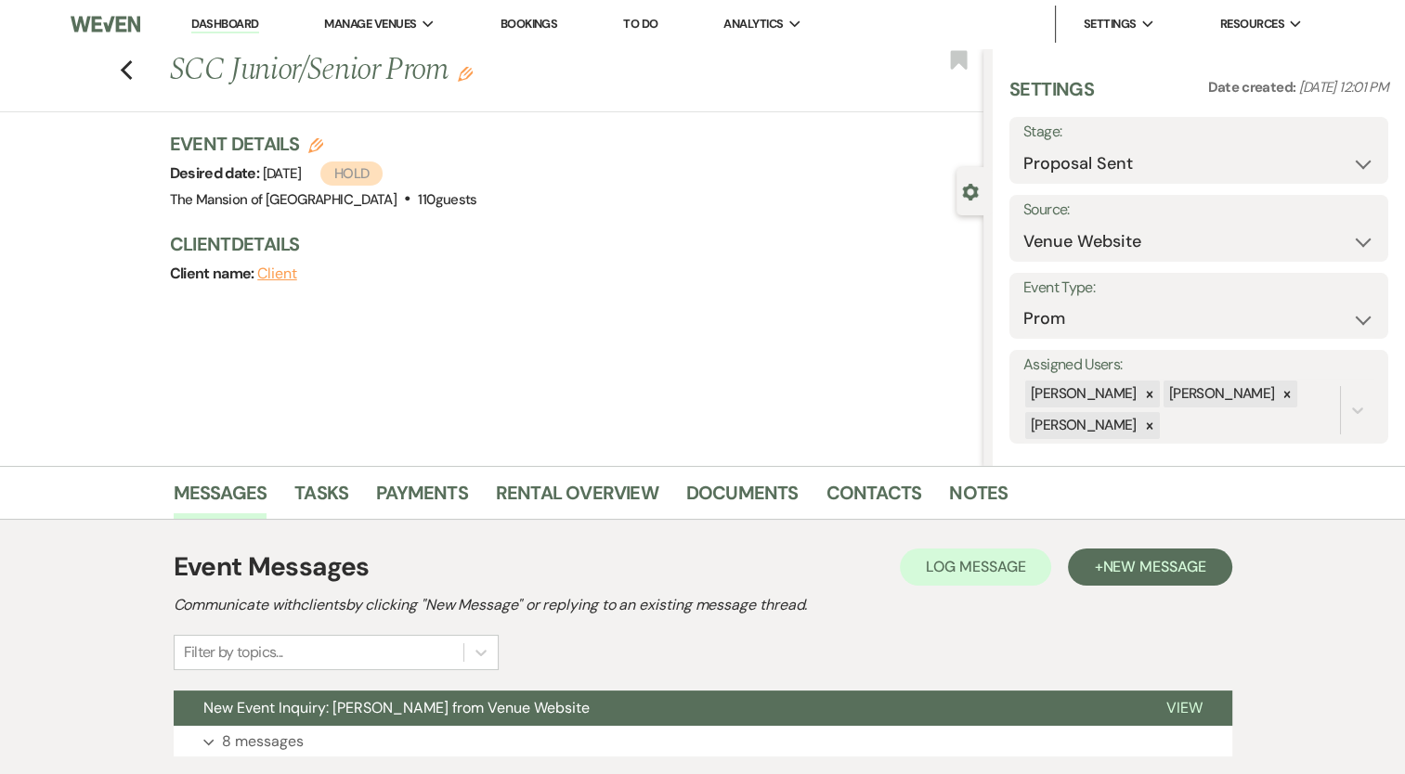
click at [249, 30] on link "Dashboard" at bounding box center [224, 25] width 67 height 18
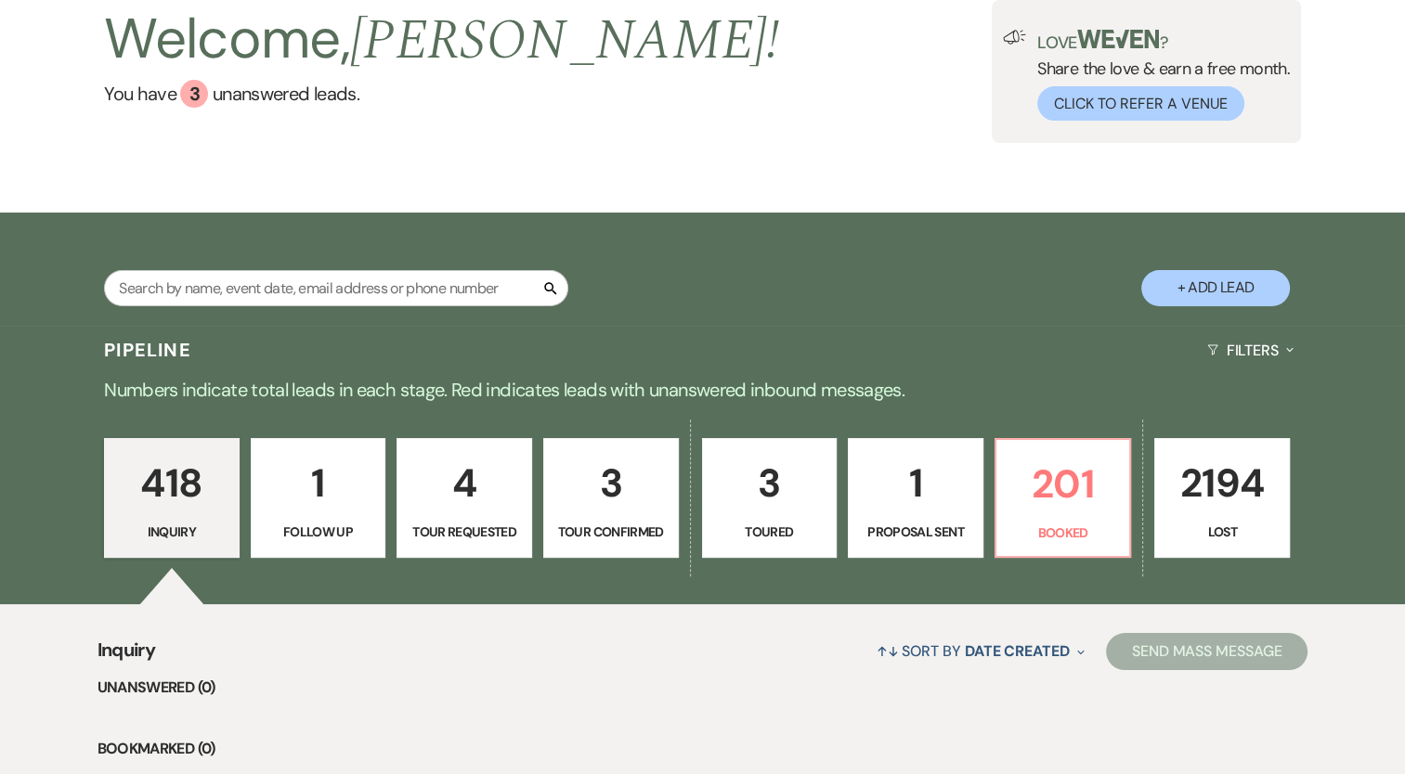
scroll to position [186, 0]
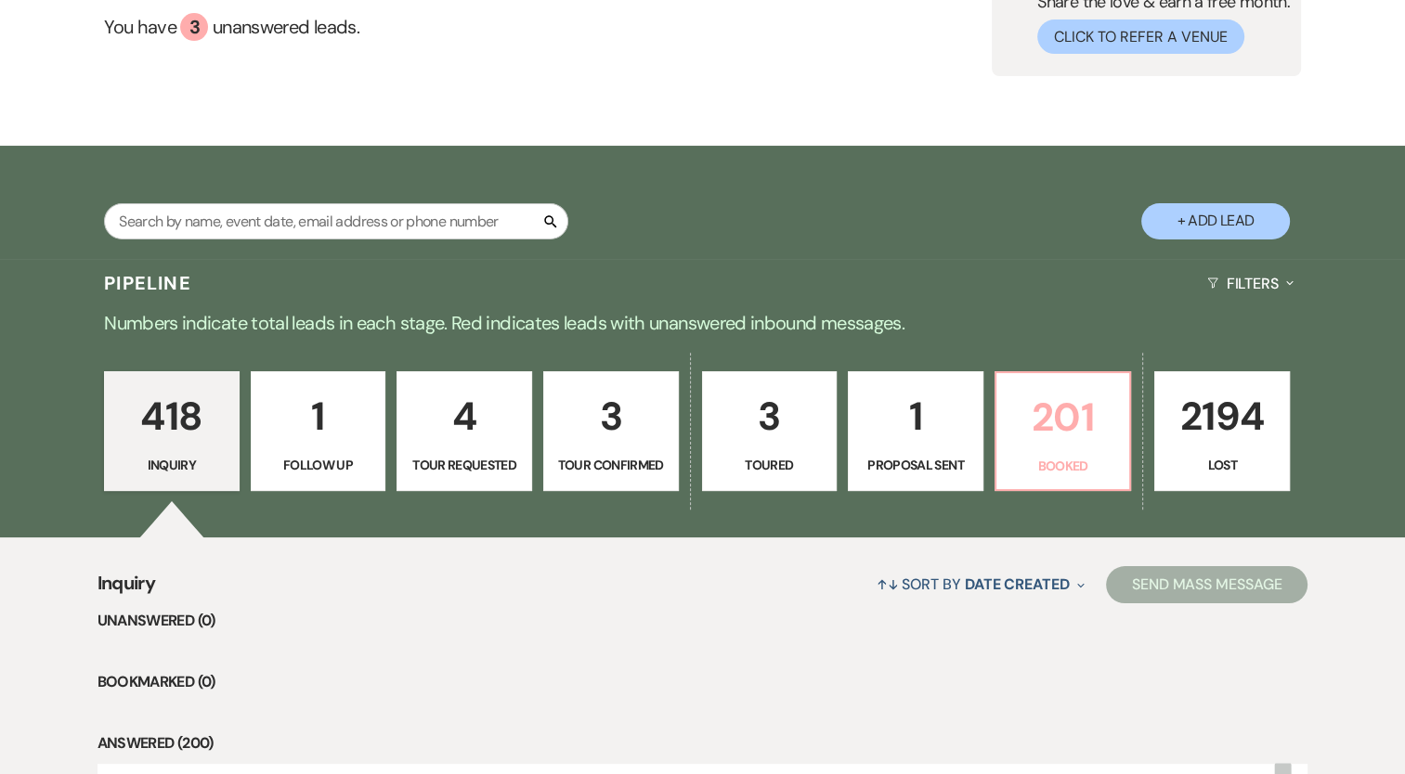
click at [1021, 428] on p "201" at bounding box center [1062, 417] width 111 height 62
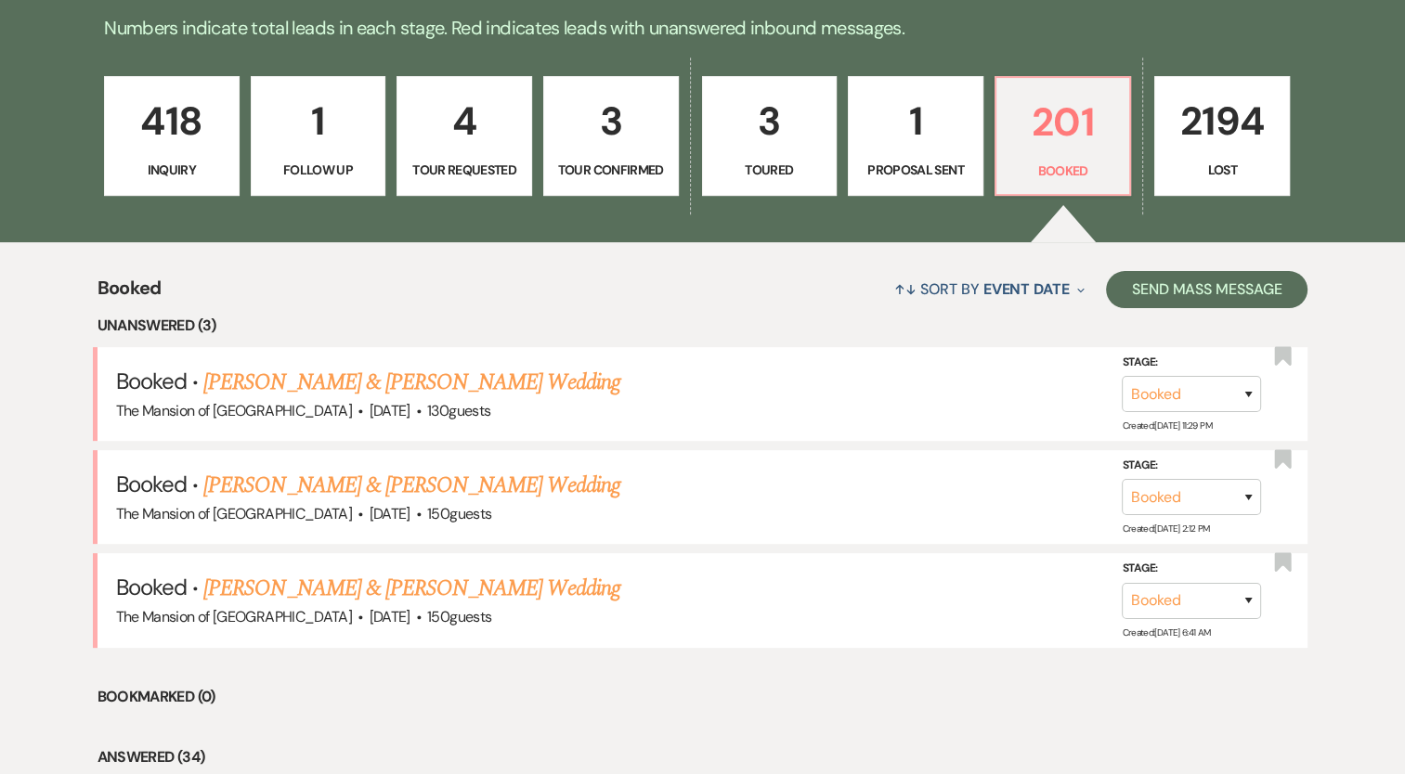
scroll to position [371, 0]
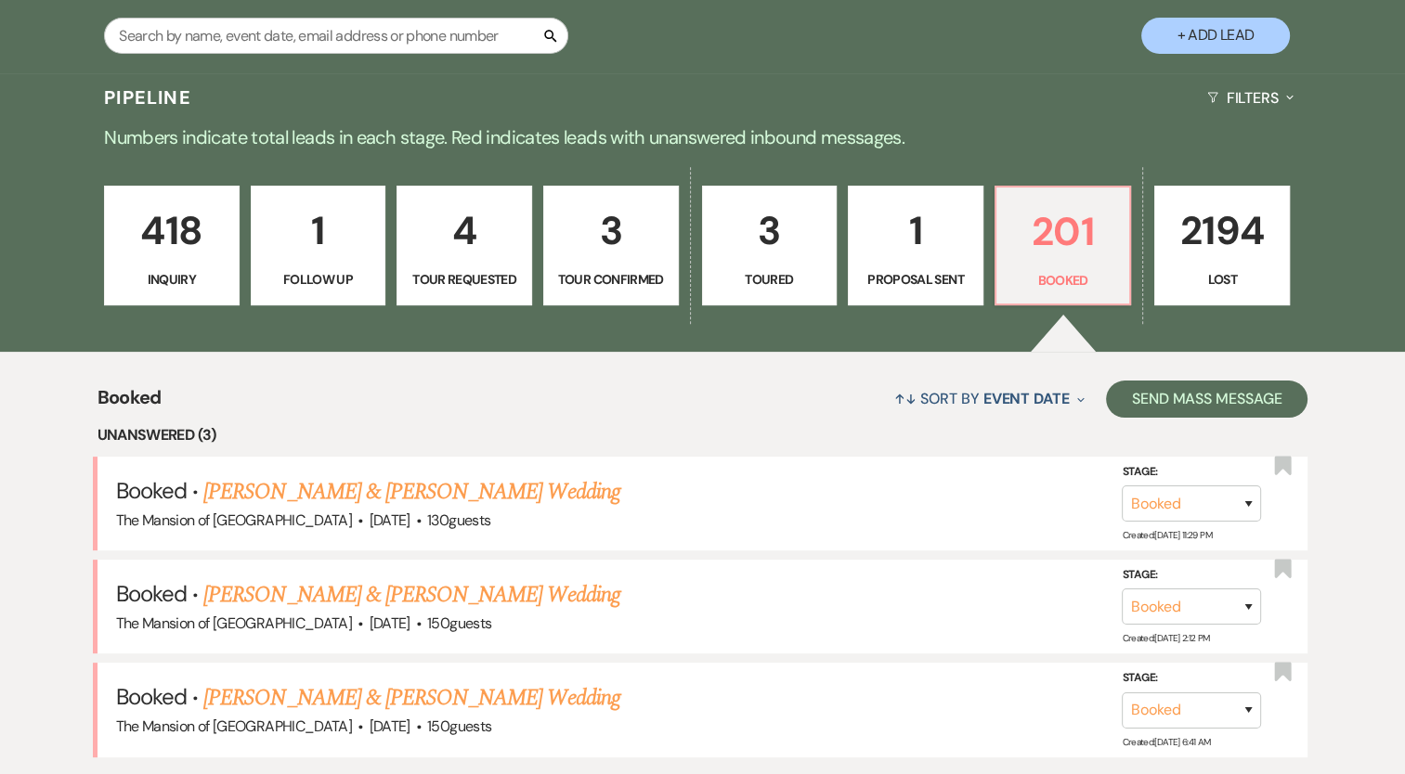
click at [637, 278] on p "Tour Confirmed" at bounding box center [610, 279] width 111 height 20
select select "4"
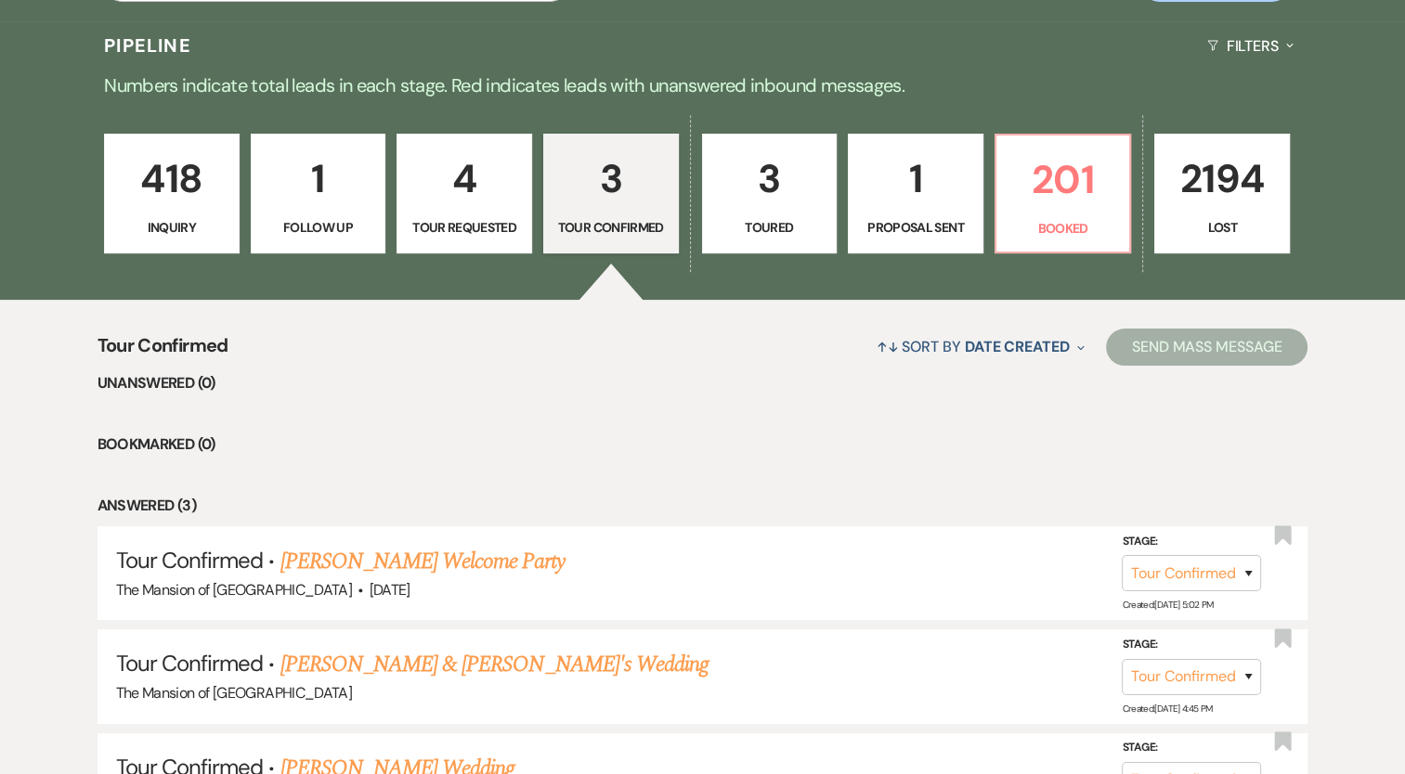
scroll to position [464, 0]
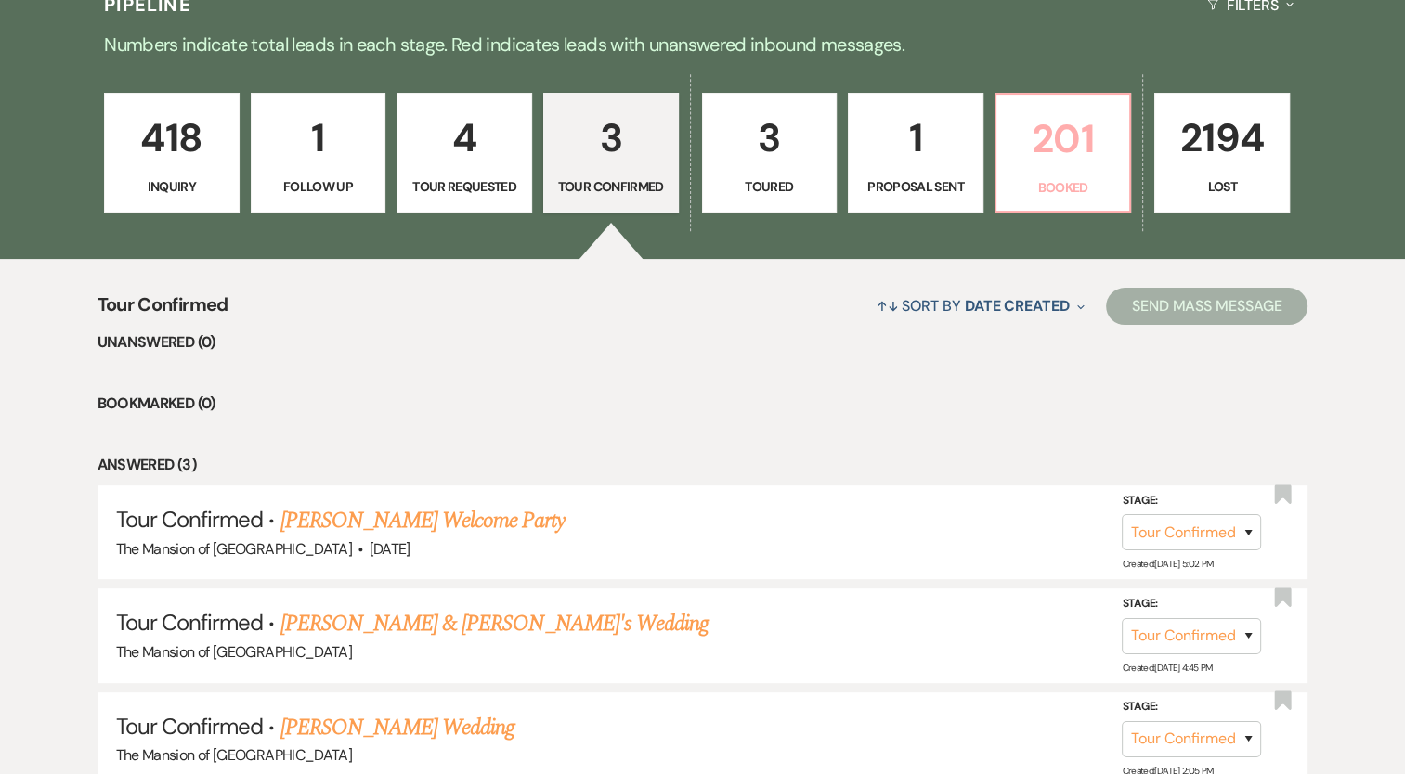
click at [1047, 187] on p "Booked" at bounding box center [1062, 187] width 111 height 20
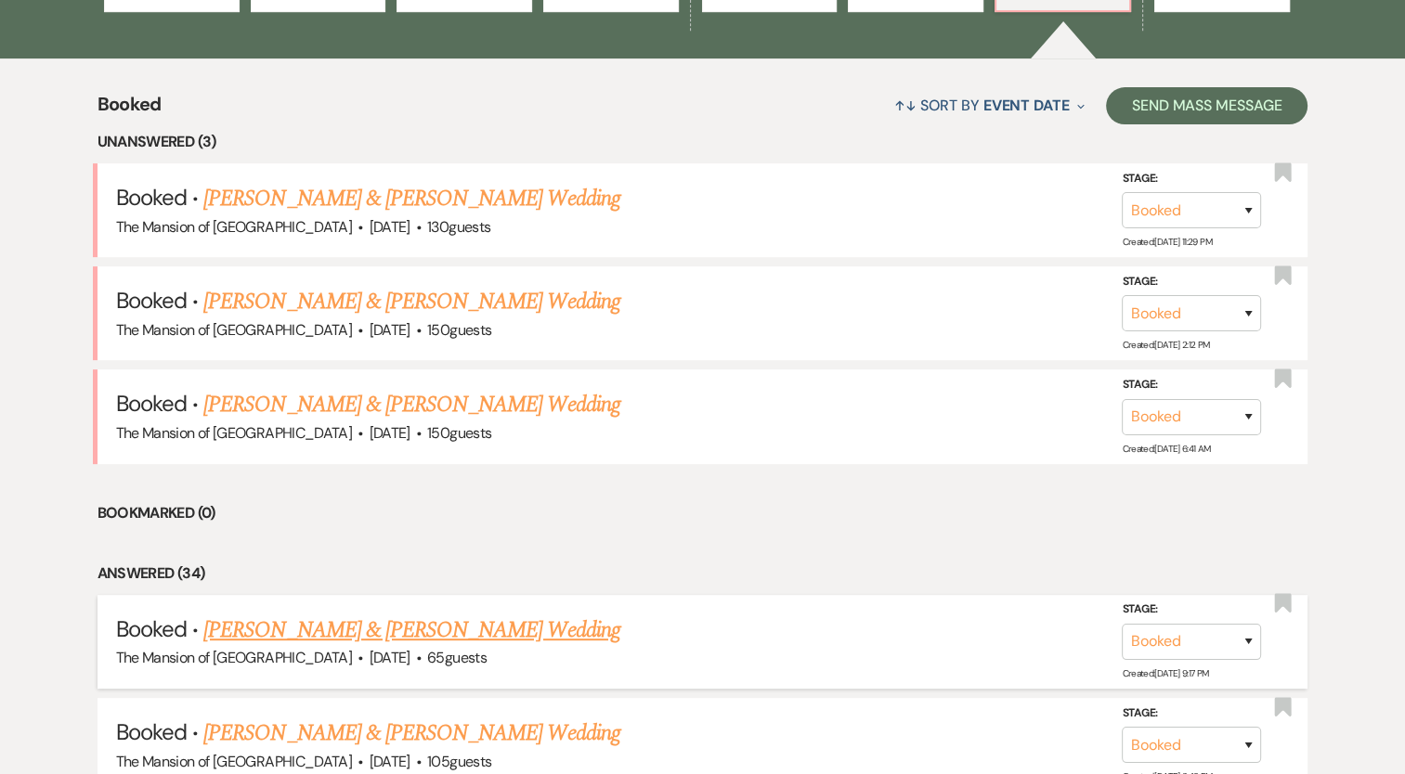
scroll to position [836, 0]
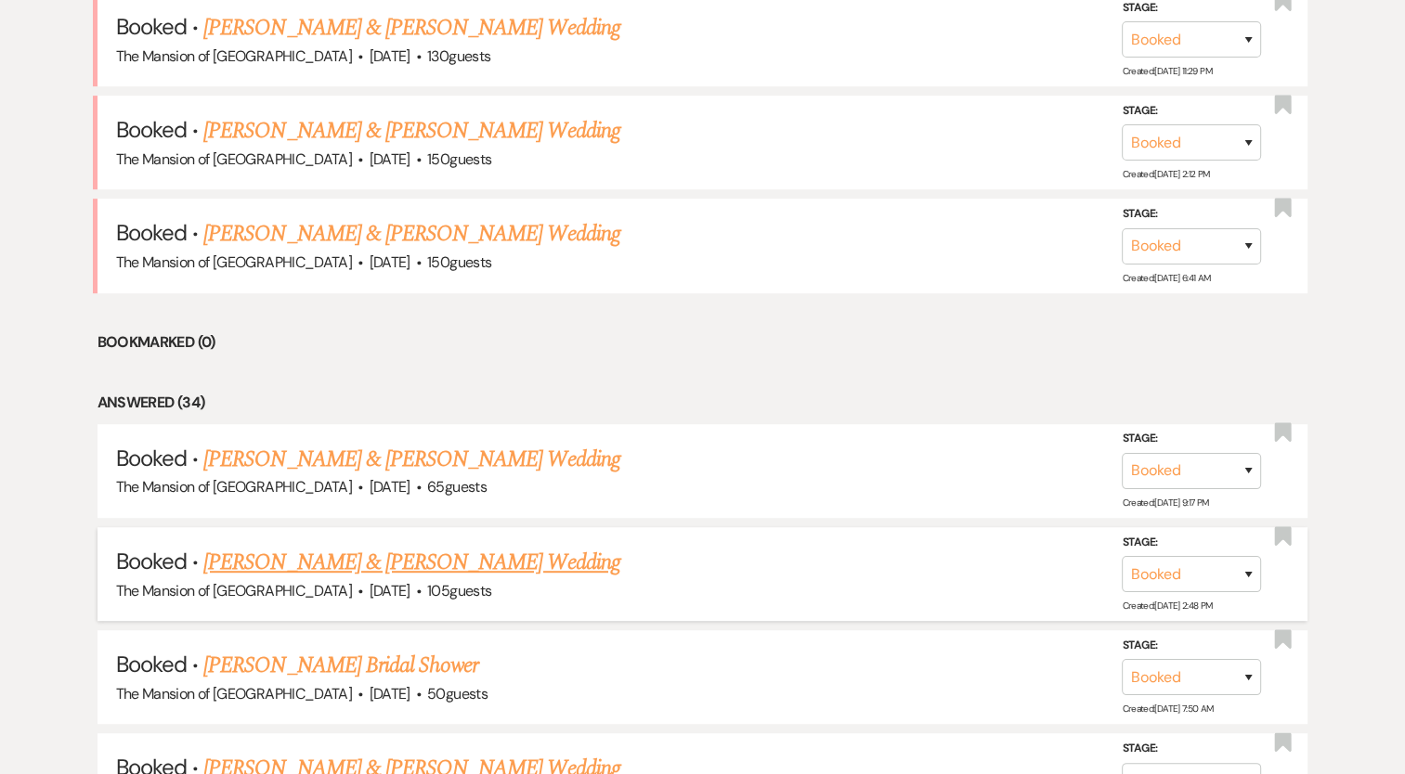
click at [433, 560] on link "[PERSON_NAME] & [PERSON_NAME] Wedding" at bounding box center [411, 562] width 416 height 33
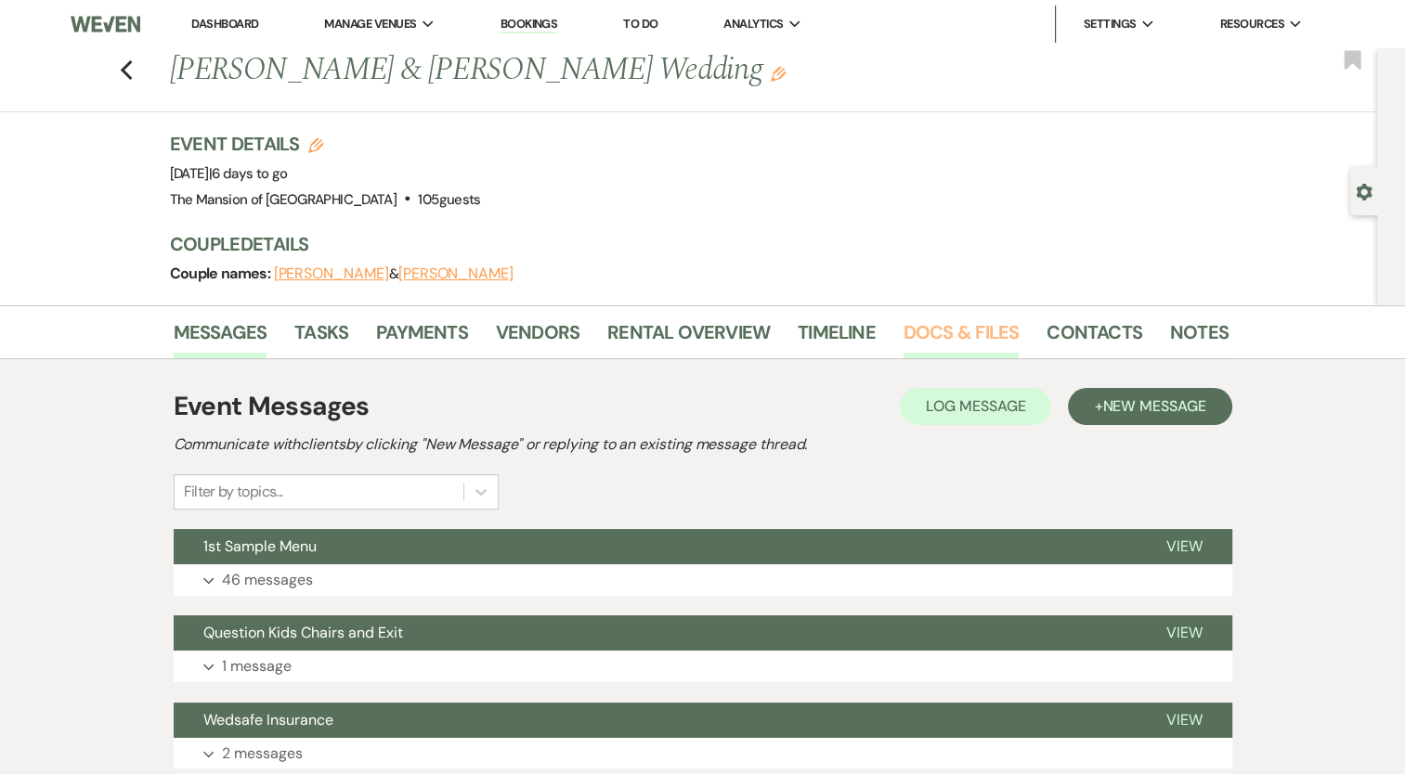
click at [914, 325] on link "Docs & Files" at bounding box center [960, 337] width 115 height 41
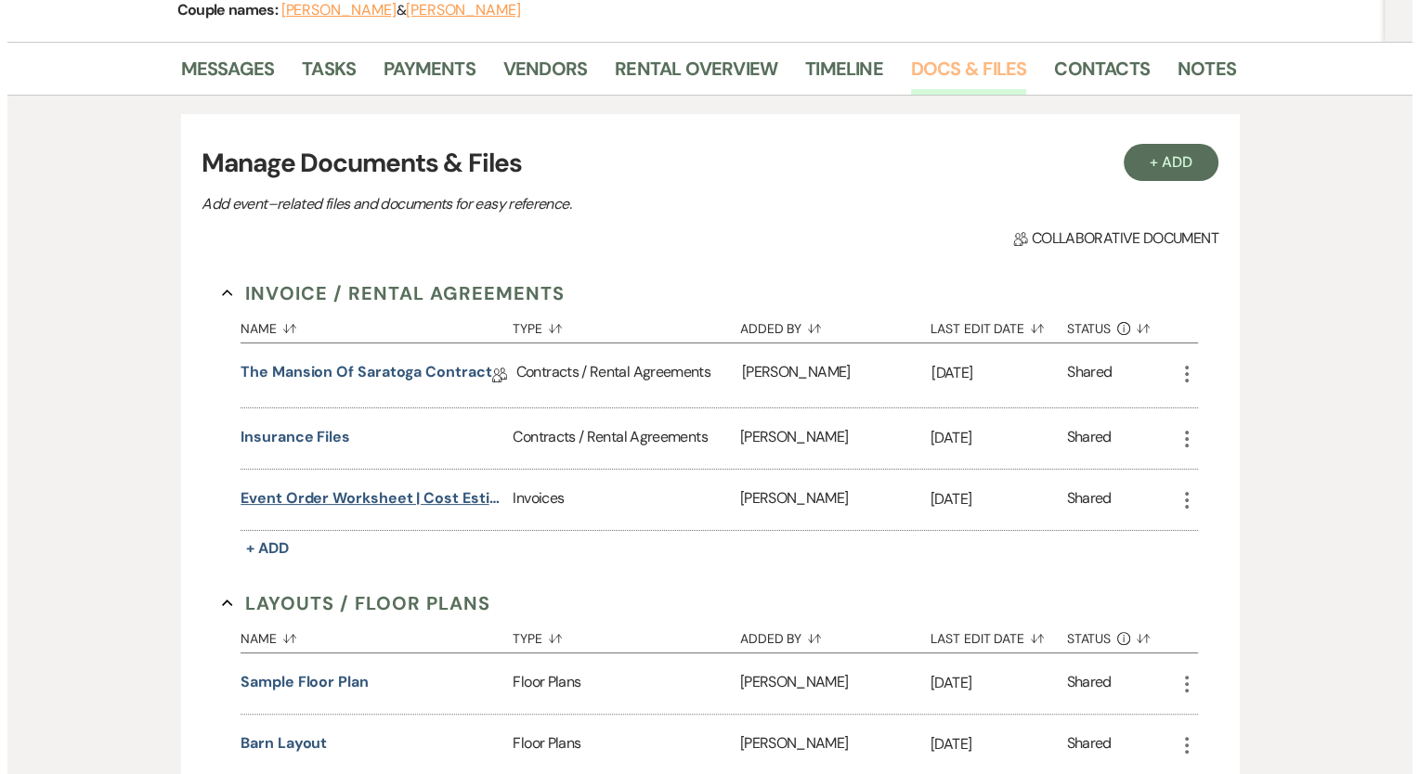
scroll to position [279, 0]
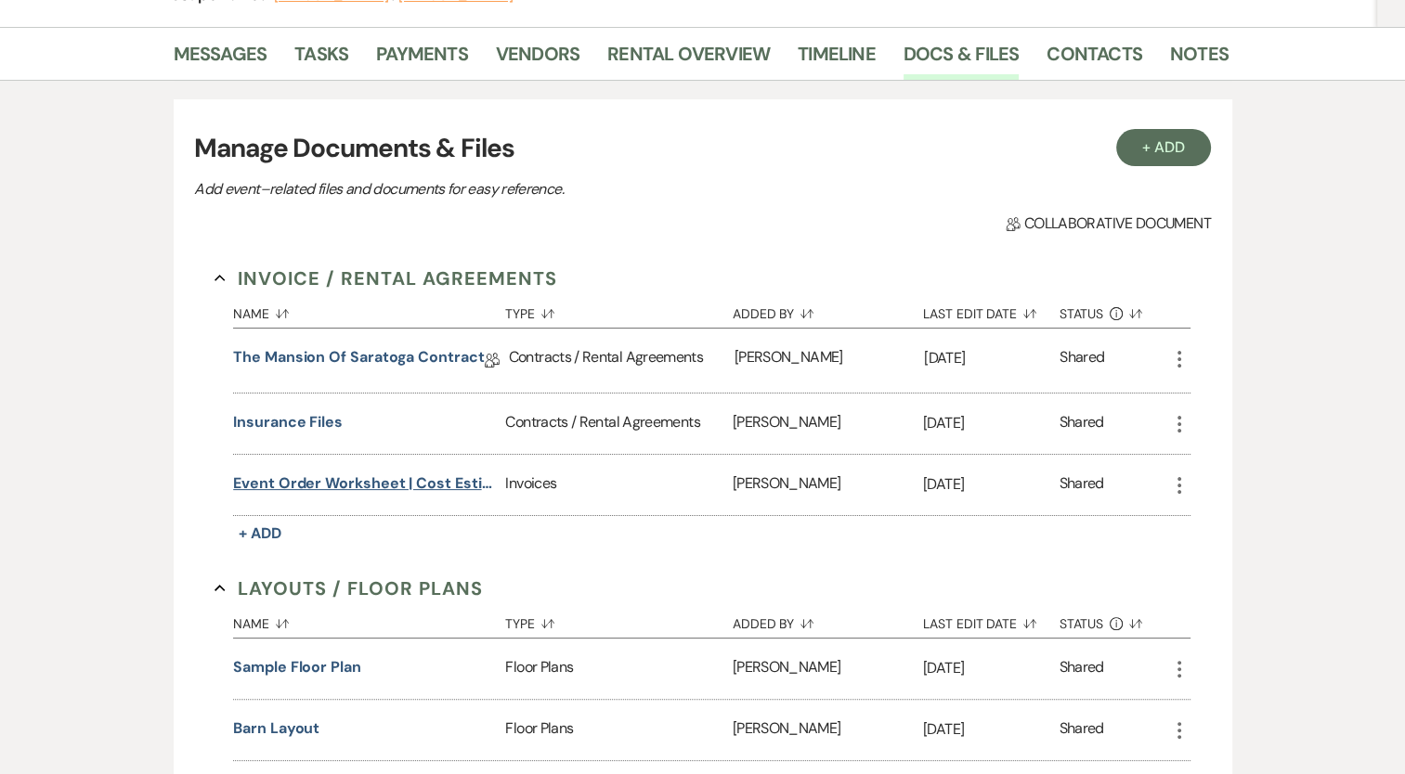
click at [310, 481] on button "Event Order Worksheet | Cost Estimate" at bounding box center [365, 484] width 265 height 22
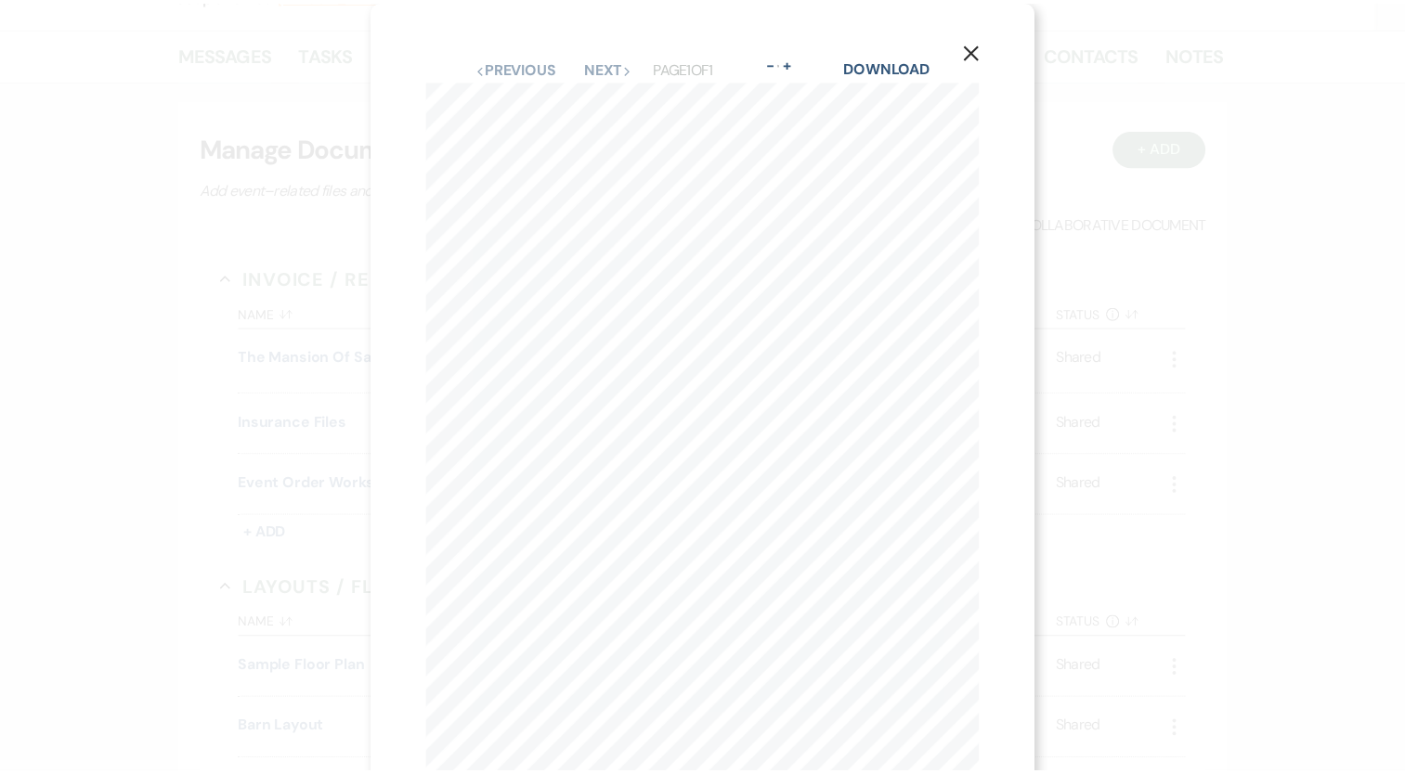
scroll to position [0, 0]
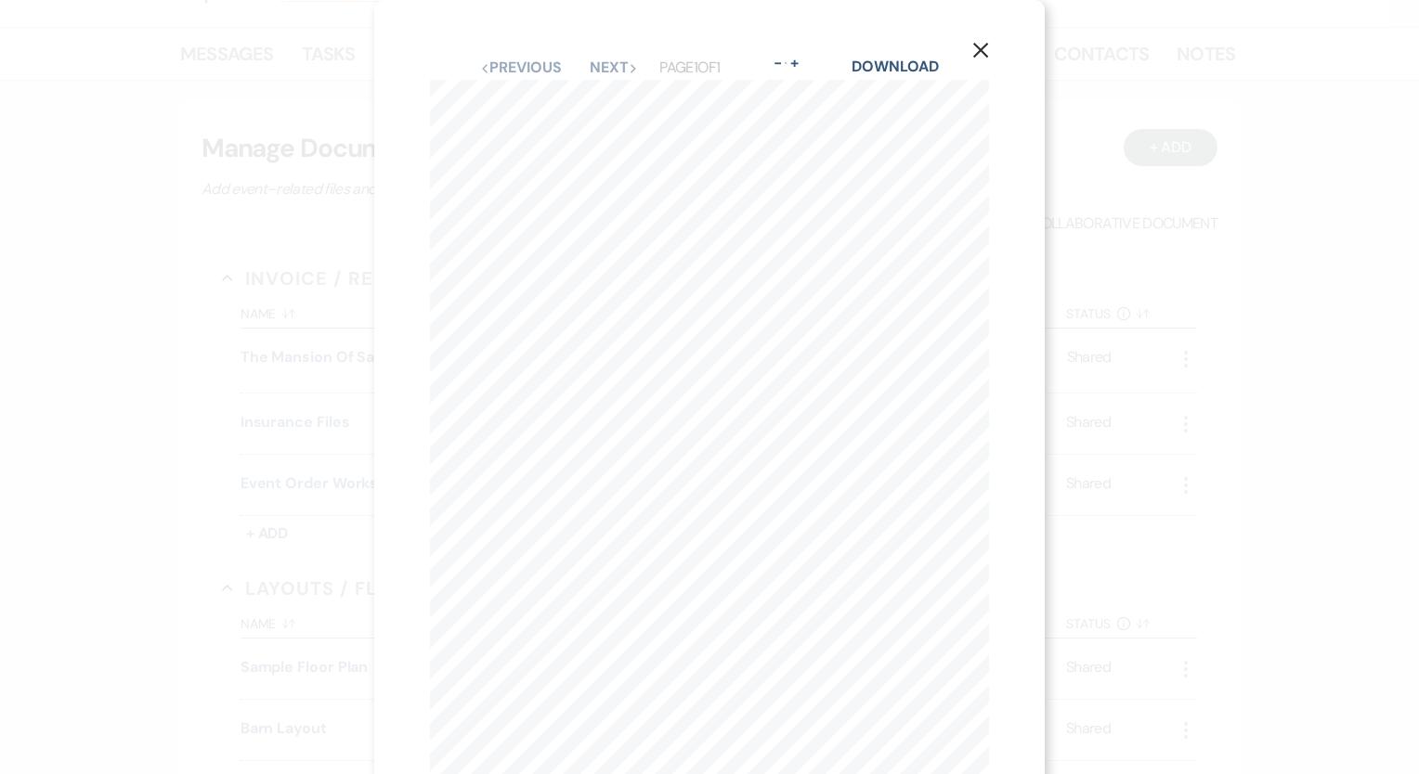
click at [985, 54] on use "button" at bounding box center [980, 50] width 15 height 15
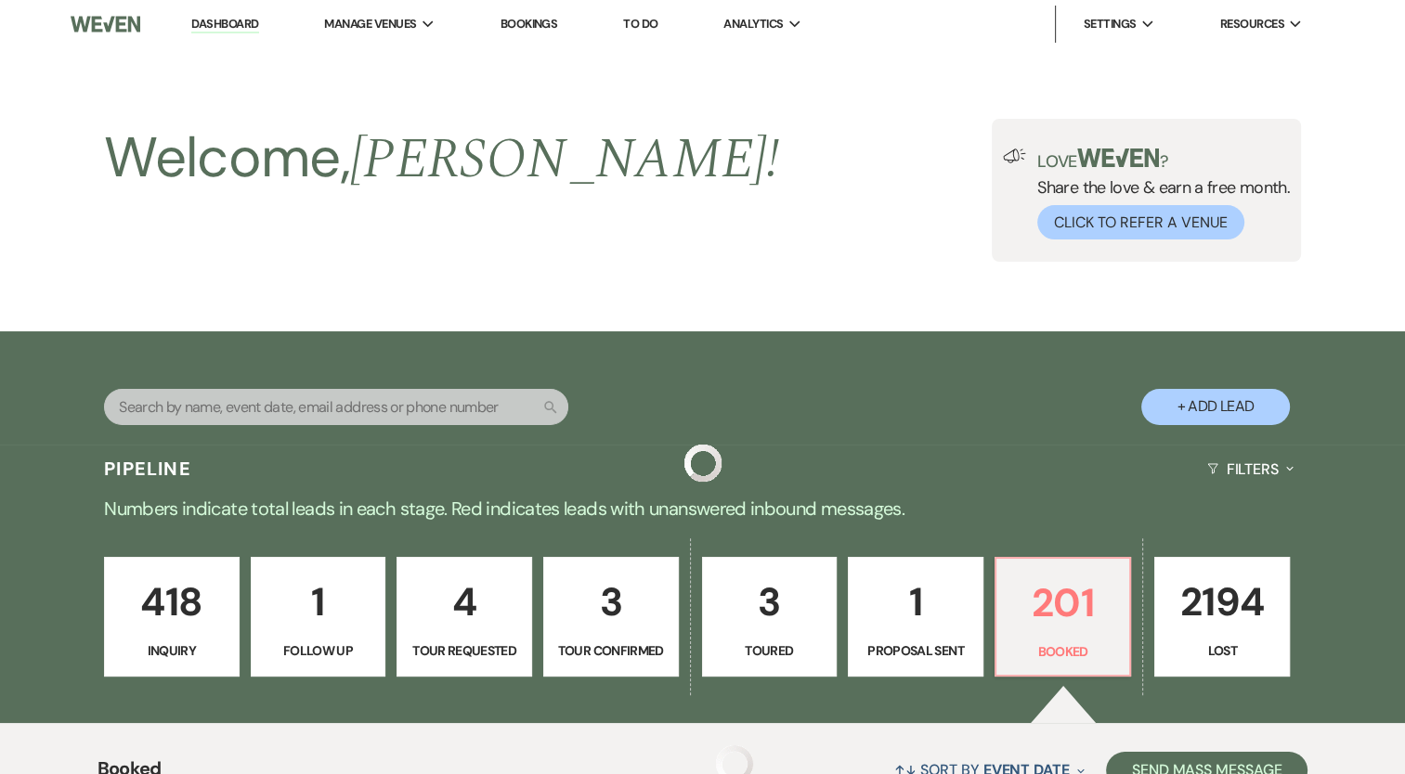
scroll to position [836, 0]
